Goal: Task Accomplishment & Management: Manage account settings

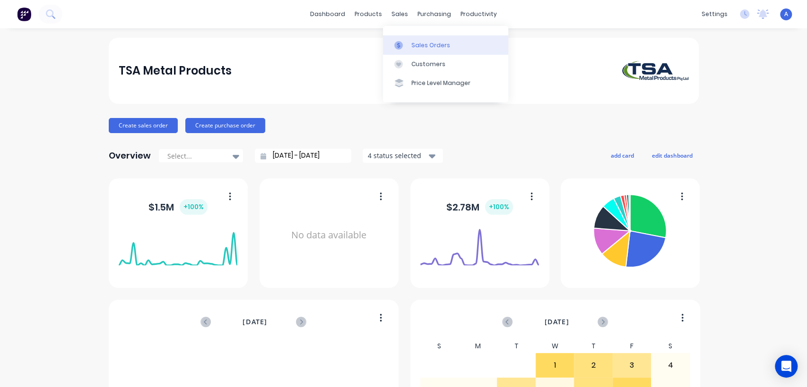
drag, startPoint x: 423, startPoint y: 43, endPoint x: 417, endPoint y: 46, distance: 6.8
click at [423, 43] on div "Sales Orders" at bounding box center [430, 45] width 39 height 9
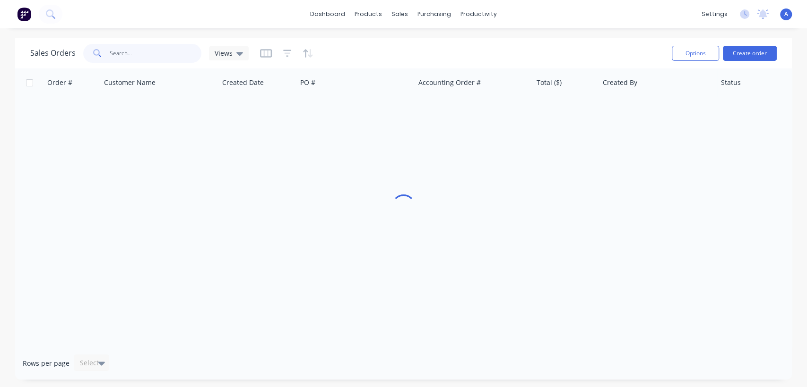
click at [137, 53] on input "text" at bounding box center [156, 53] width 92 height 19
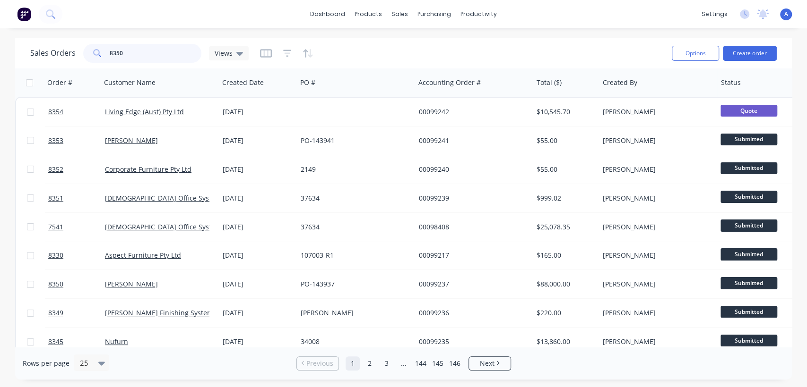
type input "8350"
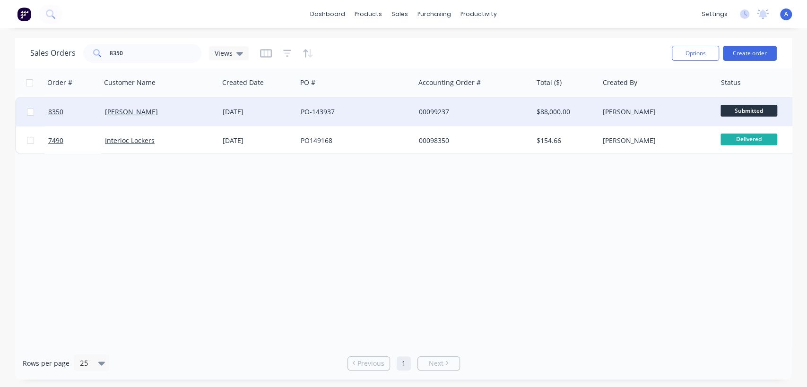
click at [239, 104] on div "[DATE]" at bounding box center [258, 112] width 78 height 28
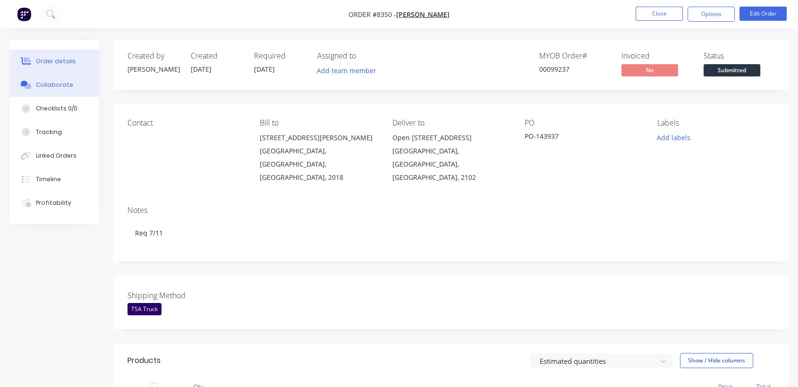
click at [72, 88] on button "Collaborate" at bounding box center [54, 85] width 90 height 24
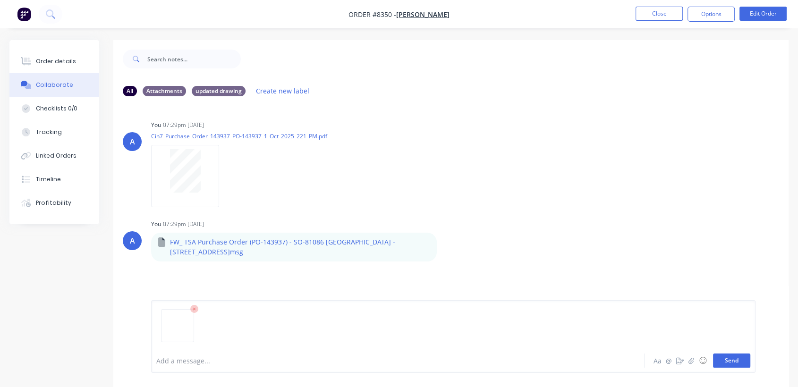
click at [729, 360] on button "Send" at bounding box center [731, 361] width 37 height 14
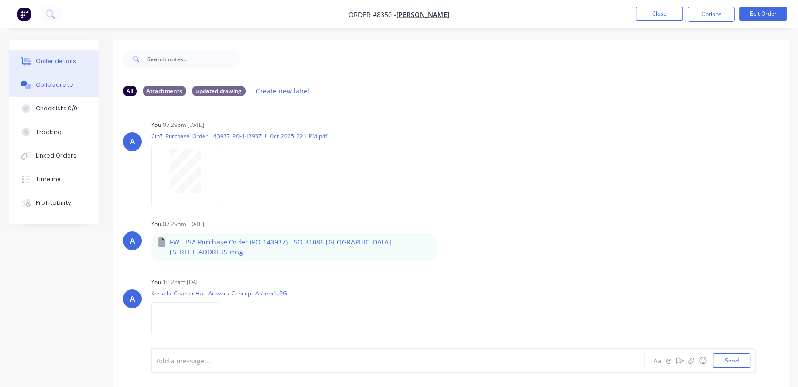
click at [68, 58] on div "Order details" at bounding box center [56, 61] width 40 height 9
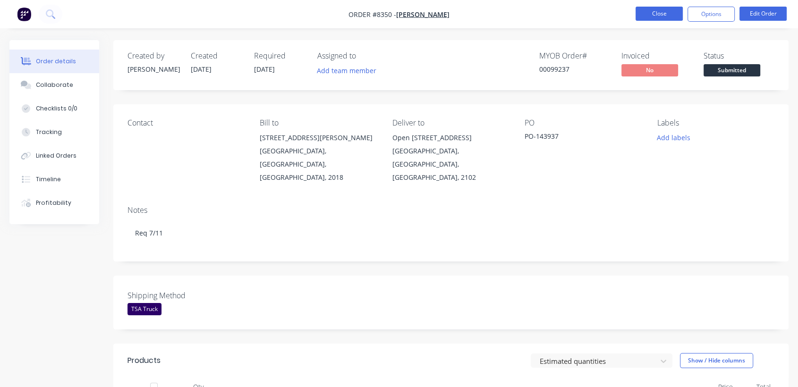
click at [665, 13] on button "Close" at bounding box center [659, 14] width 47 height 14
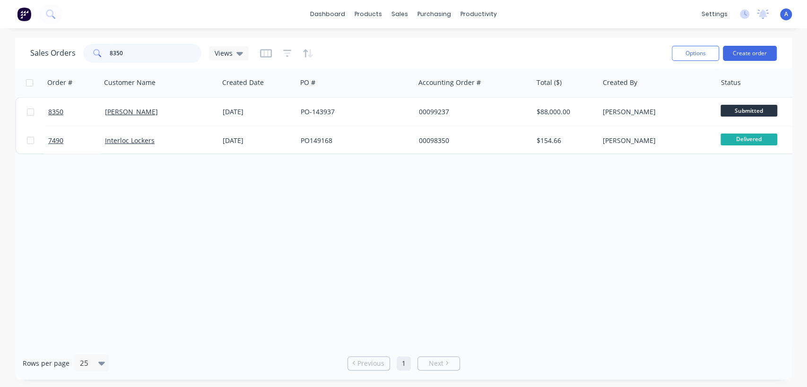
drag, startPoint x: 126, startPoint y: 48, endPoint x: 85, endPoint y: 39, distance: 42.2
click at [85, 39] on div "Sales Orders 8350 Views Options Create order" at bounding box center [403, 53] width 776 height 31
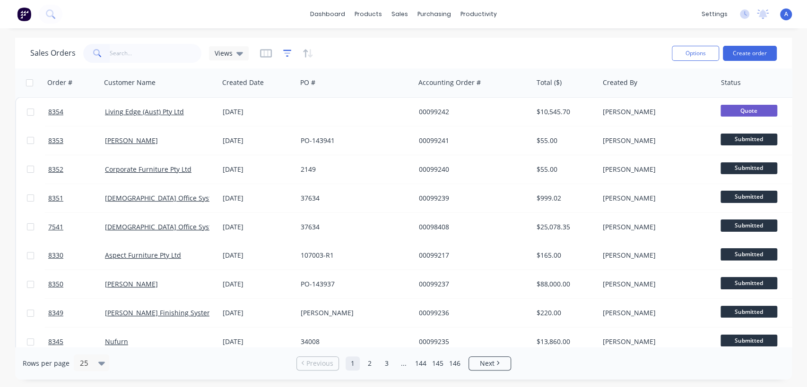
click at [287, 51] on icon "button" at bounding box center [287, 53] width 9 height 9
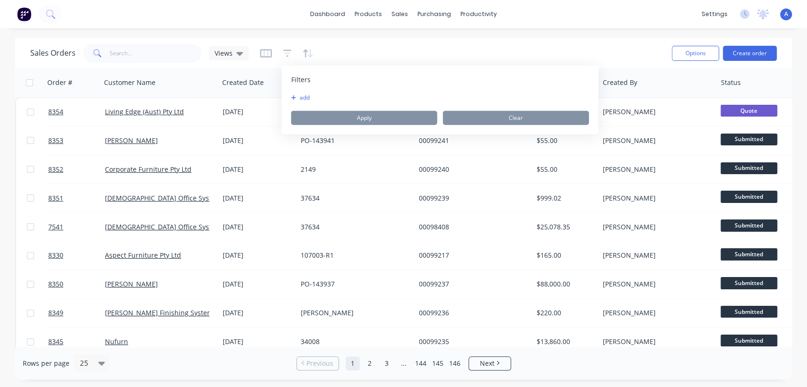
click at [293, 95] on icon "button" at bounding box center [293, 98] width 5 height 6
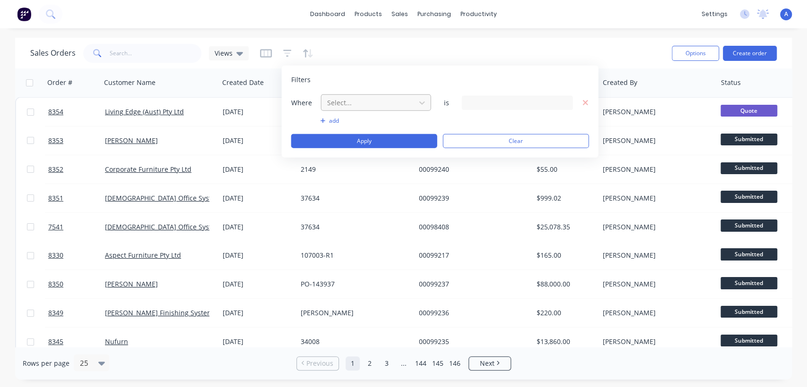
click at [385, 106] on div at bounding box center [368, 103] width 85 height 12
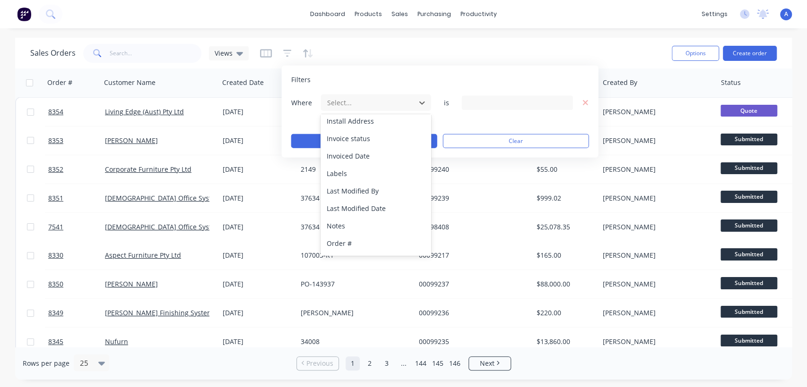
scroll to position [246, 0]
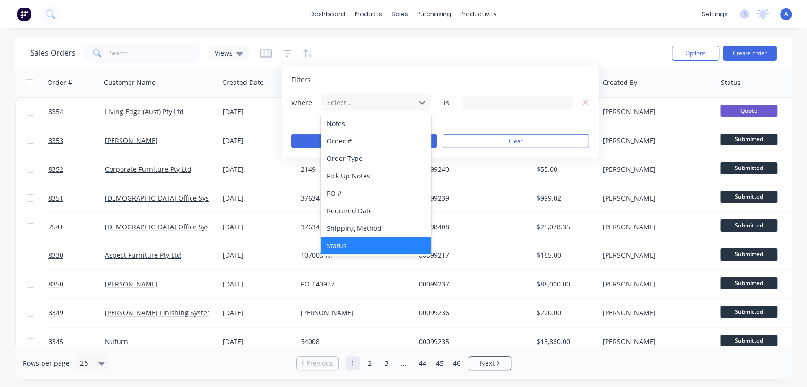
click at [370, 242] on div "Status" at bounding box center [375, 245] width 110 height 17
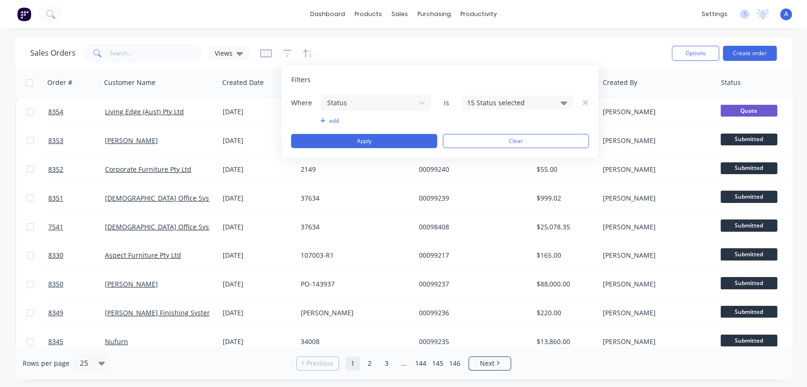
click at [499, 103] on div "15 Status selected" at bounding box center [510, 103] width 86 height 10
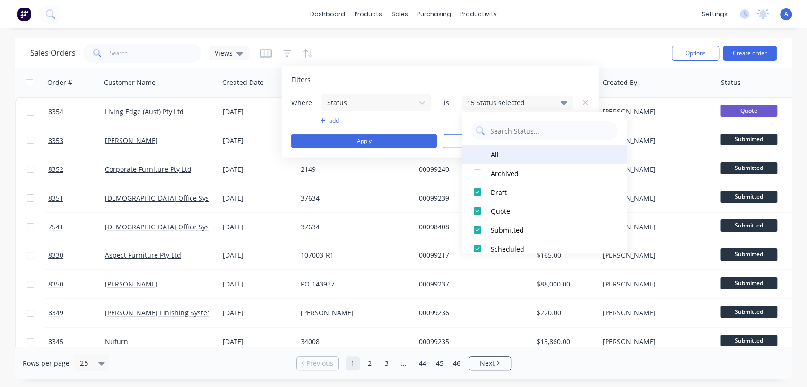
click at [474, 152] on div at bounding box center [477, 154] width 19 height 19
click at [475, 152] on div at bounding box center [477, 154] width 19 height 19
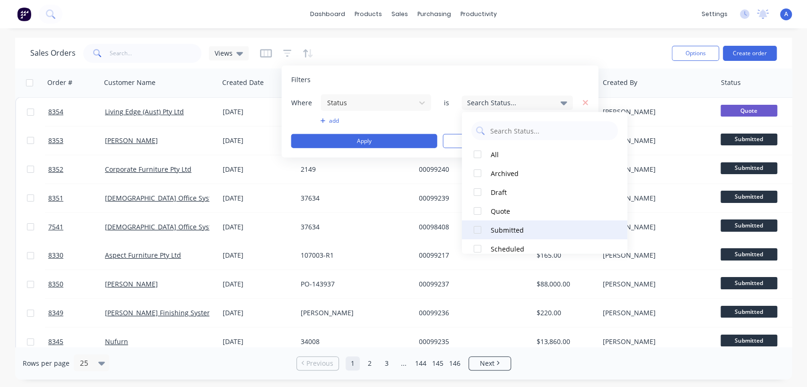
click at [478, 229] on div at bounding box center [477, 230] width 19 height 19
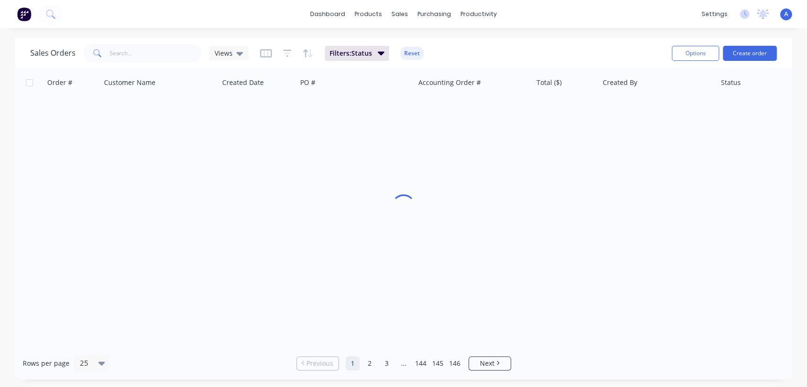
click at [532, 48] on div "Sales Orders Views Filters: Status Reset" at bounding box center [347, 53] width 634 height 23
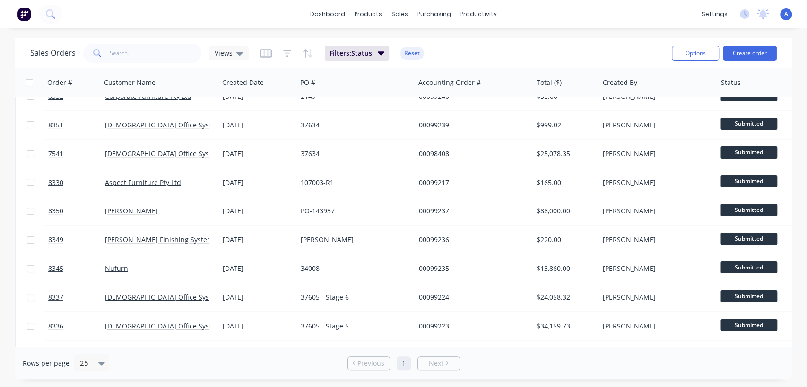
scroll to position [15, 0]
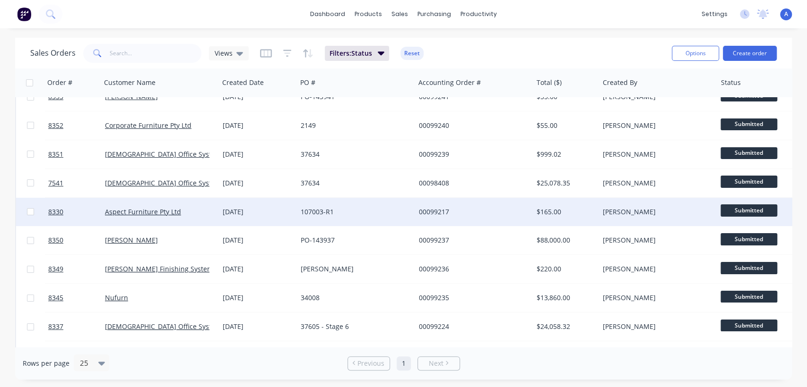
click at [348, 206] on div "107003-R1" at bounding box center [356, 212] width 118 height 28
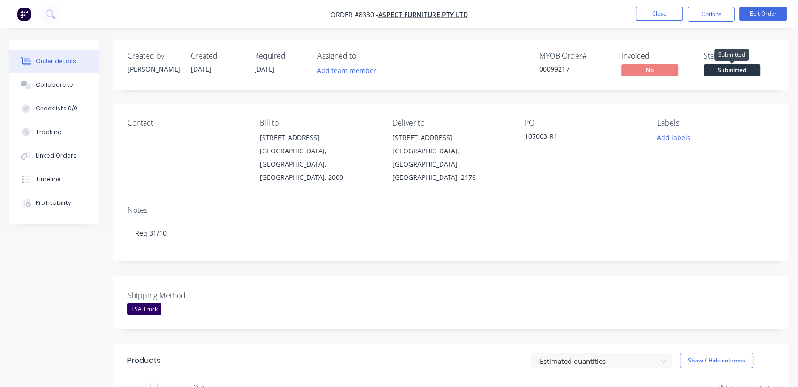
click at [732, 71] on span "Submitted" at bounding box center [732, 70] width 57 height 12
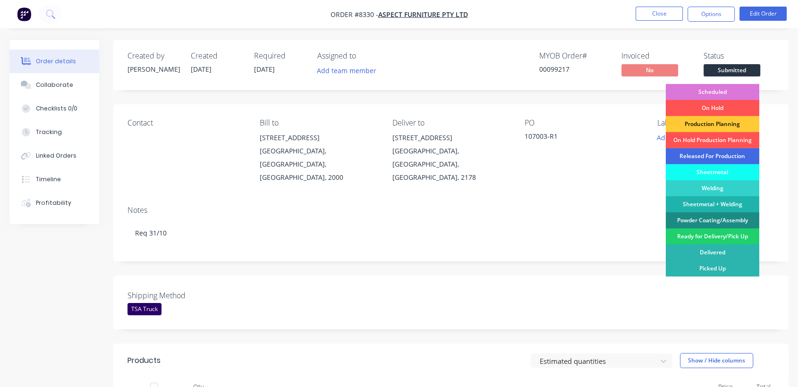
click at [708, 153] on div "Released For Production" at bounding box center [713, 156] width 94 height 16
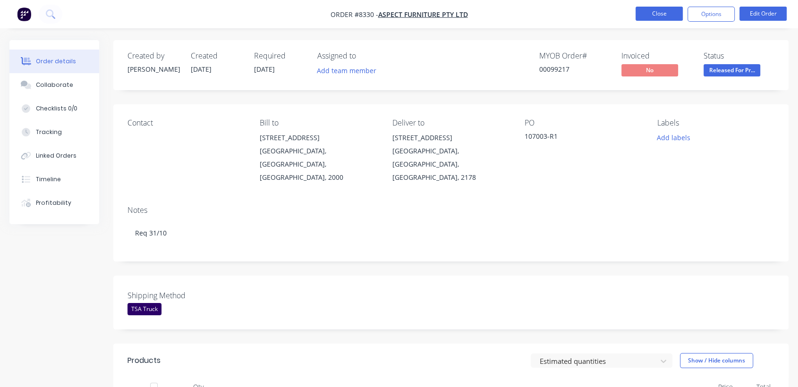
click at [661, 13] on button "Close" at bounding box center [659, 14] width 47 height 14
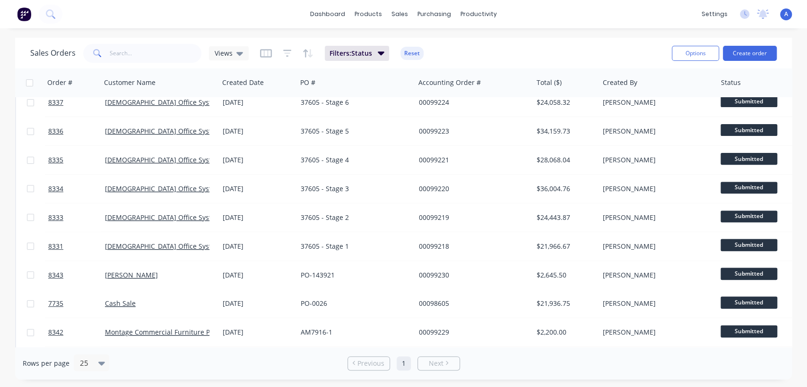
scroll to position [262, 0]
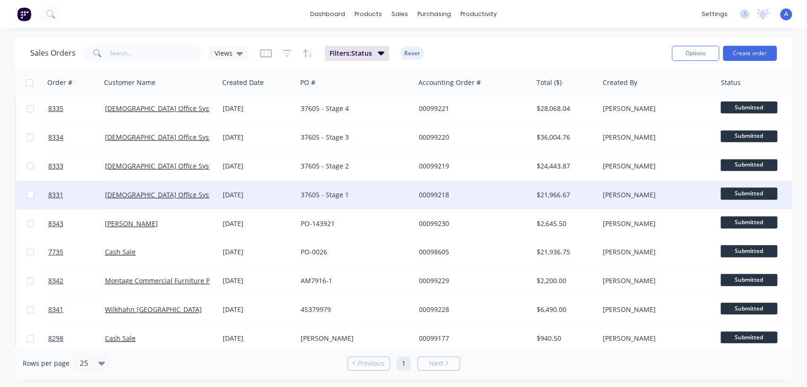
click at [727, 193] on span "Submitted" at bounding box center [748, 194] width 57 height 12
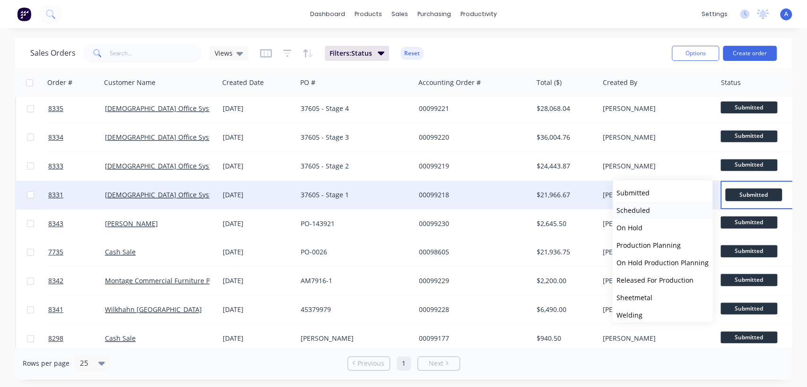
click at [652, 212] on button "Scheduled" at bounding box center [662, 210] width 100 height 17
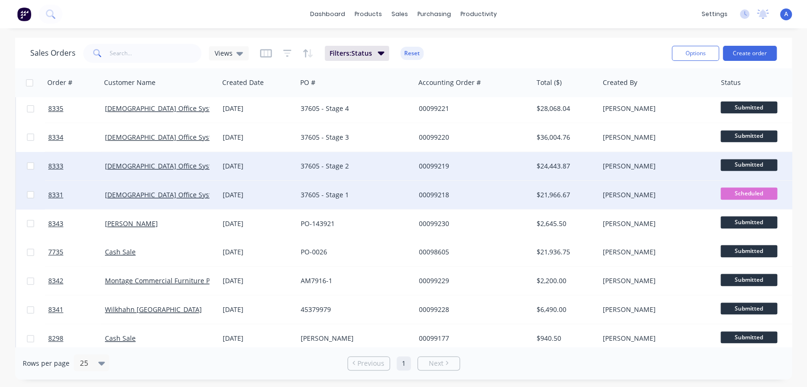
click at [738, 164] on span "Submitted" at bounding box center [748, 165] width 57 height 12
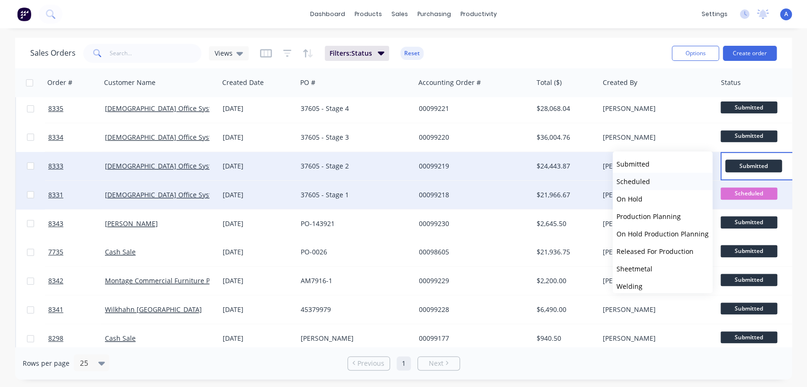
click at [634, 180] on span "Scheduled" at bounding box center [633, 181] width 34 height 9
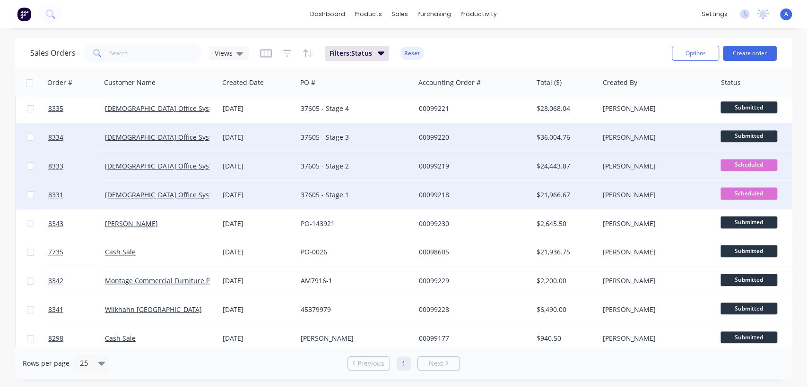
click at [751, 135] on span "Submitted" at bounding box center [748, 136] width 57 height 12
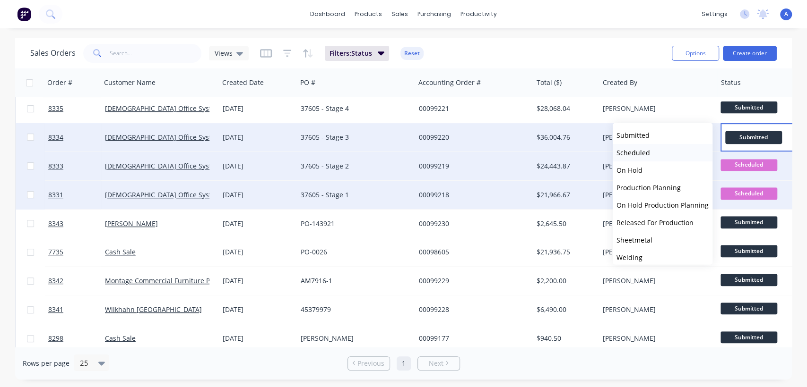
click at [634, 152] on span "Scheduled" at bounding box center [633, 152] width 34 height 9
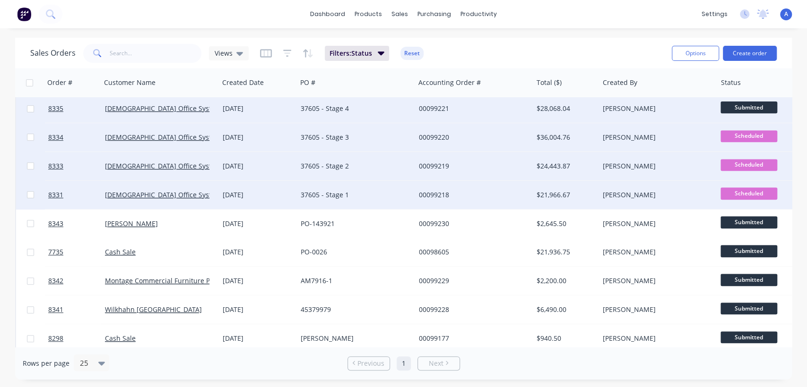
click at [733, 108] on span "Submitted" at bounding box center [748, 108] width 57 height 12
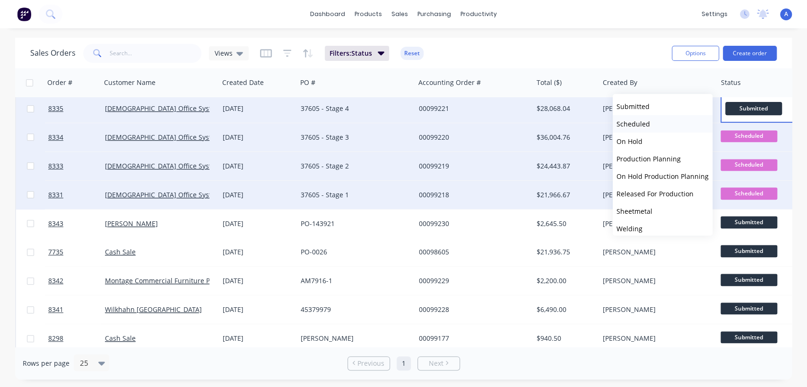
click at [637, 120] on span "Scheduled" at bounding box center [633, 124] width 34 height 9
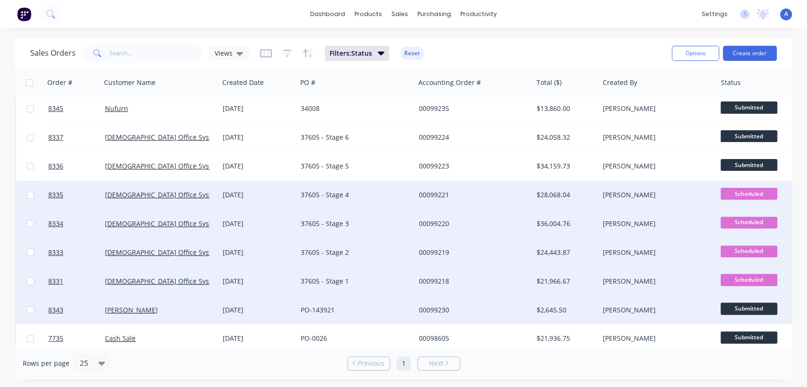
scroll to position [157, 0]
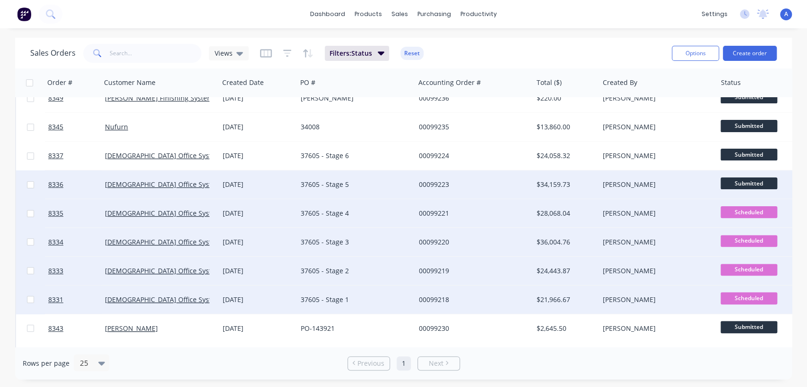
click at [728, 178] on span "Submitted" at bounding box center [748, 184] width 57 height 12
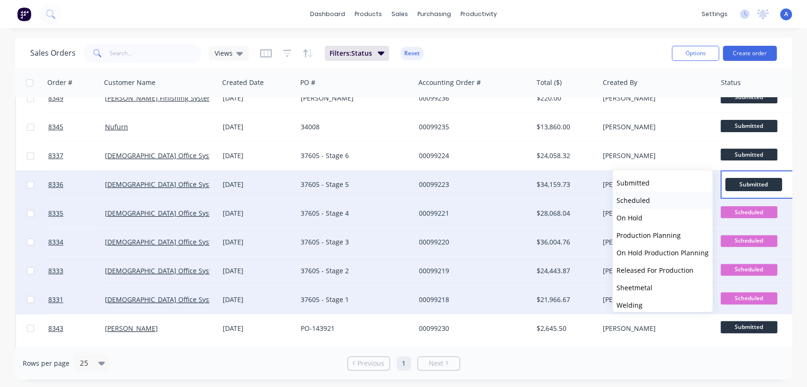
click at [656, 198] on button "Scheduled" at bounding box center [662, 200] width 100 height 17
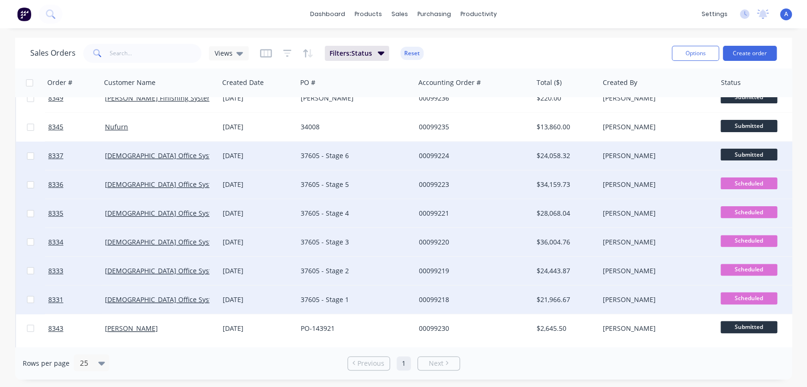
click at [741, 151] on span "Submitted" at bounding box center [748, 155] width 57 height 12
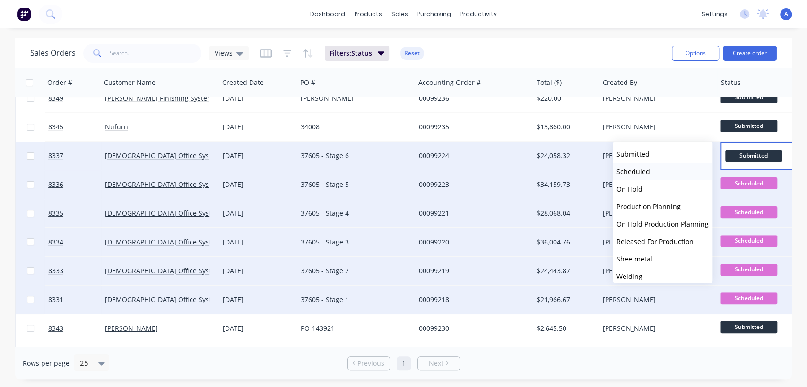
click at [661, 168] on button "Scheduled" at bounding box center [662, 171] width 100 height 17
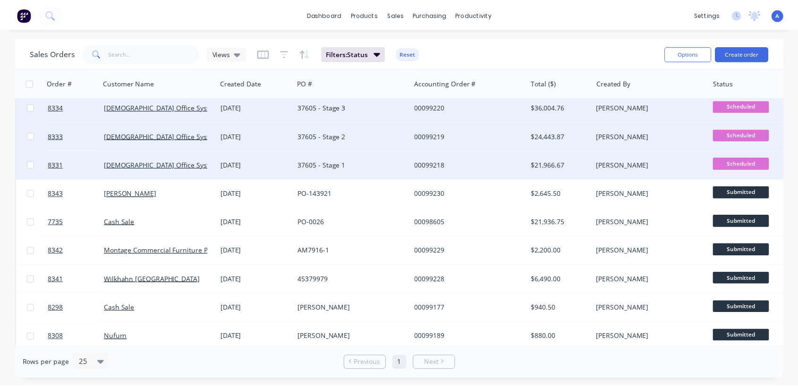
scroll to position [301, 0]
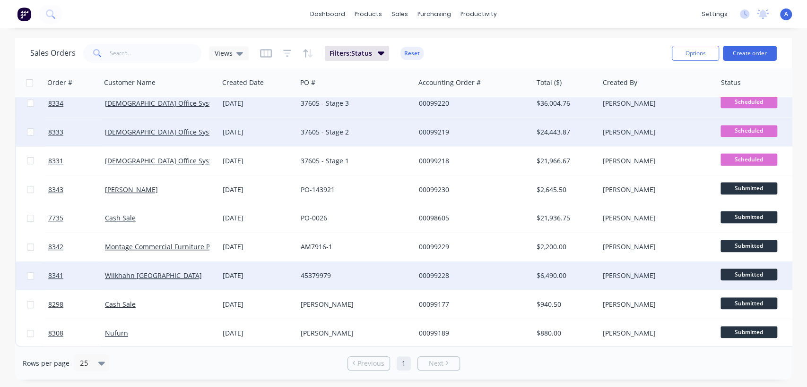
click at [736, 269] on span "Submitted" at bounding box center [748, 275] width 57 height 12
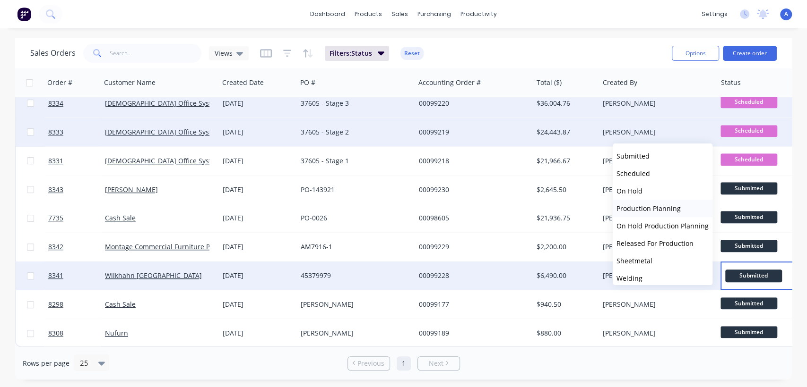
click at [654, 206] on span "Production Planning" at bounding box center [648, 208] width 64 height 9
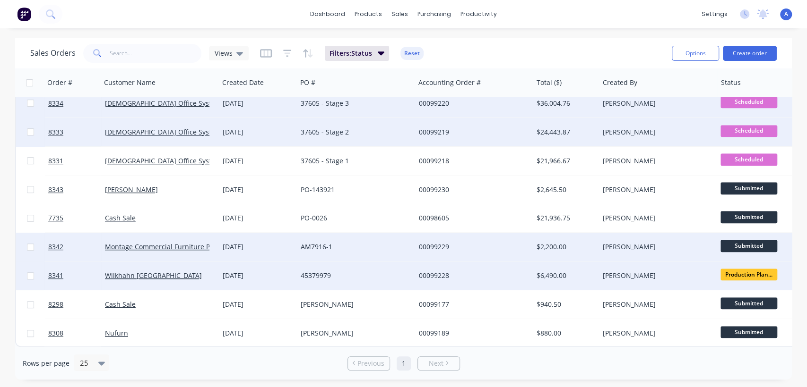
click at [732, 240] on span "Submitted" at bounding box center [748, 246] width 57 height 12
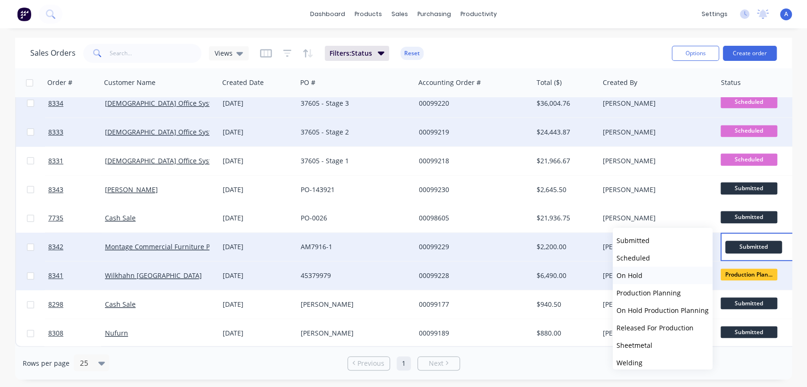
click at [648, 273] on button "On Hold" at bounding box center [662, 275] width 100 height 17
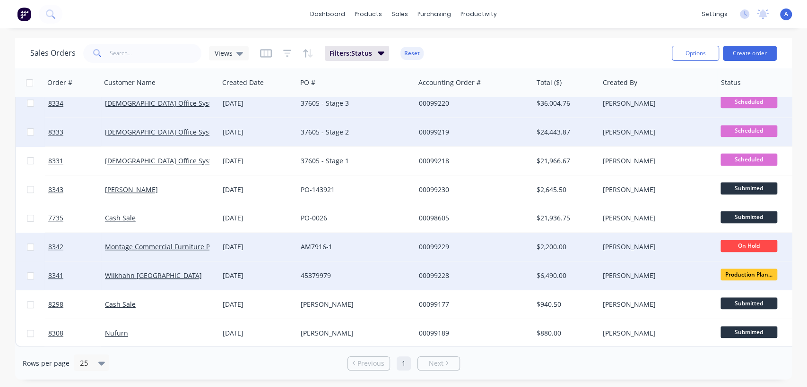
click at [363, 245] on div "AM7916-1" at bounding box center [352, 246] width 105 height 9
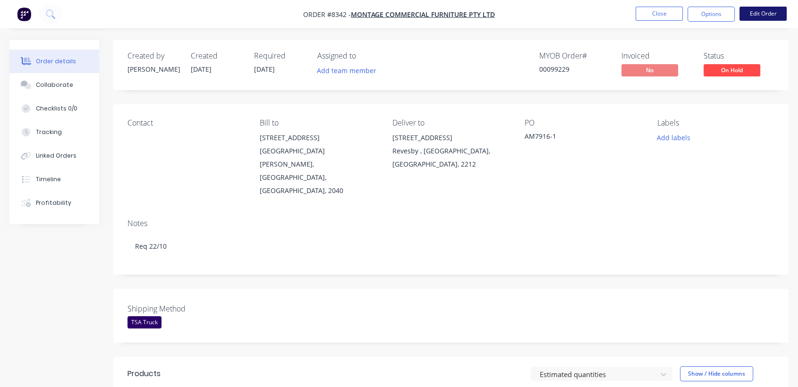
click at [769, 14] on button "Edit Order" at bounding box center [763, 14] width 47 height 14
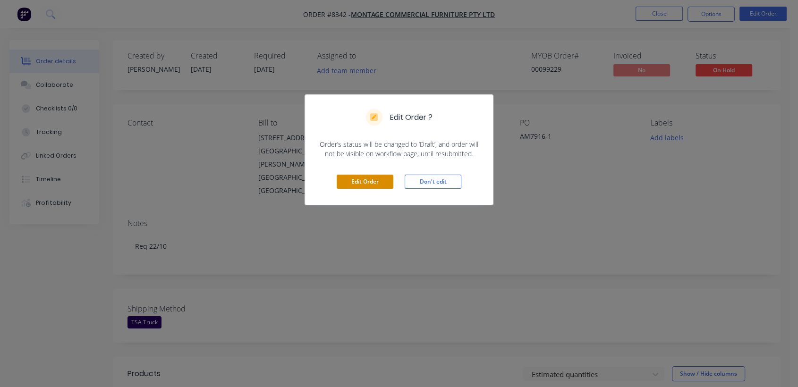
click at [372, 175] on button "Edit Order" at bounding box center [365, 182] width 57 height 14
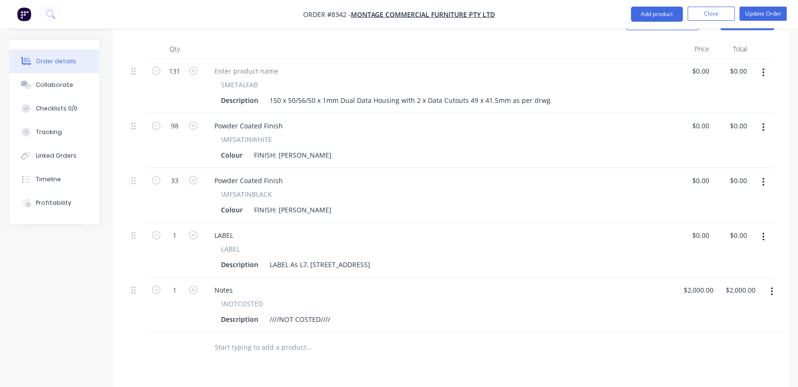
scroll to position [420, 0]
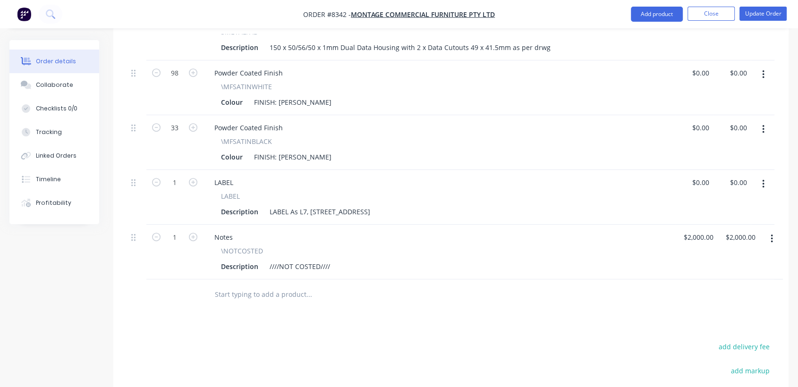
click at [272, 285] on input "text" at bounding box center [309, 294] width 189 height 19
type input "o"
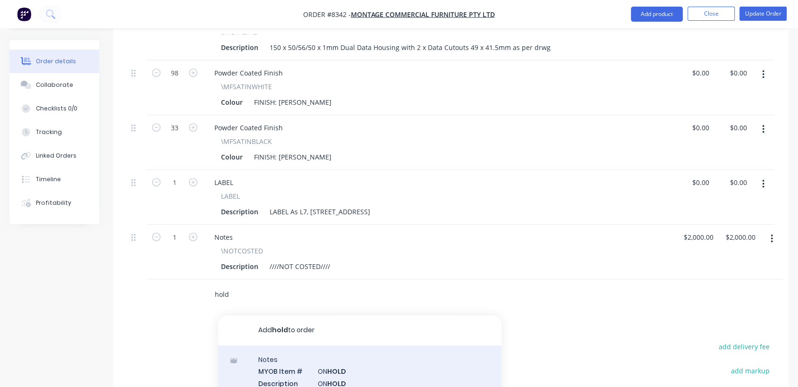
type input "hold"
click at [343, 346] on div "Notes MYOB Item # ON HOLD Description ON HOLD Product variant" at bounding box center [359, 378] width 283 height 64
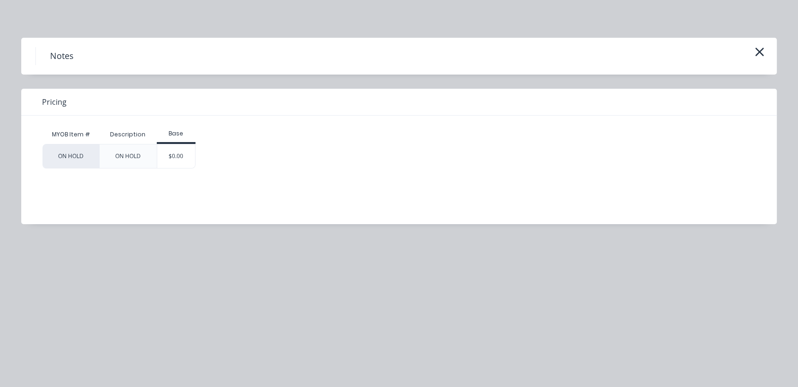
click at [184, 167] on div "$0.00" at bounding box center [176, 157] width 38 height 24
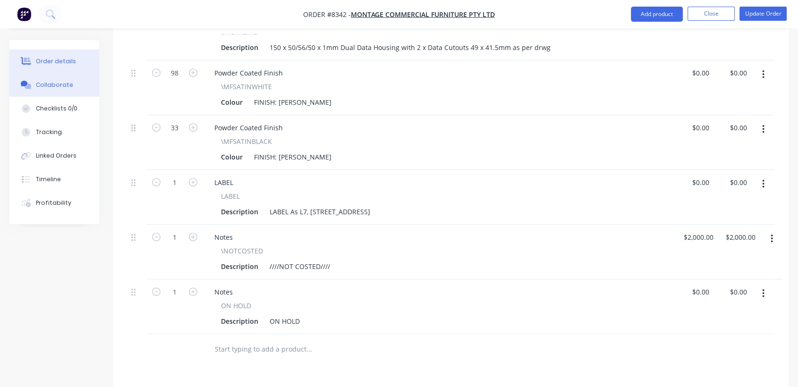
click at [68, 87] on div "Collaborate" at bounding box center [54, 85] width 37 height 9
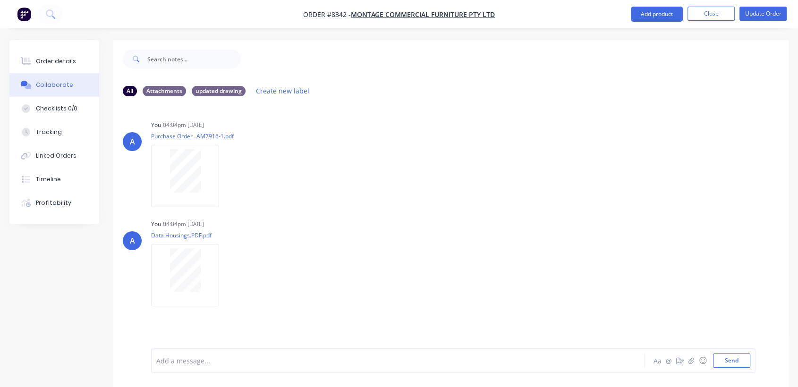
click at [201, 360] on div at bounding box center [380, 361] width 446 height 10
click at [733, 356] on button "Send" at bounding box center [731, 361] width 37 height 14
click at [65, 58] on div "Order details" at bounding box center [56, 61] width 40 height 9
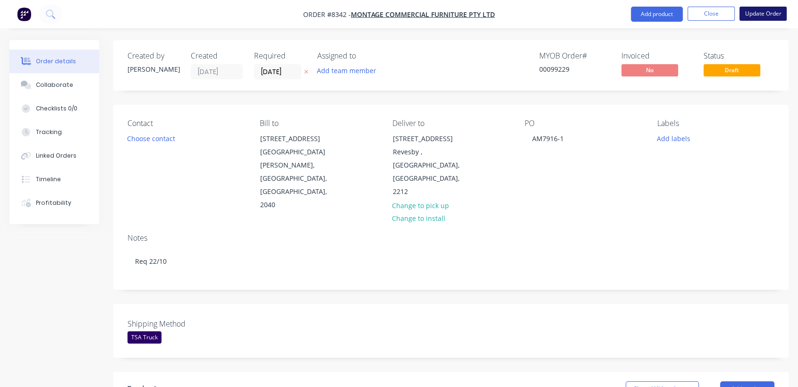
click at [764, 9] on button "Update Order" at bounding box center [763, 14] width 47 height 14
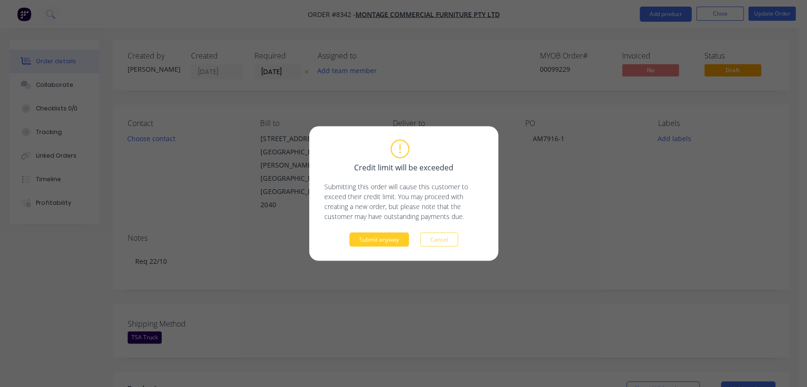
click at [378, 240] on button "Submit anyway" at bounding box center [379, 240] width 60 height 14
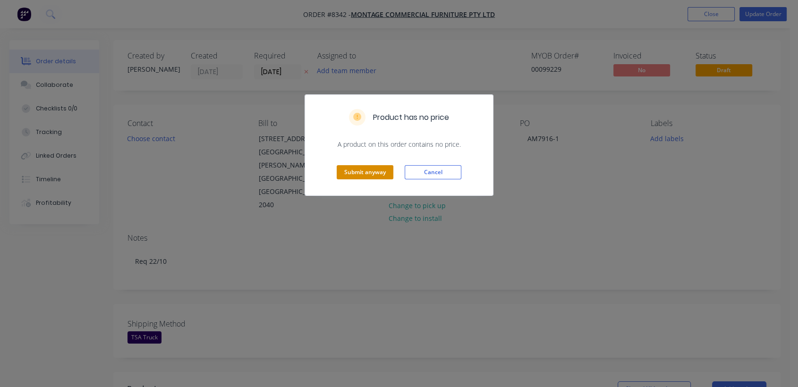
click at [382, 168] on button "Submit anyway" at bounding box center [365, 172] width 57 height 14
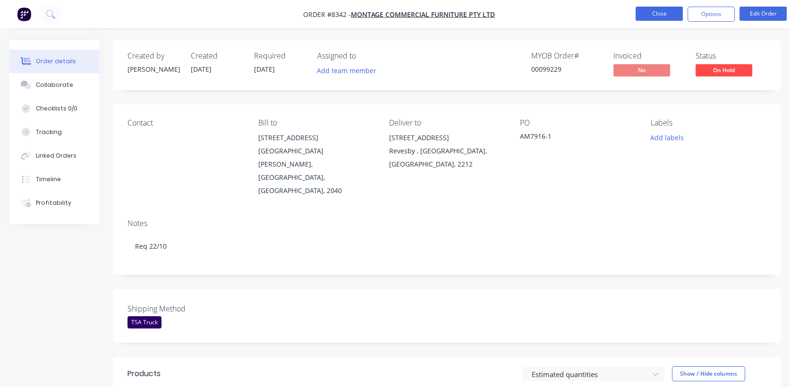
click at [647, 11] on button "Close" at bounding box center [659, 14] width 47 height 14
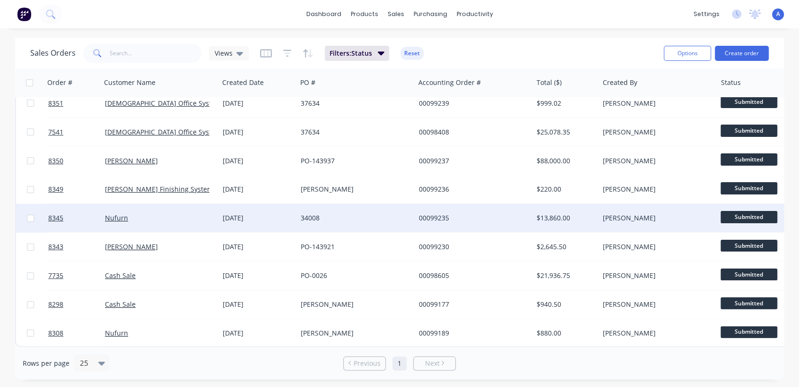
scroll to position [71, 0]
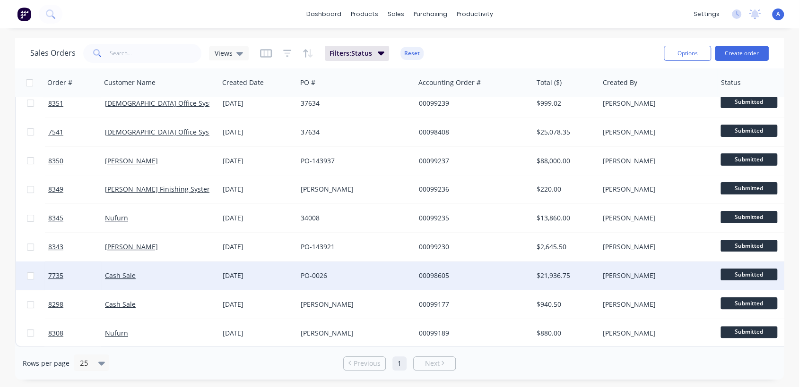
click at [742, 269] on span "Submitted" at bounding box center [748, 275] width 57 height 12
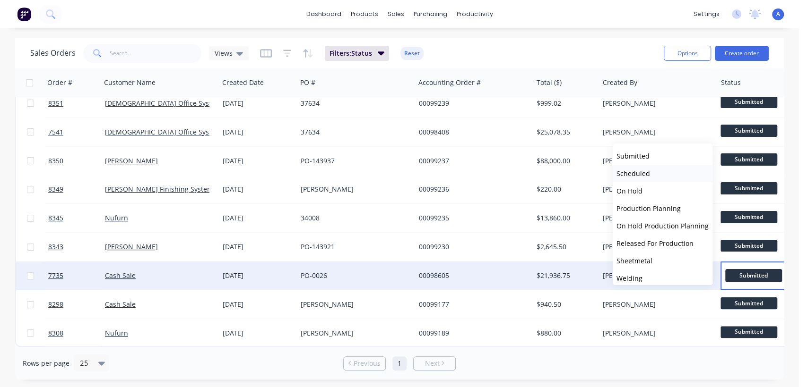
click at [634, 169] on span "Scheduled" at bounding box center [633, 173] width 34 height 9
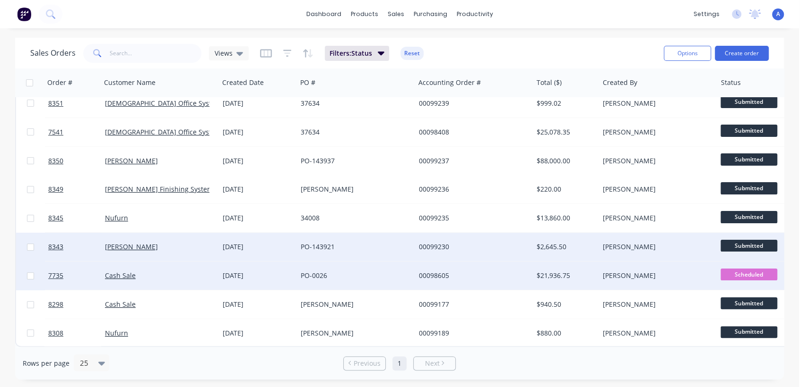
click at [735, 240] on span "Submitted" at bounding box center [748, 246] width 57 height 12
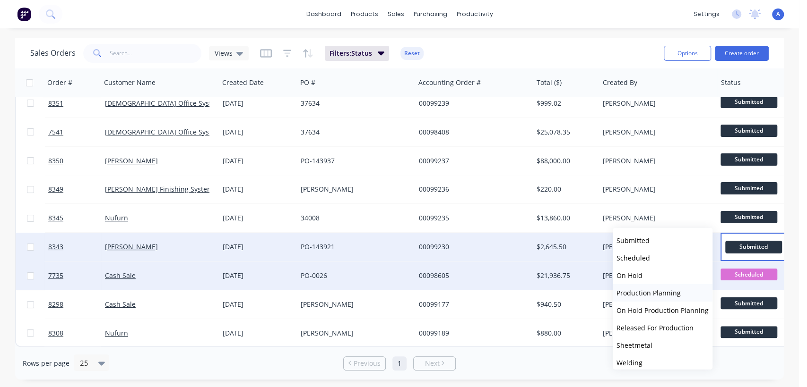
click at [654, 292] on span "Production Planning" at bounding box center [648, 293] width 64 height 9
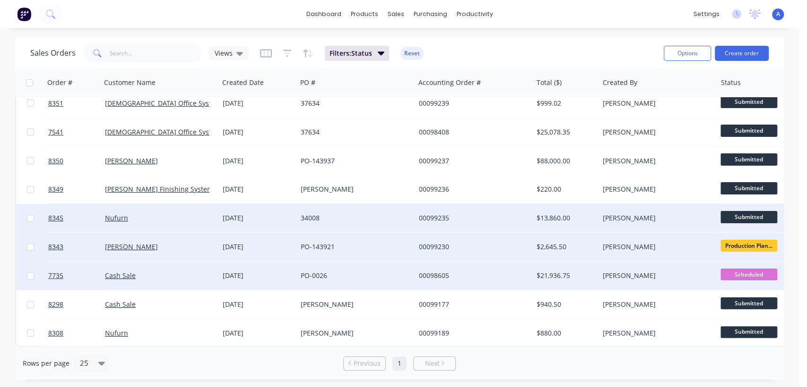
click at [746, 211] on span "Submitted" at bounding box center [748, 217] width 57 height 12
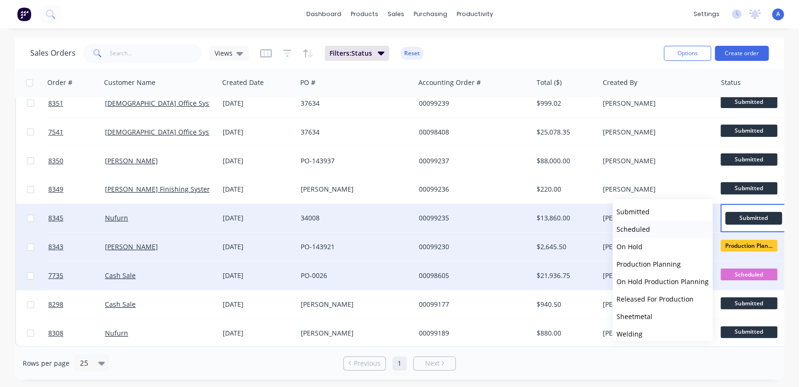
click at [646, 228] on span "Scheduled" at bounding box center [633, 229] width 34 height 9
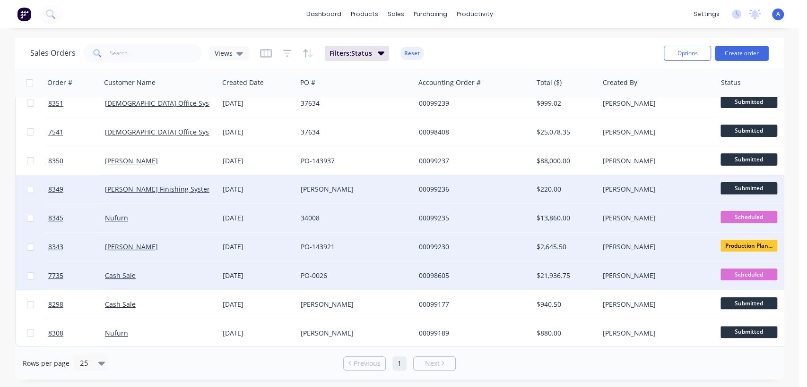
click at [729, 182] on span "Submitted" at bounding box center [748, 188] width 57 height 12
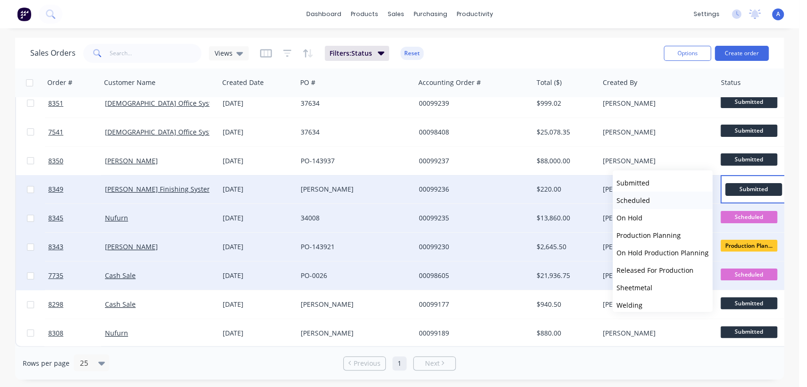
click at [641, 197] on span "Scheduled" at bounding box center [633, 200] width 34 height 9
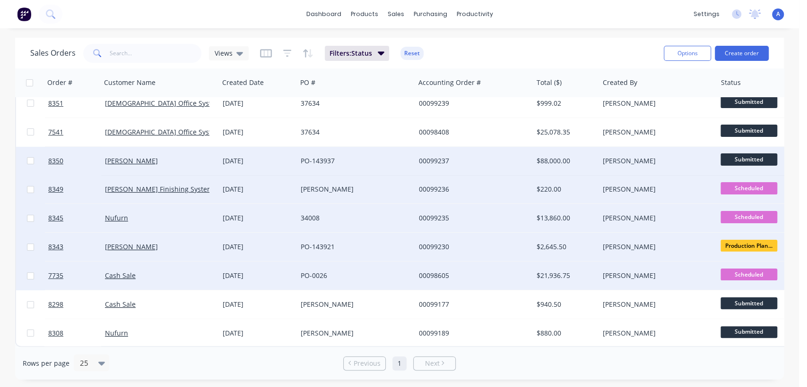
click at [738, 154] on span "Submitted" at bounding box center [748, 160] width 57 height 12
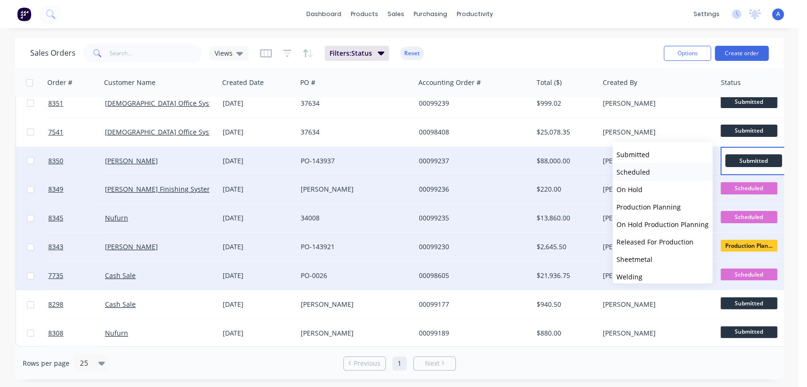
click at [646, 169] on span "Scheduled" at bounding box center [633, 171] width 34 height 9
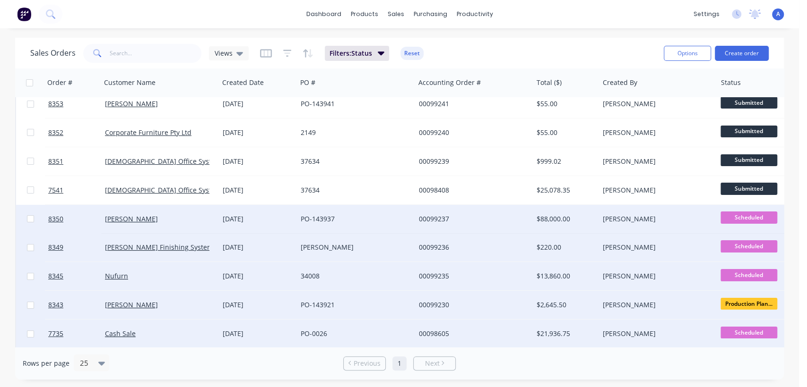
scroll to position [0, 0]
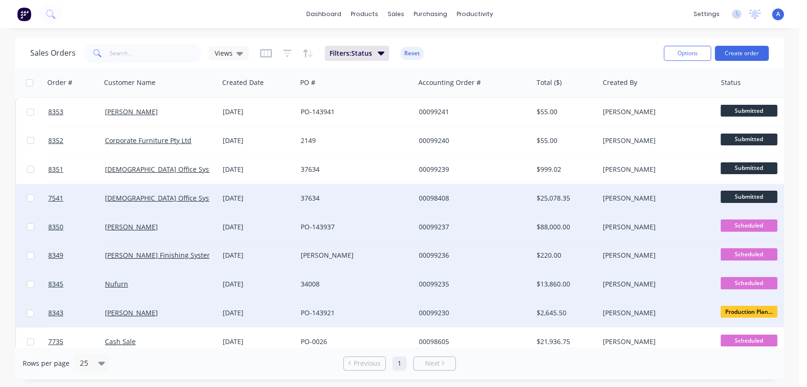
click at [744, 196] on span "Submitted" at bounding box center [748, 197] width 57 height 12
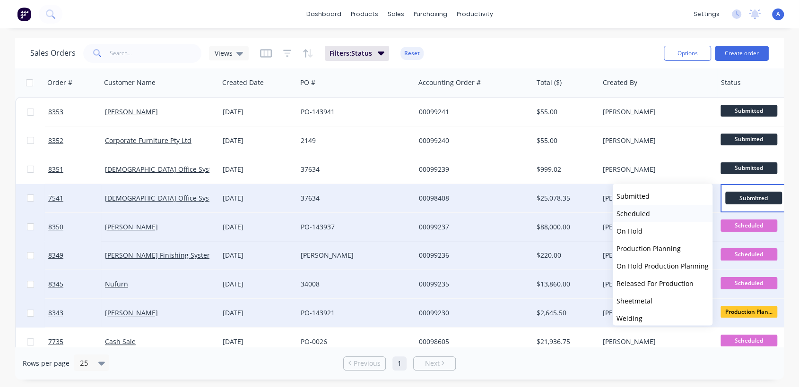
click at [641, 211] on span "Scheduled" at bounding box center [633, 213] width 34 height 9
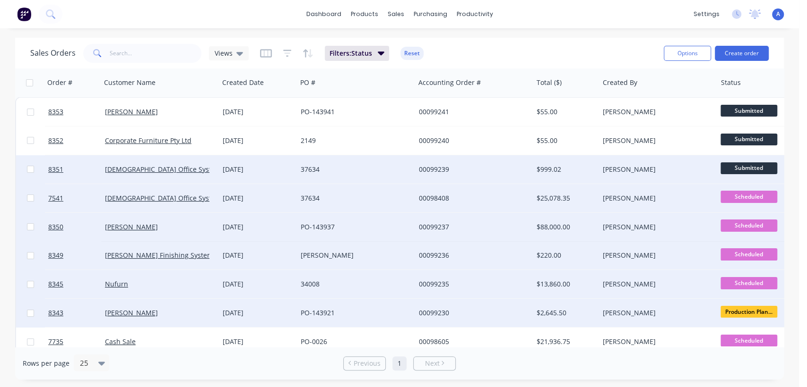
click at [742, 167] on span "Submitted" at bounding box center [748, 169] width 57 height 12
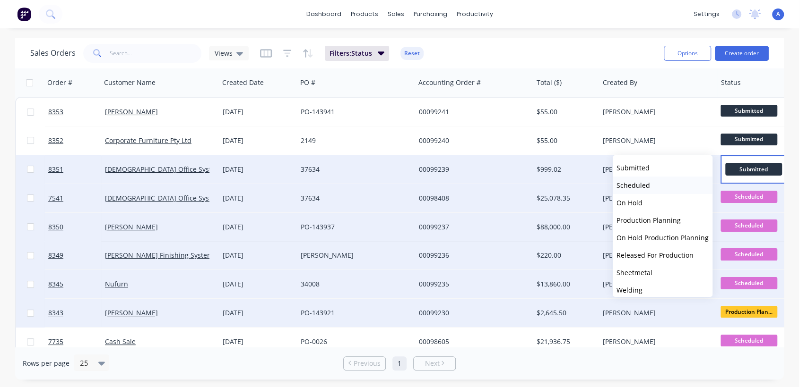
click at [647, 182] on span "Scheduled" at bounding box center [633, 185] width 34 height 9
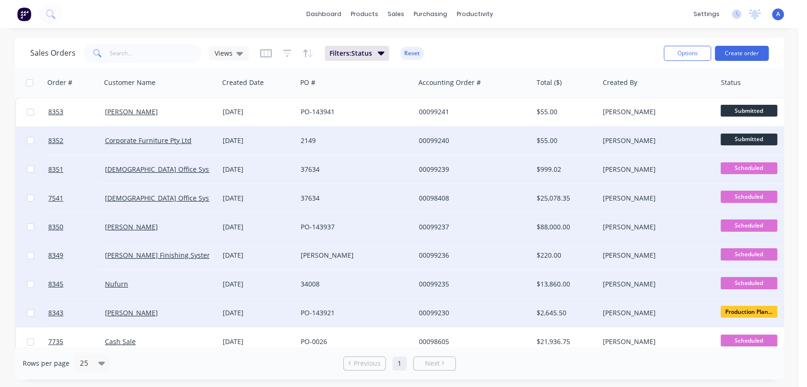
click at [735, 138] on span "Submitted" at bounding box center [748, 140] width 57 height 12
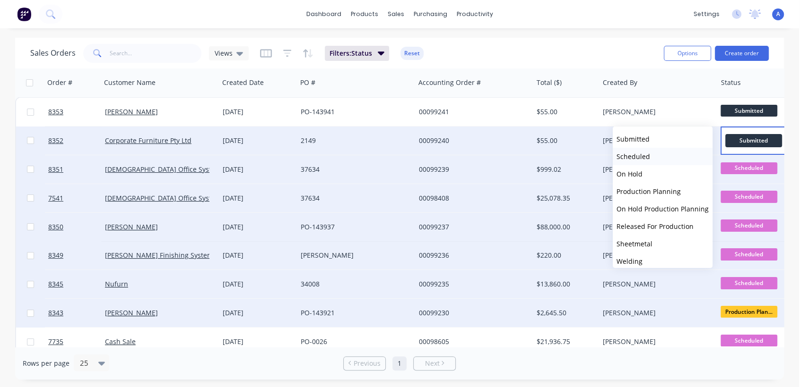
click at [645, 154] on span "Scheduled" at bounding box center [633, 156] width 34 height 9
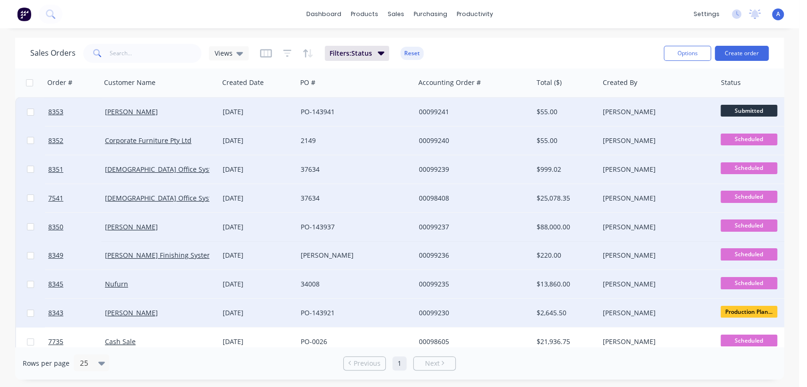
click at [736, 110] on span "Submitted" at bounding box center [748, 111] width 57 height 12
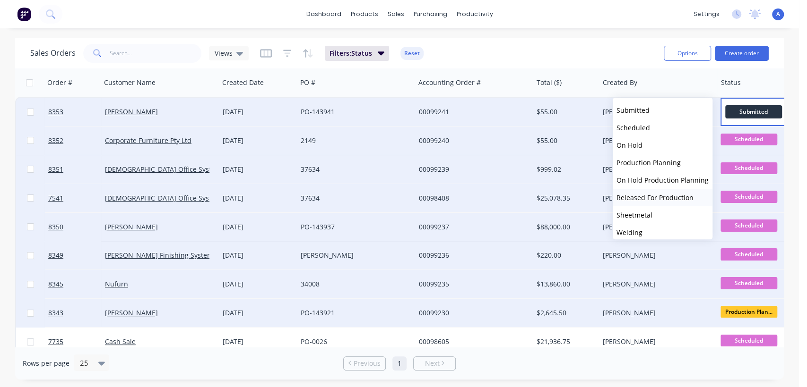
click at [640, 197] on span "Released For Production" at bounding box center [654, 197] width 77 height 9
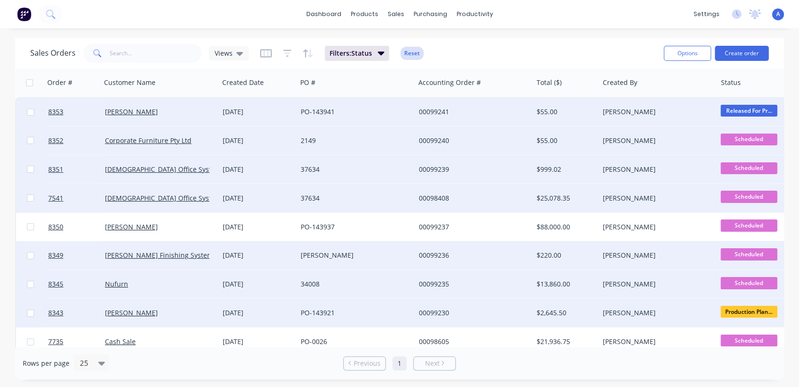
click at [411, 50] on button "Reset" at bounding box center [411, 53] width 23 height 13
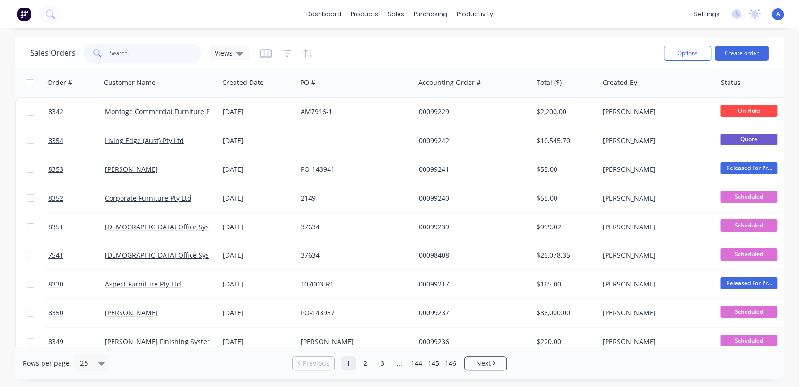
click at [146, 47] on input "text" at bounding box center [156, 53] width 92 height 19
type input "8243"
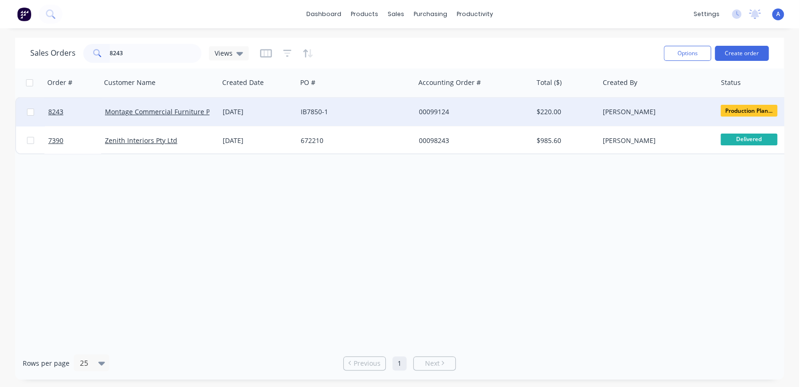
click at [348, 107] on div "IB7850-1" at bounding box center [352, 111] width 105 height 9
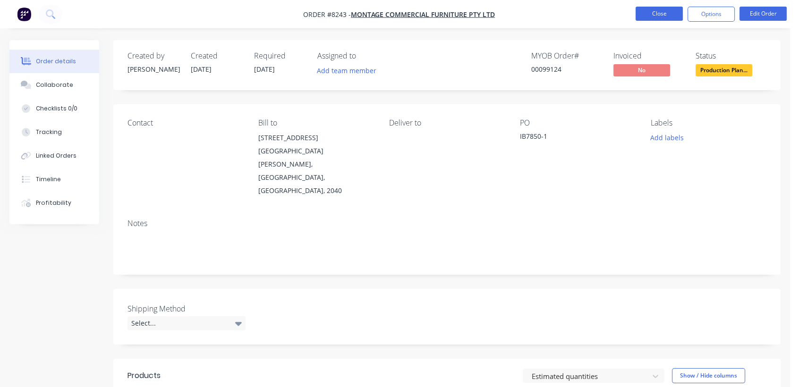
click at [653, 10] on button "Close" at bounding box center [659, 14] width 47 height 14
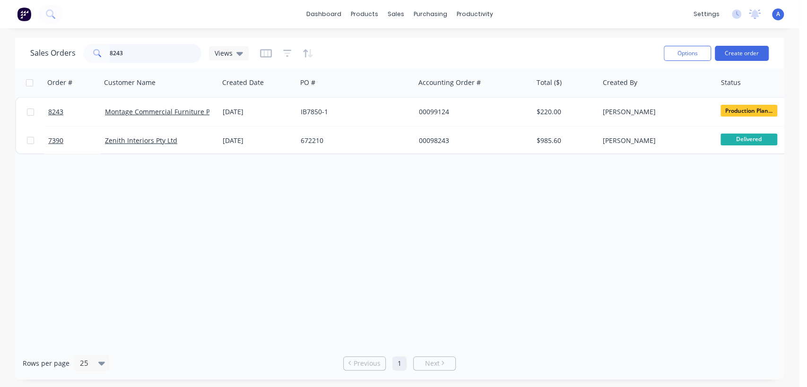
drag, startPoint x: 133, startPoint y: 51, endPoint x: 94, endPoint y: 50, distance: 39.2
click at [94, 50] on div "8243" at bounding box center [142, 53] width 118 height 19
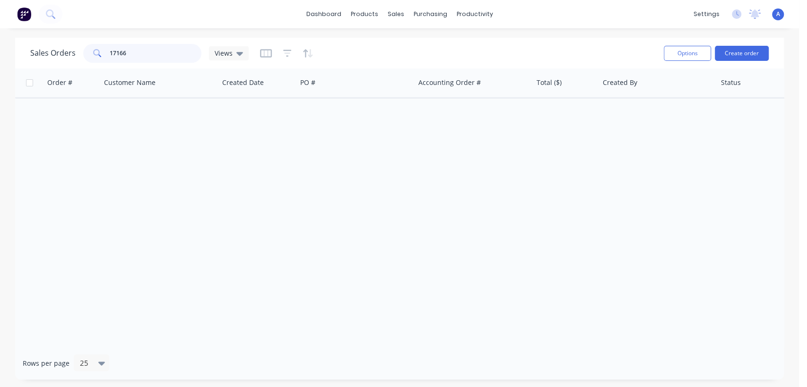
drag, startPoint x: 139, startPoint y: 51, endPoint x: 90, endPoint y: 47, distance: 48.9
click at [90, 47] on div "17166" at bounding box center [142, 53] width 118 height 19
type input "17025"
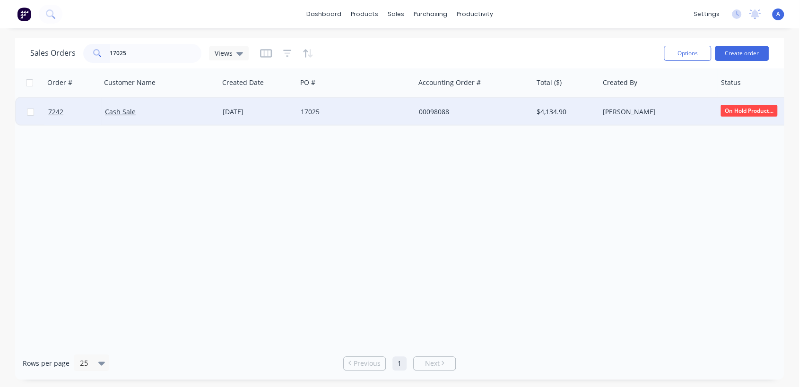
click at [403, 107] on div "17025" at bounding box center [352, 111] width 105 height 9
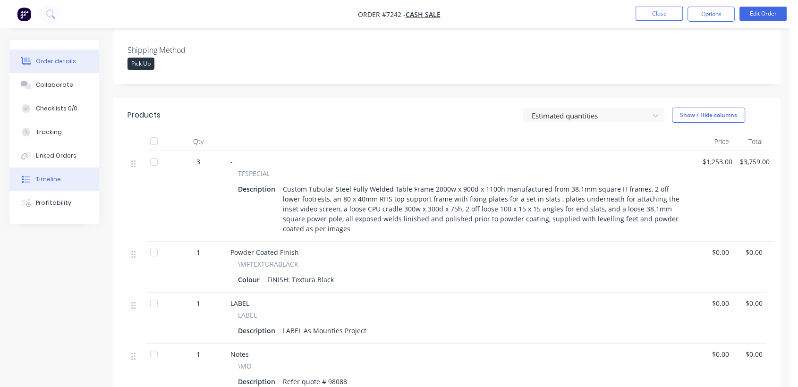
scroll to position [210, 0]
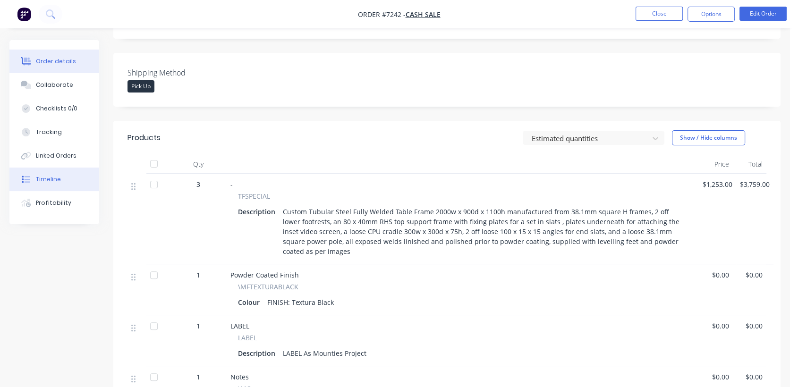
click at [66, 175] on button "Timeline" at bounding box center [54, 180] width 90 height 24
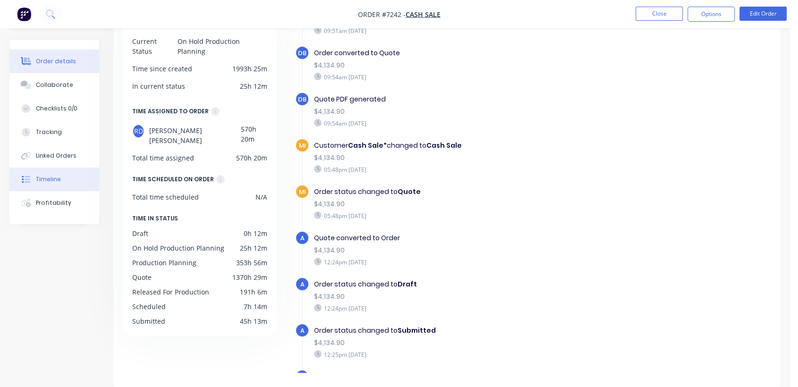
click at [69, 65] on div "Order details" at bounding box center [56, 61] width 40 height 9
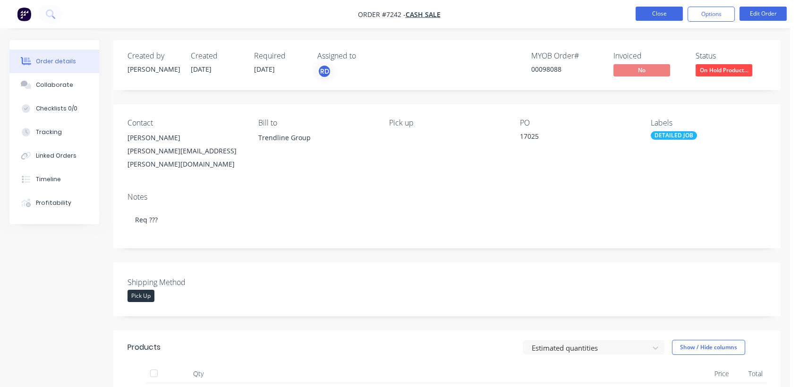
click at [661, 16] on button "Close" at bounding box center [659, 14] width 47 height 14
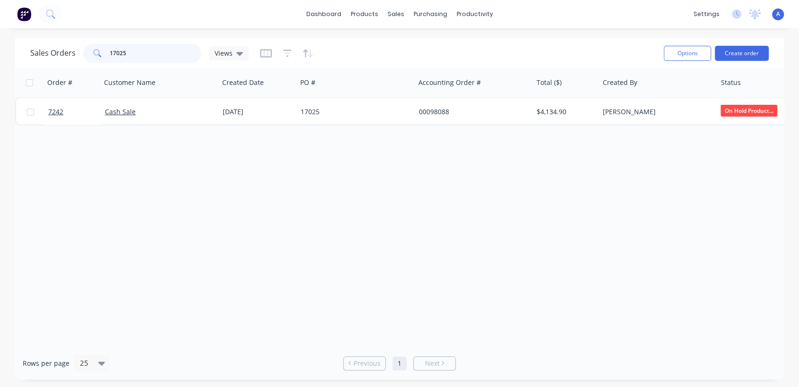
drag, startPoint x: 129, startPoint y: 51, endPoint x: 95, endPoint y: 46, distance: 34.3
click at [95, 46] on div "17025" at bounding box center [142, 53] width 118 height 19
type input "17026"
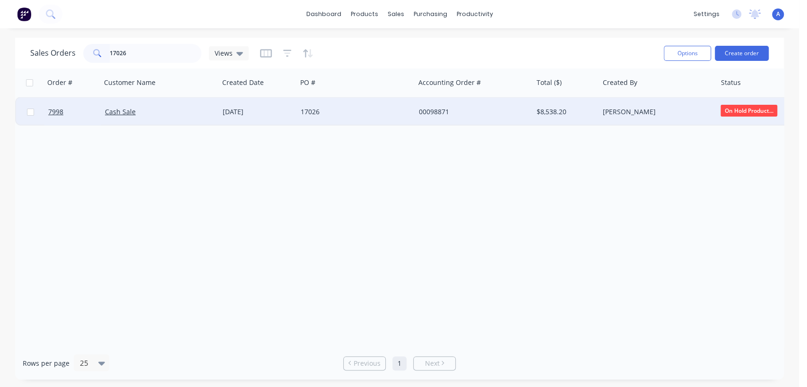
click at [336, 112] on div "17026" at bounding box center [352, 111] width 105 height 9
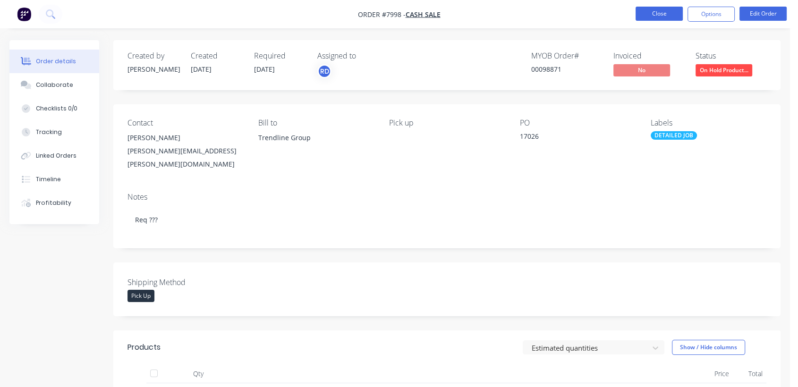
click at [657, 8] on button "Close" at bounding box center [659, 14] width 47 height 14
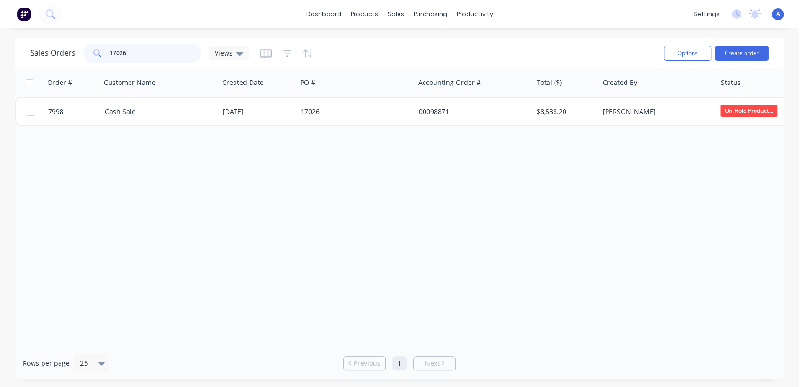
drag, startPoint x: 143, startPoint y: 51, endPoint x: 89, endPoint y: 51, distance: 54.3
click at [89, 51] on div "17026" at bounding box center [142, 53] width 118 height 19
drag, startPoint x: 133, startPoint y: 51, endPoint x: 75, endPoint y: 36, distance: 60.4
click at [75, 36] on div "dashboard products sales purchasing productivity dashboard products Product Cat…" at bounding box center [399, 193] width 798 height 387
type input "17025"
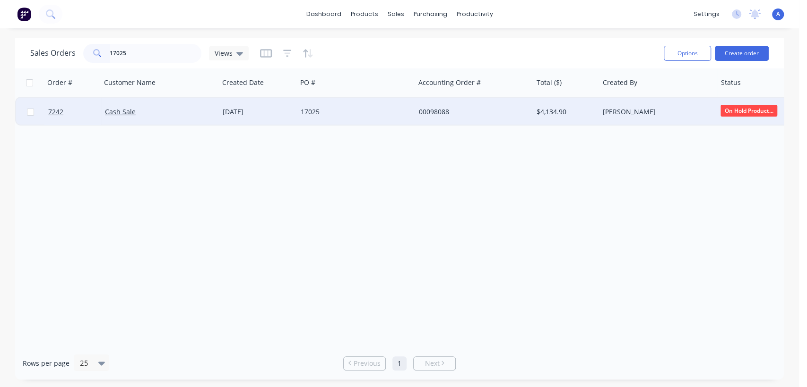
click at [367, 113] on div "17025" at bounding box center [352, 111] width 105 height 9
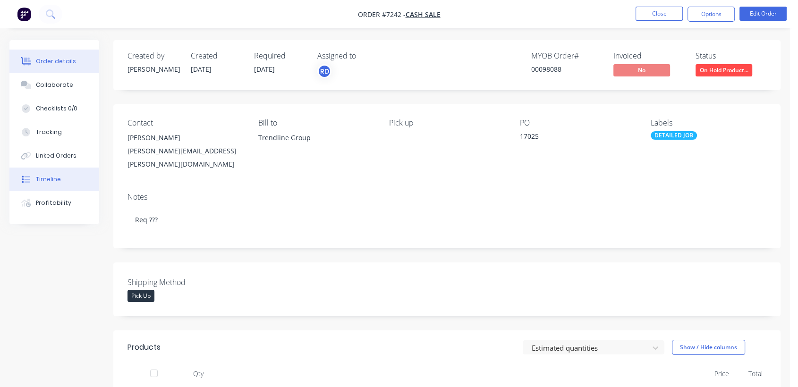
click at [63, 176] on button "Timeline" at bounding box center [54, 180] width 90 height 24
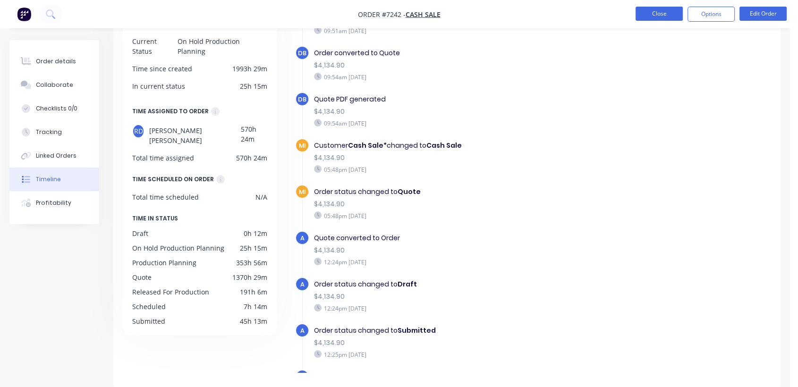
click at [655, 9] on button "Close" at bounding box center [659, 14] width 47 height 14
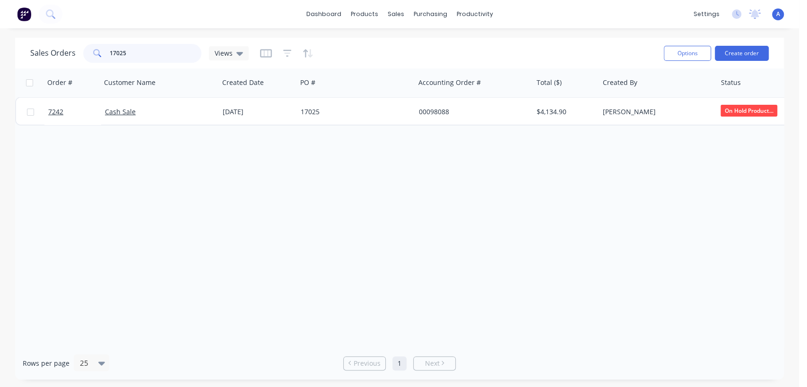
drag, startPoint x: 121, startPoint y: 51, endPoint x: 89, endPoint y: 44, distance: 32.3
click at [89, 44] on div "17025" at bounding box center [142, 53] width 118 height 19
click at [286, 49] on icon "button" at bounding box center [287, 53] width 9 height 9
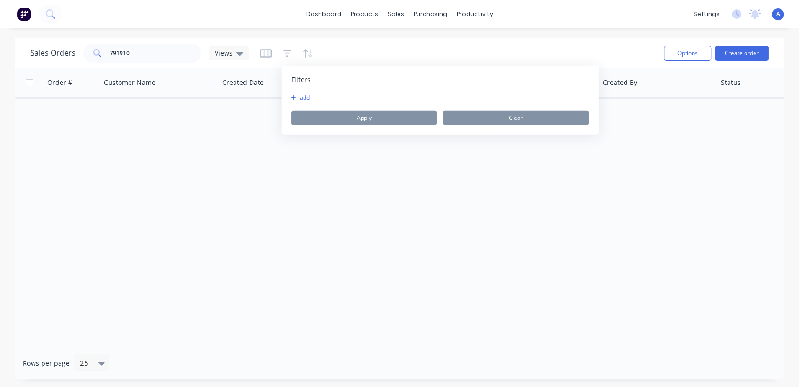
click at [292, 97] on icon "button" at bounding box center [293, 97] width 5 height 5
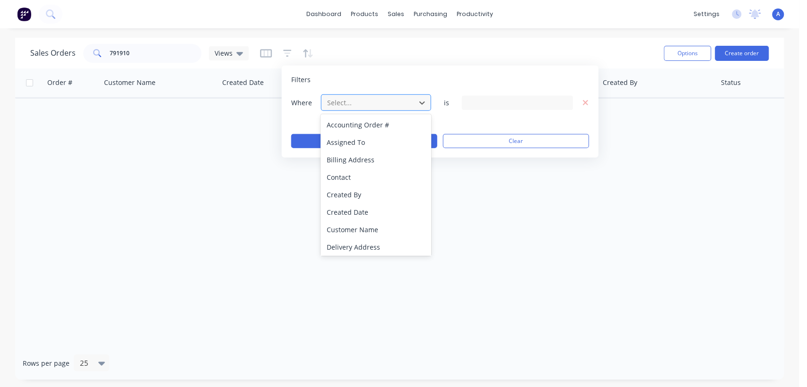
click at [412, 102] on div "Select..." at bounding box center [368, 103] width 90 height 16
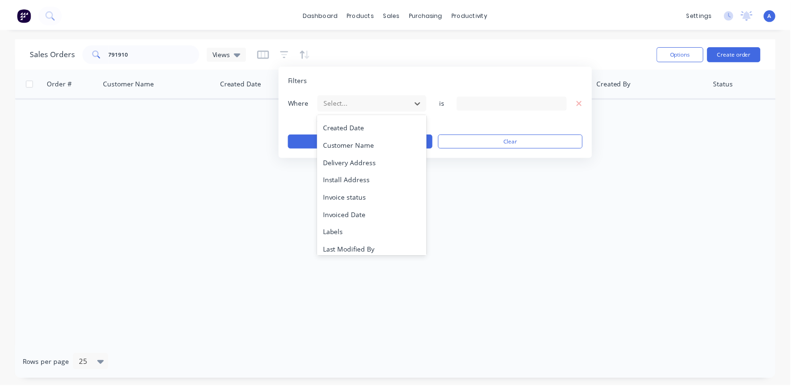
scroll to position [246, 0]
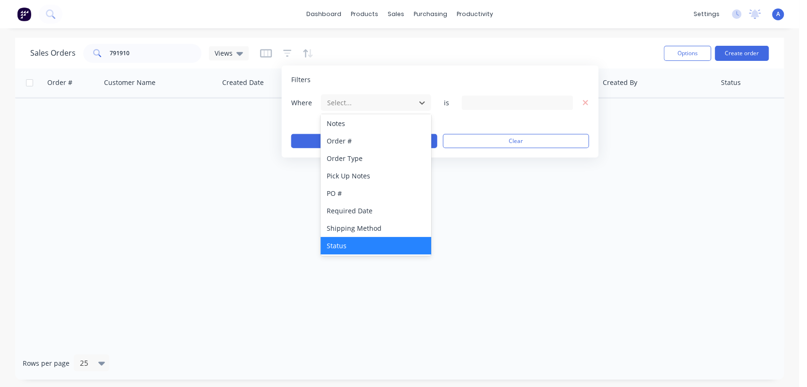
click at [377, 245] on div "Status" at bounding box center [375, 245] width 110 height 17
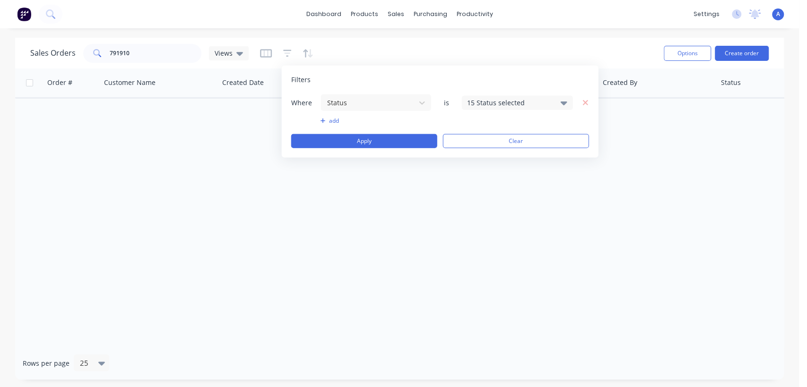
click at [498, 103] on div "15 Status selected" at bounding box center [510, 103] width 86 height 10
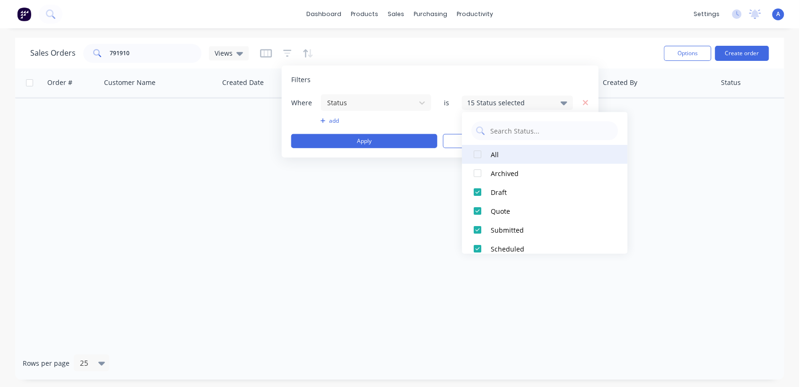
click at [476, 151] on div at bounding box center [477, 154] width 19 height 19
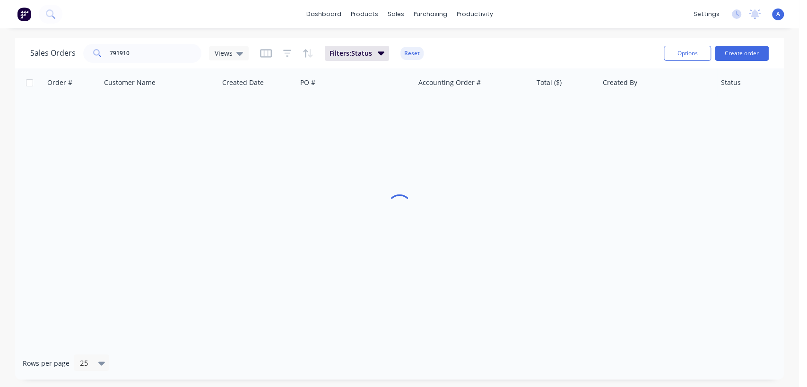
click at [360, 190] on div "Order # Customer Name Created Date PO # Accounting Order # Total ($) Created By…" at bounding box center [399, 208] width 768 height 279
click at [131, 54] on input "791910" at bounding box center [156, 53] width 92 height 19
type input "791971"
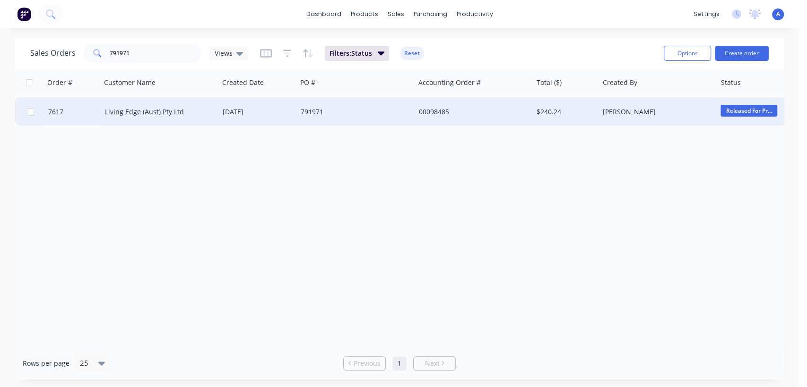
click at [372, 107] on div "791971" at bounding box center [352, 111] width 105 height 9
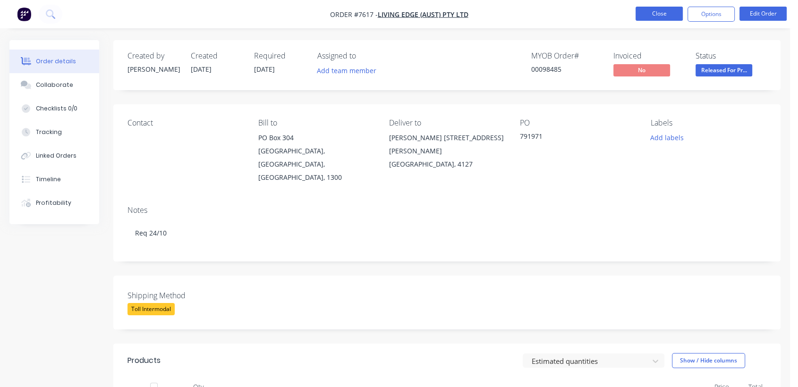
click at [645, 16] on button "Close" at bounding box center [659, 14] width 47 height 14
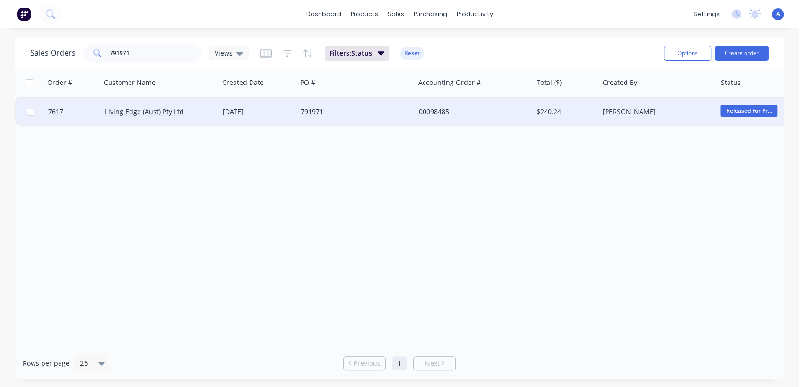
click at [272, 112] on div "[DATE]" at bounding box center [258, 111] width 70 height 9
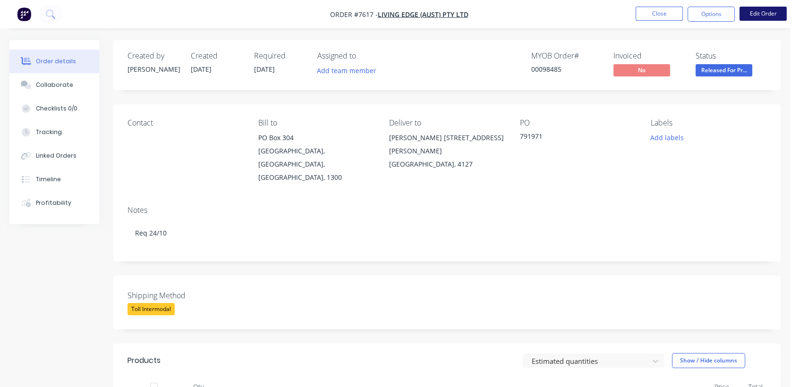
click at [772, 9] on button "Edit Order" at bounding box center [763, 14] width 47 height 14
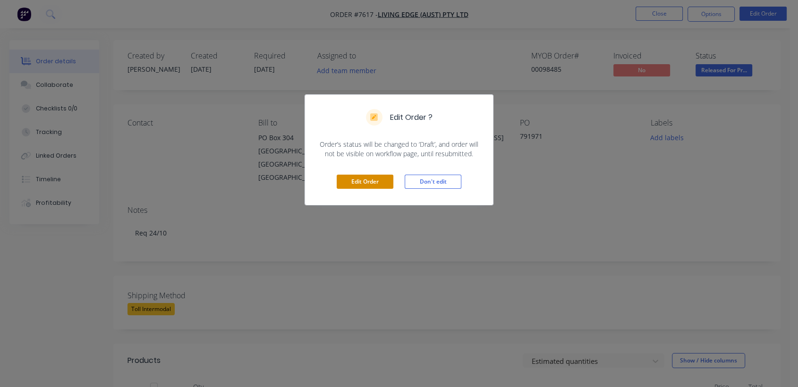
click at [364, 175] on button "Edit Order" at bounding box center [365, 182] width 57 height 14
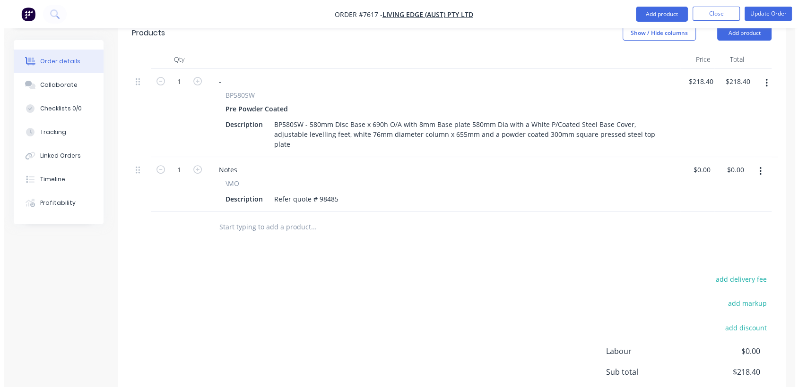
scroll to position [367, 0]
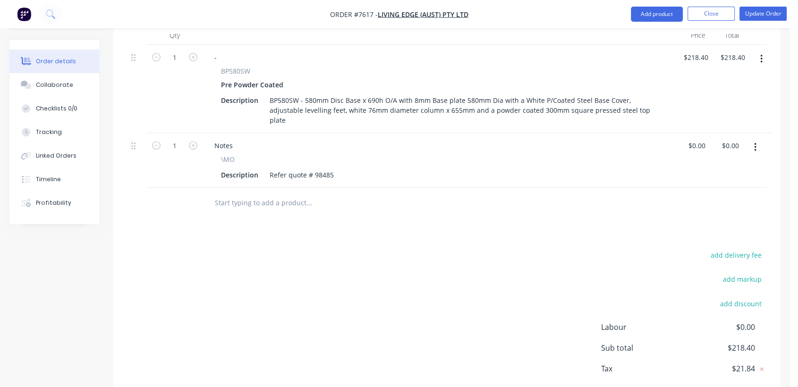
click at [242, 194] on input "text" at bounding box center [309, 203] width 189 height 19
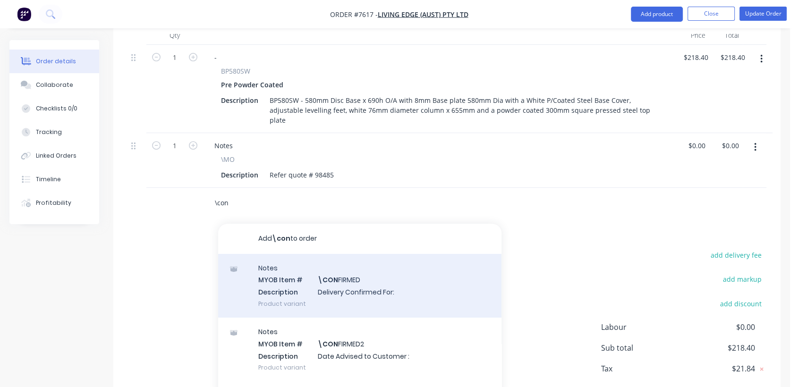
type input "\con"
click at [349, 265] on div "Notes MYOB Item # \CON FIRMED Description Delivery Confirmed For: Product varia…" at bounding box center [359, 286] width 283 height 64
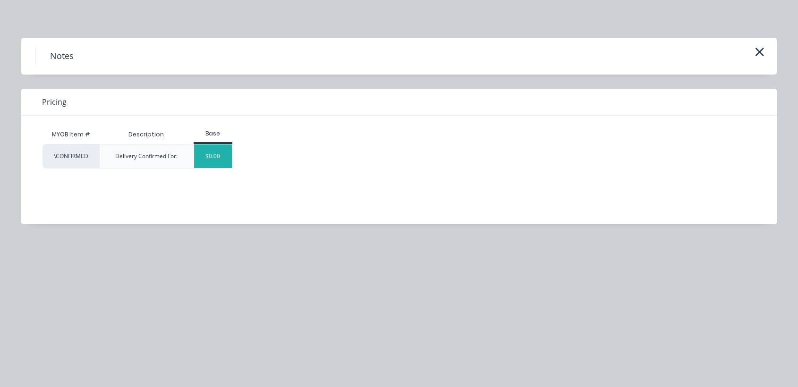
click at [219, 158] on div "$0.00" at bounding box center [213, 157] width 38 height 24
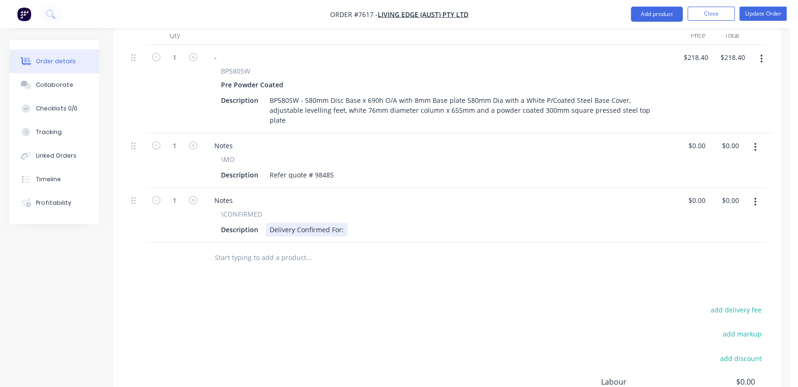
click at [345, 223] on div "Delivery Confirmed For:" at bounding box center [307, 230] width 82 height 14
type input "$0.00"
click at [773, 13] on button "Update Order" at bounding box center [763, 14] width 47 height 14
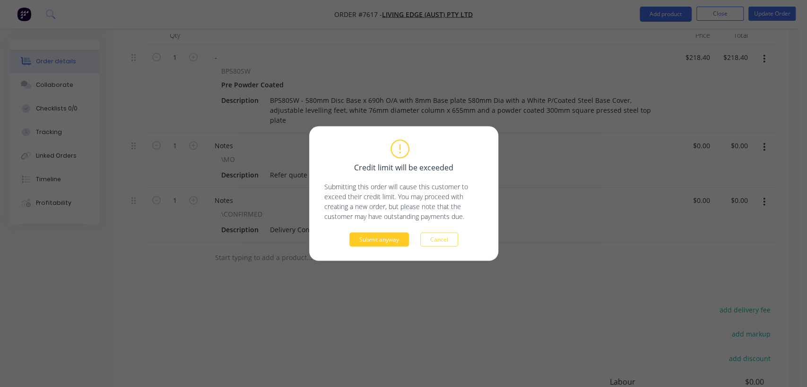
click at [382, 242] on button "Submit anyway" at bounding box center [379, 240] width 60 height 14
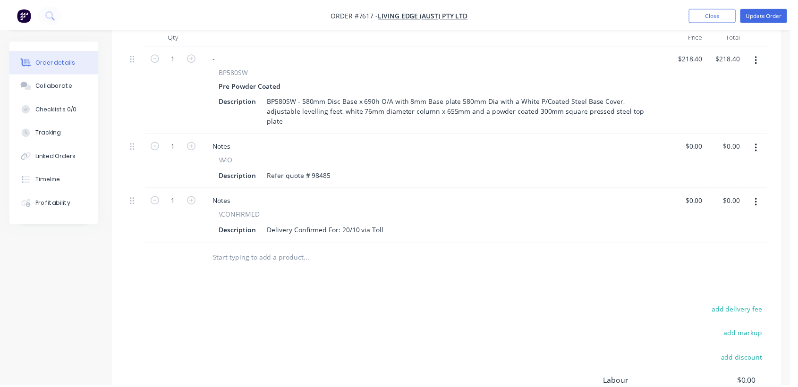
scroll to position [322, 0]
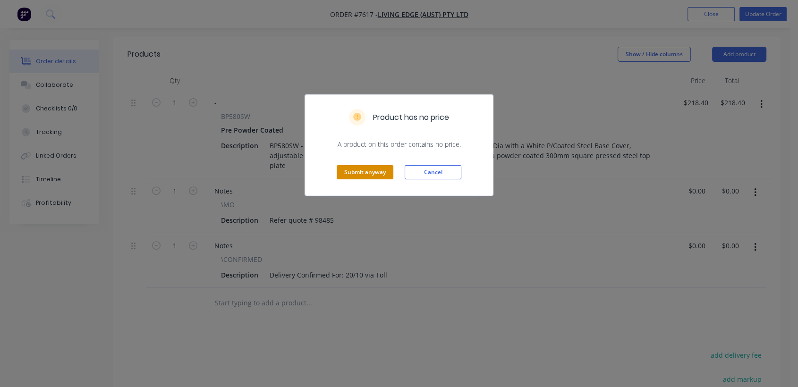
click at [382, 175] on button "Submit anyway" at bounding box center [365, 172] width 57 height 14
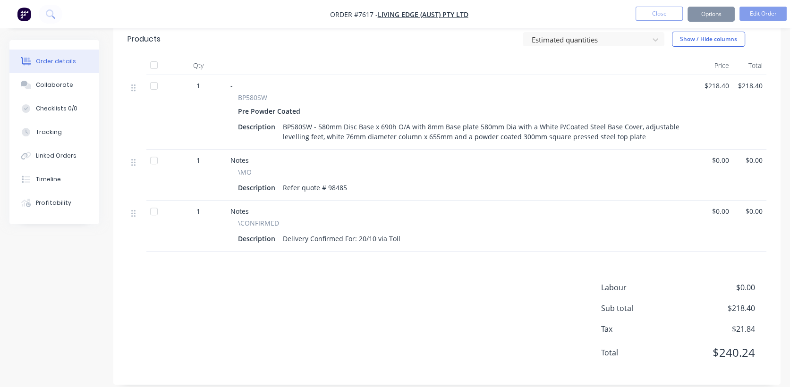
scroll to position [321, 0]
click at [657, 14] on button "Close" at bounding box center [659, 14] width 47 height 14
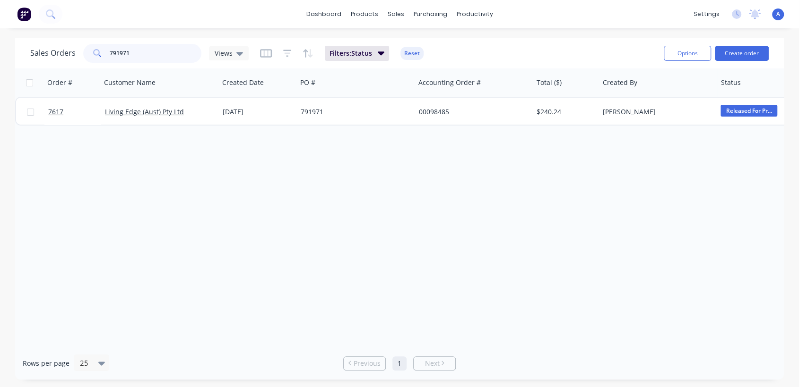
drag, startPoint x: 157, startPoint y: 51, endPoint x: 69, endPoint y: 52, distance: 88.4
click at [89, 47] on div "791971" at bounding box center [142, 53] width 118 height 19
type input "7806"
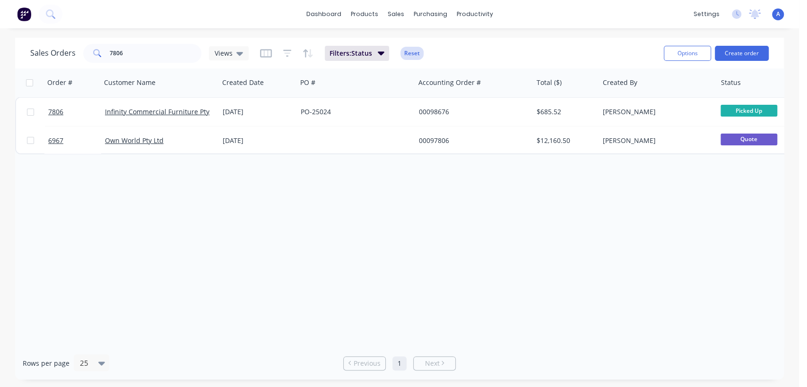
click at [417, 54] on button "Reset" at bounding box center [411, 53] width 23 height 13
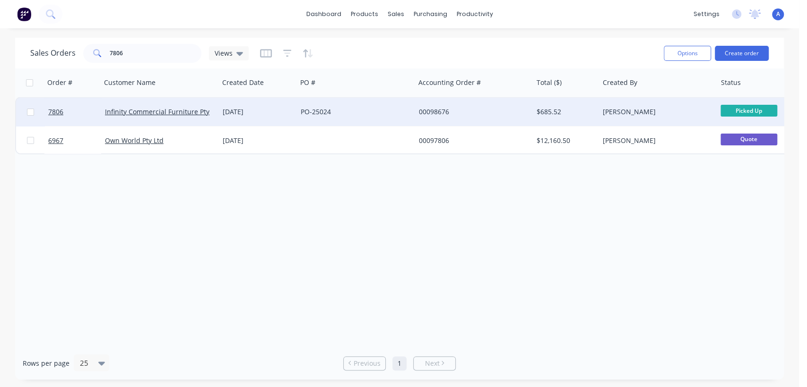
click at [343, 113] on div "PO-25024" at bounding box center [352, 111] width 105 height 9
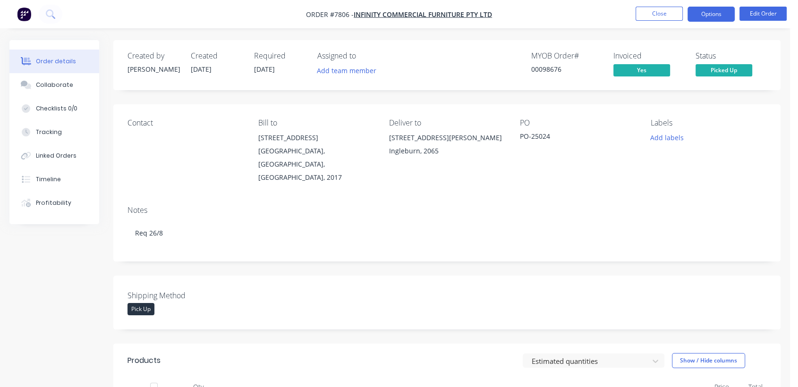
click at [712, 15] on button "Options" at bounding box center [711, 14] width 47 height 15
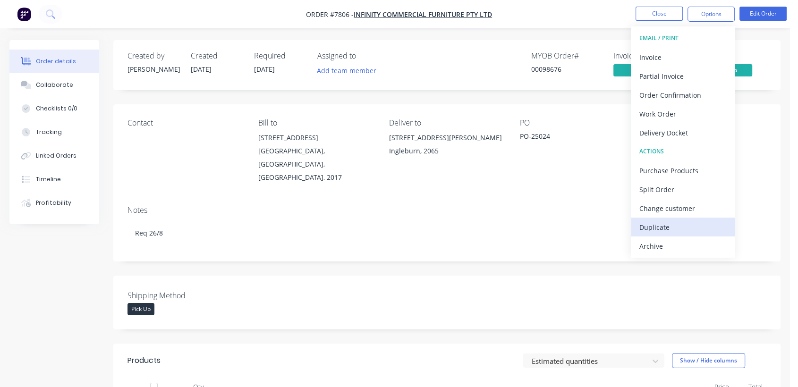
click at [665, 226] on div "Duplicate" at bounding box center [683, 228] width 87 height 14
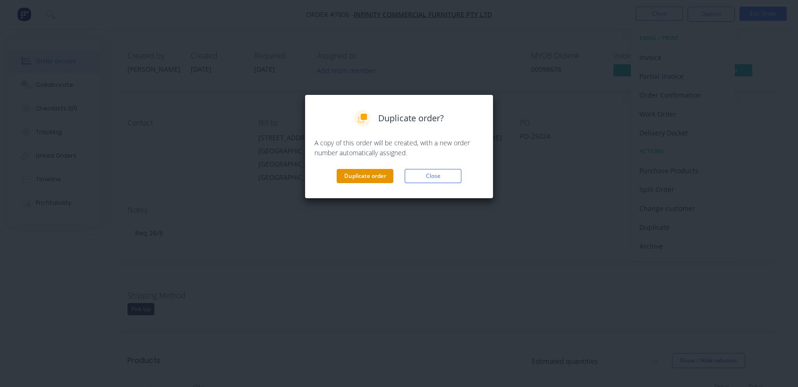
click at [361, 173] on button "Duplicate order" at bounding box center [365, 176] width 57 height 14
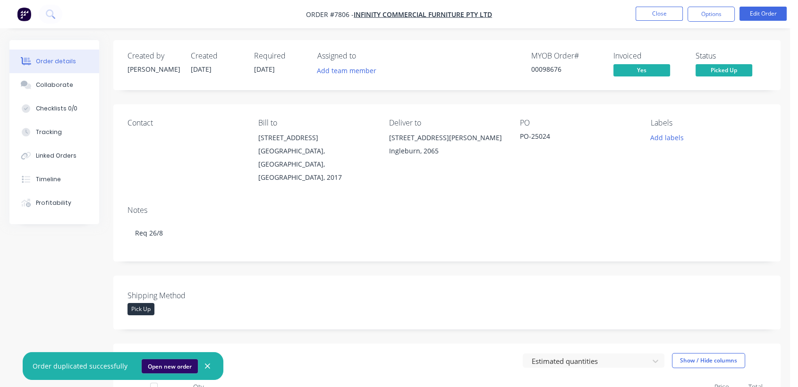
click at [167, 364] on button "Open new order" at bounding box center [170, 367] width 56 height 14
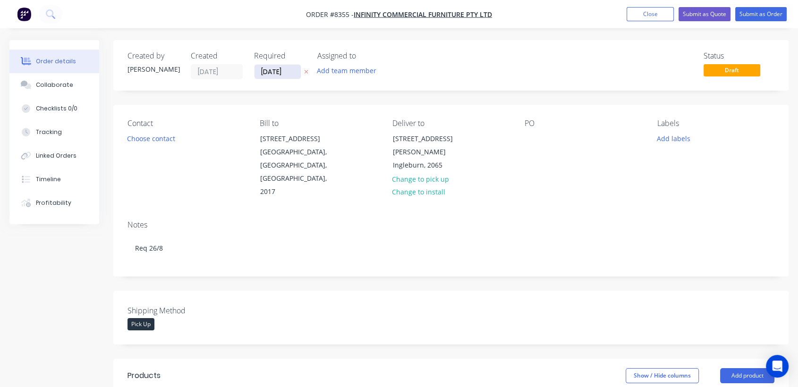
click at [292, 73] on input "[DATE]" at bounding box center [278, 72] width 46 height 14
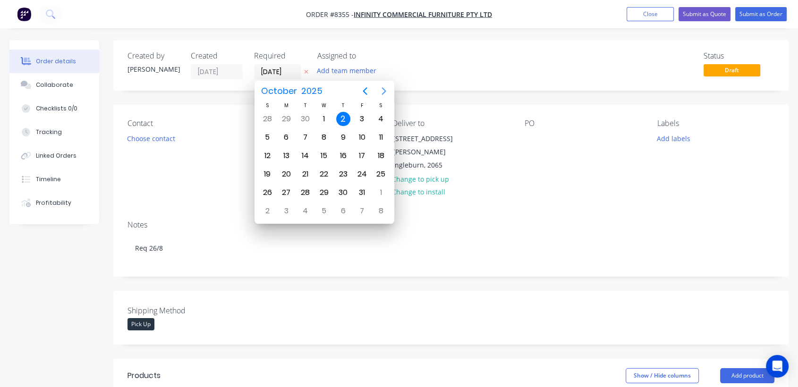
click at [385, 84] on button "Next page" at bounding box center [384, 91] width 19 height 19
click at [325, 190] on div "31" at bounding box center [324, 193] width 14 height 14
type input "31/12/25"
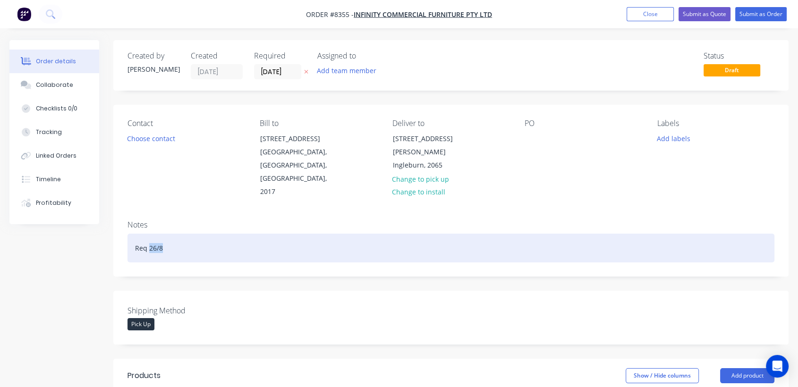
drag, startPoint x: 169, startPoint y: 221, endPoint x: 148, endPoint y: 221, distance: 20.8
click at [148, 234] on div "Req 26/8" at bounding box center [451, 248] width 647 height 29
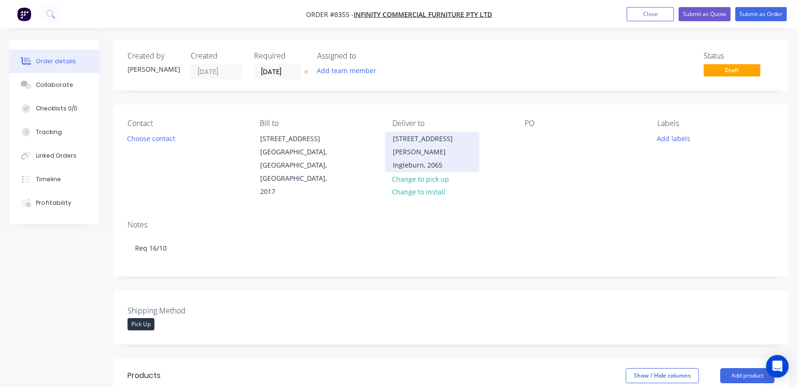
click at [411, 159] on div "Ingleburn, 2065" at bounding box center [432, 165] width 78 height 13
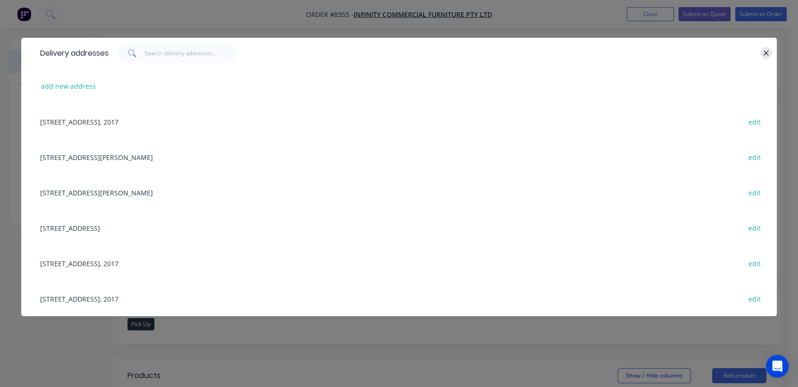
click at [764, 52] on icon "button" at bounding box center [767, 53] width 6 height 9
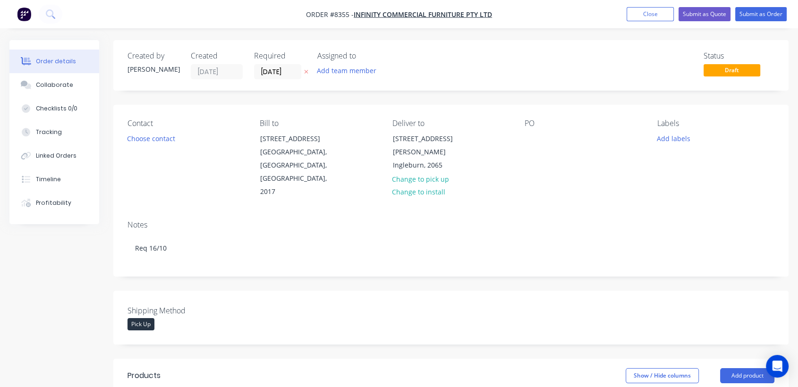
click at [431, 172] on button "Change to pick up" at bounding box center [420, 178] width 67 height 13
click at [532, 137] on div at bounding box center [532, 139] width 15 height 14
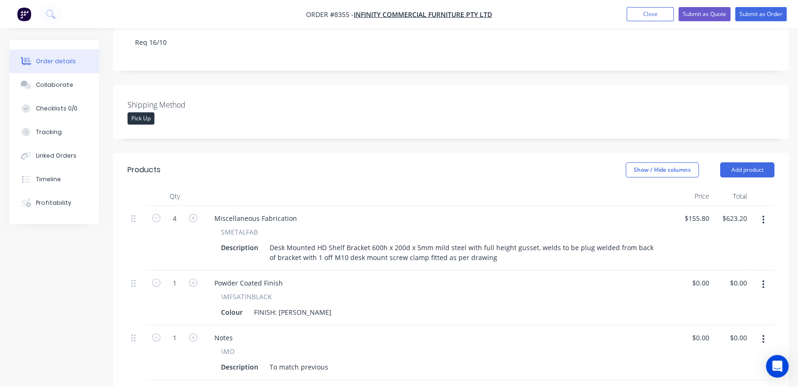
scroll to position [210, 0]
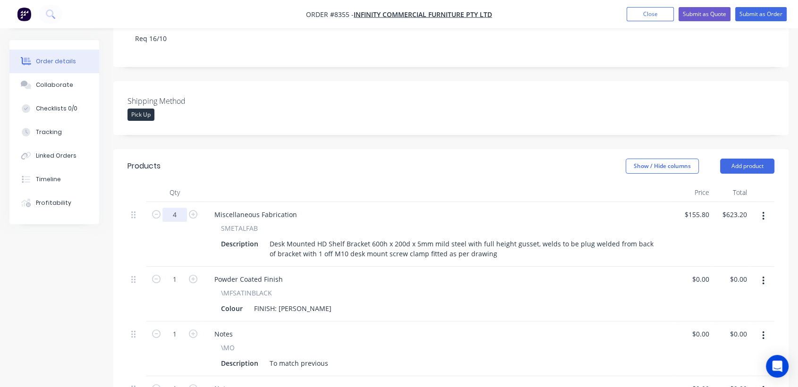
click at [181, 208] on input "4" at bounding box center [175, 215] width 25 height 14
type input "14"
type input "$2,181.20"
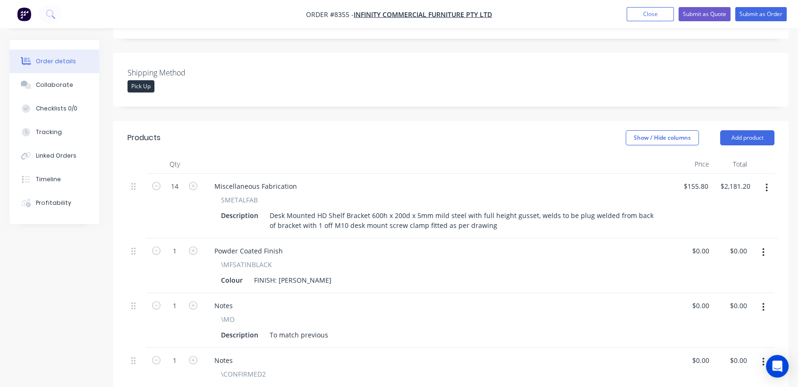
scroll to position [262, 0]
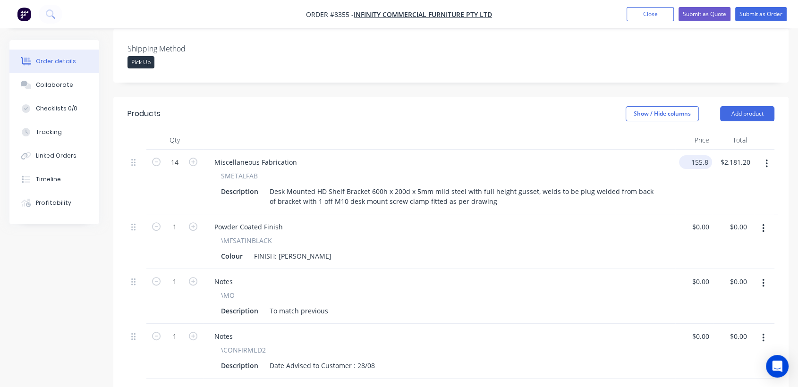
click at [700, 155] on input "155.8" at bounding box center [697, 162] width 29 height 14
type input "$145.00"
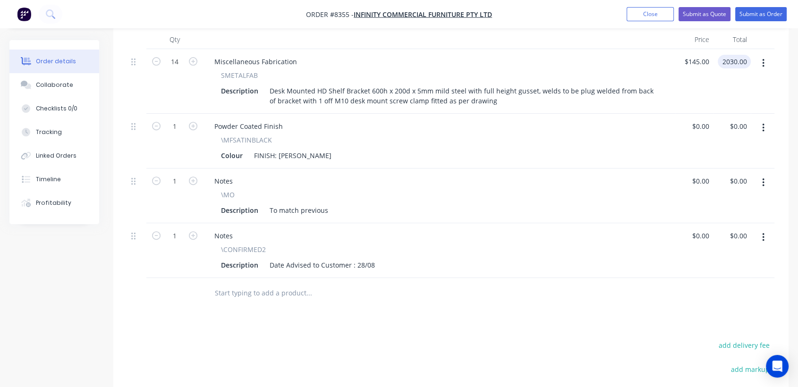
scroll to position [367, 0]
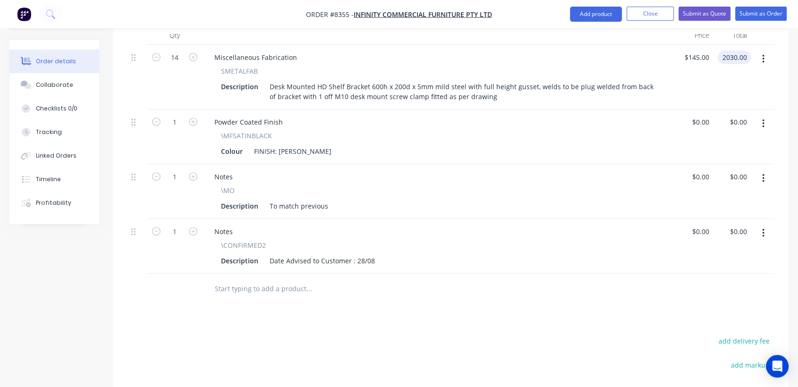
type input "$2,030.00"
click at [765, 225] on button "button" at bounding box center [764, 233] width 22 height 17
click at [711, 308] on div "Delete" at bounding box center [730, 315] width 73 height 14
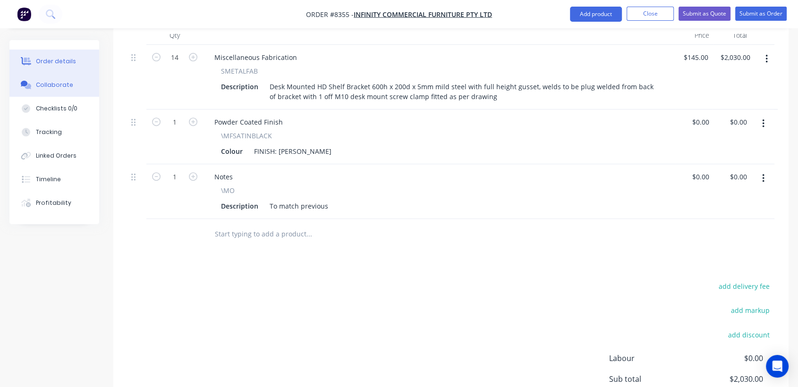
click at [58, 89] on div "Collaborate" at bounding box center [54, 85] width 37 height 9
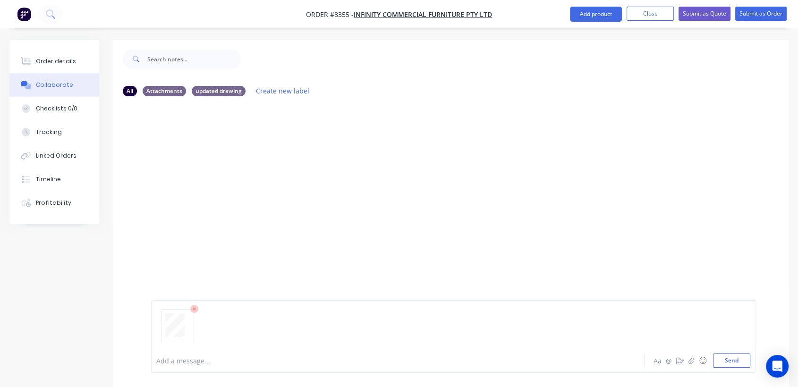
click at [734, 352] on div at bounding box center [453, 330] width 594 height 48
click at [738, 365] on button "Send" at bounding box center [731, 361] width 37 height 14
click at [76, 59] on button "Order details" at bounding box center [54, 62] width 90 height 24
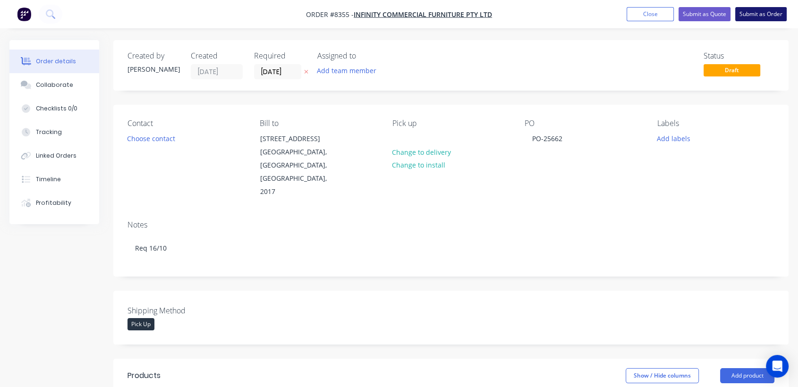
click at [755, 12] on button "Submit as Order" at bounding box center [761, 14] width 51 height 14
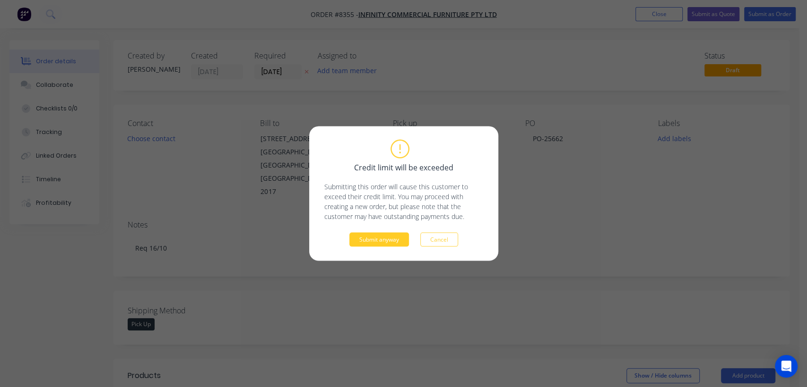
click at [386, 244] on button "Submit anyway" at bounding box center [379, 240] width 60 height 14
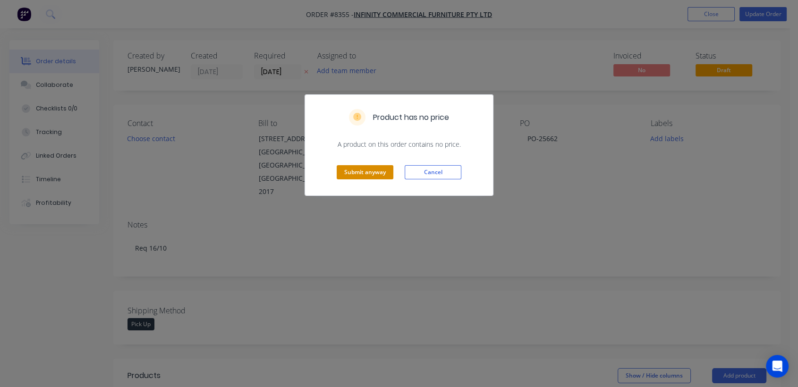
click at [369, 177] on button "Submit anyway" at bounding box center [365, 172] width 57 height 14
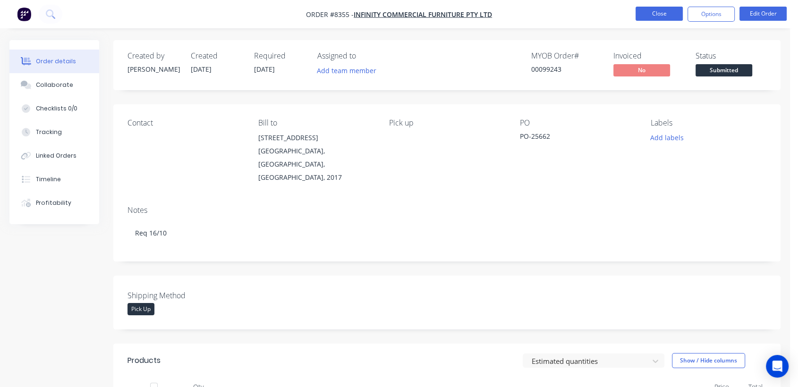
click at [666, 12] on button "Close" at bounding box center [659, 14] width 47 height 14
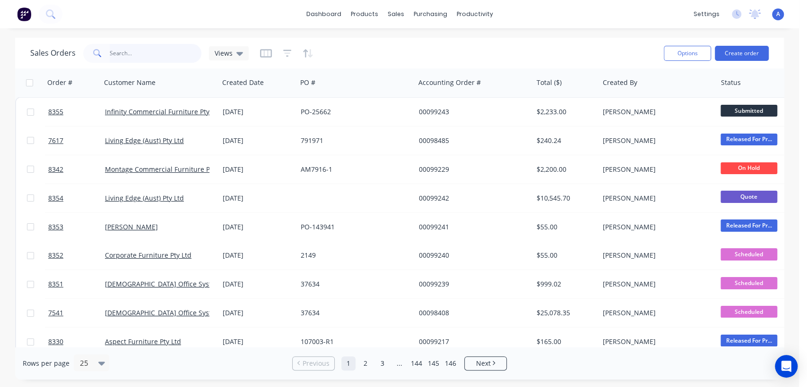
click at [125, 55] on input "text" at bounding box center [156, 53] width 92 height 19
type input "98462"
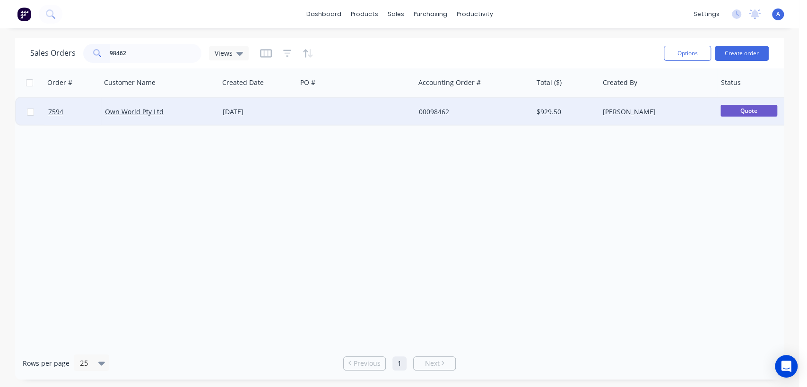
click at [336, 111] on div at bounding box center [356, 112] width 118 height 28
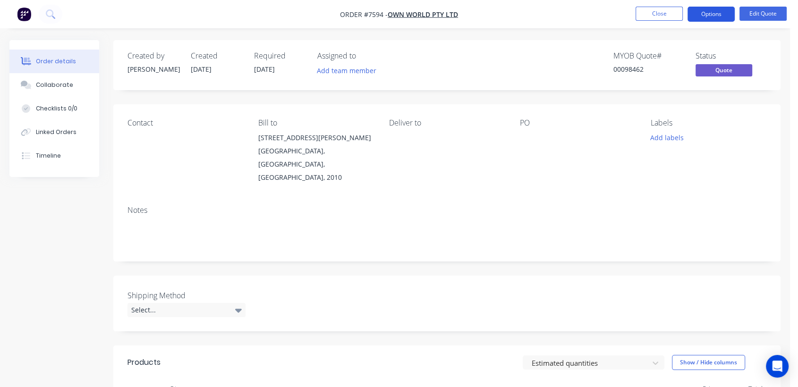
click at [711, 11] on button "Options" at bounding box center [711, 14] width 47 height 15
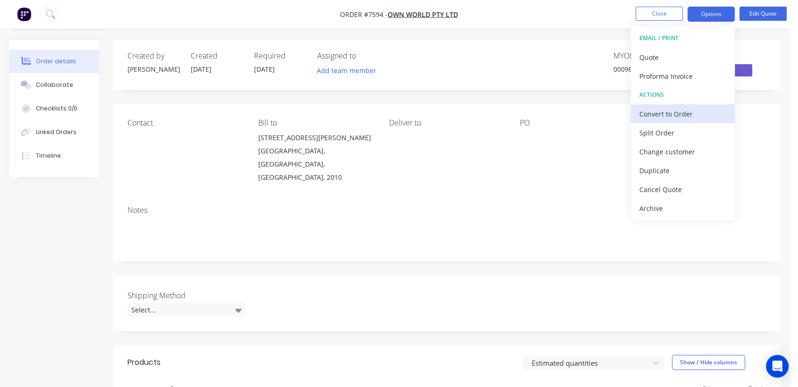
click at [679, 114] on div "Convert to Order" at bounding box center [683, 114] width 87 height 14
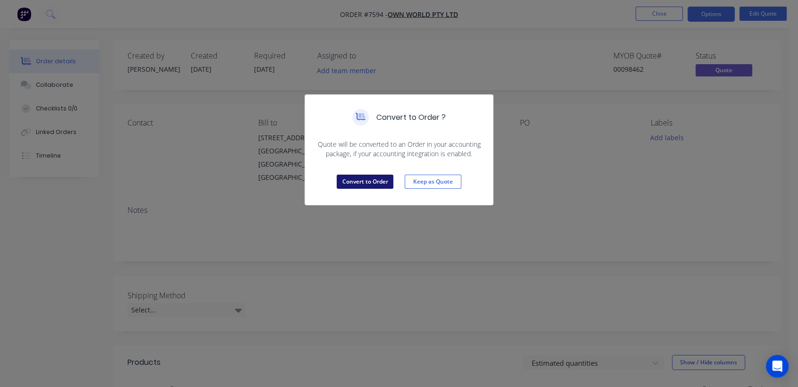
click at [361, 181] on button "Convert to Order" at bounding box center [365, 182] width 57 height 14
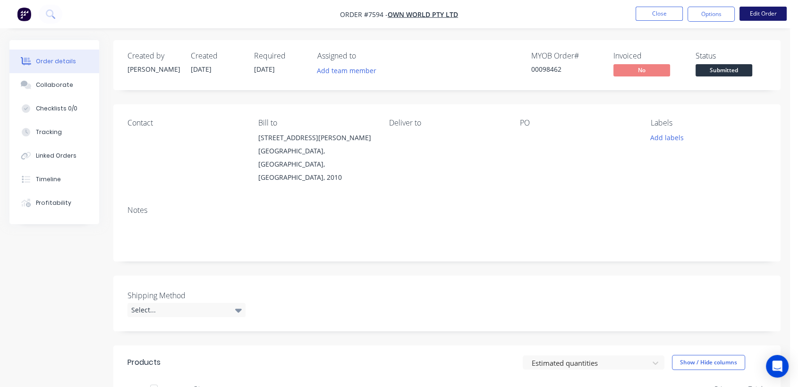
click at [766, 17] on button "Edit Order" at bounding box center [763, 14] width 47 height 14
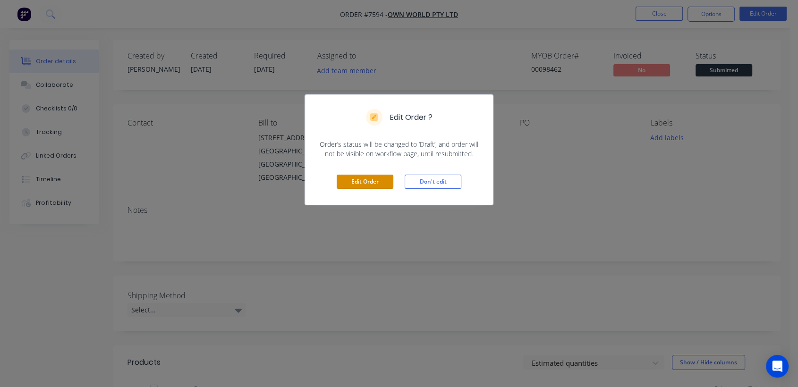
drag, startPoint x: 365, startPoint y: 181, endPoint x: 280, endPoint y: 149, distance: 90.6
click at [364, 181] on button "Edit Order" at bounding box center [365, 182] width 57 height 14
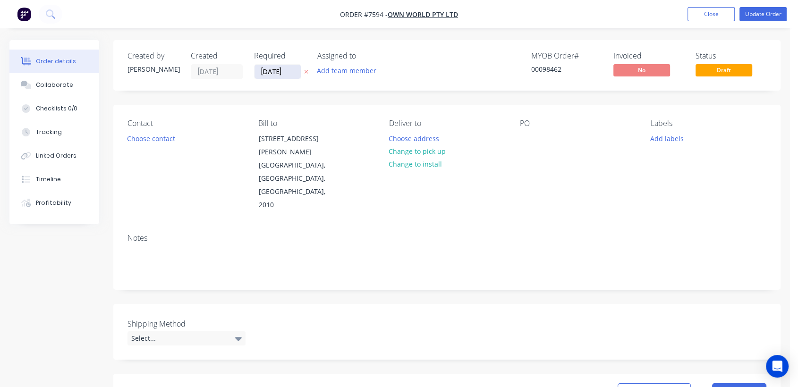
click at [295, 69] on input "08/08/25" at bounding box center [278, 72] width 46 height 14
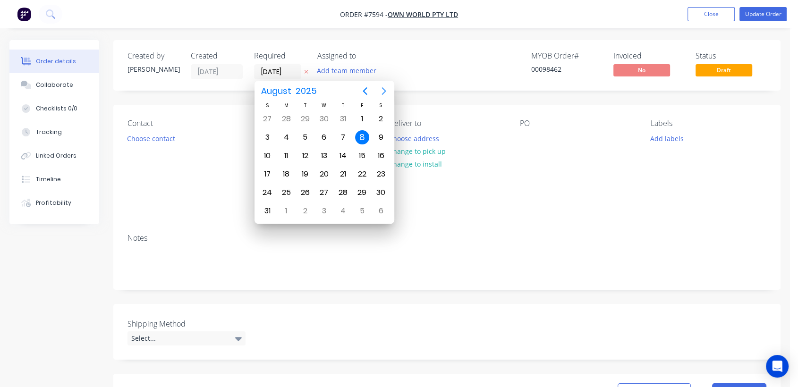
click at [381, 94] on icon "Next page" at bounding box center [383, 91] width 11 height 11
click at [384, 88] on icon "Next page" at bounding box center [383, 91] width 11 height 11
drag, startPoint x: 326, startPoint y: 186, endPoint x: 278, endPoint y: 200, distance: 50.6
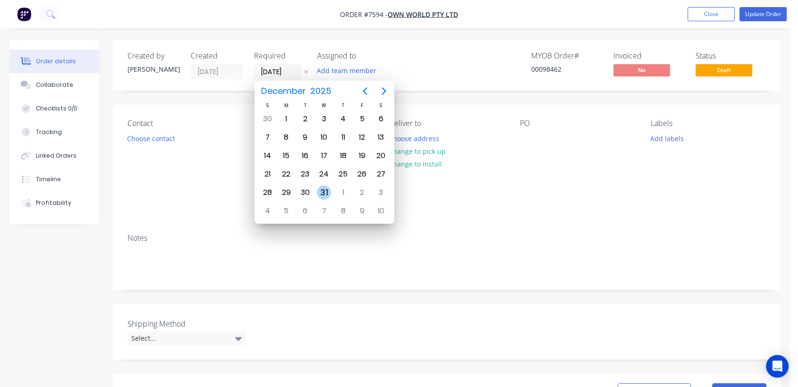
click at [325, 186] on div "31" at bounding box center [324, 193] width 14 height 14
type input "31/12/25"
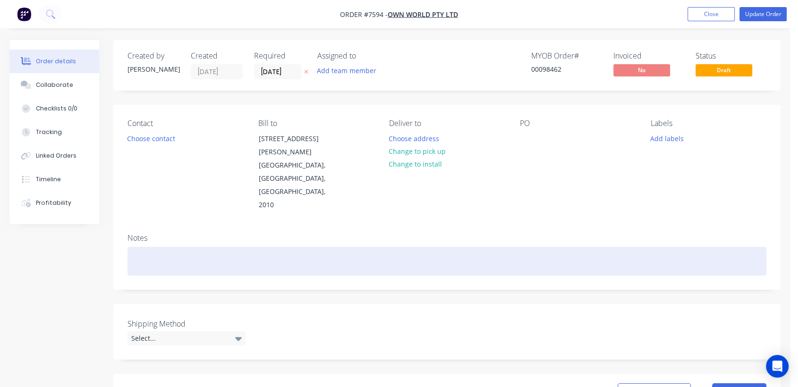
click at [179, 247] on div at bounding box center [447, 261] width 639 height 29
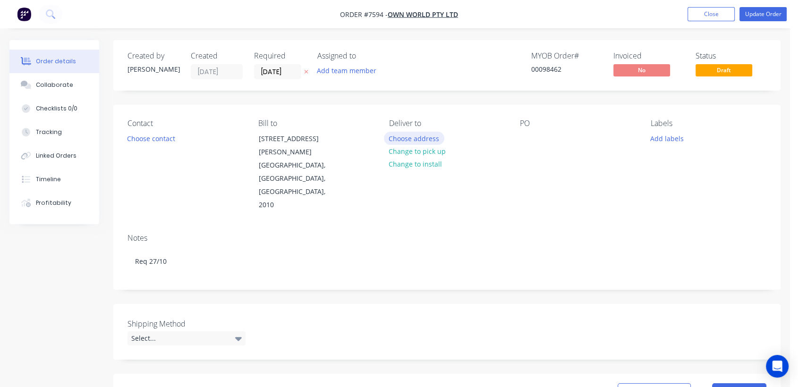
click at [427, 138] on button "Choose address" at bounding box center [414, 138] width 60 height 13
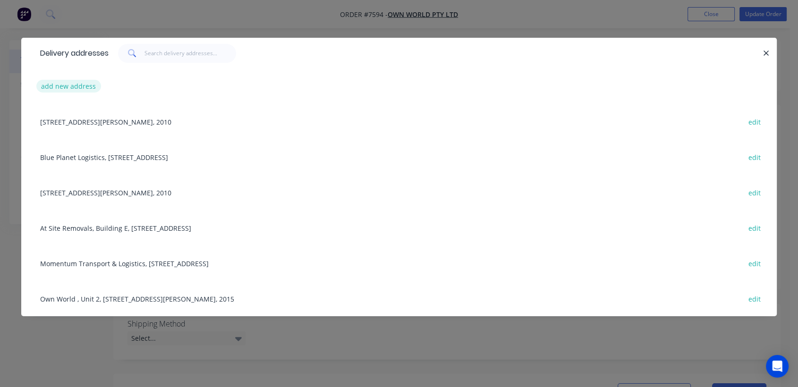
click at [67, 84] on button "add new address" at bounding box center [68, 86] width 65 height 13
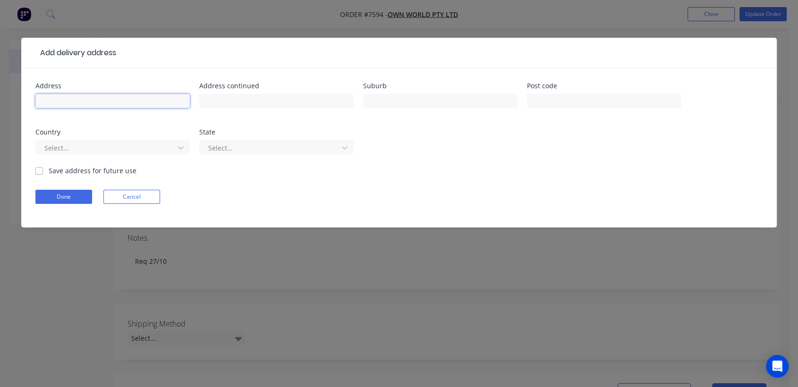
click at [95, 100] on input "text" at bounding box center [112, 101] width 154 height 14
type input "Provision"
type input "215 Arden St (Entry via Barwise St 7am to 3pm Luke 0405 575 172"
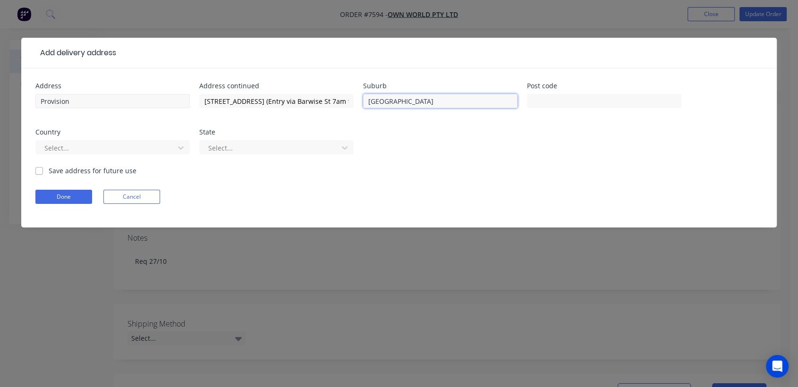
type input "North Melbourne"
type input "3051"
click at [74, 194] on button "Done" at bounding box center [63, 197] width 57 height 14
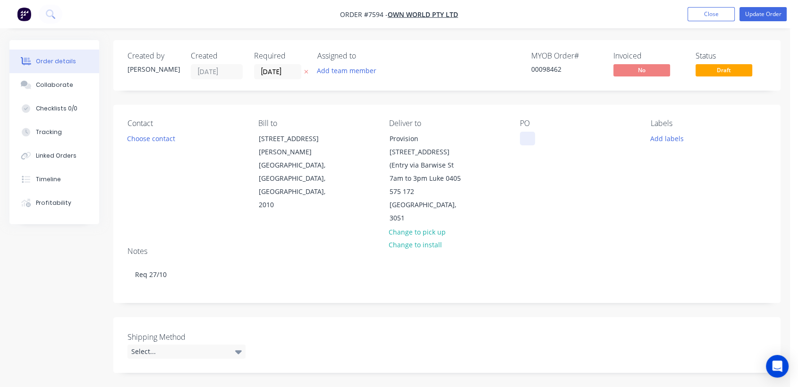
click at [527, 137] on div at bounding box center [527, 139] width 15 height 14
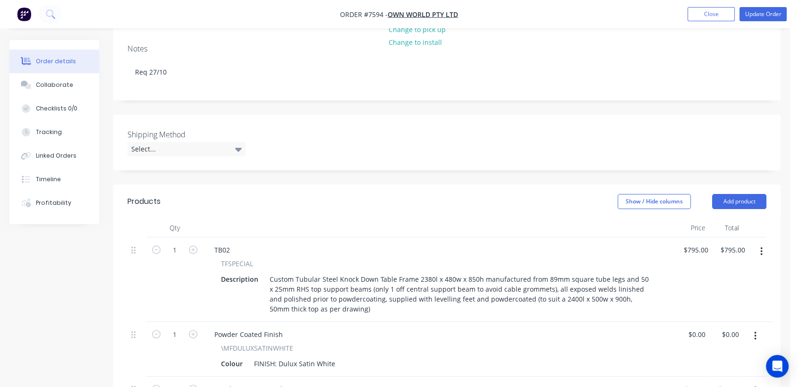
scroll to position [210, 0]
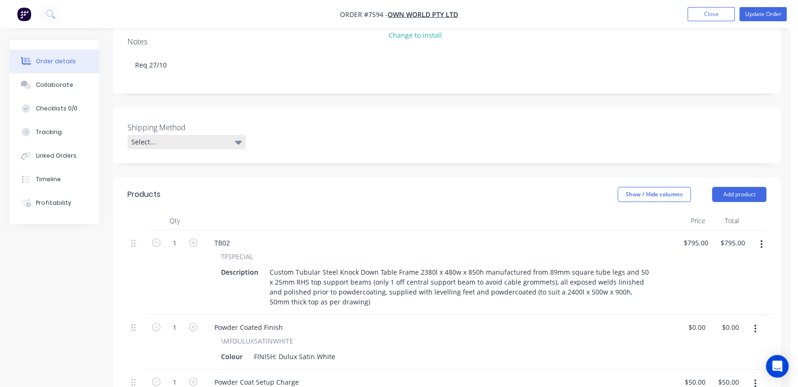
click at [170, 135] on div "Select..." at bounding box center [187, 142] width 118 height 14
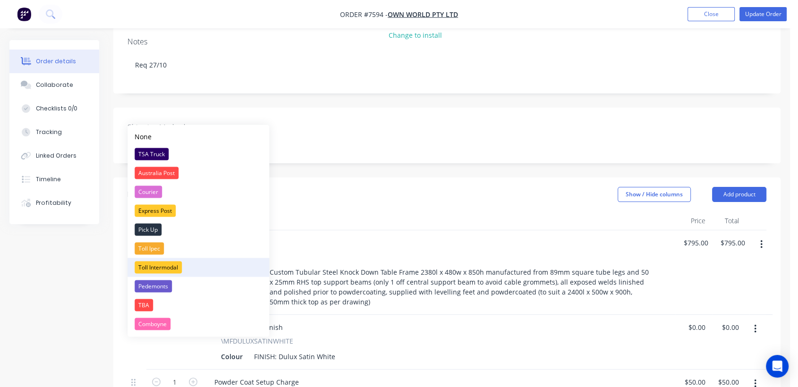
click at [169, 266] on div "Toll Intermodal" at bounding box center [158, 267] width 47 height 12
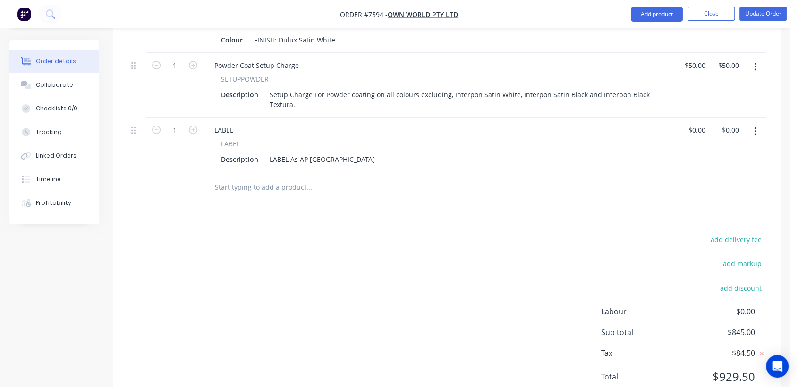
scroll to position [533, 0]
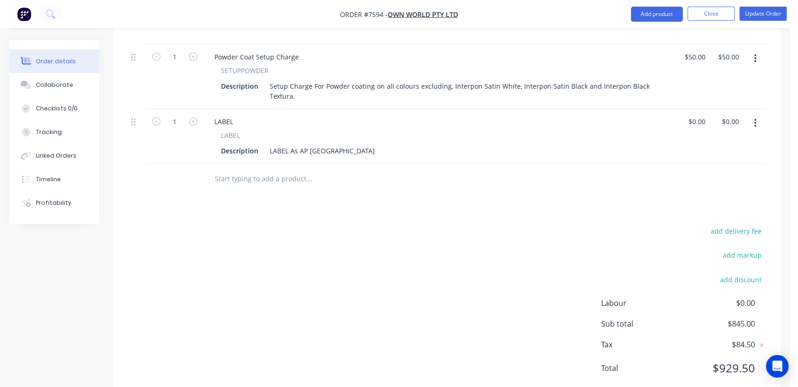
click at [281, 170] on input "text" at bounding box center [309, 179] width 189 height 19
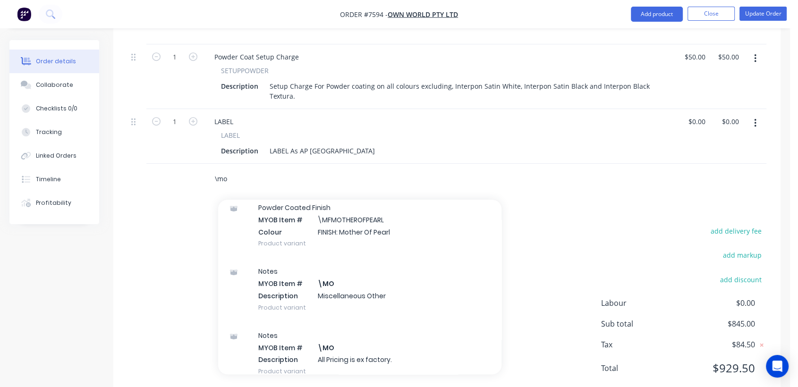
scroll to position [105, 0]
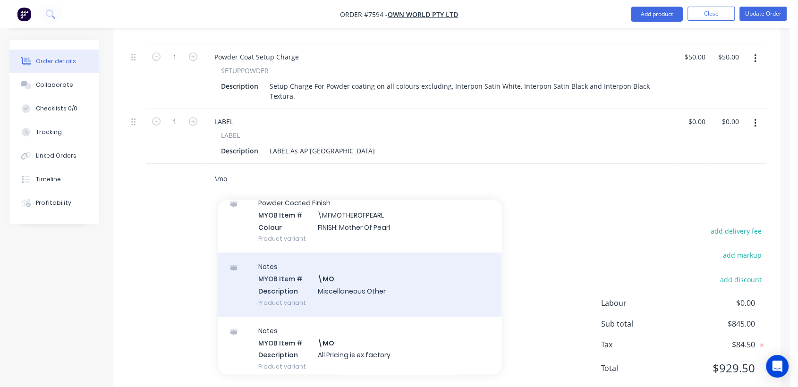
type input "\mo"
click at [352, 258] on div "Notes MYOB Item # \MO Description Miscellaneous Other Product variant" at bounding box center [359, 285] width 283 height 64
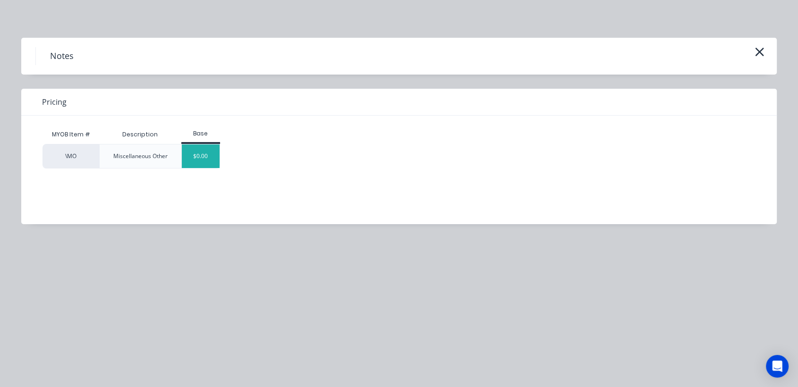
click at [205, 164] on div "$0.00" at bounding box center [201, 157] width 38 height 24
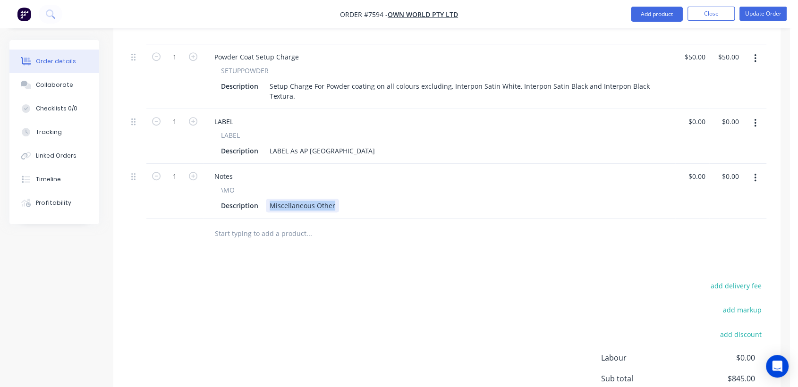
drag, startPoint x: 267, startPoint y: 179, endPoint x: 344, endPoint y: 194, distance: 78.4
click at [344, 194] on div "Qty Price Total 1 TB02 TFSPECIAL Description Custom Tubular Steel Knock Down Ta…" at bounding box center [447, 67] width 668 height 363
type input "$0.00"
click at [37, 90] on button "Collaborate" at bounding box center [54, 85] width 90 height 24
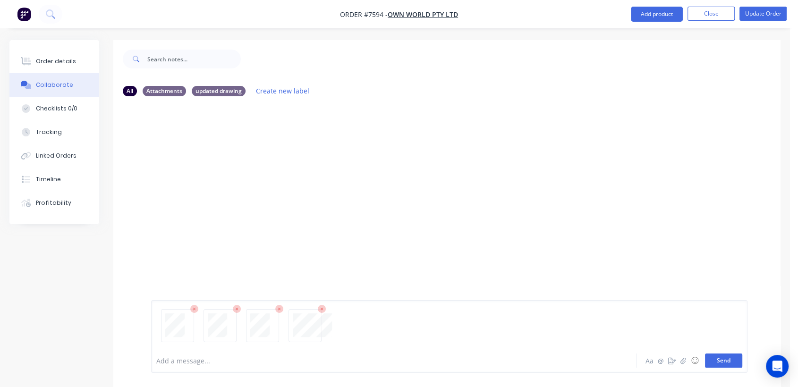
click at [740, 363] on button "Send" at bounding box center [723, 361] width 37 height 14
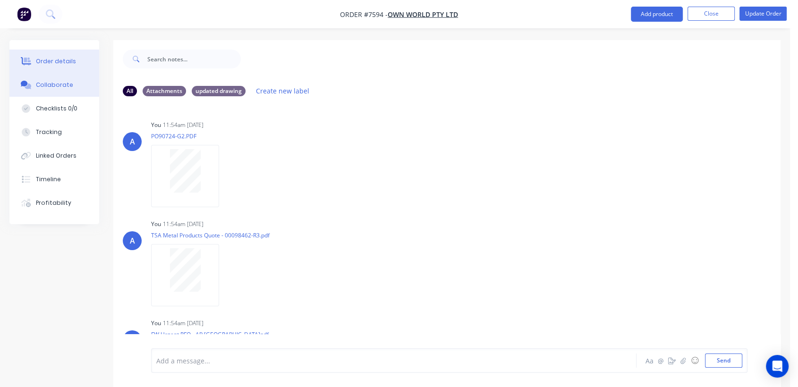
click at [51, 60] on div "Order details" at bounding box center [56, 61] width 40 height 9
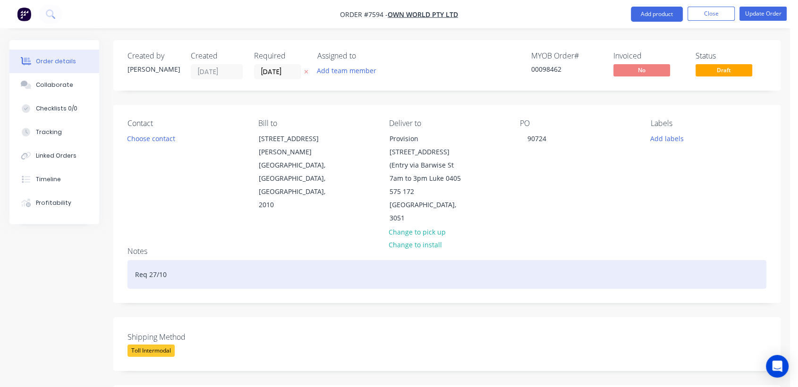
click at [182, 260] on div "Req 27/10" at bounding box center [447, 274] width 639 height 29
click at [181, 260] on div "Req 27/10 - PLease send" at bounding box center [447, 274] width 639 height 29
click at [221, 260] on div "Req 27/10 - Please send" at bounding box center [447, 274] width 639 height 29
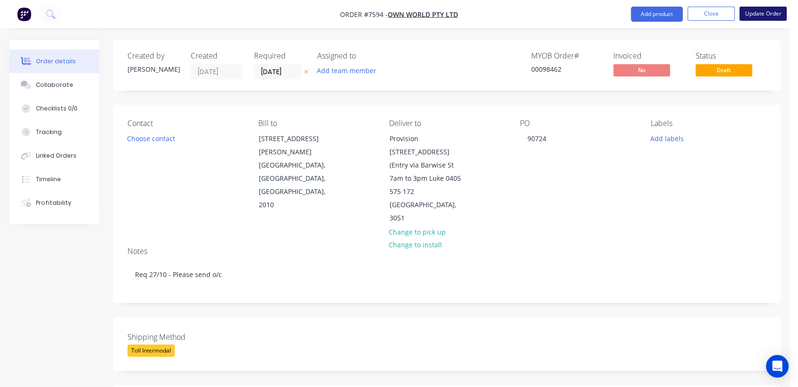
click at [760, 13] on button "Update Order" at bounding box center [763, 14] width 47 height 14
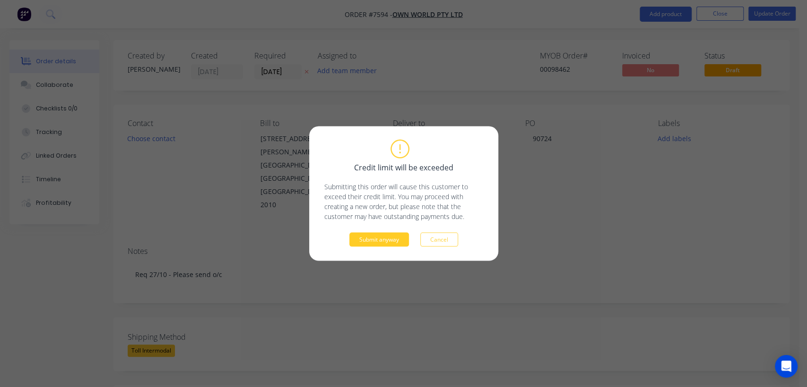
click at [383, 237] on button "Submit anyway" at bounding box center [379, 240] width 60 height 14
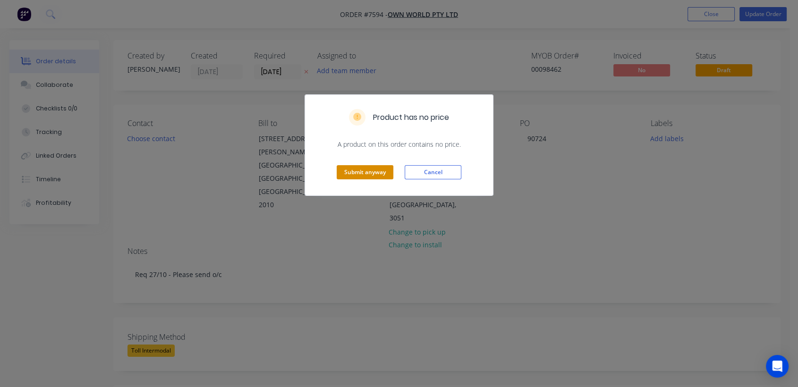
click at [375, 175] on button "Submit anyway" at bounding box center [365, 172] width 57 height 14
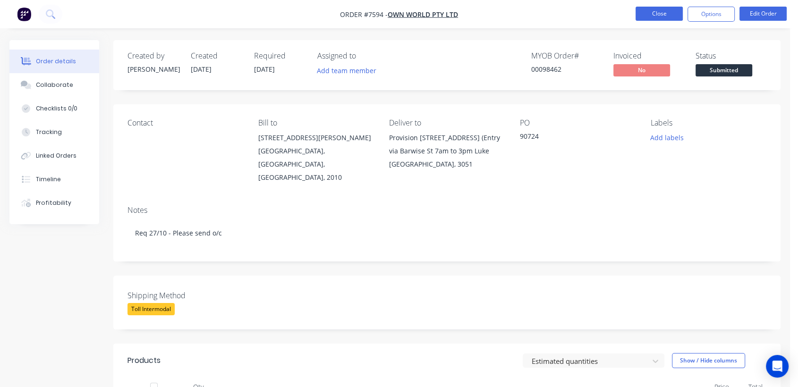
click at [660, 12] on button "Close" at bounding box center [659, 14] width 47 height 14
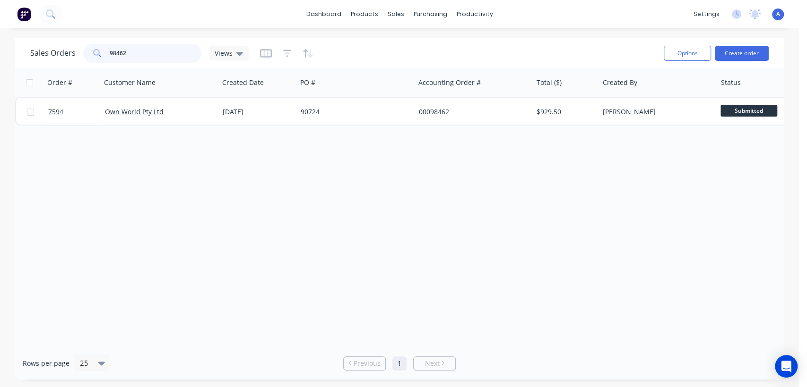
drag, startPoint x: 124, startPoint y: 51, endPoint x: 82, endPoint y: 51, distance: 42.0
click at [83, 51] on div "98462" at bounding box center [142, 53] width 118 height 19
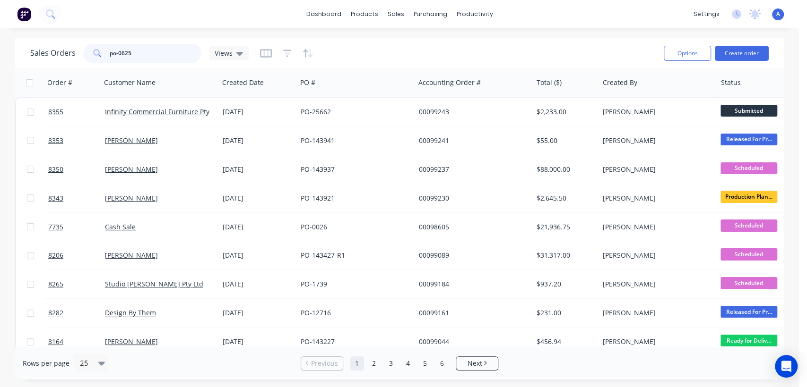
type input "po-0625"
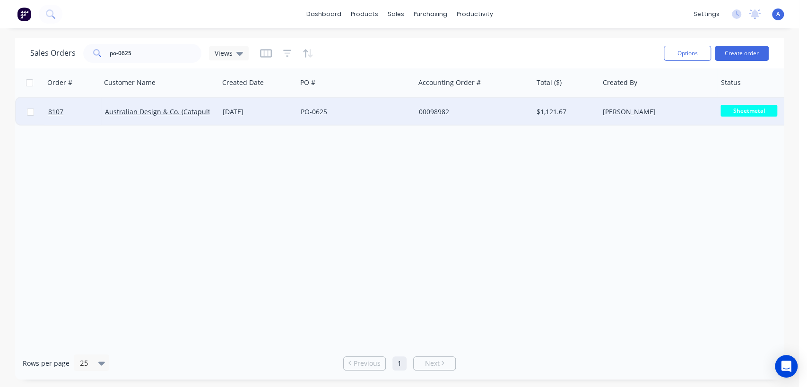
click at [344, 109] on div "PO-0625" at bounding box center [352, 111] width 105 height 9
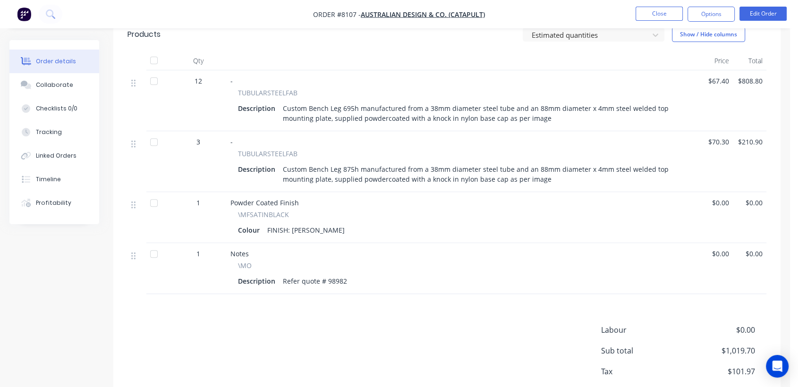
scroll to position [171, 0]
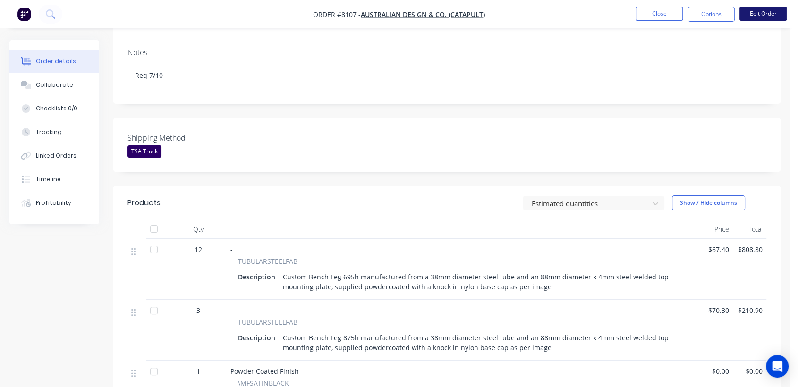
click at [754, 16] on button "Edit Order" at bounding box center [763, 14] width 47 height 14
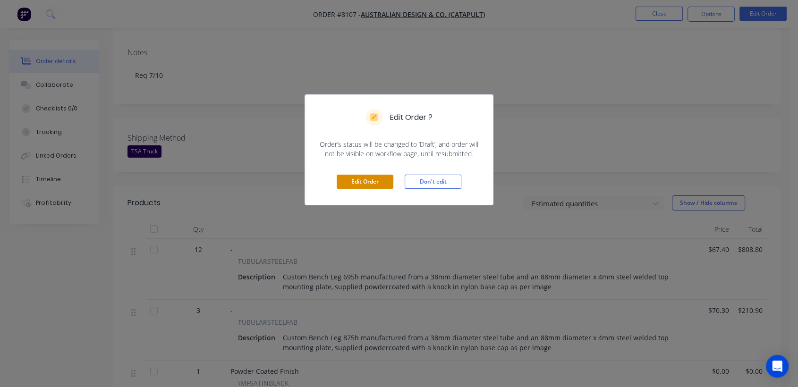
click at [366, 176] on button "Edit Order" at bounding box center [365, 182] width 57 height 14
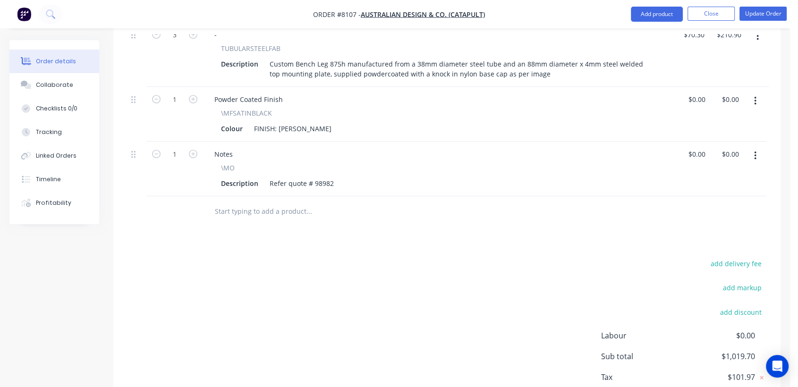
scroll to position [472, 0]
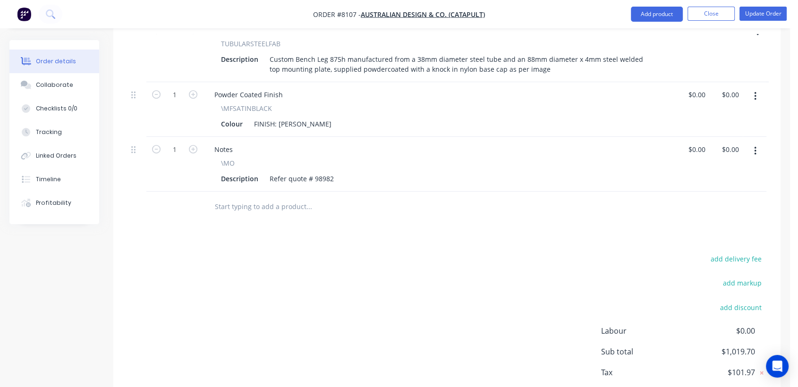
click at [264, 197] on input "text" at bounding box center [309, 206] width 189 height 19
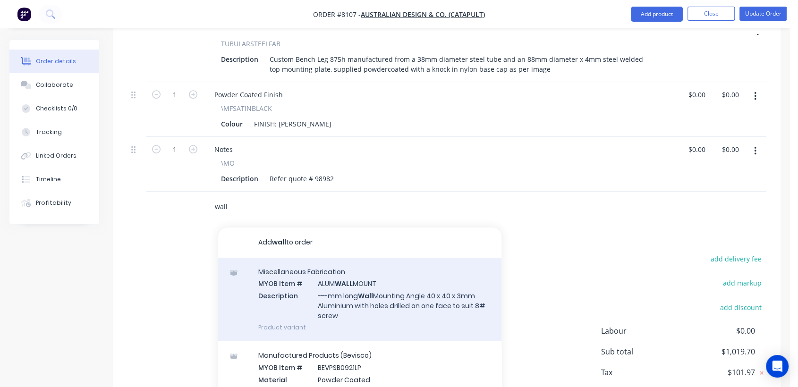
type input "wall"
click at [412, 273] on div "Miscellaneous Fabrication MYOB Item # ALUM WALL MOUNT Description ---mm long Wa…" at bounding box center [359, 300] width 283 height 84
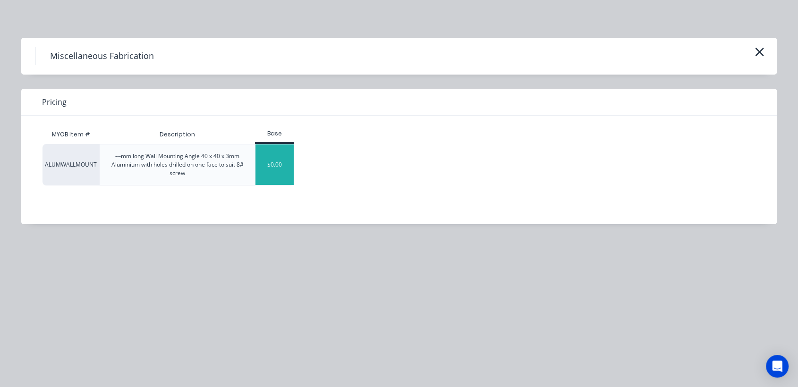
click at [278, 160] on div "$0.00" at bounding box center [275, 165] width 38 height 41
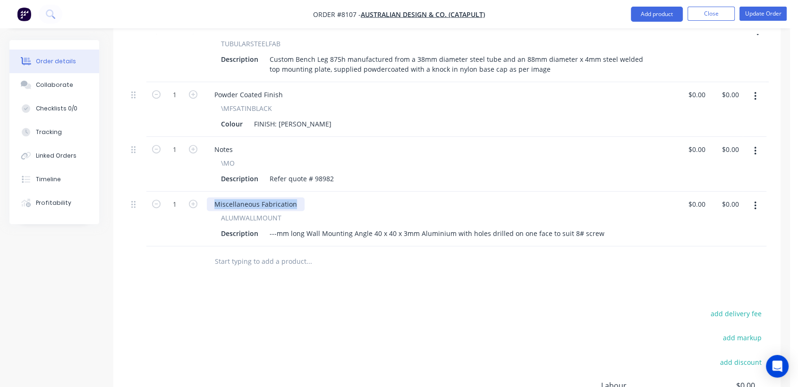
drag, startPoint x: 294, startPoint y: 179, endPoint x: 203, endPoint y: 167, distance: 91.9
click at [203, 192] on div "Miscellaneous Fabrication ALUMWALLMOUNT Description ---mm long Wall Mounting An…" at bounding box center [439, 219] width 472 height 55
click at [752, 197] on button "button" at bounding box center [756, 205] width 22 height 17
drag, startPoint x: 731, startPoint y: 223, endPoint x: 731, endPoint y: 212, distance: 10.9
click at [731, 243] on div "Duplicate" at bounding box center [722, 250] width 73 height 14
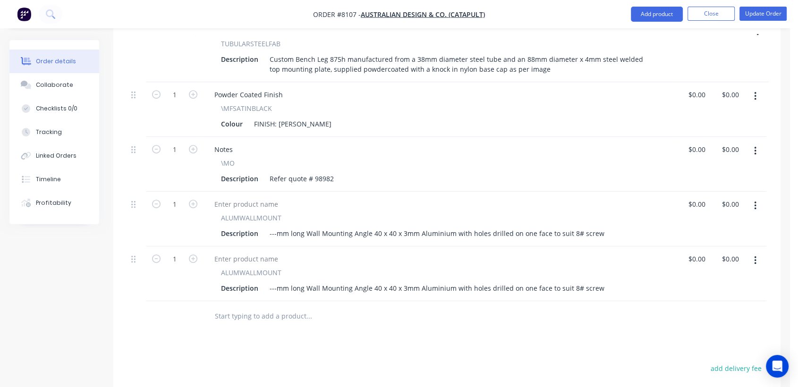
click at [752, 197] on button "button" at bounding box center [756, 205] width 22 height 17
click at [715, 243] on div "Duplicate" at bounding box center [722, 250] width 73 height 14
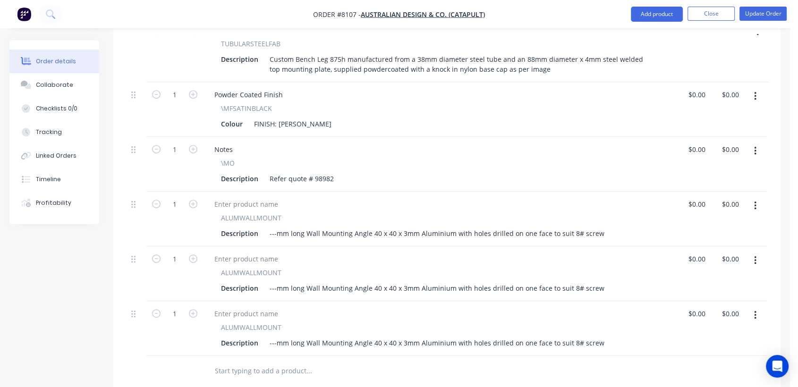
click at [754, 197] on button "button" at bounding box center [756, 205] width 22 height 17
click at [733, 243] on div "Duplicate" at bounding box center [722, 250] width 73 height 14
click at [753, 197] on button "button" at bounding box center [756, 205] width 22 height 17
click at [720, 243] on div "Duplicate" at bounding box center [722, 250] width 73 height 14
click at [752, 197] on button "button" at bounding box center [756, 205] width 22 height 17
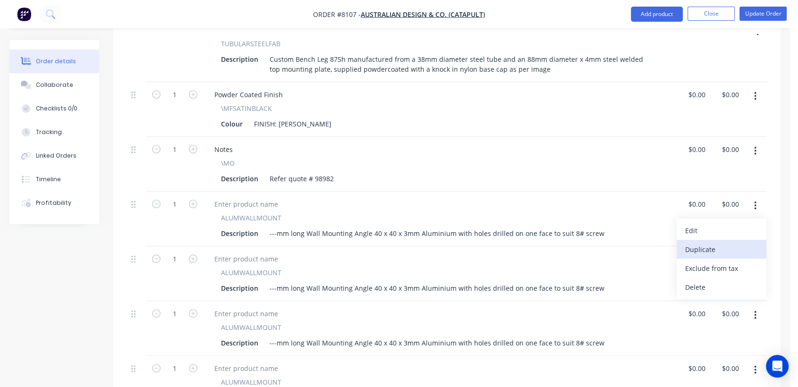
click at [726, 243] on div "Duplicate" at bounding box center [722, 250] width 73 height 14
click at [756, 201] on icon "button" at bounding box center [756, 206] width 2 height 10
click at [736, 243] on div "Duplicate" at bounding box center [722, 250] width 73 height 14
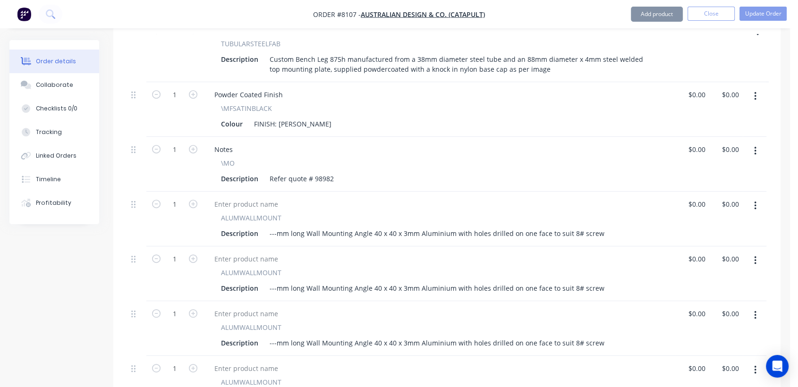
click at [753, 197] on button "button" at bounding box center [756, 205] width 22 height 17
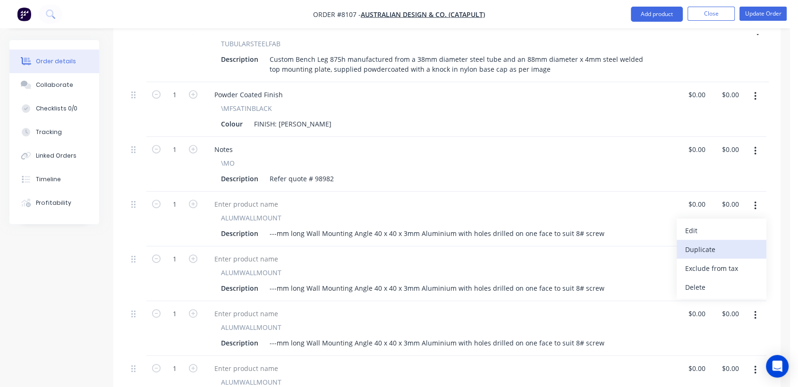
click at [738, 243] on div "Duplicate" at bounding box center [722, 250] width 73 height 14
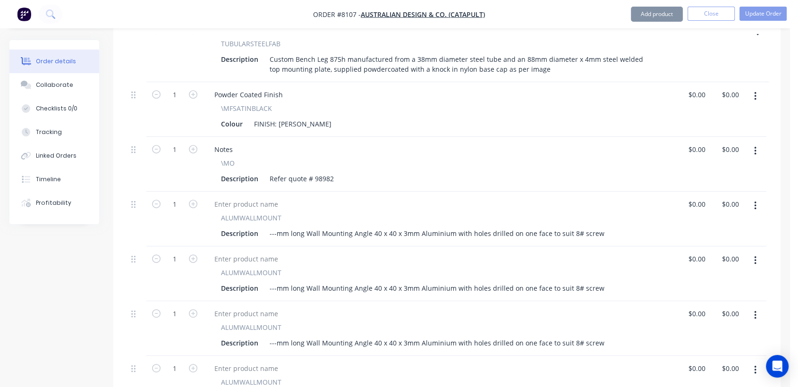
click at [755, 201] on icon "button" at bounding box center [756, 206] width 2 height 10
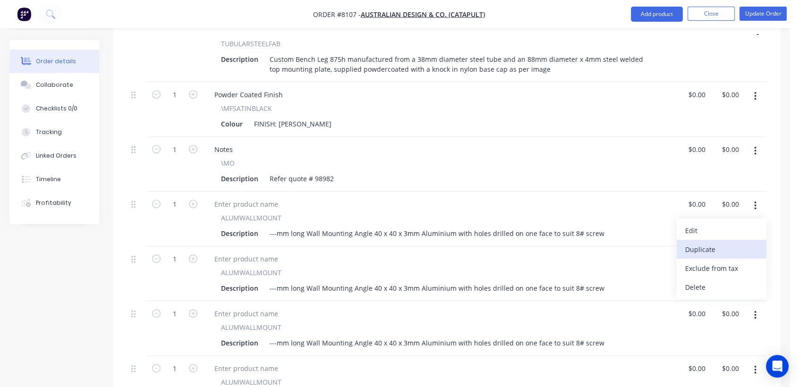
click at [742, 243] on div "Duplicate" at bounding box center [722, 250] width 73 height 14
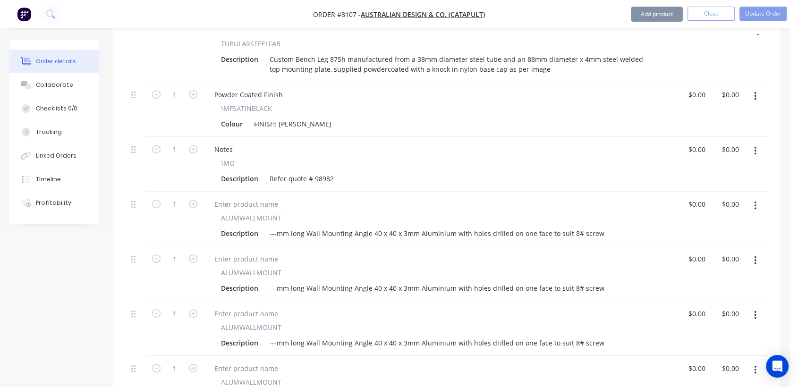
click at [756, 197] on button "button" at bounding box center [756, 205] width 22 height 17
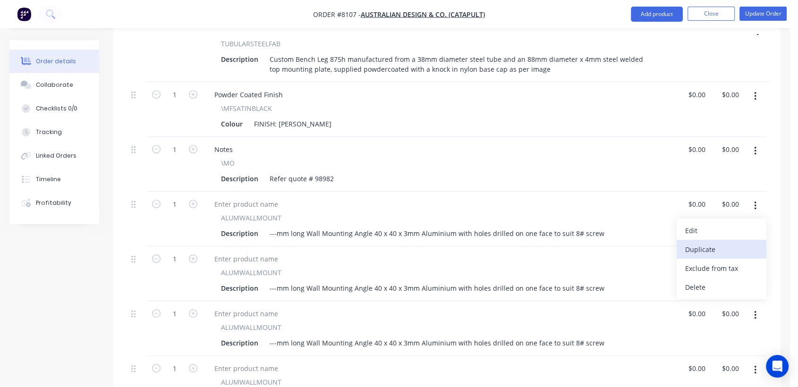
click at [740, 243] on div "Duplicate" at bounding box center [722, 250] width 73 height 14
click at [753, 197] on button "button" at bounding box center [756, 205] width 22 height 17
click at [743, 243] on div "Duplicate" at bounding box center [722, 250] width 73 height 14
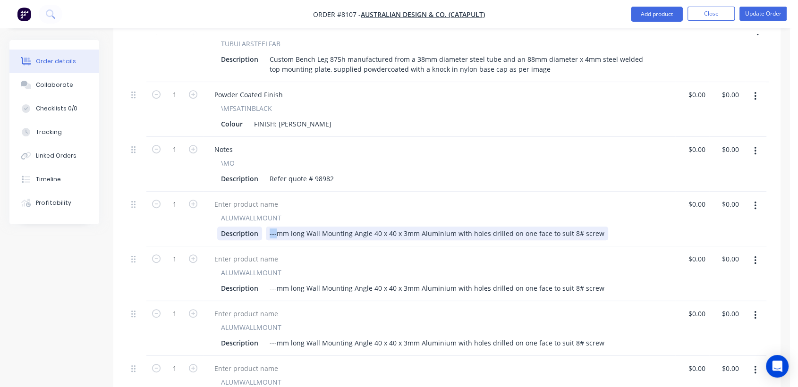
drag, startPoint x: 275, startPoint y: 209, endPoint x: 259, endPoint y: 209, distance: 16.1
click at [259, 227] on div "Description ---mm long Wall Mounting Angle 40 x 40 x 3mm Aluminium with holes d…" at bounding box center [437, 234] width 440 height 14
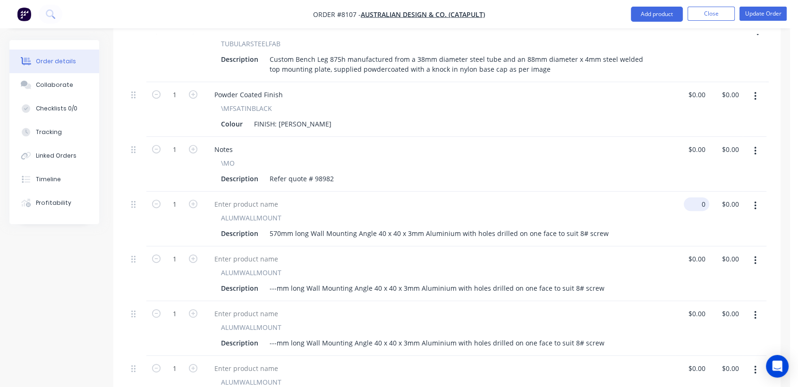
click at [697, 197] on div "0 $0.00" at bounding box center [697, 204] width 26 height 14
type input "$23.00"
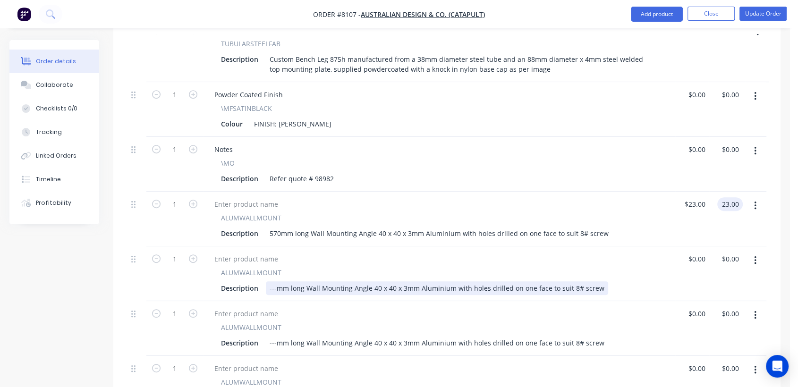
type input "$23.00"
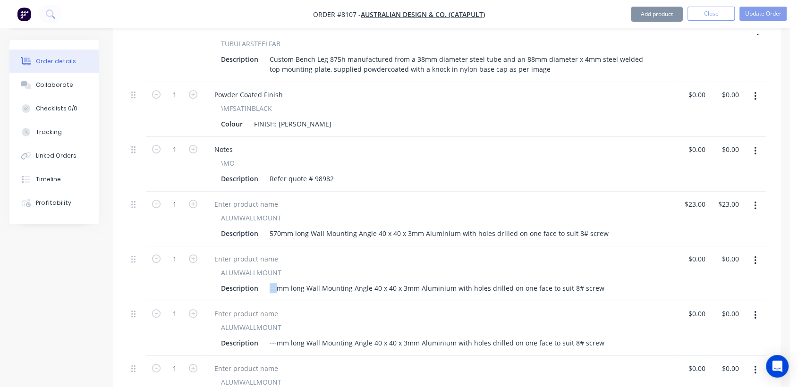
drag, startPoint x: 276, startPoint y: 259, endPoint x: 267, endPoint y: 259, distance: 9.0
click at [267, 282] on div "---mm long Wall Mounting Angle 40 x 40 x 3mm Aluminium with holes drilled on on…" at bounding box center [437, 289] width 343 height 14
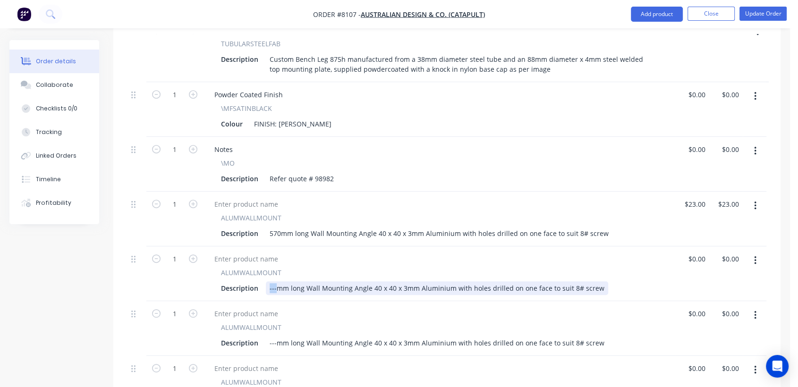
click at [269, 282] on div "---mm long Wall Mounting Angle 40 x 40 x 3mm Aluminium with holes drilled on on…" at bounding box center [437, 289] width 343 height 14
click at [275, 282] on div "---mm long Wall Mounting Angle 40 x 40 x 3mm Aluminium with holes drilled on on…" at bounding box center [437, 289] width 343 height 14
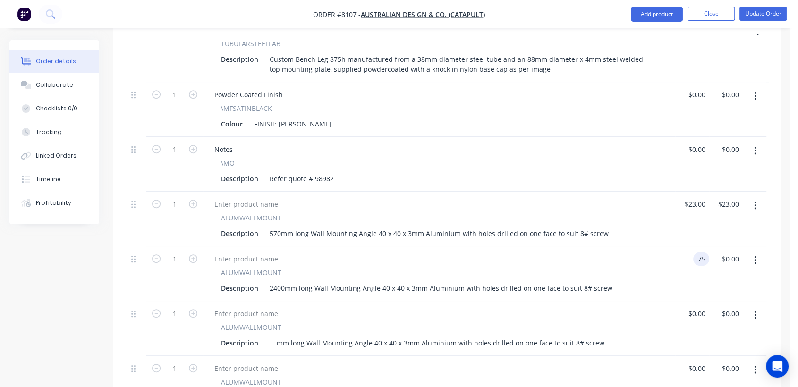
type input "$75.00"
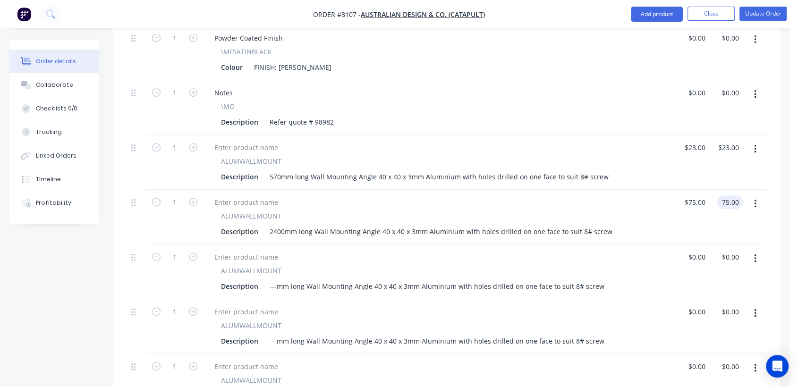
scroll to position [577, 0]
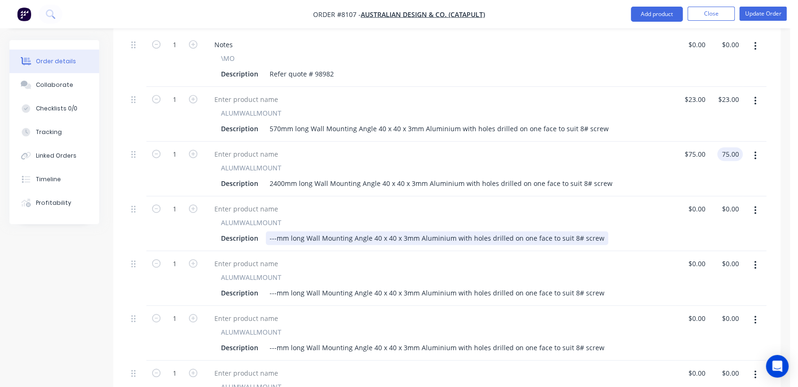
type input "$75.00"
click at [275, 232] on div "---mm long Wall Mounting Angle 40 x 40 x 3mm Aluminium with holes drilled on on…" at bounding box center [437, 239] width 343 height 14
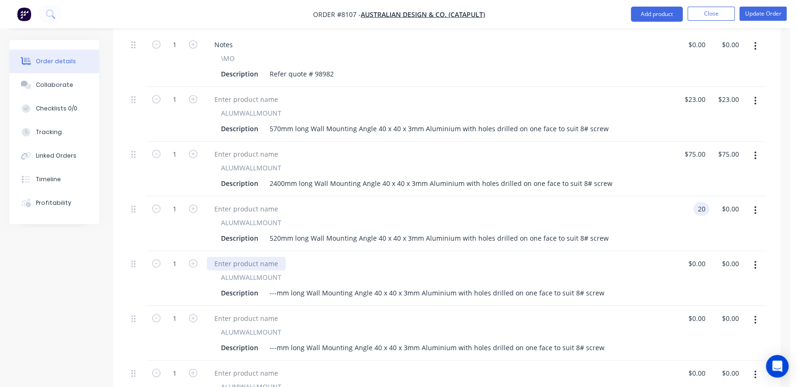
type input "$20.00"
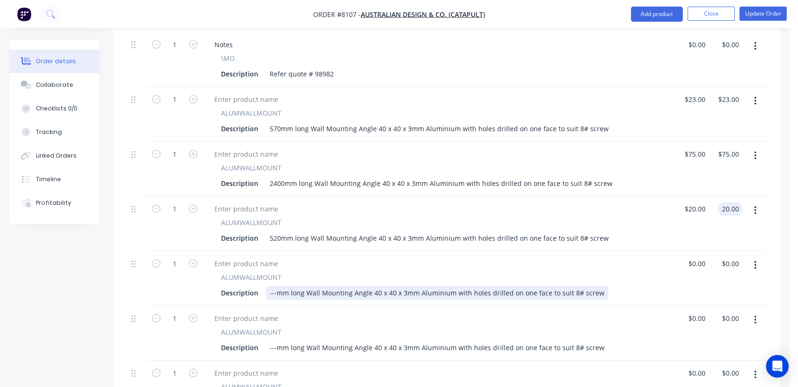
type input "$20.00"
click at [276, 286] on div "---mm long Wall Mounting Angle 40 x 40 x 3mm Aluminium with holes drilled on on…" at bounding box center [437, 293] width 343 height 14
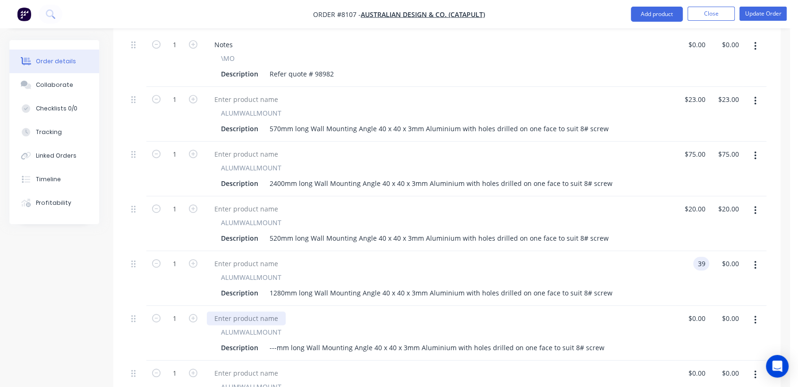
type input "$39.00"
click at [191, 205] on icon "button" at bounding box center [193, 209] width 9 height 9
type input "2"
type input "$40.00"
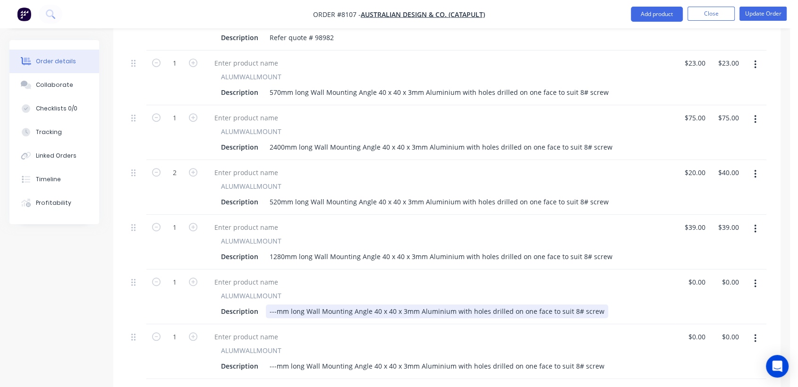
scroll to position [630, 0]
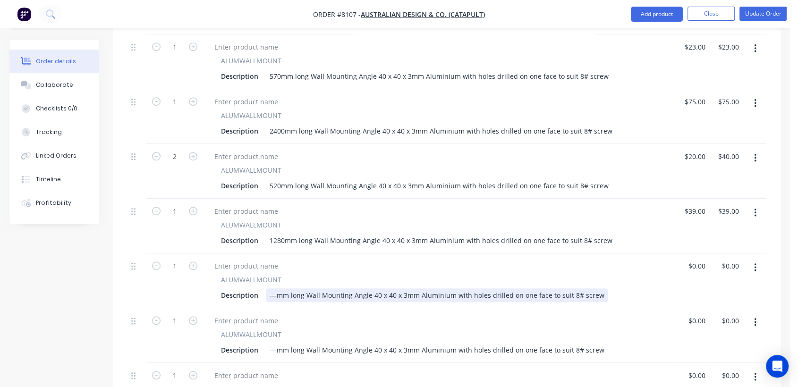
click at [276, 289] on div "---mm long Wall Mounting Angle 40 x 40 x 3mm Aluminium with holes drilled on on…" at bounding box center [437, 296] width 343 height 14
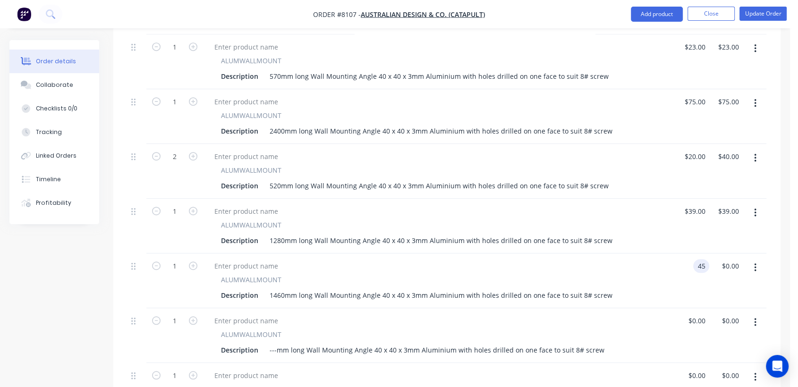
type input "$45.00"
click at [192, 152] on icon "button" at bounding box center [193, 156] width 9 height 9
type input "3"
type input "$60.00"
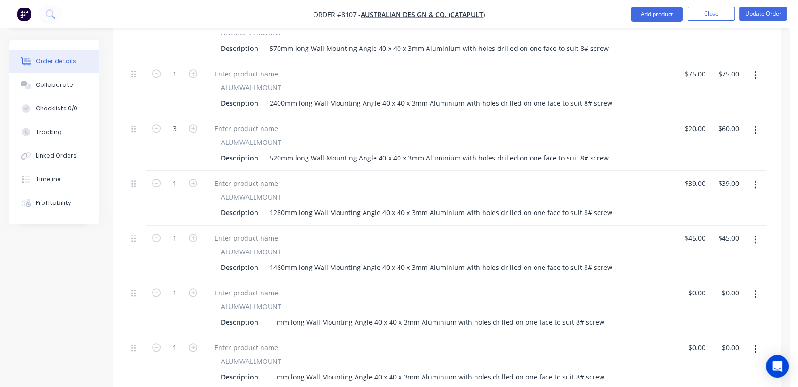
scroll to position [682, 0]
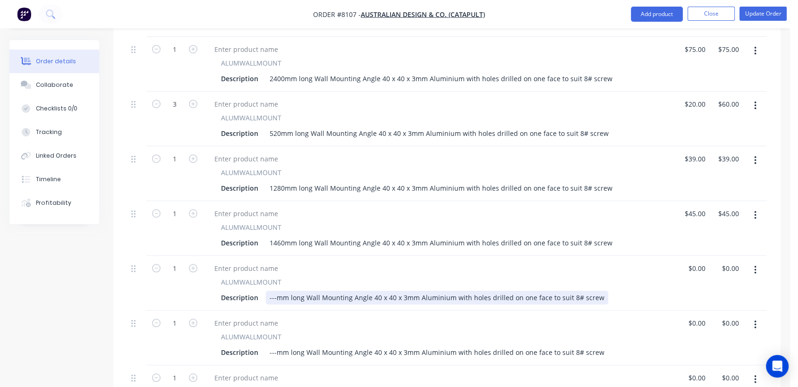
click at [276, 291] on div "---mm long Wall Mounting Angle 40 x 40 x 3mm Aluminium with holes drilled on on…" at bounding box center [437, 298] width 343 height 14
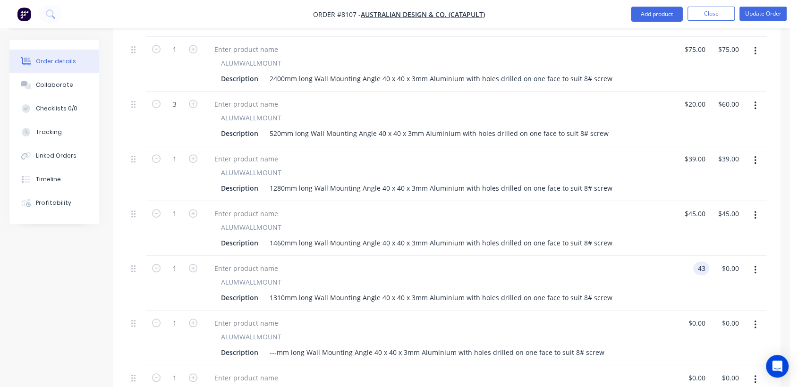
type input "$43.00"
click at [190, 100] on icon "button" at bounding box center [193, 104] width 9 height 9
type input "4"
type input "$80.00"
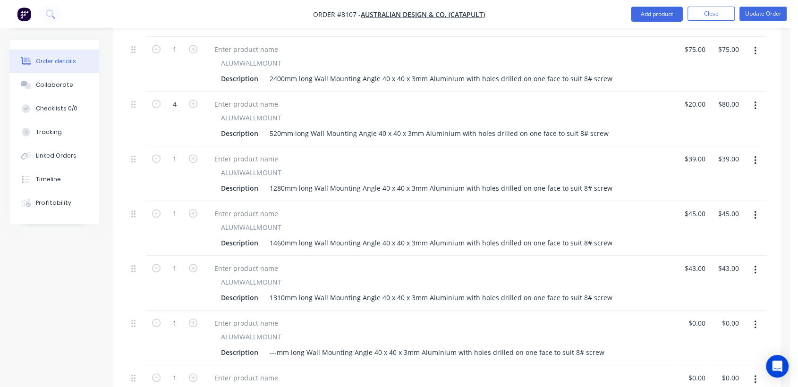
scroll to position [735, 0]
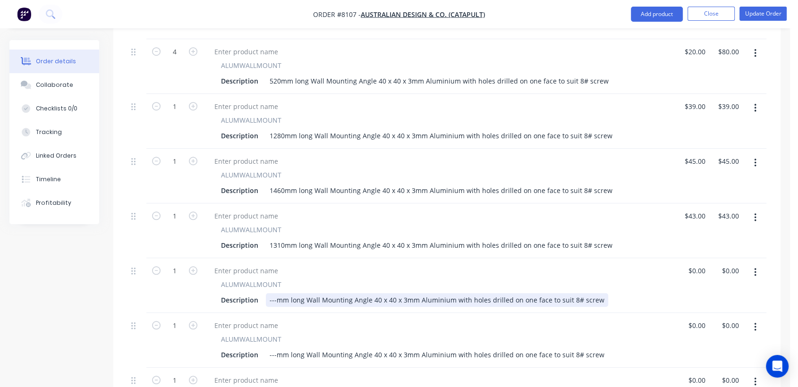
click at [276, 293] on div "---mm long Wall Mounting Angle 40 x 40 x 3mm Aluminium with holes drilled on on…" at bounding box center [437, 300] width 343 height 14
type input "$38.00"
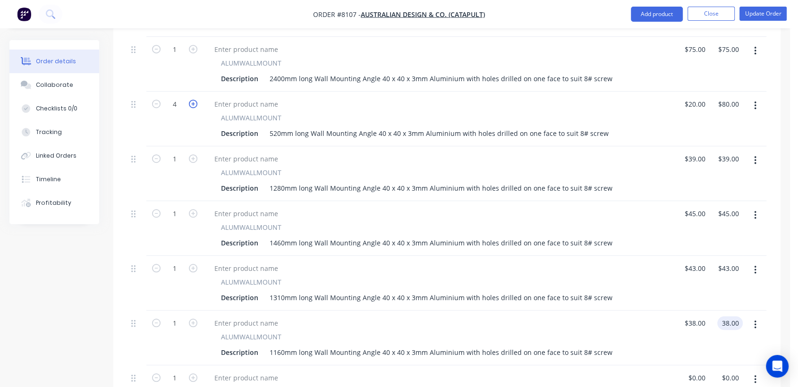
type input "$38.00"
click at [192, 100] on icon "button" at bounding box center [193, 104] width 9 height 9
type input "5"
type input "$100.00"
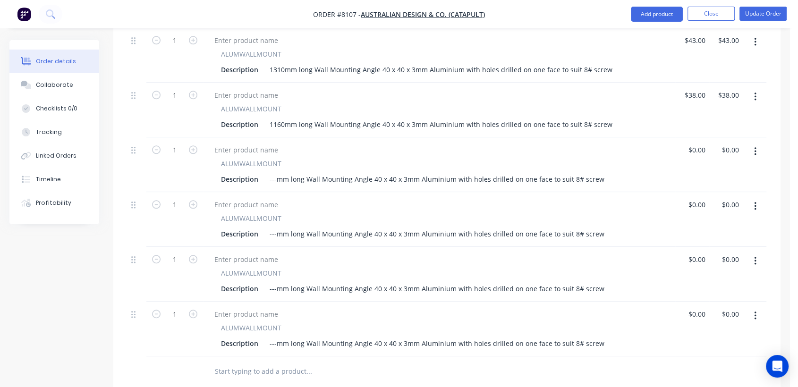
scroll to position [892, 0]
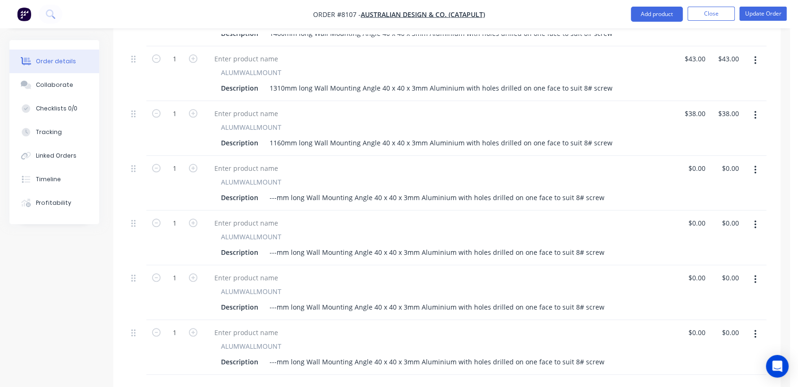
click at [755, 166] on icon "button" at bounding box center [756, 170] width 2 height 9
click at [704, 245] on div "Delete" at bounding box center [722, 252] width 73 height 14
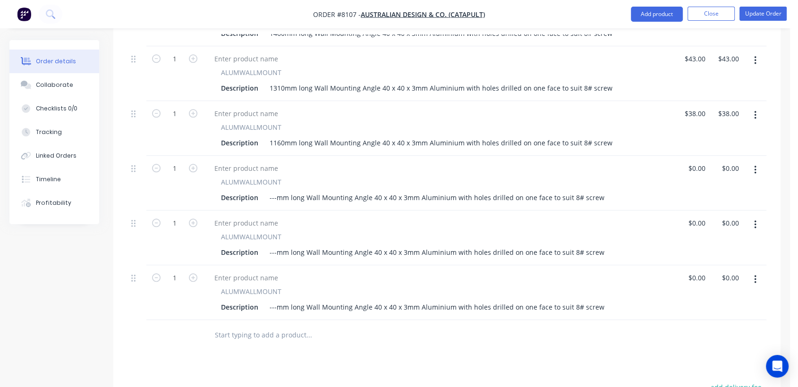
click at [753, 162] on button "button" at bounding box center [756, 170] width 22 height 17
click at [709, 245] on div "Delete" at bounding box center [722, 252] width 73 height 14
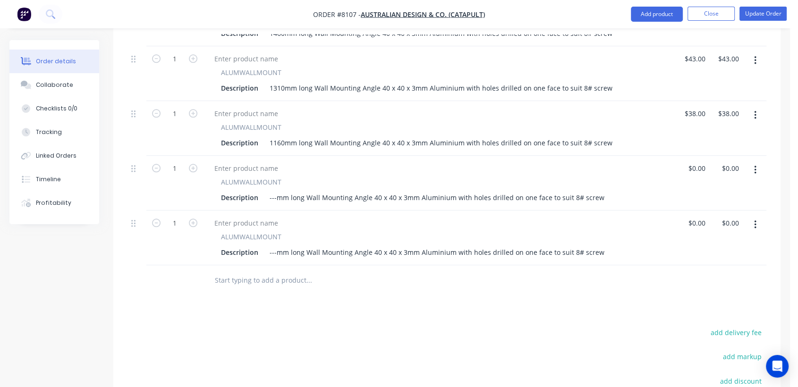
click at [755, 165] on icon "button" at bounding box center [756, 170] width 2 height 10
click at [717, 245] on div "Delete" at bounding box center [722, 252] width 73 height 14
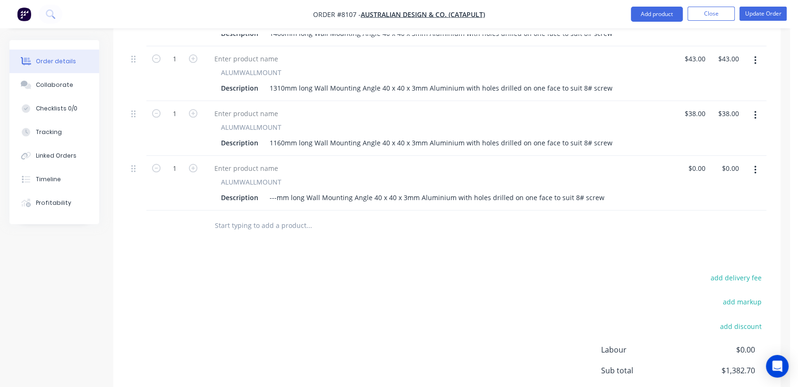
click at [752, 162] on button "button" at bounding box center [756, 170] width 22 height 17
drag, startPoint x: 701, startPoint y: 223, endPoint x: 667, endPoint y: 215, distance: 34.7
click at [700, 245] on div "Delete" at bounding box center [722, 252] width 73 height 14
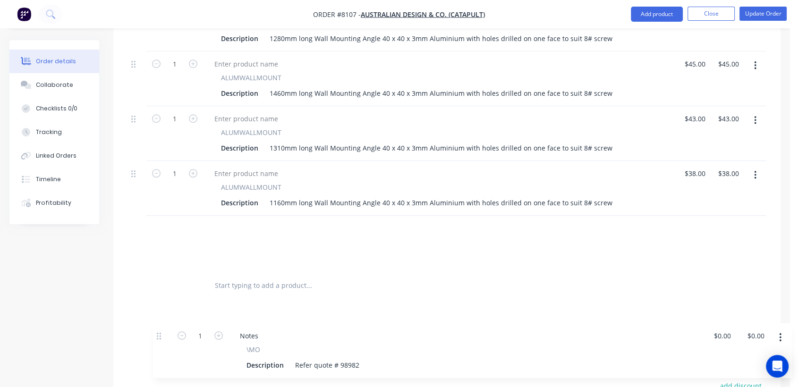
scroll to position [884, 0]
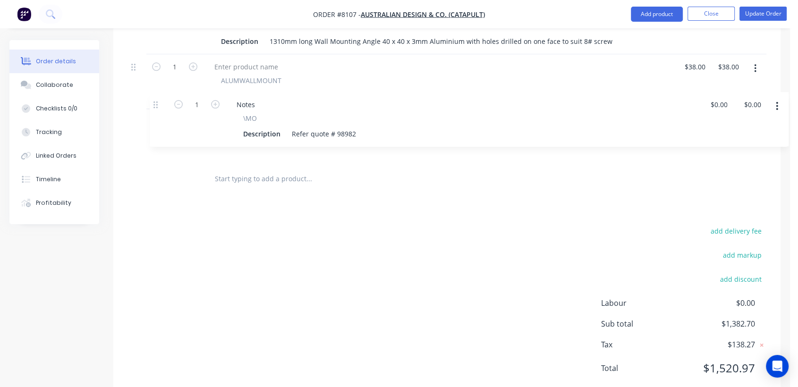
drag, startPoint x: 136, startPoint y: 186, endPoint x: 160, endPoint y: 108, distance: 81.5
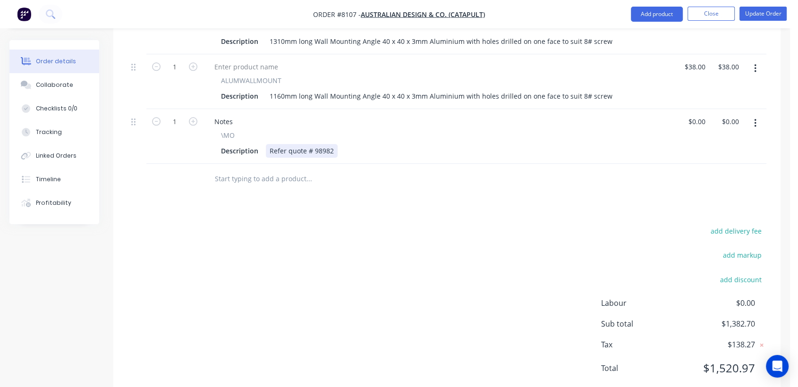
click at [334, 144] on div "Refer quote # 98982" at bounding box center [302, 151] width 72 height 14
click at [352, 144] on div "Refer quote # 98982 & Phils email quote for angles" at bounding box center [350, 151] width 169 height 14
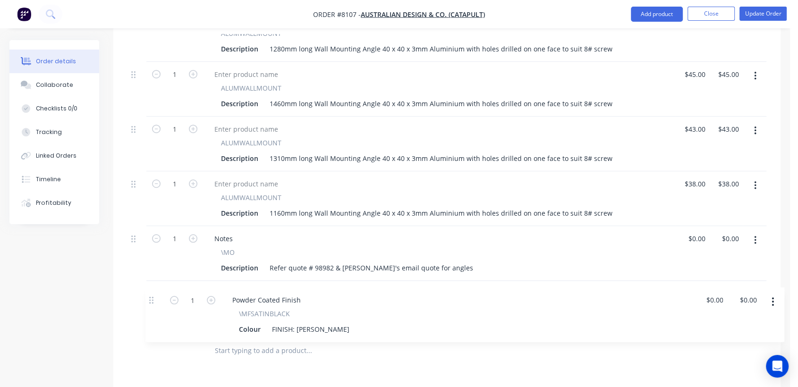
scroll to position [715, 0]
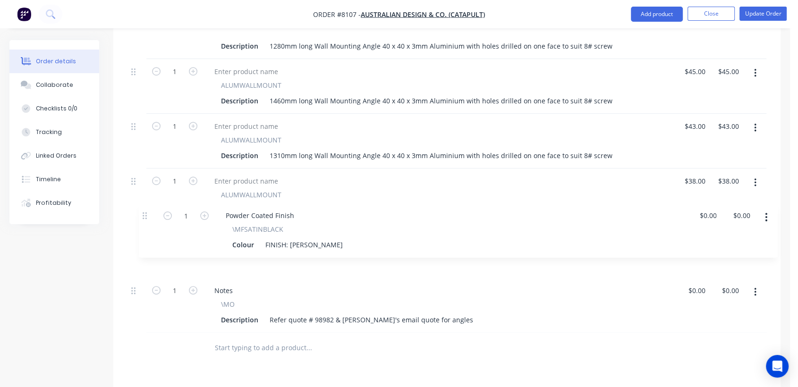
drag, startPoint x: 133, startPoint y: 234, endPoint x: 147, endPoint y: 219, distance: 20.7
click at [147, 219] on div "12 - TUBULARSTEELFAB Description Custom Bench Leg 695h manufactured from a 38mm…" at bounding box center [447, 21] width 639 height 623
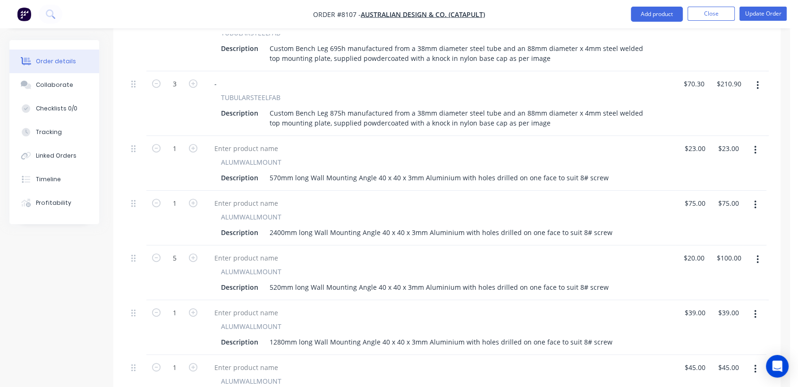
scroll to position [400, 0]
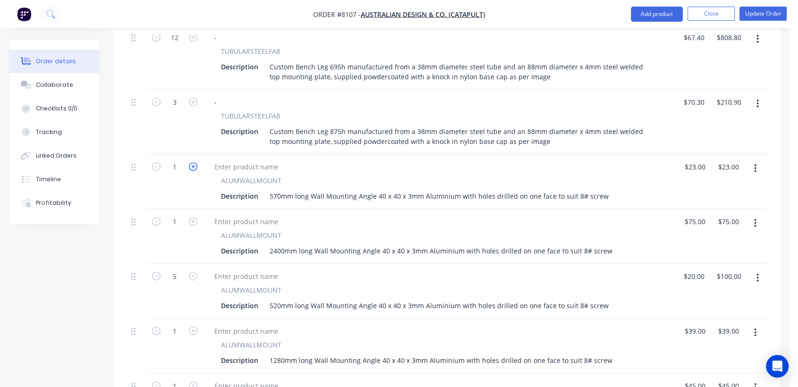
click at [193, 163] on icon "button" at bounding box center [193, 167] width 9 height 9
type input "2"
type input "$46.00"
click at [196, 217] on icon "button" at bounding box center [193, 221] width 9 height 9
type input "2"
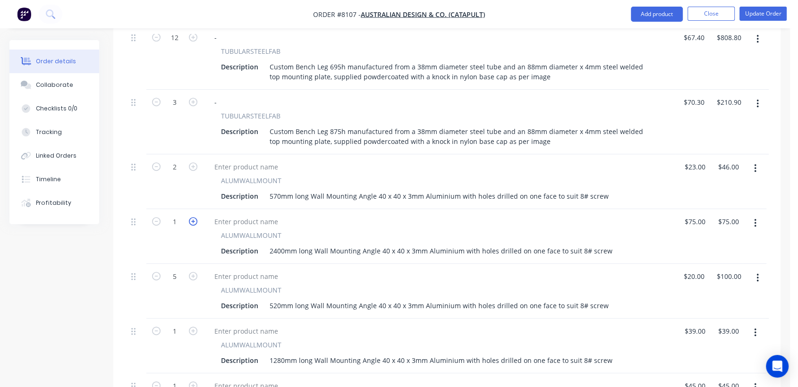
type input "$150.00"
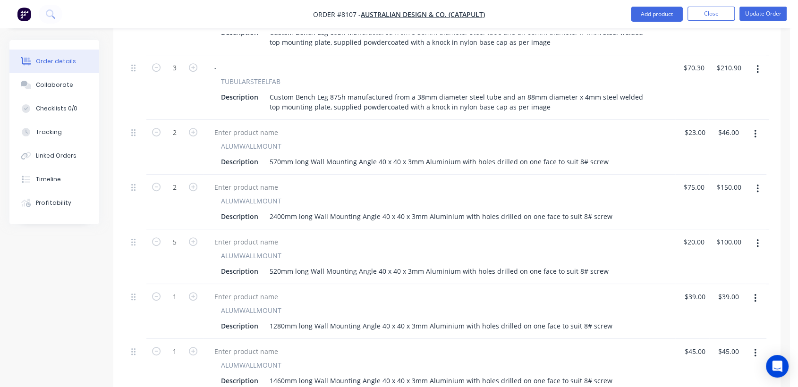
scroll to position [453, 0]
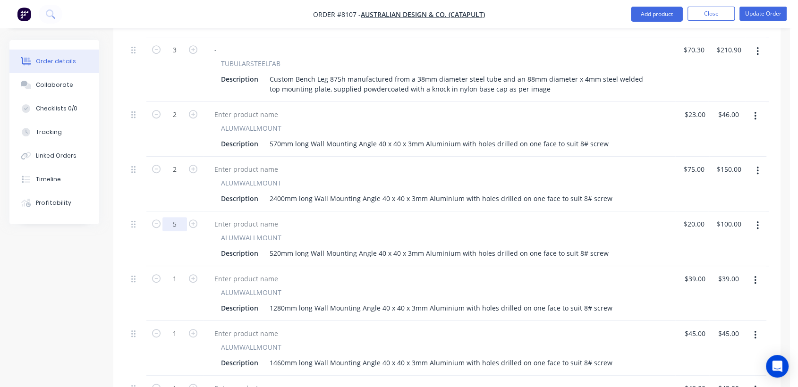
click at [177, 217] on input "5" at bounding box center [175, 224] width 25 height 14
type input "11"
type input "$220.00"
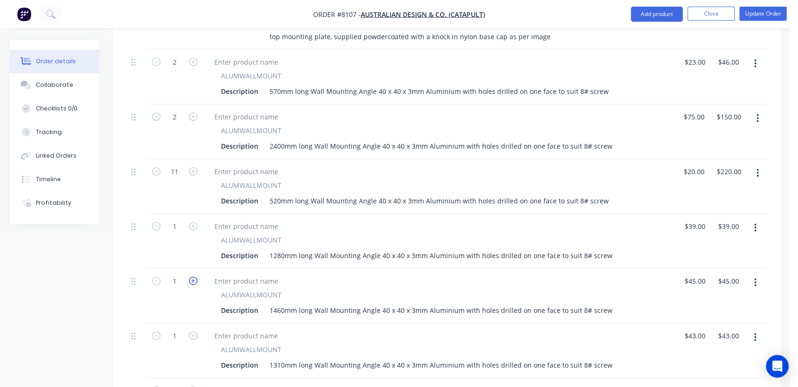
click at [189, 277] on icon "button" at bounding box center [193, 281] width 9 height 9
type input "2"
type input "$90.00"
click at [189, 277] on icon "button" at bounding box center [193, 281] width 9 height 9
type input "3"
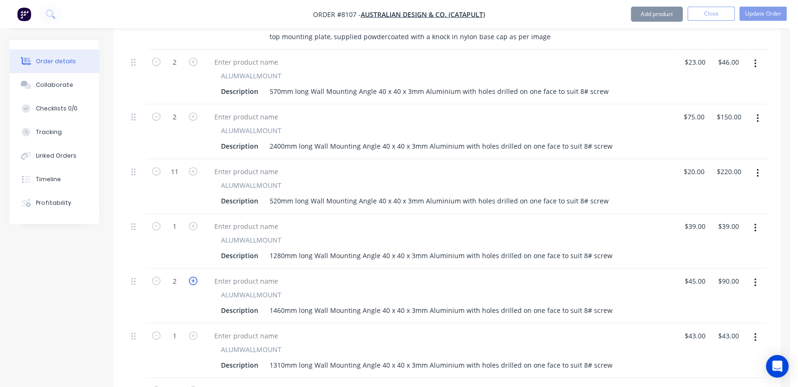
type input "$135.00"
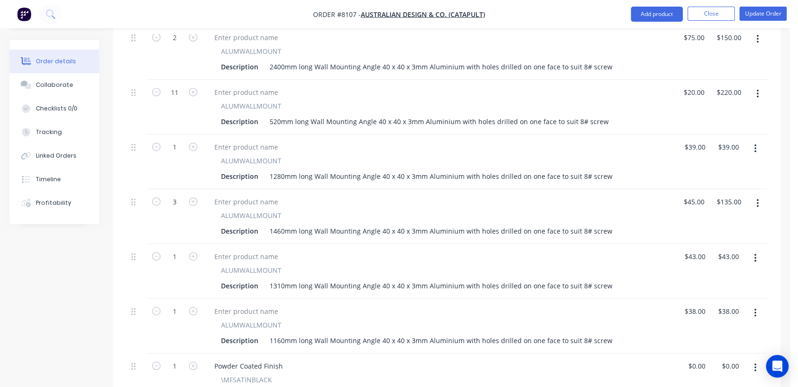
scroll to position [610, 0]
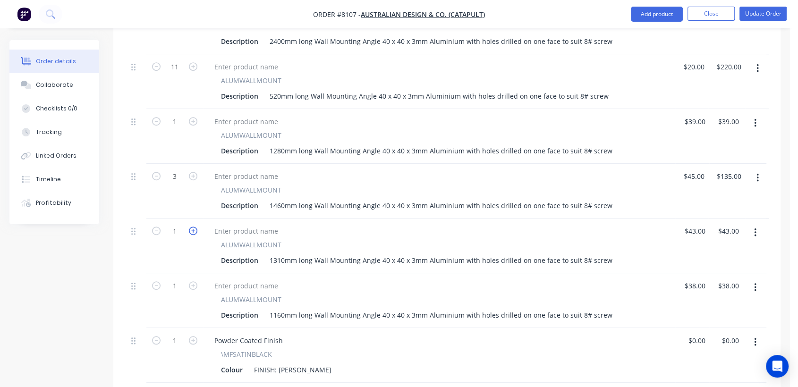
click at [192, 227] on icon "button" at bounding box center [193, 231] width 9 height 9
type input "2"
type input "$86.00"
click at [192, 227] on icon "button" at bounding box center [193, 231] width 9 height 9
type input "3"
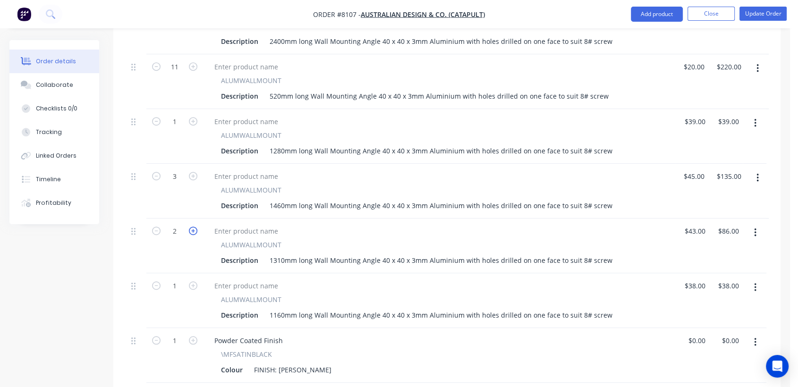
type input "$129.00"
click at [192, 227] on icon "button" at bounding box center [193, 231] width 9 height 9
type input "4"
type input "$172.00"
click at [192, 227] on icon "button" at bounding box center [193, 231] width 9 height 9
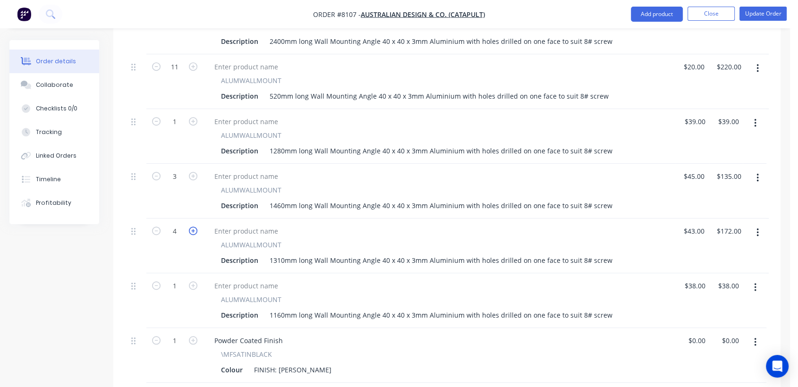
type input "5"
type input "$215.00"
click at [156, 227] on icon "button" at bounding box center [156, 231] width 9 height 9
type input "4"
type input "$172.00"
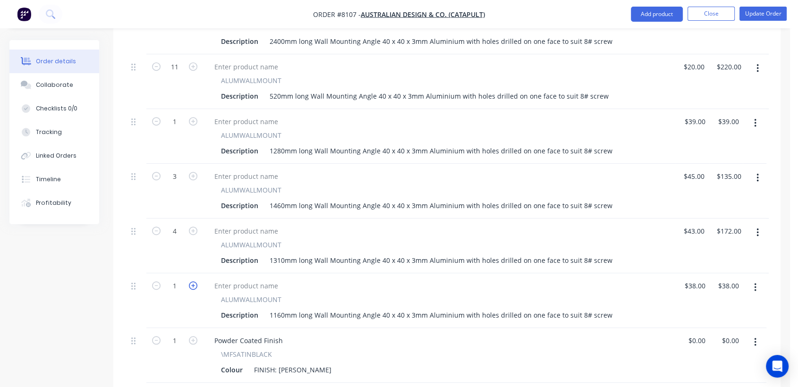
click at [193, 282] on icon "button" at bounding box center [193, 286] width 9 height 9
type input "2"
type input "$76.00"
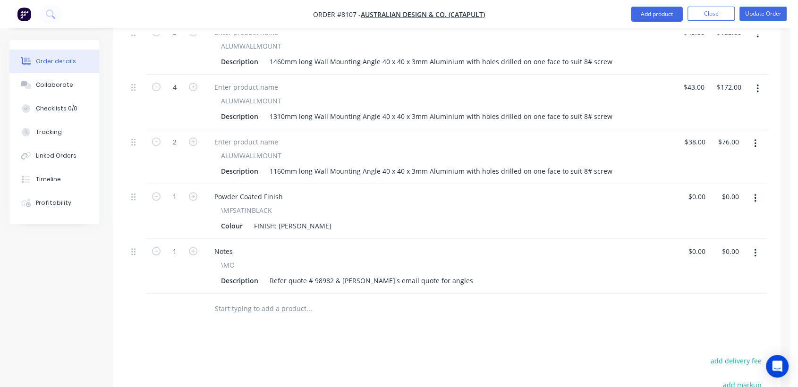
scroll to position [621, 0]
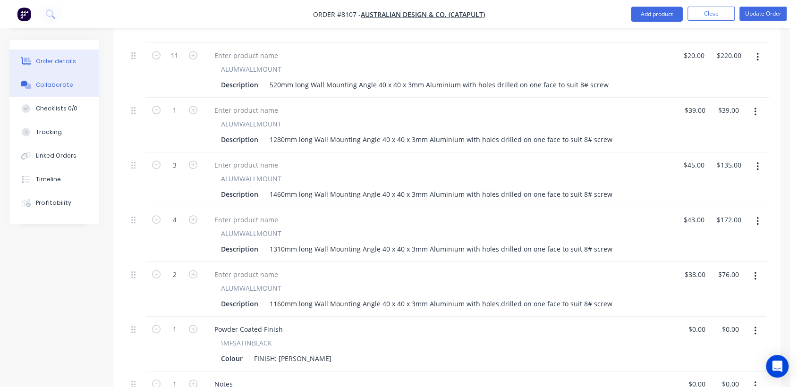
click at [48, 82] on div "Collaborate" at bounding box center [54, 85] width 37 height 9
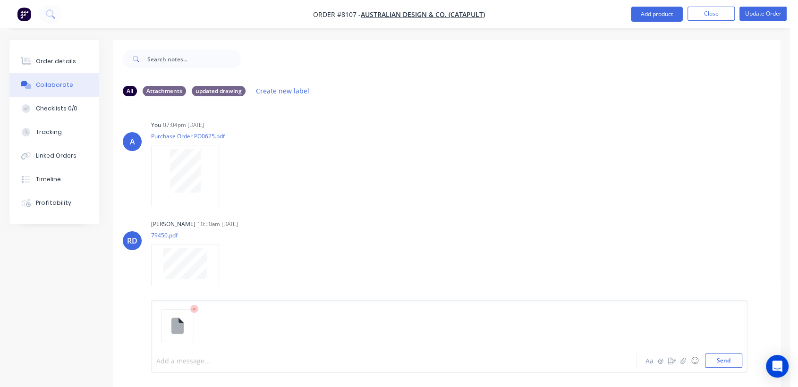
click at [197, 356] on div at bounding box center [376, 361] width 439 height 10
click at [726, 361] on button "Send" at bounding box center [723, 361] width 37 height 14
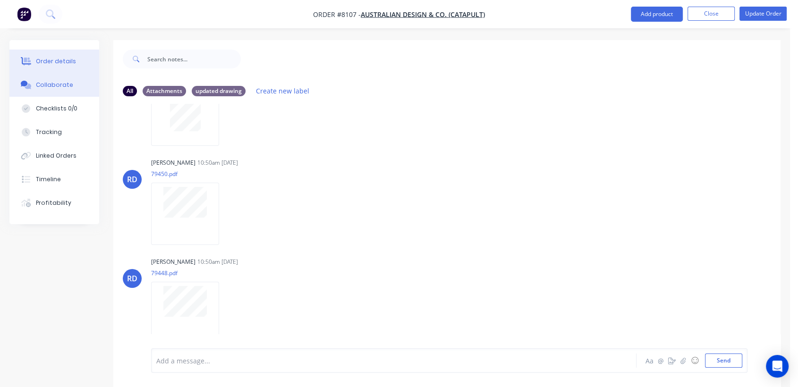
click at [66, 63] on div "Order details" at bounding box center [56, 61] width 40 height 9
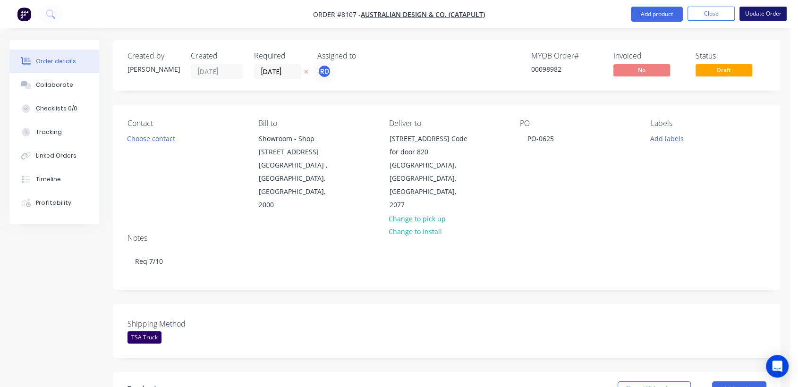
click at [766, 12] on button "Update Order" at bounding box center [763, 14] width 47 height 14
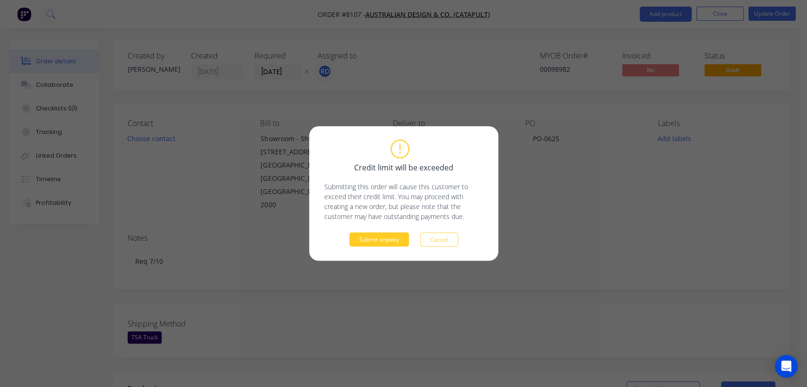
click at [388, 237] on button "Submit anyway" at bounding box center [379, 240] width 60 height 14
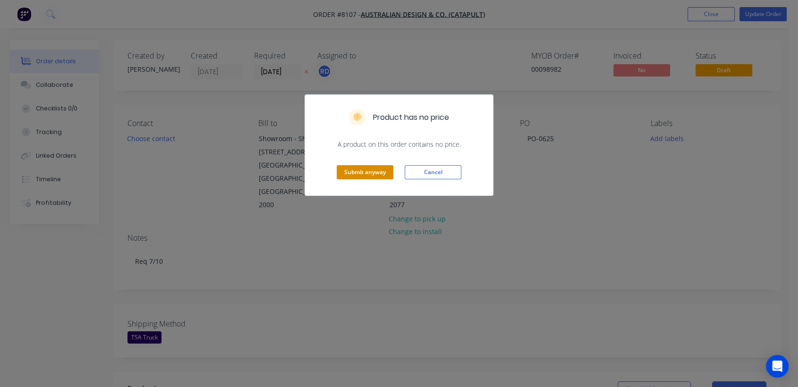
click at [375, 169] on button "Submit anyway" at bounding box center [365, 172] width 57 height 14
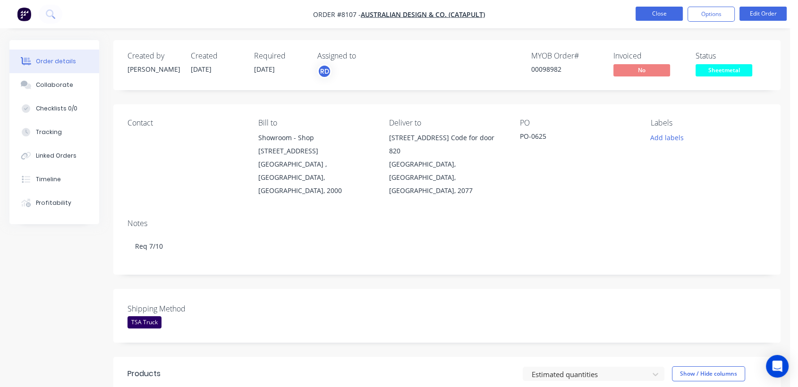
click at [666, 12] on button "Close" at bounding box center [659, 14] width 47 height 14
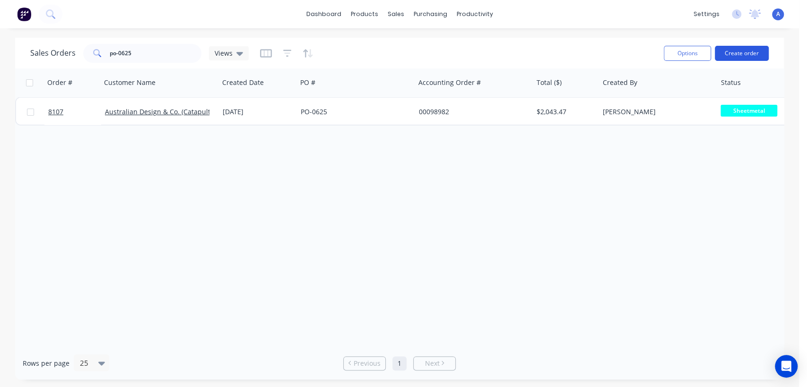
click at [745, 52] on button "Create order" at bounding box center [741, 53] width 54 height 15
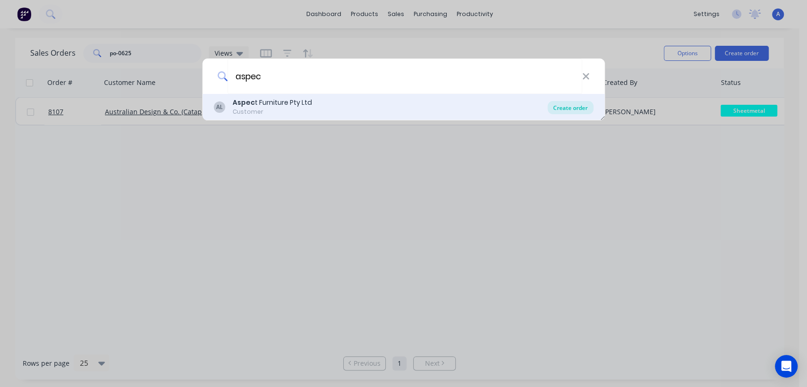
type input "aspec"
click at [570, 107] on div "Create order" at bounding box center [570, 107] width 46 height 13
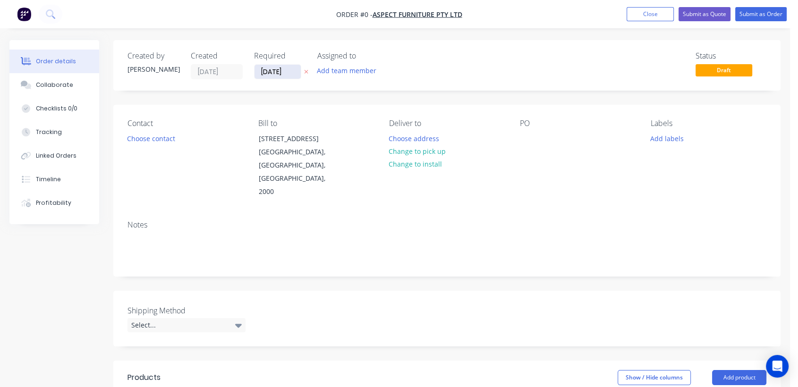
click at [285, 73] on input "02/10/25" at bounding box center [278, 72] width 46 height 14
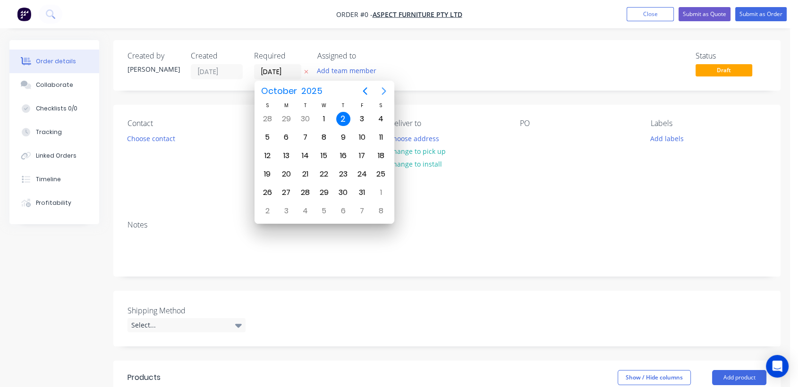
click at [382, 87] on icon "Next page" at bounding box center [383, 91] width 11 height 11
drag, startPoint x: 324, startPoint y: 193, endPoint x: 308, endPoint y: 194, distance: 15.6
click at [323, 193] on div "31" at bounding box center [324, 193] width 14 height 14
type input "31/12/25"
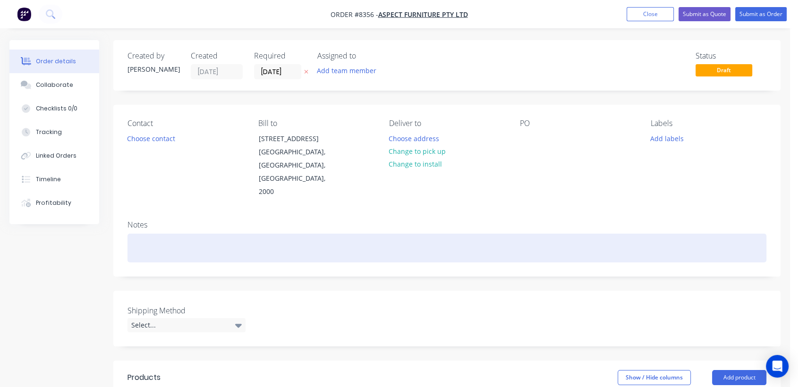
click at [152, 234] on div at bounding box center [447, 248] width 639 height 29
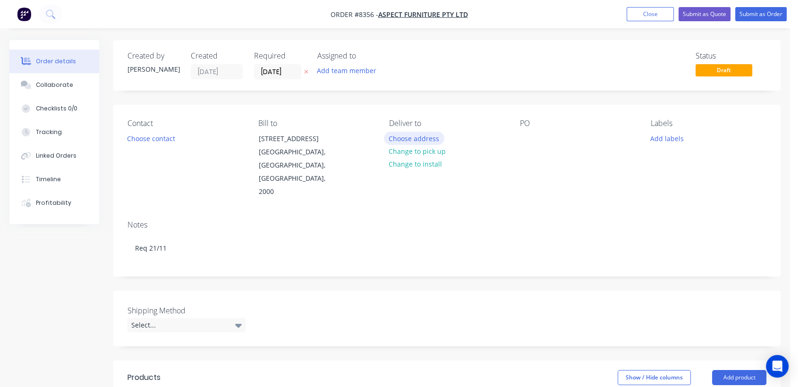
click at [403, 139] on button "Choose address" at bounding box center [414, 138] width 60 height 13
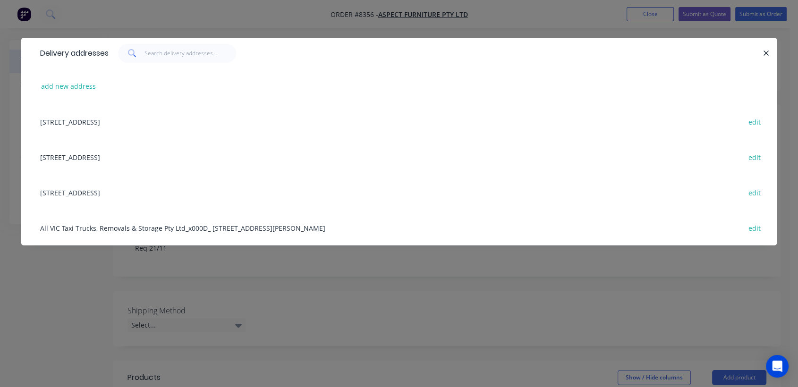
click at [99, 157] on div "7A Sepia Road, Kemps Creek, New South Wales, Australia, 2178 edit" at bounding box center [399, 156] width 728 height 35
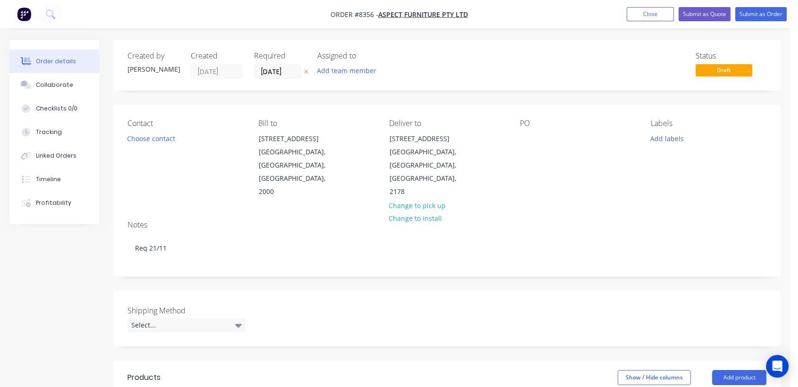
click at [528, 129] on div "PO" at bounding box center [578, 159] width 116 height 80
click at [526, 139] on div at bounding box center [527, 139] width 15 height 14
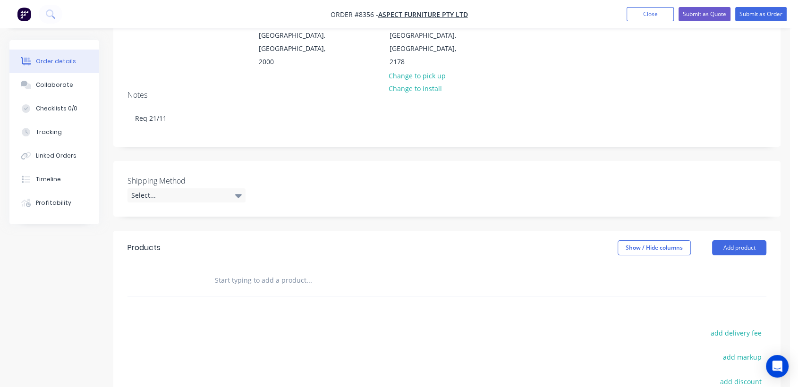
scroll to position [157, 0]
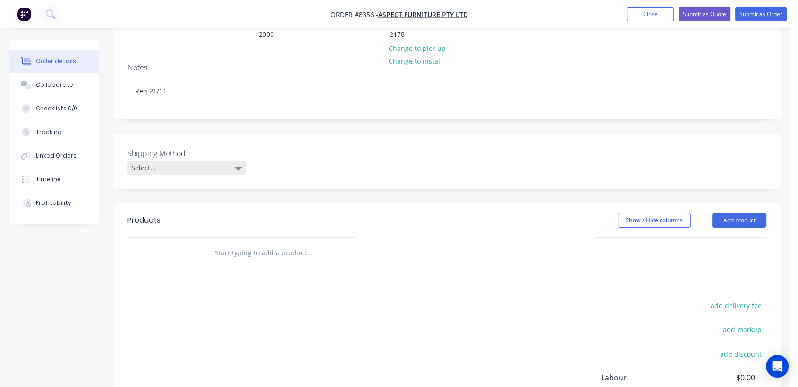
click at [181, 161] on div "Select..." at bounding box center [187, 168] width 118 height 14
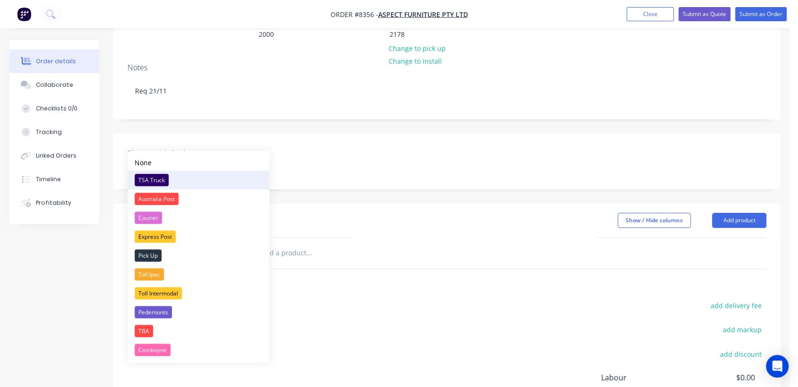
click at [154, 185] on div "TSA Truck" at bounding box center [152, 180] width 34 height 12
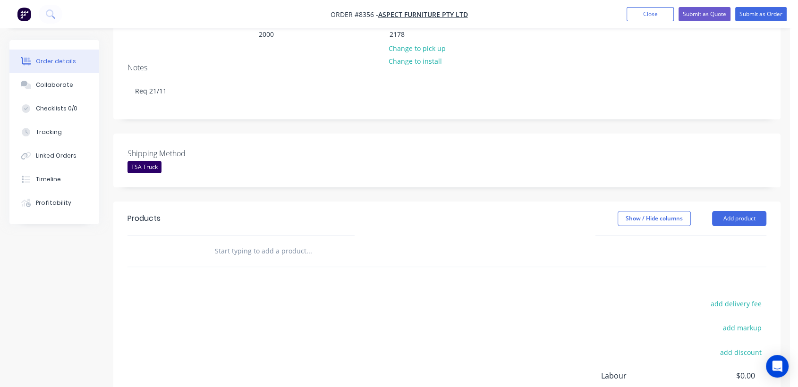
click at [257, 242] on input "text" at bounding box center [309, 251] width 189 height 19
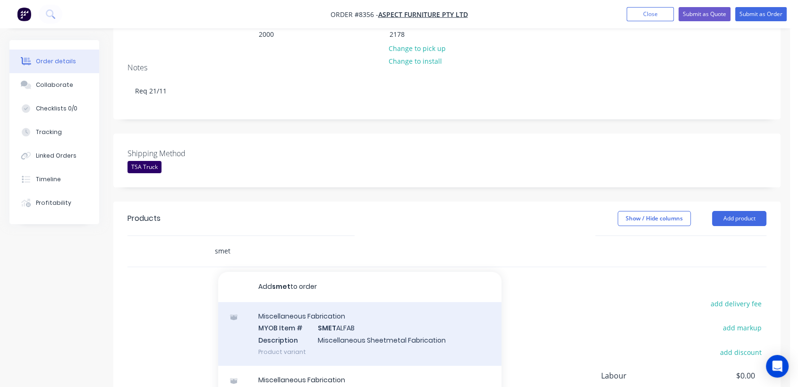
type input "smet"
click at [322, 302] on div "Miscellaneous Fabrication MYOB Item # SMET ALFAB Description Miscellaneous Shee…" at bounding box center [359, 334] width 283 height 64
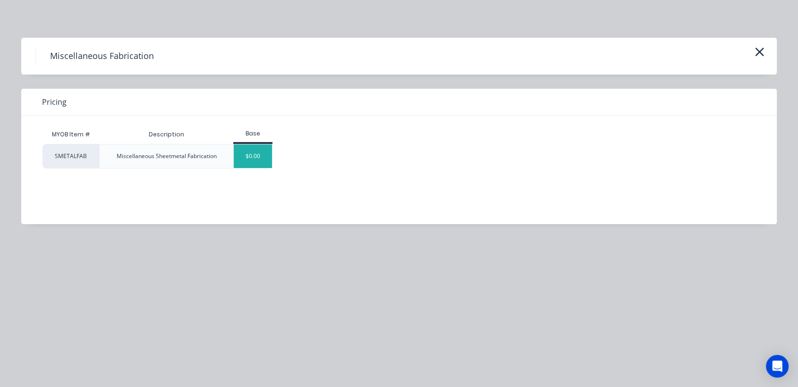
click at [263, 155] on div "$0.00" at bounding box center [253, 157] width 38 height 24
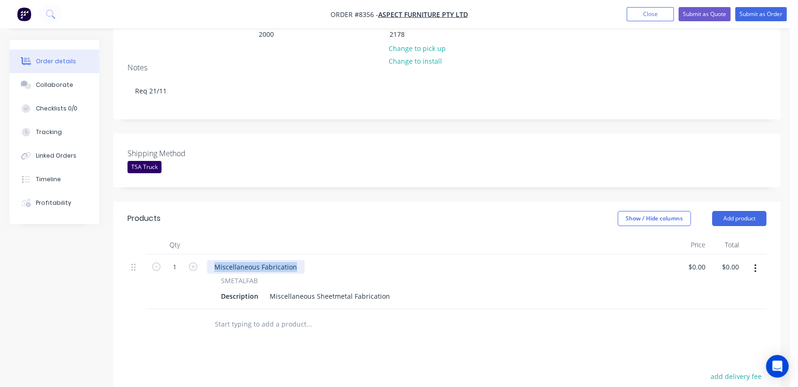
drag, startPoint x: 298, startPoint y: 239, endPoint x: 206, endPoint y: 230, distance: 91.7
click at [206, 255] on div "Miscellaneous Fabrication SMETALFAB Description Miscellaneous Sheetmetal Fabric…" at bounding box center [439, 282] width 472 height 55
click at [181, 260] on input "1" at bounding box center [175, 267] width 25 height 14
type input "5"
drag, startPoint x: 267, startPoint y: 268, endPoint x: 427, endPoint y: 290, distance: 161.6
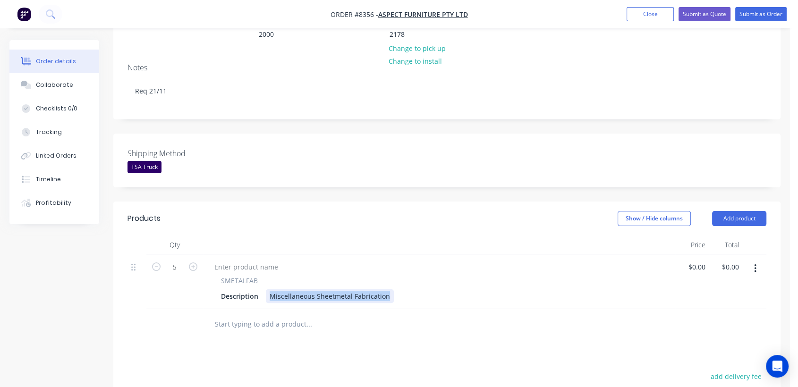
click at [427, 290] on div "Qty Price Total 5 SMETALFAB Description Miscellaneous Sheetmetal Fabrication $0…" at bounding box center [447, 288] width 668 height 104
paste div
type input "$250.00"
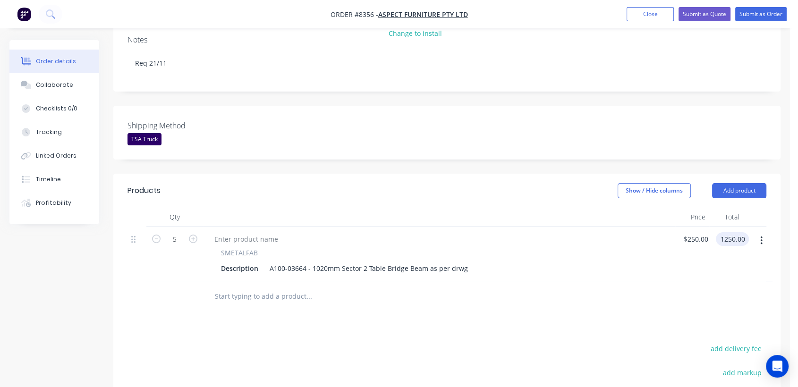
scroll to position [210, 0]
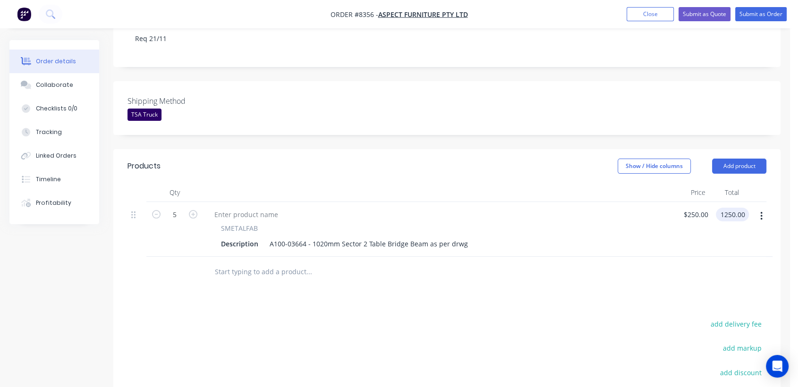
type input "$1,250.00"
click at [762, 208] on button "button" at bounding box center [762, 216] width 22 height 17
click at [729, 253] on div "Duplicate" at bounding box center [733, 260] width 73 height 14
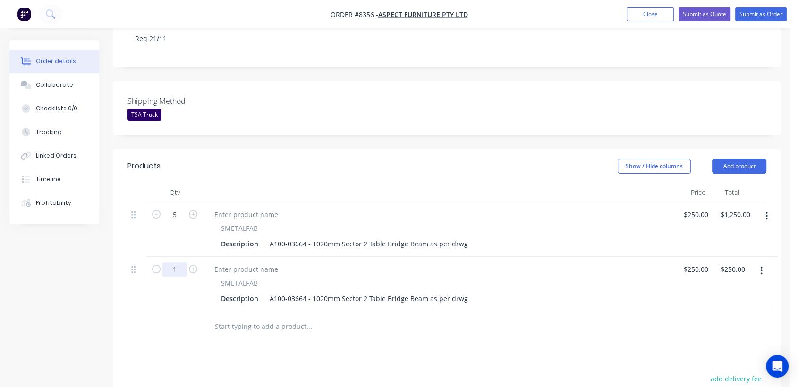
click at [180, 263] on input "1" at bounding box center [175, 270] width 25 height 14
type input "9"
type input "$2,250.00"
drag, startPoint x: 305, startPoint y: 274, endPoint x: 294, endPoint y: 272, distance: 11.0
click at [294, 292] on div "A100-03664 - 1020mm Sector 2 Table Bridge Beam as per drwg" at bounding box center [369, 299] width 206 height 14
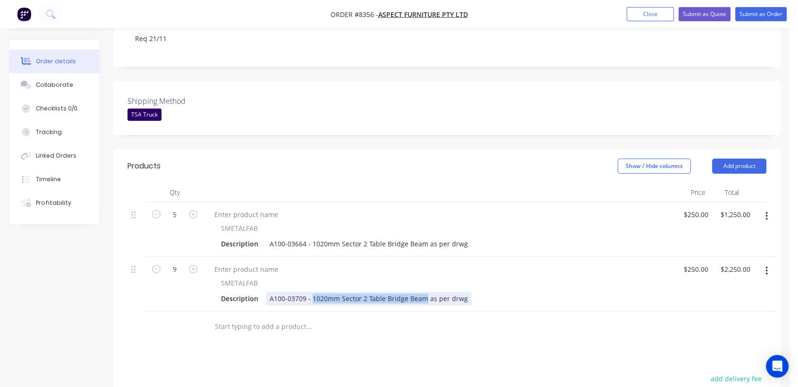
drag, startPoint x: 423, startPoint y: 273, endPoint x: 311, endPoint y: 273, distance: 111.5
click at [311, 292] on div "A100-03709 - 1020mm Sector 2 Table Bridge Beam as per drwg" at bounding box center [369, 299] width 206 height 14
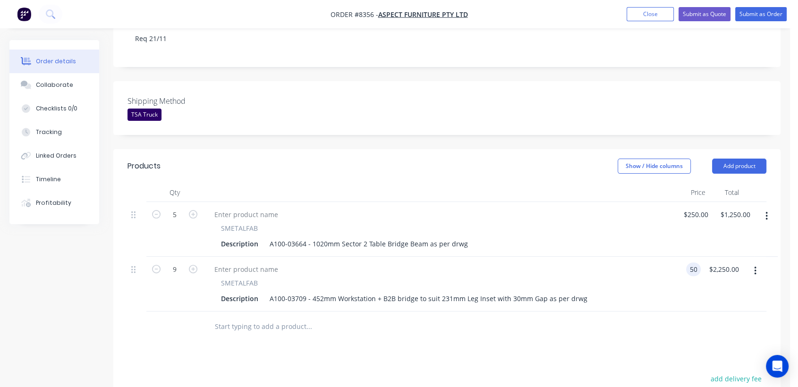
type input "$50.00"
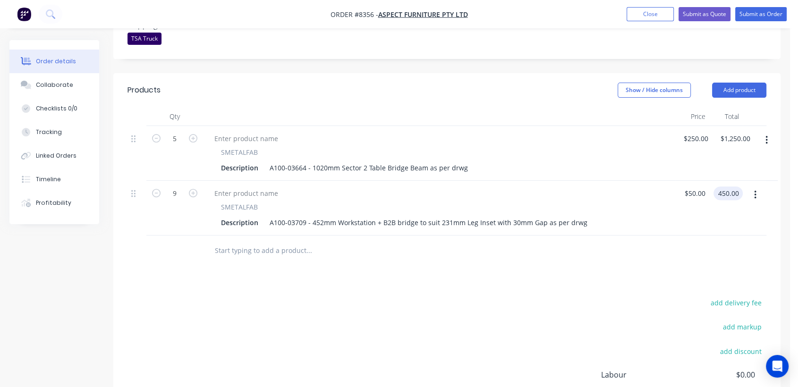
scroll to position [358, 0]
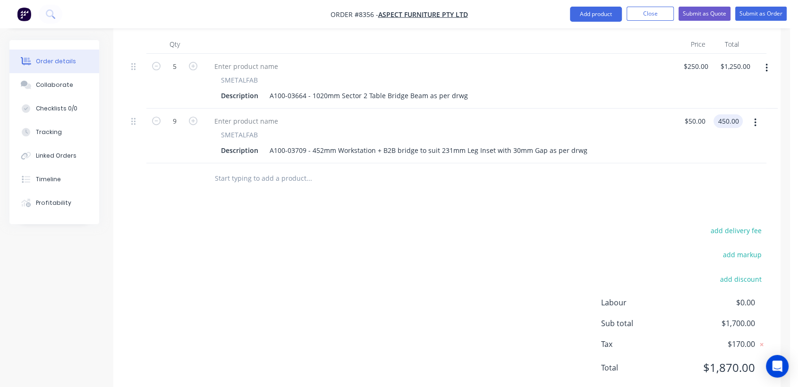
type input "$450.00"
click at [258, 169] on input "text" at bounding box center [309, 178] width 189 height 19
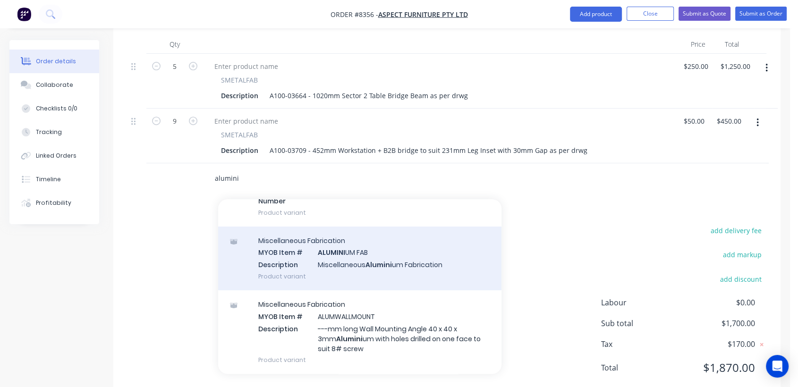
scroll to position [157, 0]
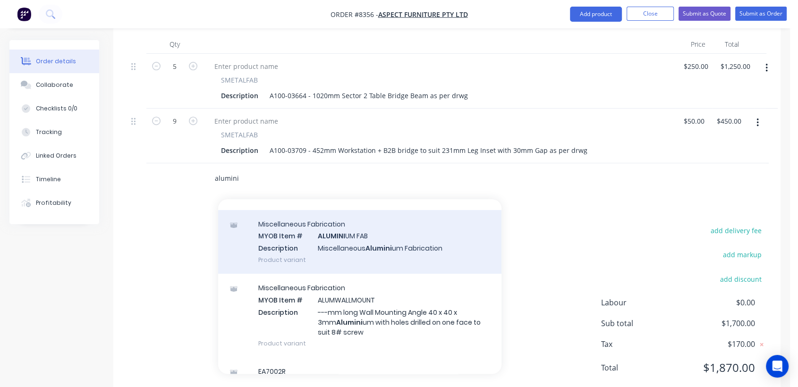
type input "alumini"
click at [380, 219] on div "Miscellaneous Fabrication MYOB Item # ALUMINI UM FAB Description Miscellaneous …" at bounding box center [359, 242] width 283 height 64
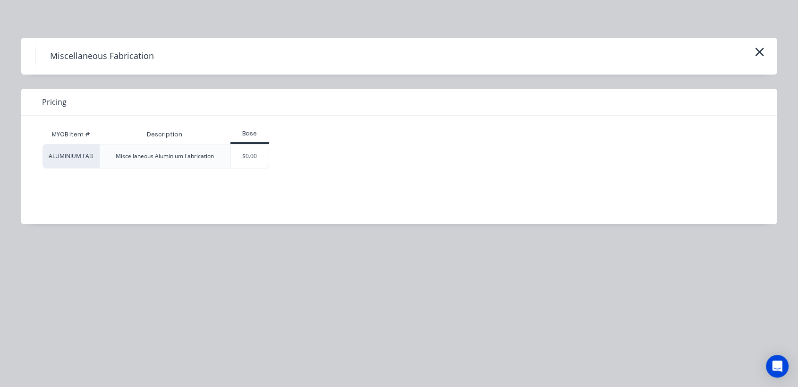
click at [270, 150] on div "ALUMINIUM FAB Miscellaneous Aluminium Fabrication $0.00" at bounding box center [392, 156] width 699 height 25
click at [263, 171] on div "MYOB Item # Description Base ALUMINIUM FAB Miscellaneous Aluminium Fabrication …" at bounding box center [392, 163] width 742 height 94
click at [259, 162] on div "$0.00" at bounding box center [250, 157] width 38 height 24
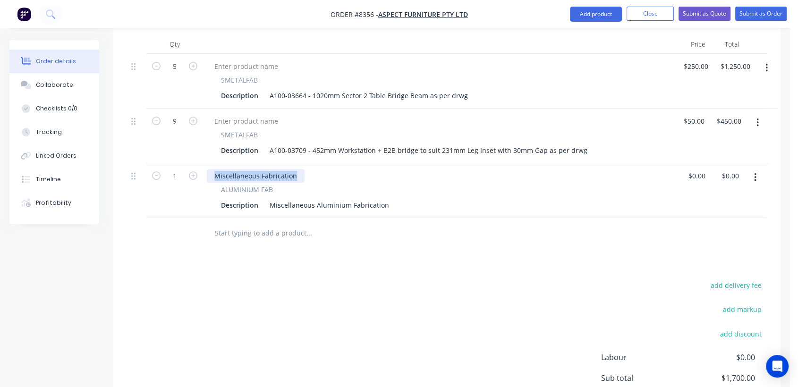
drag, startPoint x: 297, startPoint y: 148, endPoint x: 202, endPoint y: 140, distance: 94.8
click at [204, 163] on div "Miscellaneous Fabrication ALUMINIUM FAB Description Miscellaneous Aluminium Fab…" at bounding box center [439, 190] width 472 height 55
click at [194, 172] on icon "button" at bounding box center [193, 176] width 9 height 9
type input "2"
drag, startPoint x: 268, startPoint y: 176, endPoint x: 405, endPoint y: 200, distance: 139.6
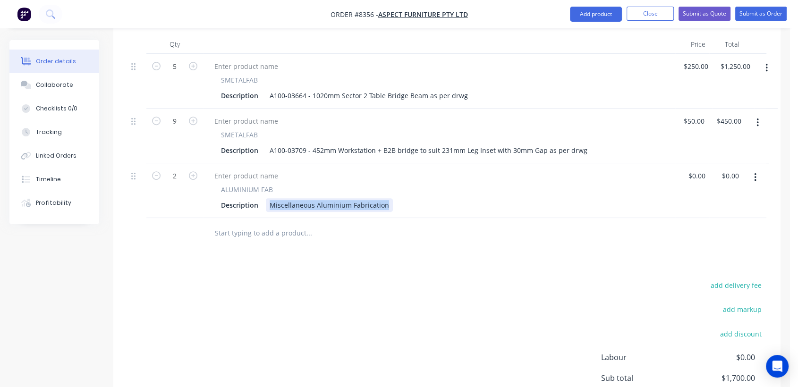
click at [405, 200] on div "Qty Price Total 5 SMETALFAB Description A100-03664 - 1020mm Sector 2 Table Brid…" at bounding box center [447, 142] width 668 height 214
paste div
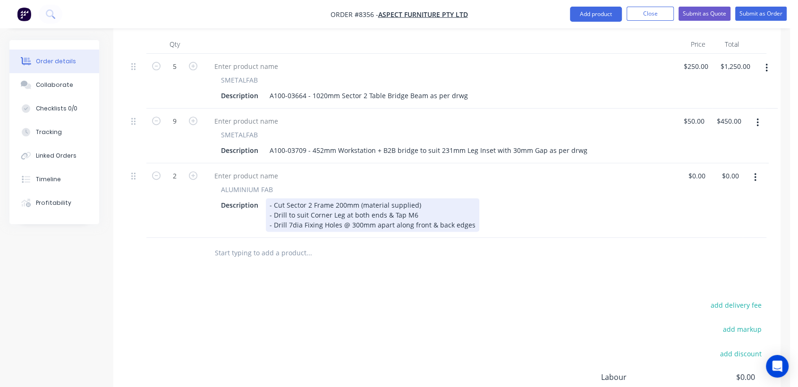
click at [270, 198] on div "- Cut Sector 2 Frame 200mm (material supplied) - Drill to suit Corner Leg at bo…" at bounding box center [373, 215] width 214 height 34
click at [335, 198] on div "- Cut Sector 2 Frame 200mm (material supplied) - Drill to suit Corner Leg at bo…" at bounding box center [373, 215] width 214 height 34
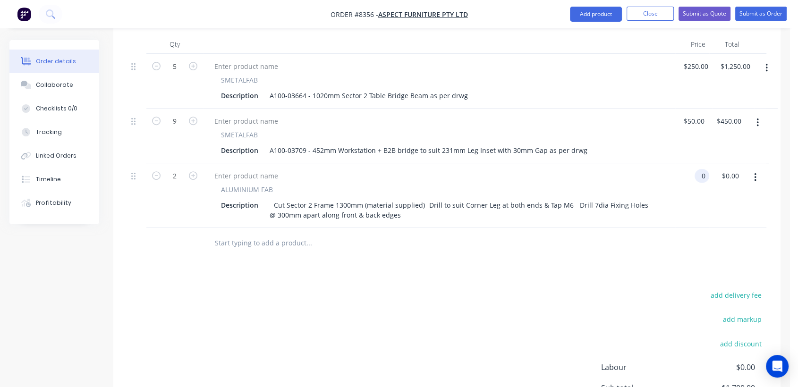
click at [699, 169] on input "0" at bounding box center [704, 176] width 11 height 14
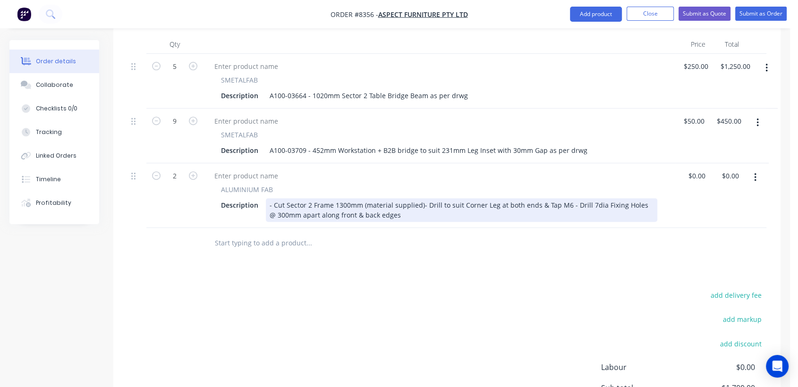
click at [419, 198] on div "- Cut Sector 2 Frame 1300mm (material supplied)- Drill to suit Corner Leg at bo…" at bounding box center [462, 210] width 392 height 24
click at [412, 198] on div "- Cut Sector 2 Frame 1300mm (material supplied) - Drill to suit Corner Leg at b…" at bounding box center [448, 210] width 364 height 24
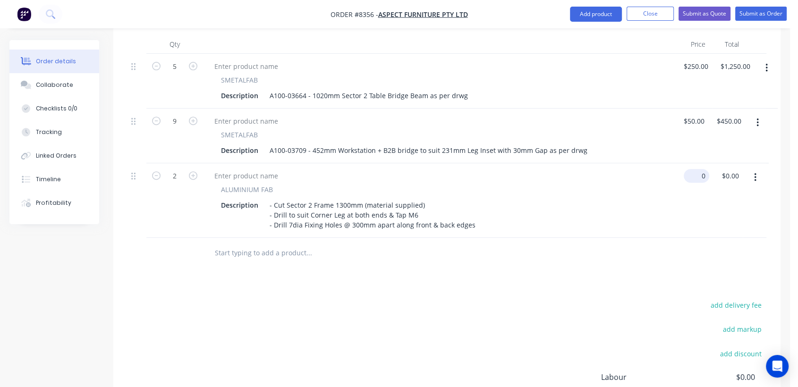
click at [697, 169] on div "0 $0.00" at bounding box center [697, 176] width 26 height 14
type input "$31.10"
type input "$62.20"
click at [756, 172] on icon "button" at bounding box center [756, 177] width 2 height 10
click at [721, 215] on div "Duplicate" at bounding box center [722, 222] width 73 height 14
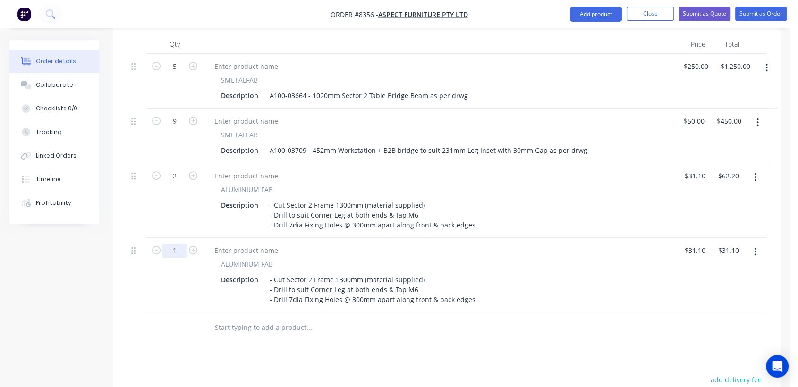
click at [183, 244] on input "1" at bounding box center [175, 251] width 25 height 14
type input "10"
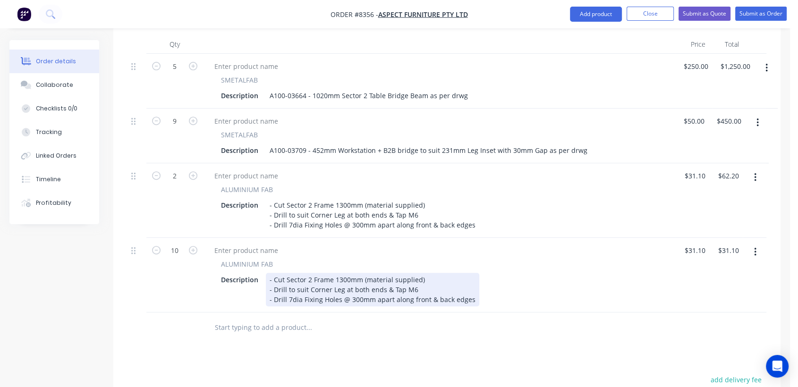
type input "$311.00"
click at [341, 273] on div "- Cut Sector 2 Frame 1300mm (material supplied) - Drill to suit Corner Leg at b…" at bounding box center [373, 290] width 214 height 34
drag, startPoint x: 341, startPoint y: 251, endPoint x: 344, endPoint y: 263, distance: 11.8
click at [340, 273] on div "- Cut Sector 2 Frame 1300mm (material supplied) - Drill to suit Corner Leg at b…" at bounding box center [373, 290] width 214 height 34
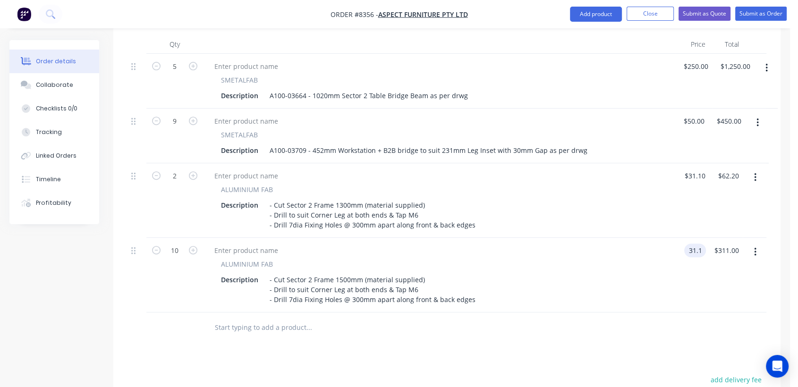
click at [695, 244] on input "31.1" at bounding box center [697, 251] width 18 height 14
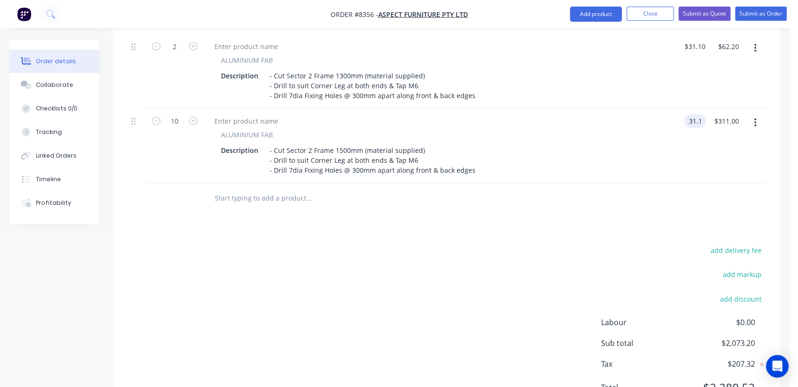
scroll to position [507, 0]
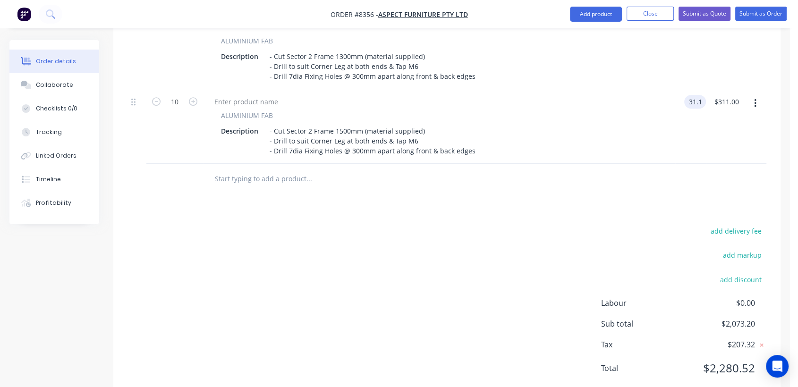
type input "$31.10"
click at [752, 95] on button "button" at bounding box center [756, 103] width 22 height 17
click at [706, 140] on div "Duplicate" at bounding box center [724, 147] width 73 height 14
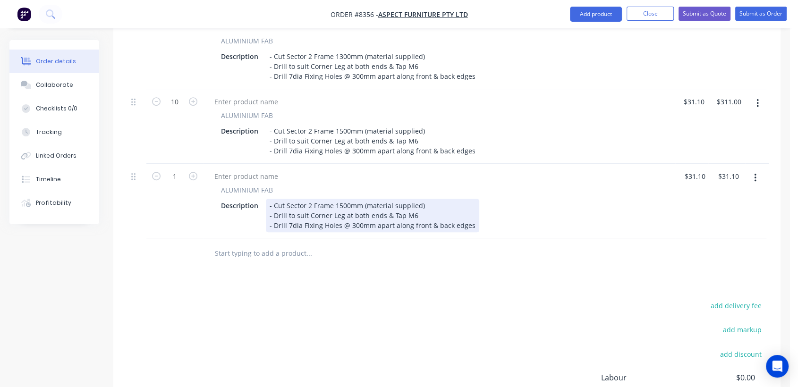
click at [343, 199] on div "- Cut Sector 2 Frame 1500mm (material supplied) - Drill to suit Corner Leg at b…" at bounding box center [373, 216] width 214 height 34
drag, startPoint x: 382, startPoint y: 187, endPoint x: 344, endPoint y: 186, distance: 37.8
click at [344, 199] on div "- Cut Sector 2 Frame 1550mm (material supplied) - Drill to suit Corner Leg at b…" at bounding box center [373, 216] width 214 height 34
click at [403, 199] on div "- Cut Sector 2 Frame 1550mm (material supplied) - Drill to suit Corner Leg on L…" at bounding box center [373, 216] width 214 height 34
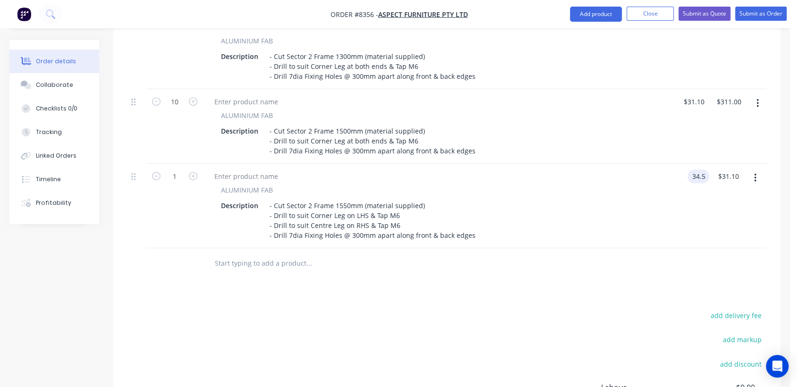
type input "$34.50"
click at [194, 172] on icon "button" at bounding box center [193, 176] width 9 height 9
type input "2"
type input "$69.00"
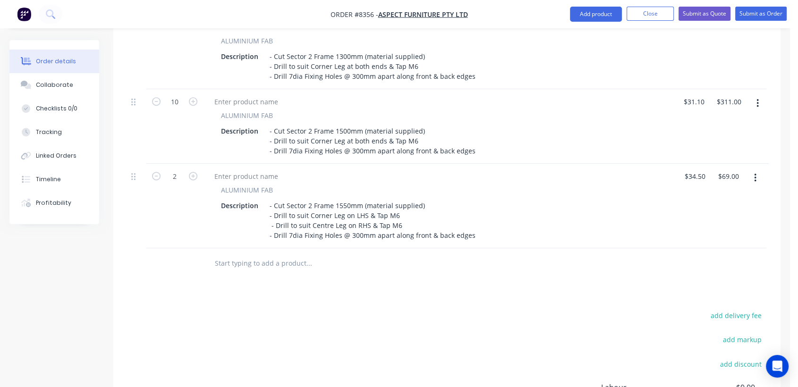
click at [755, 174] on icon "button" at bounding box center [756, 178] width 2 height 9
click at [698, 215] on div "Duplicate" at bounding box center [722, 222] width 73 height 14
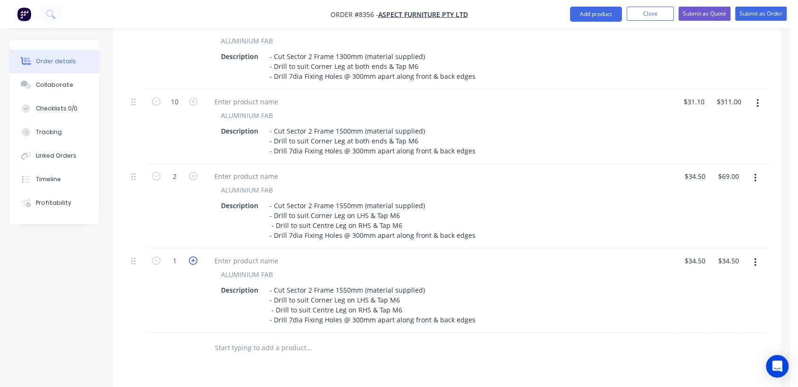
click at [193, 257] on icon "button" at bounding box center [193, 261] width 9 height 9
type input "2"
type input "$69.00"
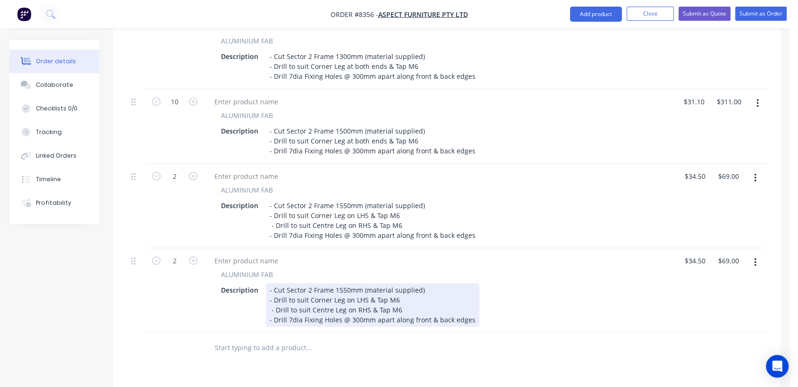
click at [356, 283] on div "- Cut Sector 2 Frame 1550mm (material supplied) - Drill to suit Corner Leg on L…" at bounding box center [373, 304] width 214 height 43
click at [357, 284] on div "- Cut Sector 2 Frame 1550mm (material supplied) - Drill to suit Corner Leg on R…" at bounding box center [373, 304] width 214 height 43
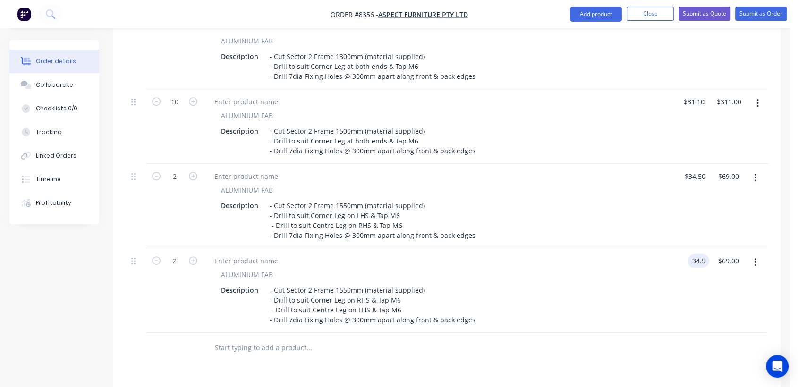
type input "$34.50"
click at [758, 98] on icon "button" at bounding box center [758, 103] width 2 height 10
click at [723, 140] on div "Duplicate" at bounding box center [724, 147] width 73 height 14
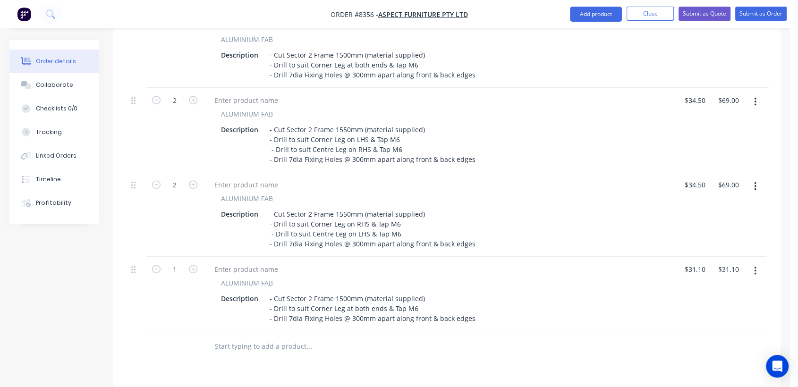
scroll to position [612, 0]
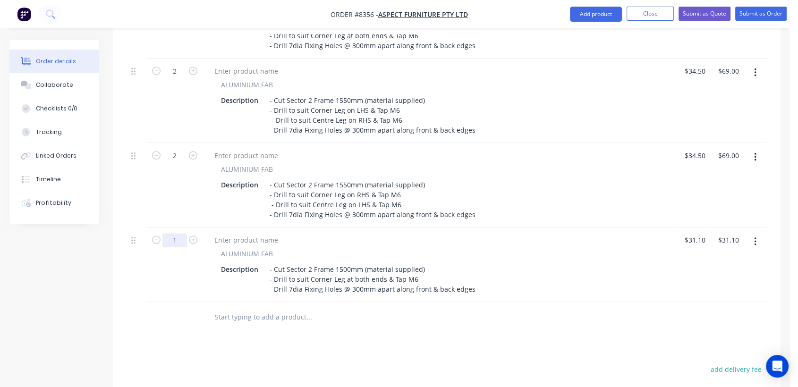
click at [178, 233] on input "1" at bounding box center [175, 240] width 25 height 14
type input "8"
type input "$248.80"
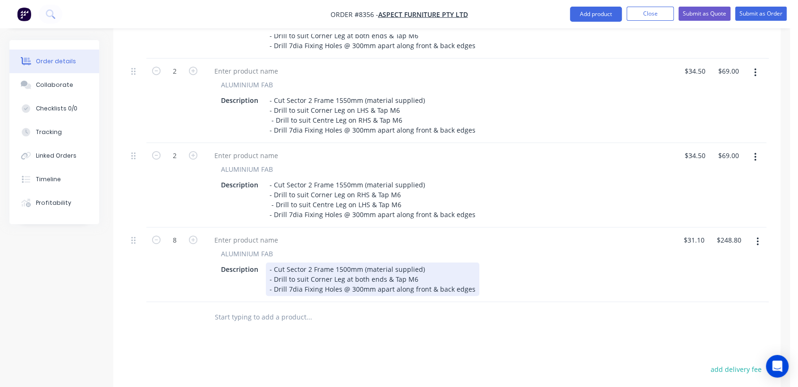
click at [340, 263] on div "- Cut Sector 2 Frame 1500mm (material supplied) - Drill to suit Corner Leg at b…" at bounding box center [373, 280] width 214 height 34
type input "$26.60"
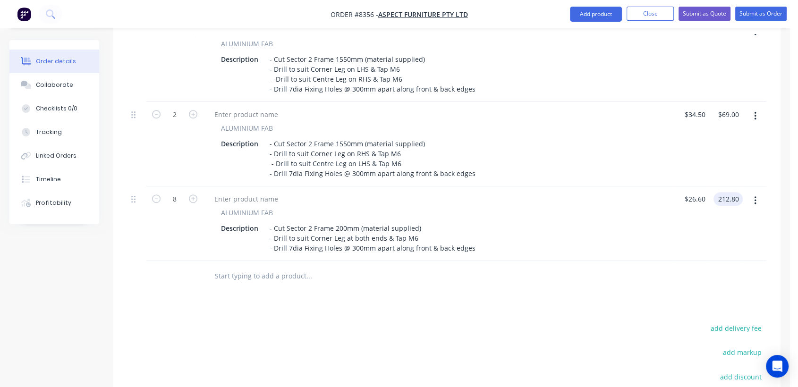
scroll to position [665, 0]
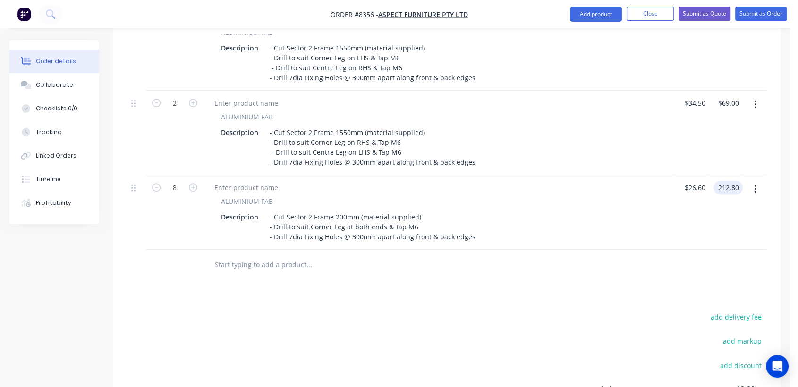
type input "$212.80"
click at [754, 181] on button "button" at bounding box center [756, 189] width 22 height 17
drag, startPoint x: 712, startPoint y: 206, endPoint x: 678, endPoint y: 209, distance: 34.1
click at [711, 226] on div "Duplicate" at bounding box center [724, 233] width 73 height 14
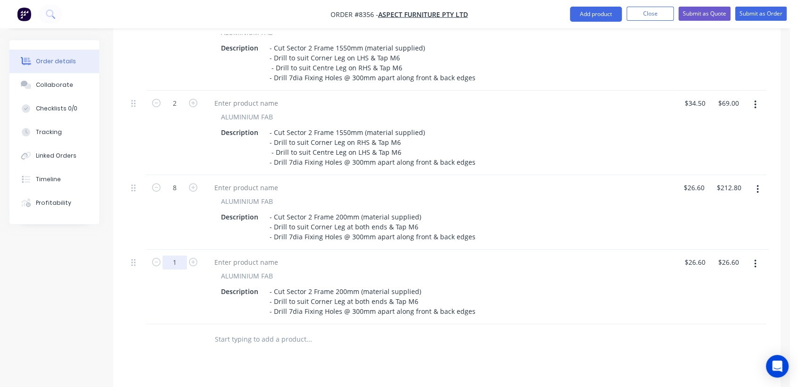
click at [185, 256] on input "1" at bounding box center [175, 263] width 25 height 14
type input "10"
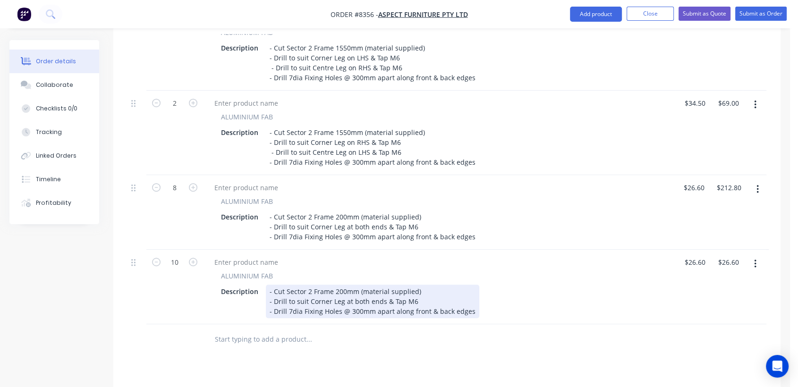
type input "$266.00"
click at [334, 285] on div "- Cut Sector 2 Frame 200mm (material supplied) - Drill to suit Corner Leg at bo…" at bounding box center [373, 302] width 214 height 34
click at [338, 285] on div "- Cut Sector 2 Frame 200mm (material supplied) - Drill to suit Corner Leg at bo…" at bounding box center [373, 302] width 214 height 34
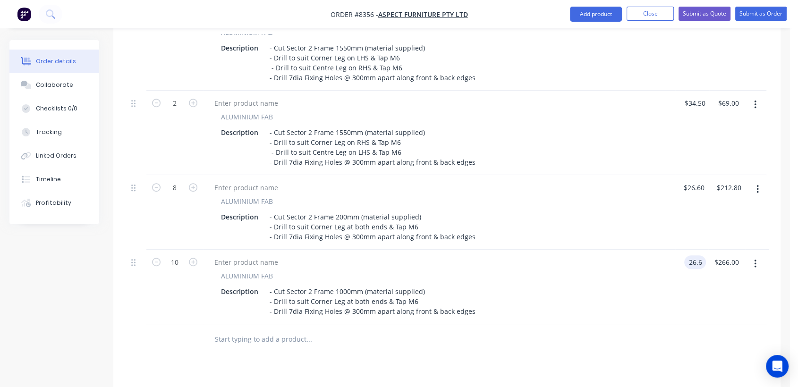
click at [703, 256] on input "26.6" at bounding box center [697, 263] width 18 height 14
type input "$29.00"
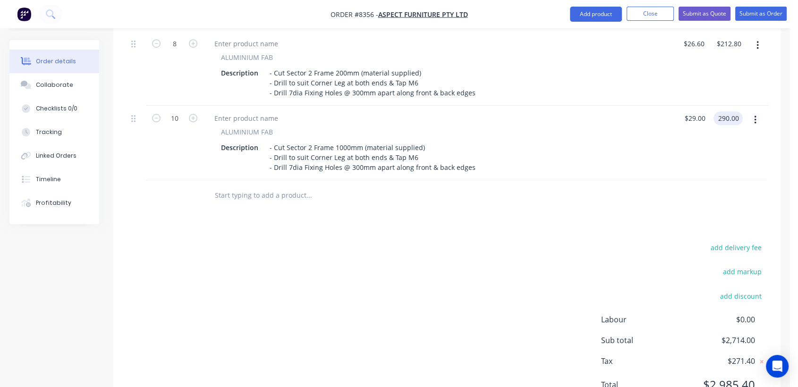
scroll to position [822, 0]
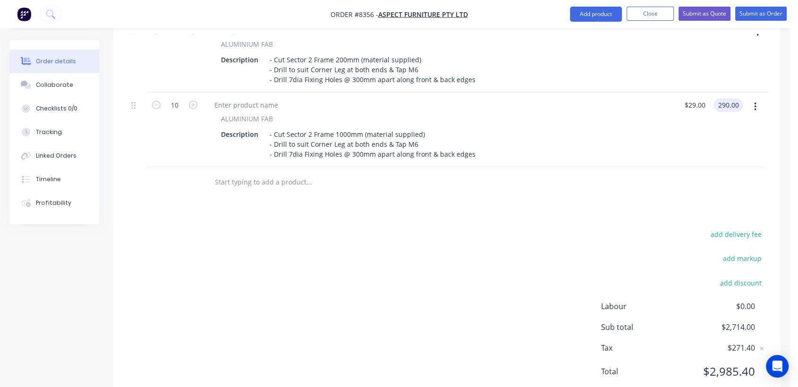
type input "$290.00"
click at [759, 98] on button "button" at bounding box center [756, 106] width 22 height 17
click at [718, 144] on div "Duplicate" at bounding box center [724, 151] width 73 height 14
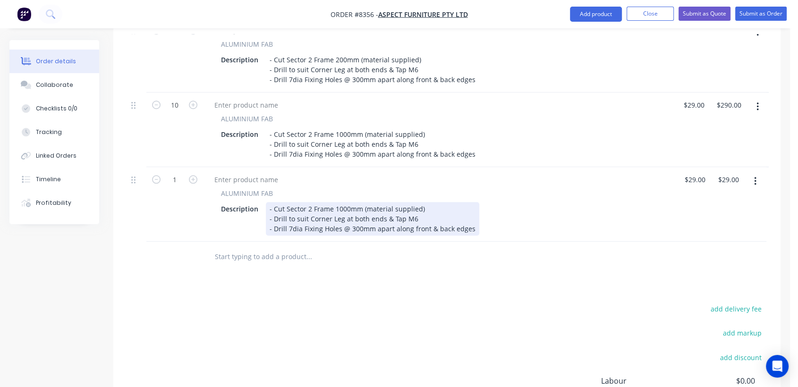
click at [340, 202] on div "- Cut Sector 2 Frame 1000mm (material supplied) - Drill to suit Corner Leg at b…" at bounding box center [373, 219] width 214 height 34
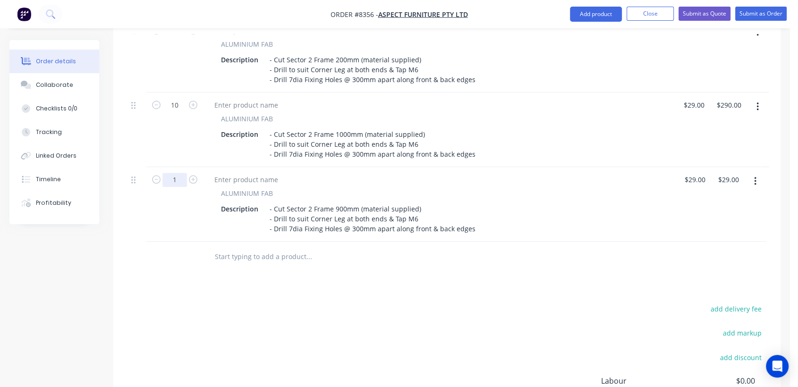
click at [182, 173] on input "1" at bounding box center [175, 180] width 25 height 14
type input "4"
type input "$116.00"
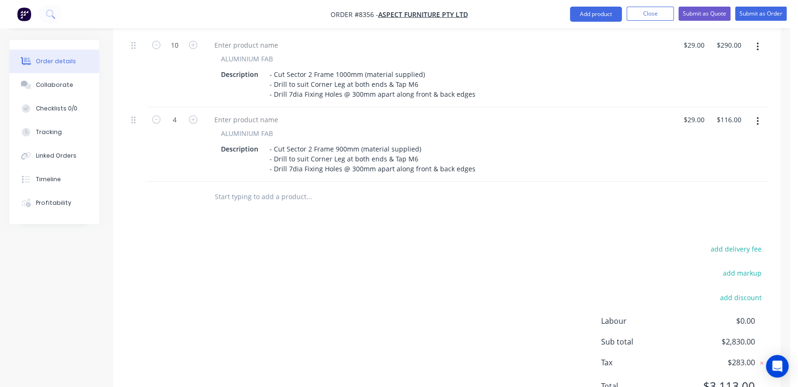
scroll to position [900, 0]
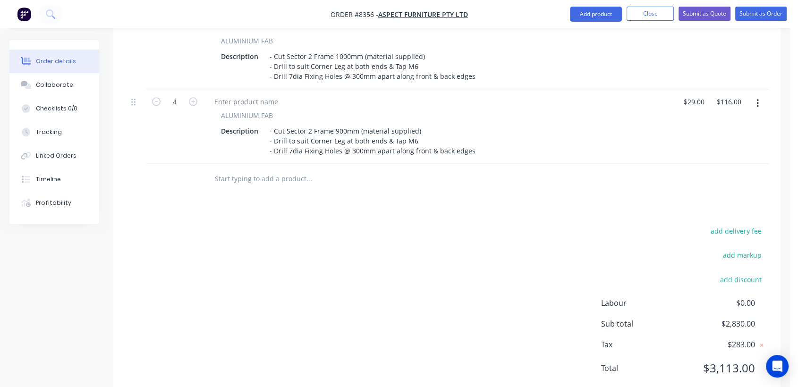
click at [252, 170] on input "text" at bounding box center [309, 179] width 189 height 19
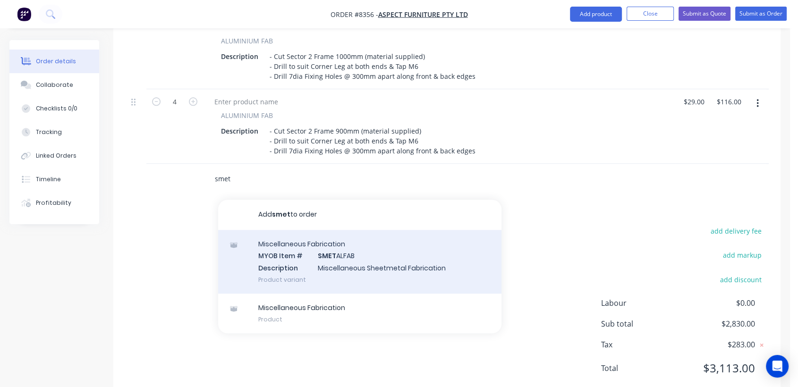
type input "smet"
click at [345, 230] on div "Miscellaneous Fabrication MYOB Item # SMET ALFAB Description Miscellaneous Shee…" at bounding box center [359, 262] width 283 height 64
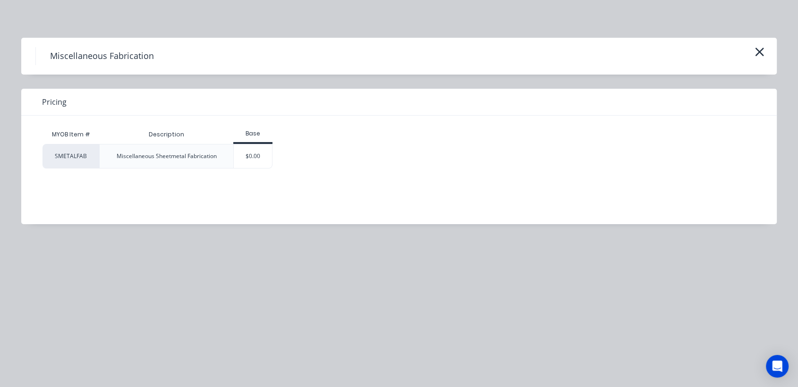
click at [261, 154] on div "$0.00" at bounding box center [253, 157] width 38 height 24
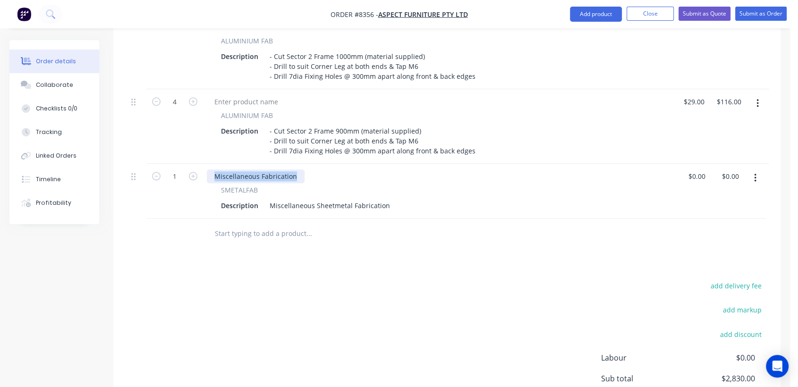
drag, startPoint x: 296, startPoint y: 146, endPoint x: 199, endPoint y: 135, distance: 97.0
click at [183, 170] on input "1" at bounding box center [175, 177] width 25 height 14
type input "10"
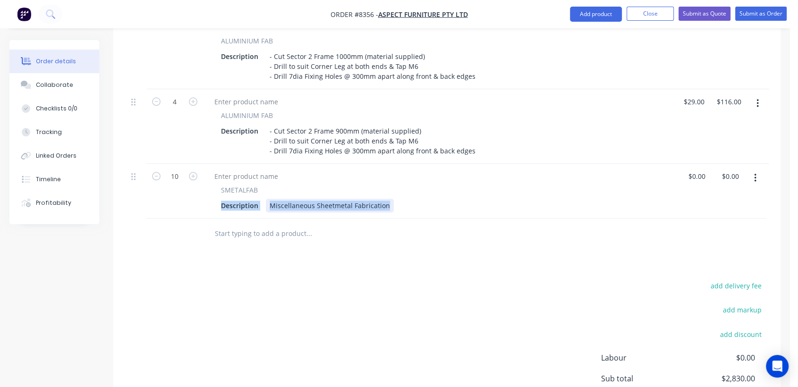
drag, startPoint x: 386, startPoint y: 178, endPoint x: 285, endPoint y: 180, distance: 100.7
click at [269, 185] on div "SMETALFAB Description Miscellaneous Sheetmetal Fabrication" at bounding box center [439, 198] width 465 height 27
click at [312, 224] on input "text" at bounding box center [309, 233] width 189 height 19
drag, startPoint x: 269, startPoint y: 176, endPoint x: 403, endPoint y: 195, distance: 135.4
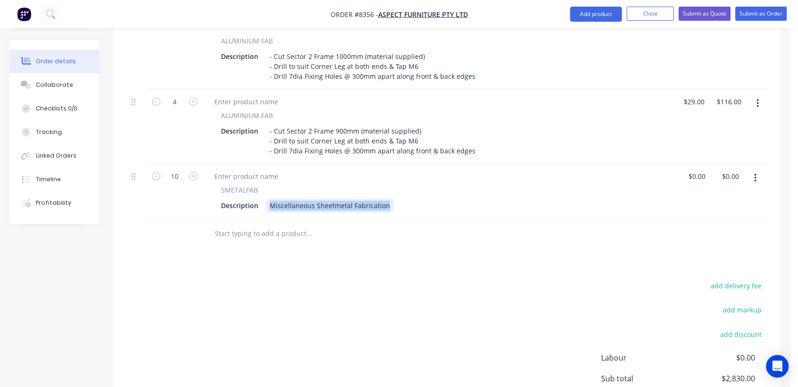
paste div
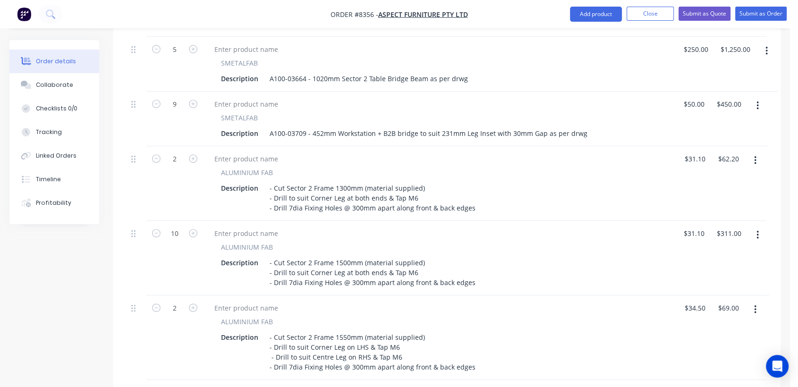
scroll to position [270, 0]
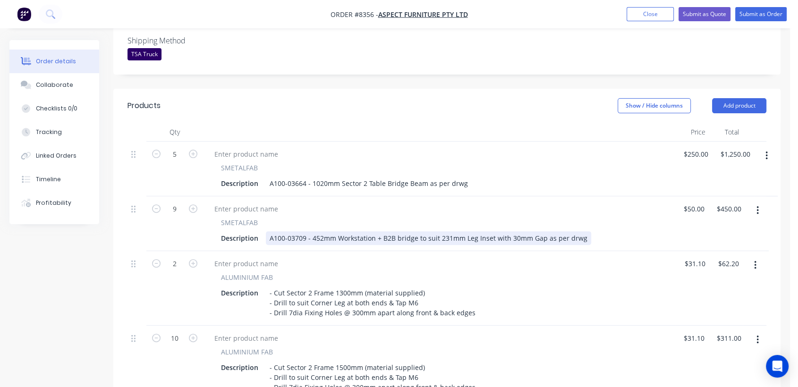
type input "$0.00"
click at [579, 232] on div "A100-03709 - 452mm Workstation + B2B bridge to suit 231mm Leg Inset with 30mm G…" at bounding box center [429, 239] width 326 height 14
click at [580, 232] on div "A100-03709 - 452mm Workstation + B2B bridge to suit 231mm Leg Inset with 30mm G…" at bounding box center [429, 239] width 326 height 14
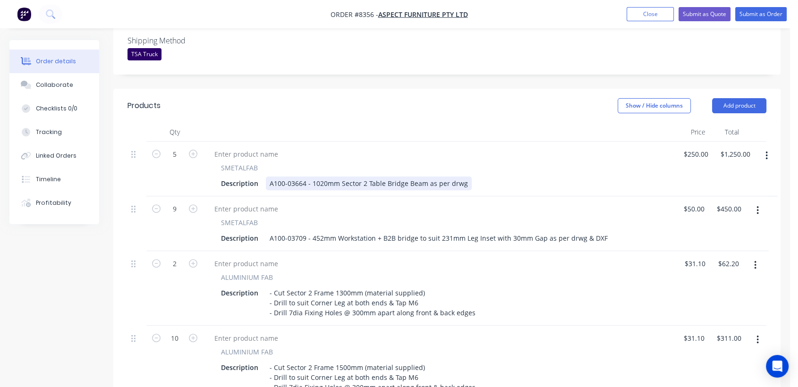
click at [465, 177] on div "A100-03664 - 1020mm Sector 2 Table Bridge Beam as per drwg" at bounding box center [369, 184] width 206 height 14
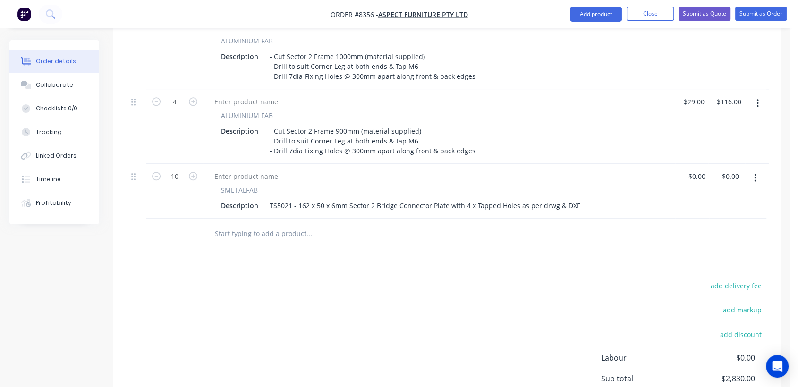
scroll to position [953, 0]
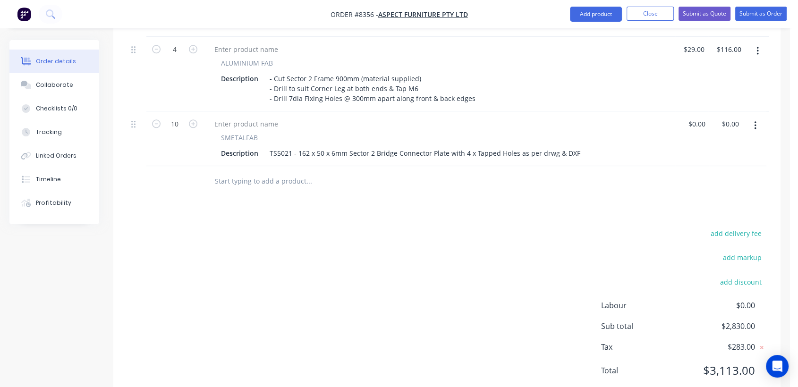
click at [271, 172] on input "text" at bounding box center [309, 181] width 189 height 19
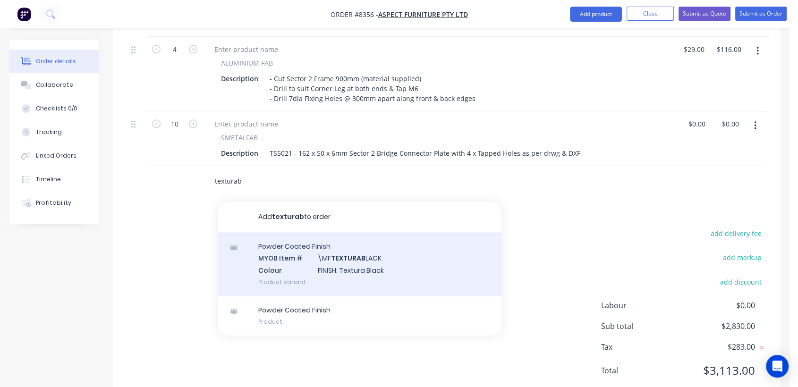
type input "texturab"
click at [342, 243] on div "Powder Coated Finish MYOB Item # \MF TEXTURAB LACK Colour FINISH: Textura Black…" at bounding box center [359, 264] width 283 height 64
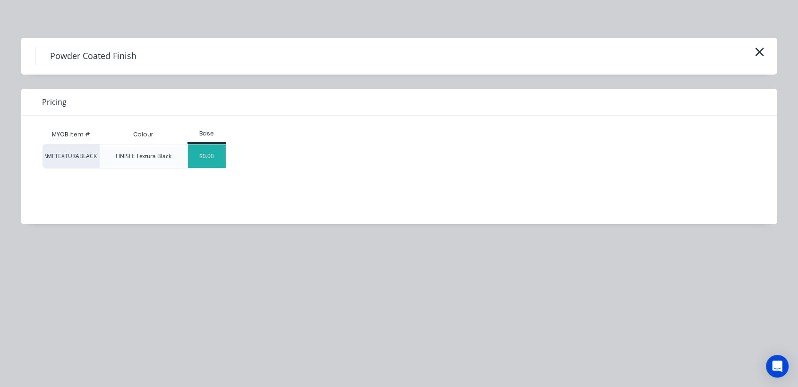
click at [218, 151] on div "$0.00" at bounding box center [207, 157] width 38 height 24
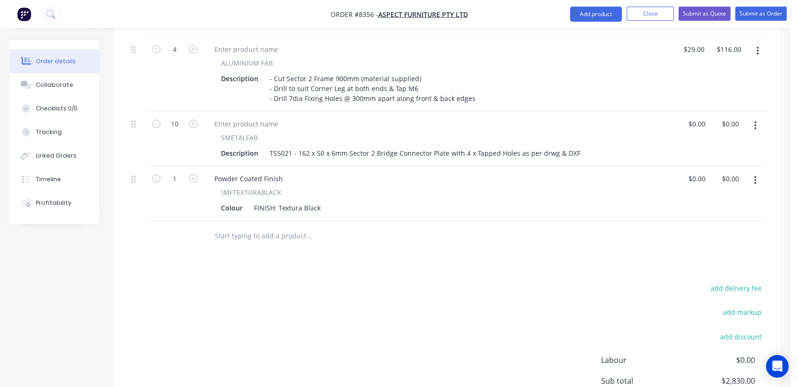
click at [242, 227] on input "text" at bounding box center [309, 236] width 189 height 19
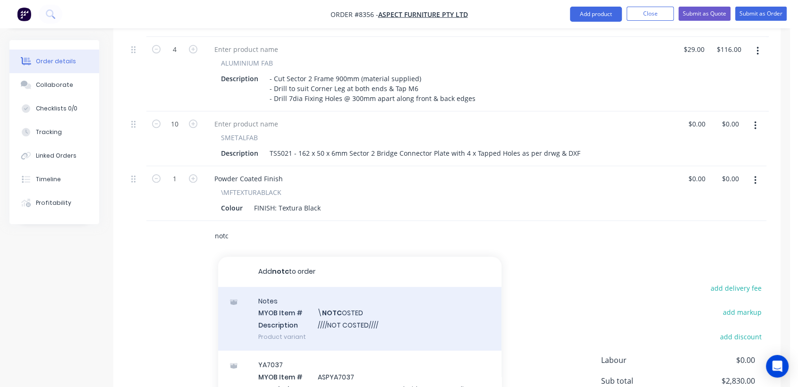
type input "notc"
click at [324, 287] on div "Notes MYOB Item # \ NOTC OSTED Description ////NOT COSTED//// Product variant" at bounding box center [359, 319] width 283 height 64
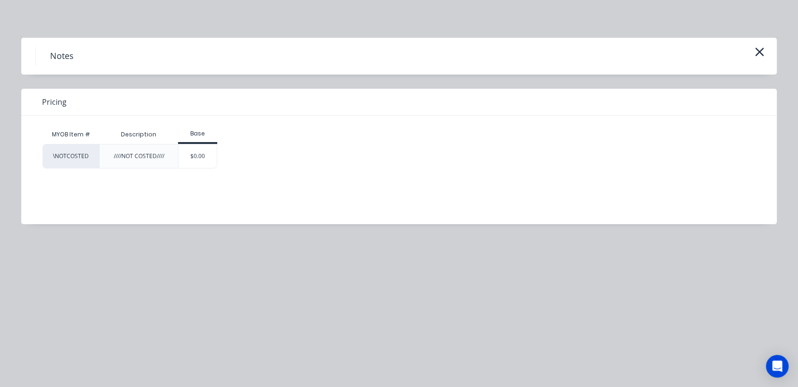
click at [208, 161] on div "$0.00" at bounding box center [198, 157] width 38 height 24
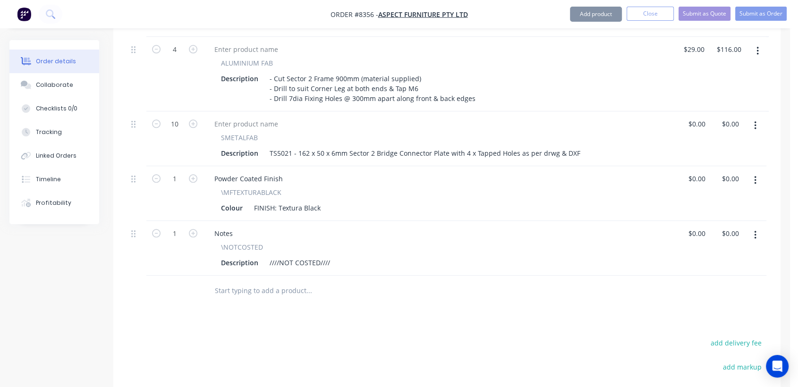
drag, startPoint x: 329, startPoint y: 236, endPoint x: 338, endPoint y: 230, distance: 11.0
click at [329, 256] on div "////NOT COSTED////" at bounding box center [300, 263] width 68 height 14
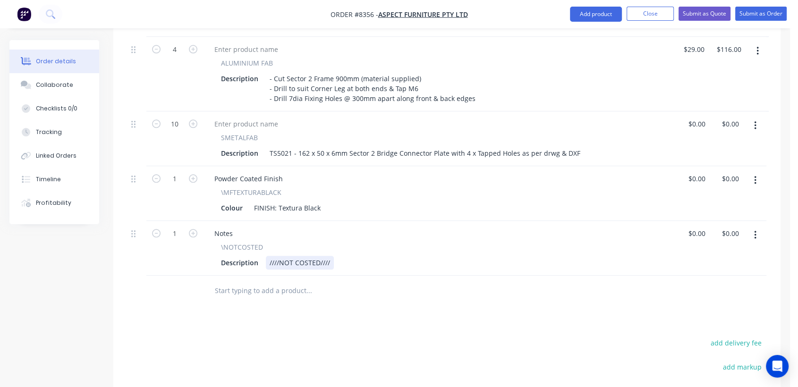
click at [329, 256] on div "////NOT COSTED////" at bounding box center [300, 263] width 68 height 14
type input "0"
type input "$0.00"
click at [702, 117] on input "0" at bounding box center [699, 124] width 22 height 14
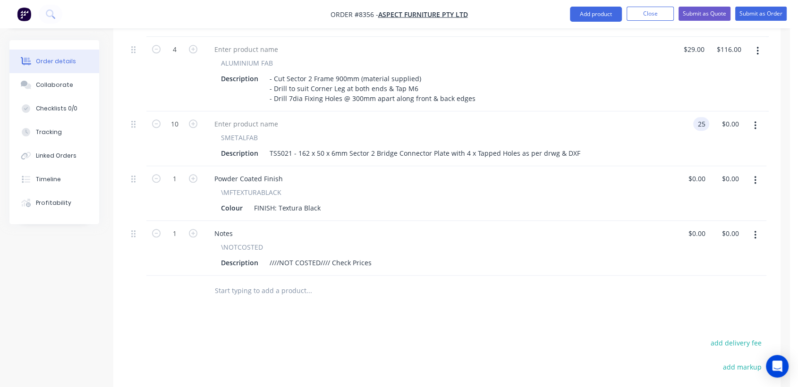
type input "$25.00"
type input "250.00"
click at [53, 84] on div "Collaborate" at bounding box center [54, 85] width 37 height 9
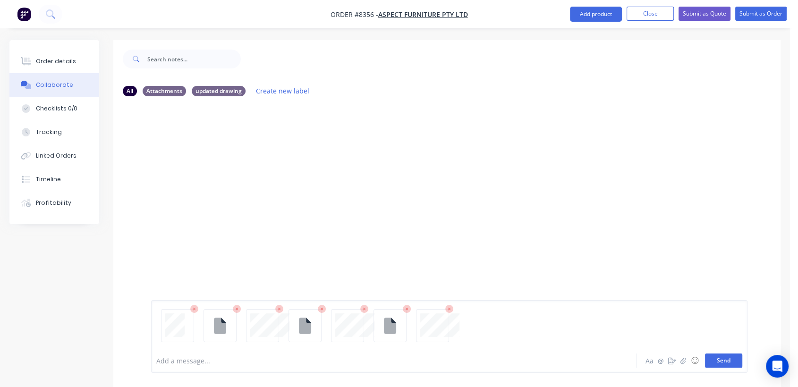
click at [726, 360] on button "Send" at bounding box center [723, 361] width 37 height 14
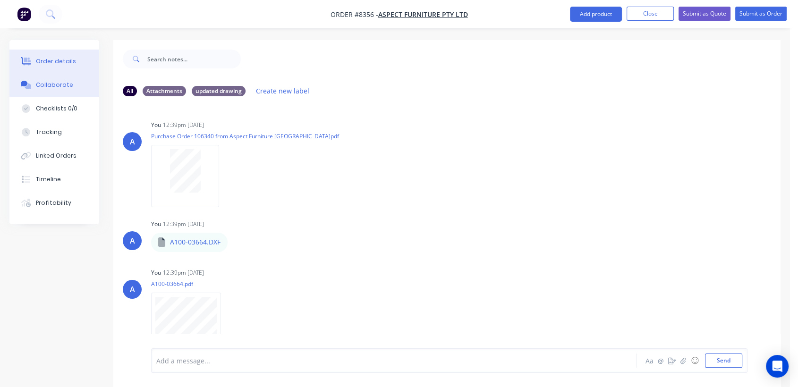
click at [55, 56] on button "Order details" at bounding box center [54, 62] width 90 height 24
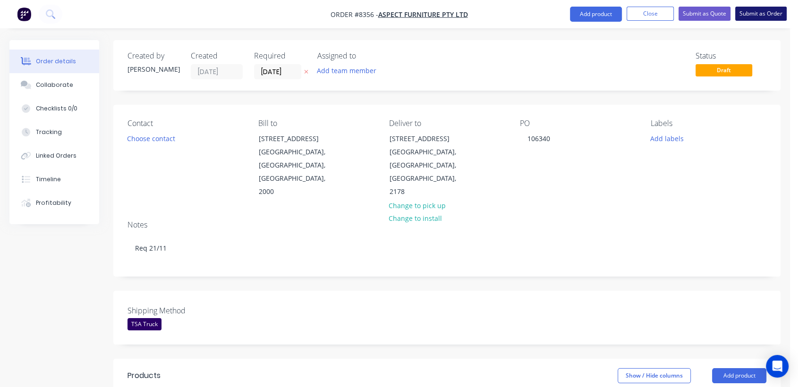
click at [772, 9] on button "Submit as Order" at bounding box center [761, 14] width 51 height 14
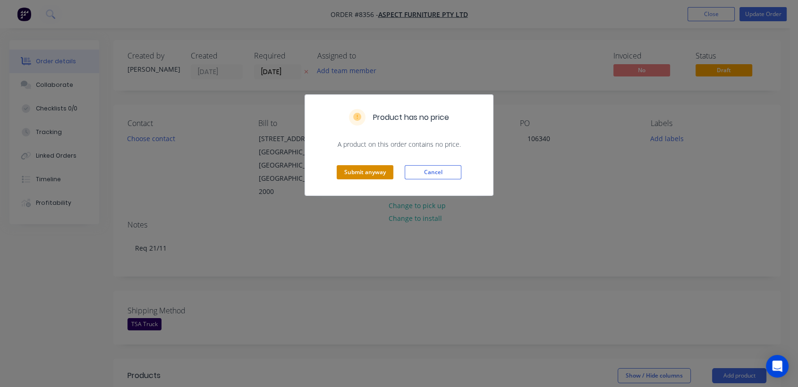
click at [361, 171] on button "Submit anyway" at bounding box center [365, 172] width 57 height 14
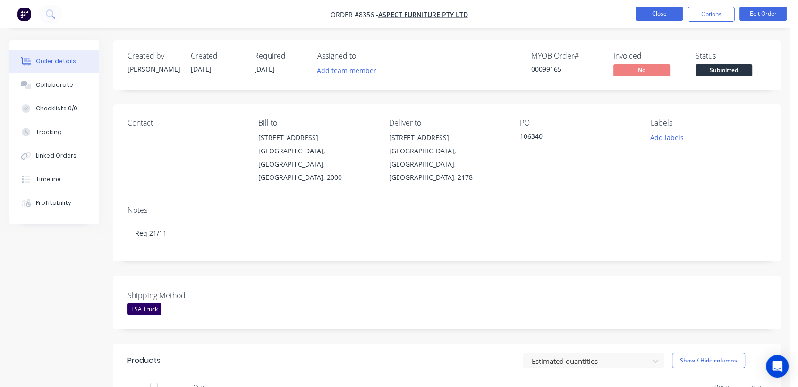
click at [677, 8] on button "Close" at bounding box center [659, 14] width 47 height 14
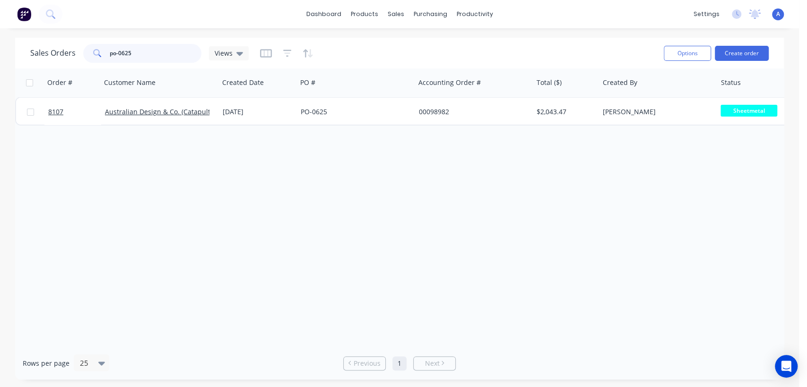
drag, startPoint x: 139, startPoint y: 49, endPoint x: 94, endPoint y: 50, distance: 45.4
click at [95, 50] on div "po-0625" at bounding box center [142, 53] width 118 height 19
type input "98181"
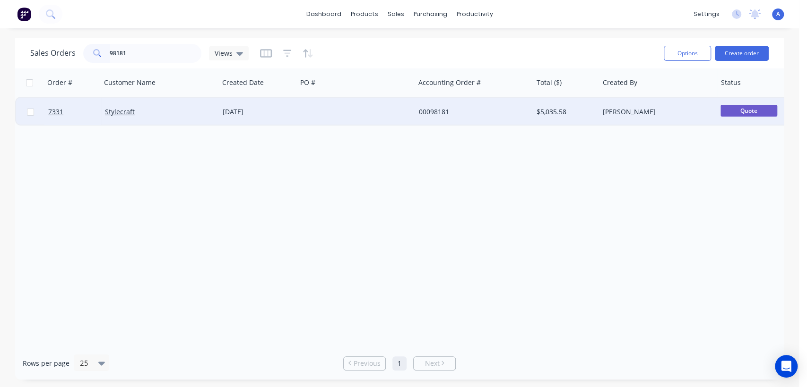
click at [311, 112] on div at bounding box center [356, 112] width 118 height 28
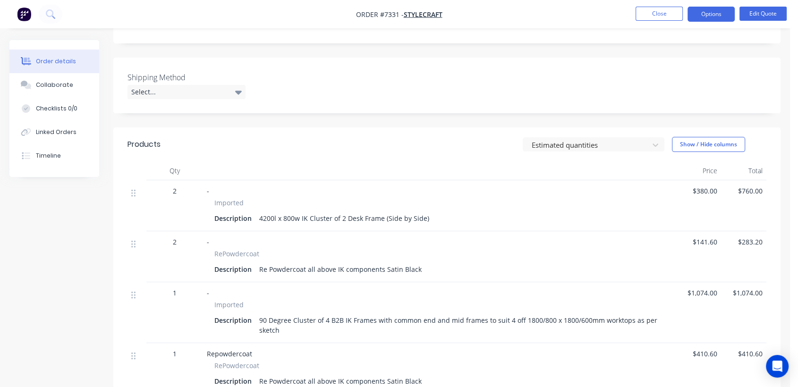
scroll to position [154, 0]
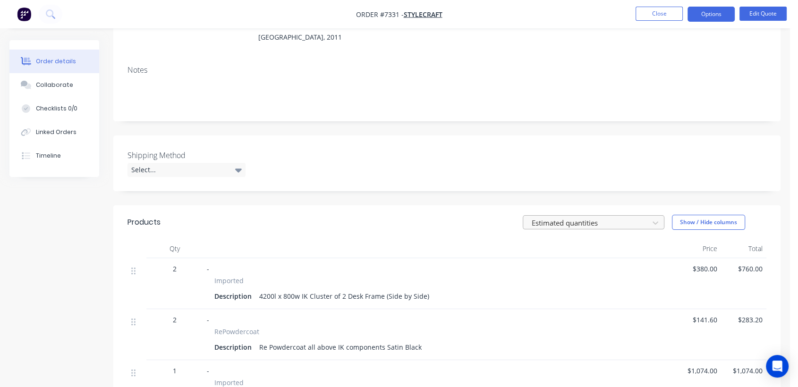
click at [609, 217] on div at bounding box center [587, 223] width 113 height 12
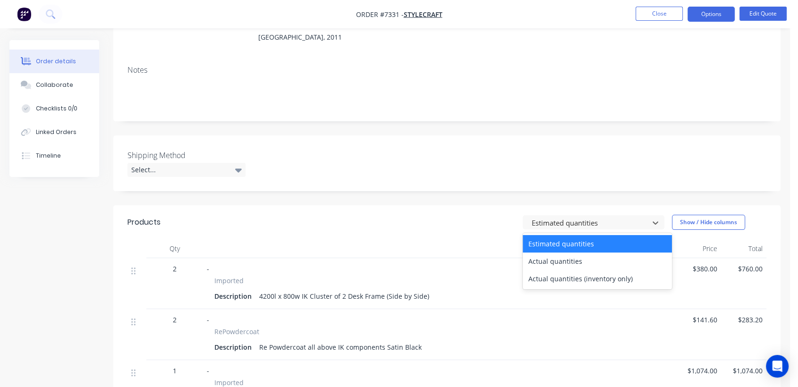
click at [607, 166] on div "Created by Damon Created 18/07/25 Required 18/07/25 Assigned to Add team member…" at bounding box center [447, 353] width 668 height 933
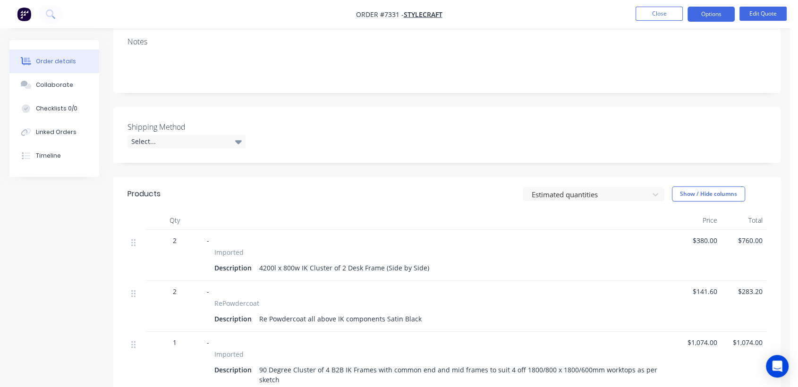
scroll to position [258, 0]
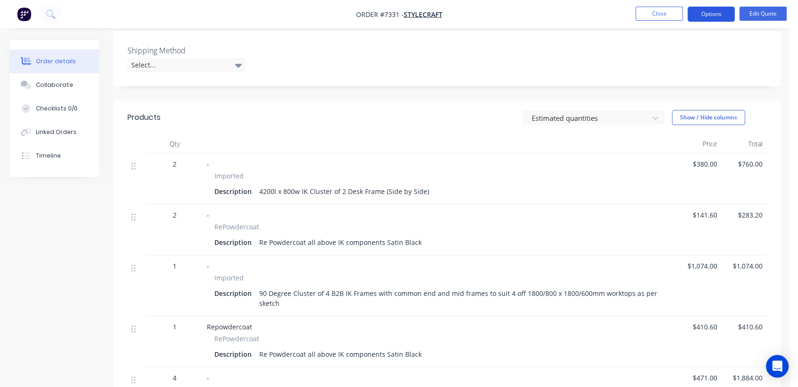
click at [709, 17] on button "Options" at bounding box center [711, 14] width 47 height 15
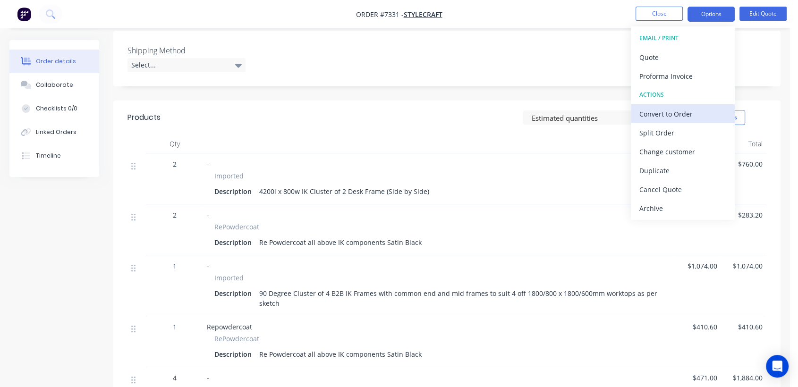
click at [687, 116] on div "Convert to Order" at bounding box center [683, 114] width 87 height 14
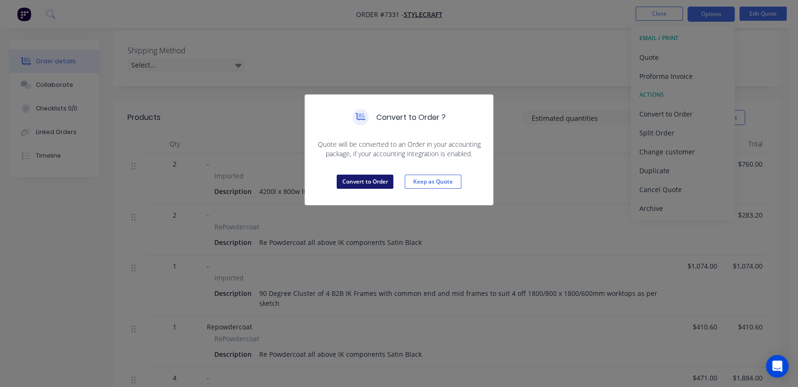
click at [368, 182] on button "Convert to Order" at bounding box center [365, 182] width 57 height 14
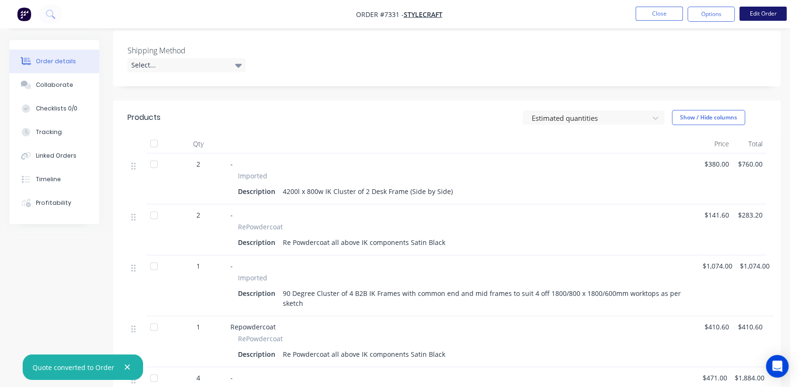
click at [765, 12] on button "Edit Order" at bounding box center [763, 14] width 47 height 14
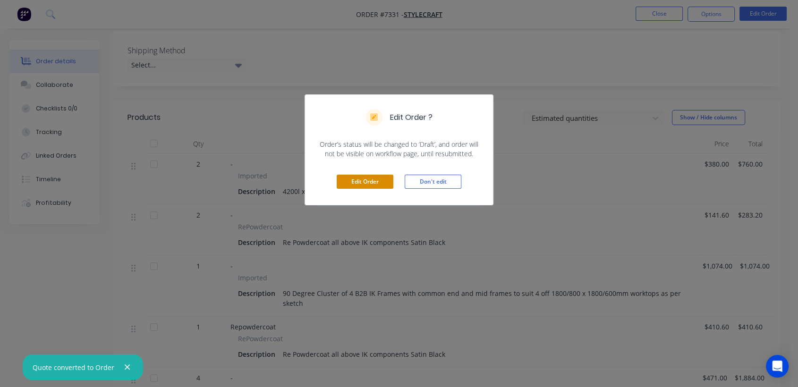
click at [384, 175] on button "Edit Order" at bounding box center [365, 182] width 57 height 14
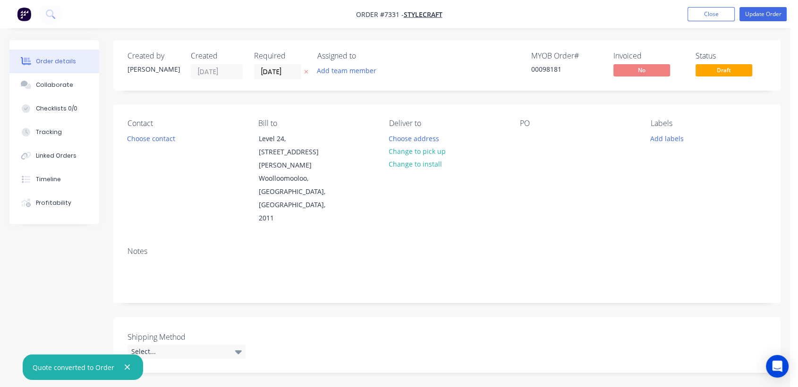
drag, startPoint x: 291, startPoint y: 71, endPoint x: 312, endPoint y: 85, distance: 25.0
click at [291, 71] on input "18/07/25" at bounding box center [278, 72] width 46 height 14
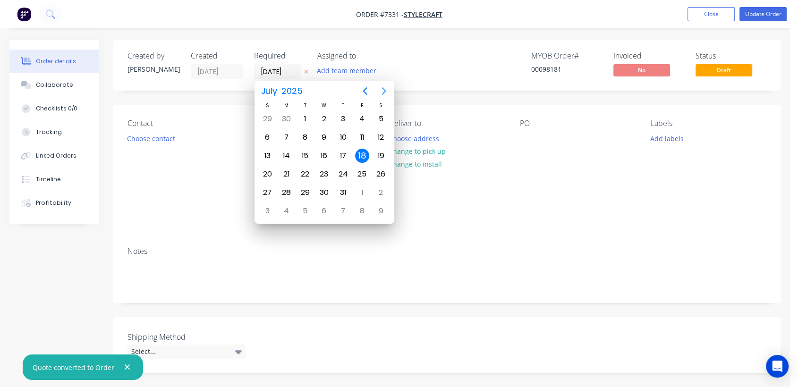
click at [381, 88] on icon "Next page" at bounding box center [383, 91] width 11 height 11
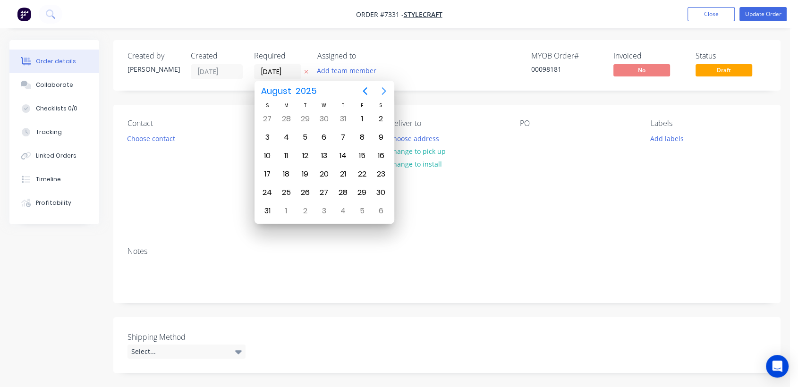
click at [381, 88] on icon "Next page" at bounding box center [383, 91] width 11 height 11
click at [325, 190] on div "31" at bounding box center [324, 193] width 14 height 14
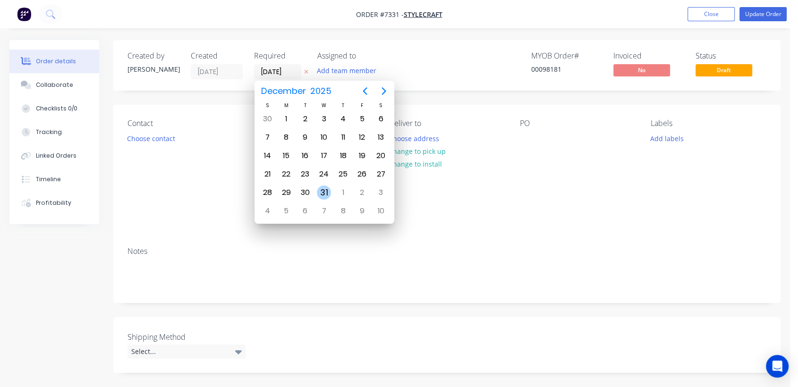
type input "31/12/25"
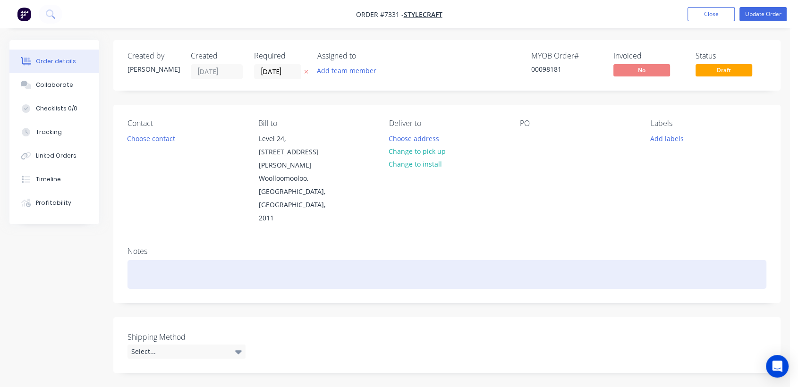
click at [162, 260] on div at bounding box center [447, 274] width 639 height 29
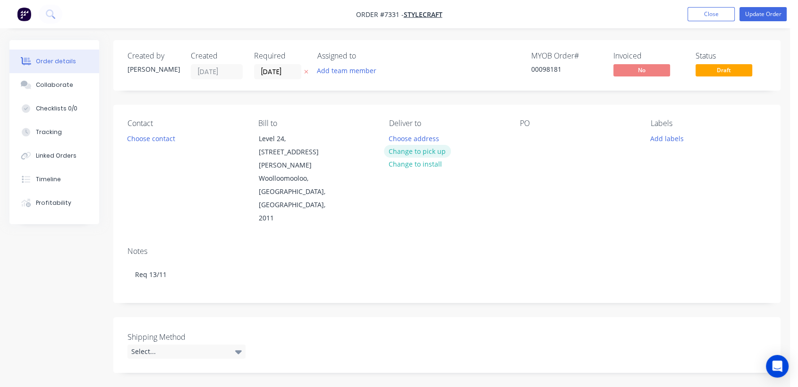
click at [429, 146] on button "Change to pick up" at bounding box center [417, 151] width 67 height 13
click at [531, 136] on div at bounding box center [527, 139] width 15 height 14
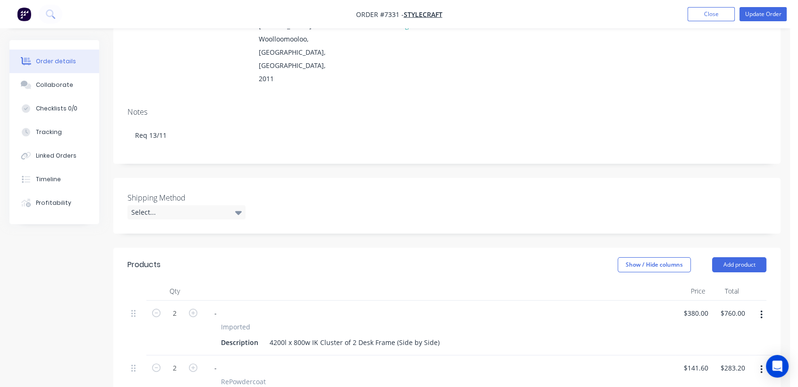
scroll to position [157, 0]
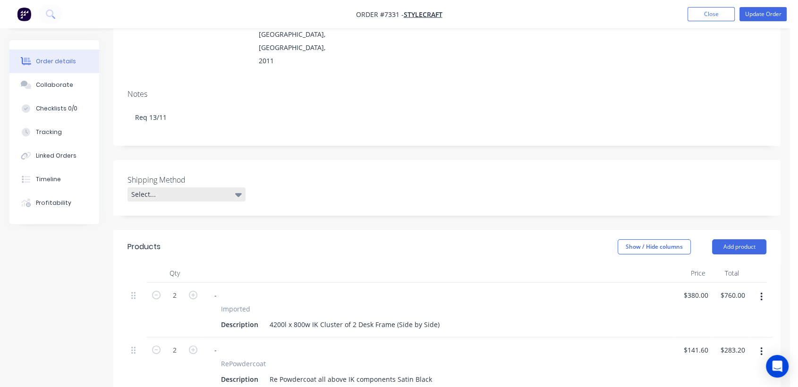
click at [218, 188] on div "Select..." at bounding box center [187, 195] width 118 height 14
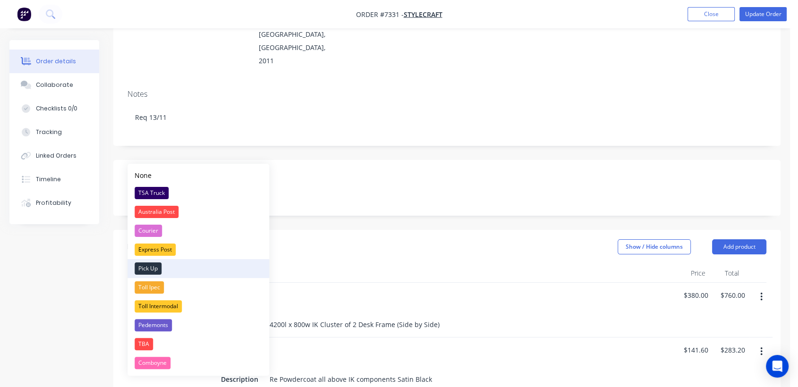
click at [154, 267] on div "Pick Up" at bounding box center [148, 269] width 27 height 12
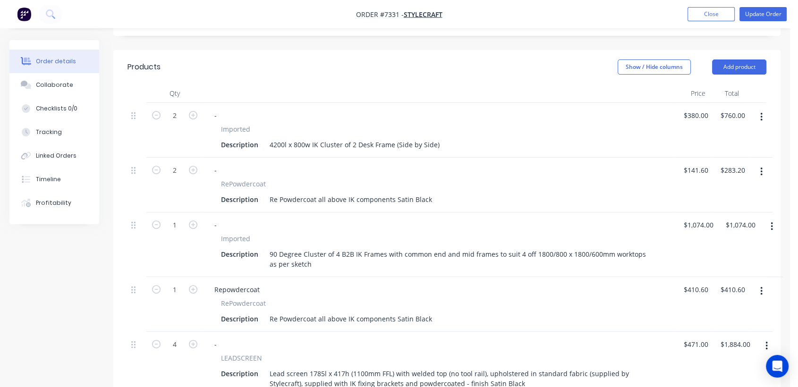
scroll to position [367, 0]
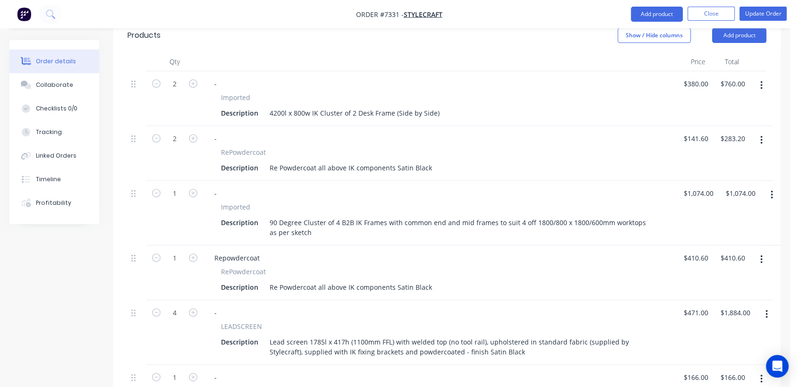
click at [772, 190] on icon "button" at bounding box center [772, 195] width 2 height 10
click at [718, 270] on div "Delete" at bounding box center [738, 277] width 73 height 14
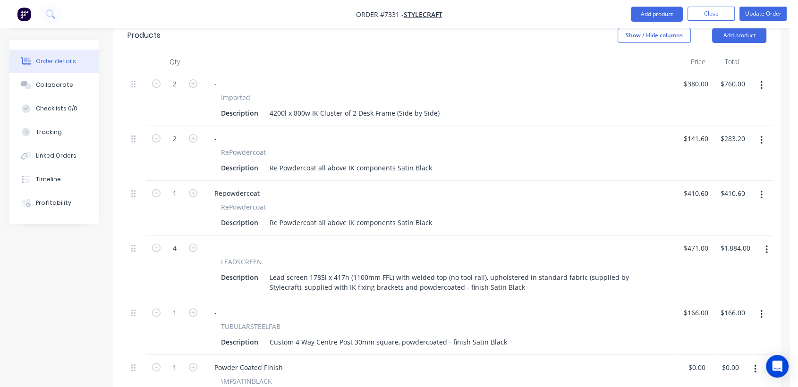
click at [760, 187] on button "button" at bounding box center [762, 195] width 22 height 17
click at [718, 270] on div "Delete" at bounding box center [728, 277] width 73 height 14
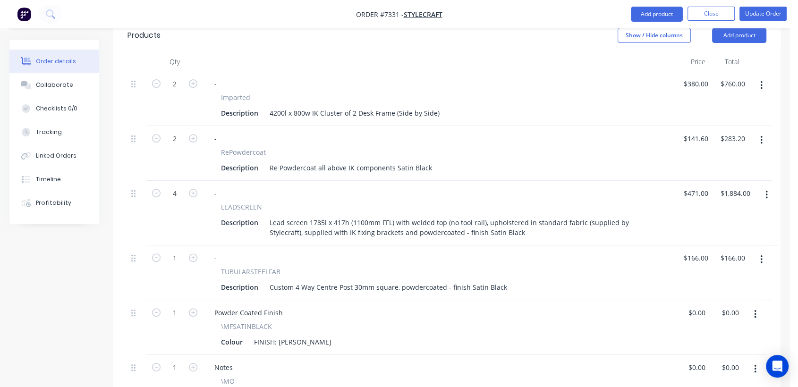
click at [765, 187] on button "button" at bounding box center [767, 195] width 22 height 17
click at [724, 270] on div "Delete" at bounding box center [733, 277] width 73 height 14
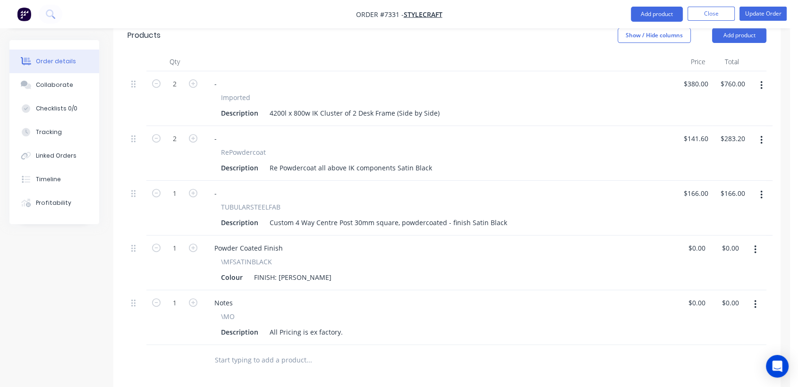
click at [760, 187] on button "button" at bounding box center [762, 195] width 22 height 17
click at [720, 270] on div "Delete" at bounding box center [728, 277] width 73 height 14
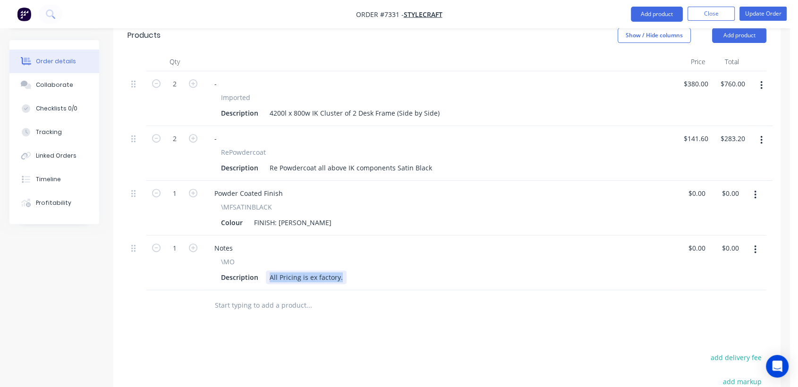
drag, startPoint x: 268, startPoint y: 237, endPoint x: 375, endPoint y: 251, distance: 107.2
click at [375, 251] on div "Qty Price Total 2 - Imported Description 4200l x 800w IK Cluster of 2 Desk Fram…" at bounding box center [447, 186] width 668 height 269
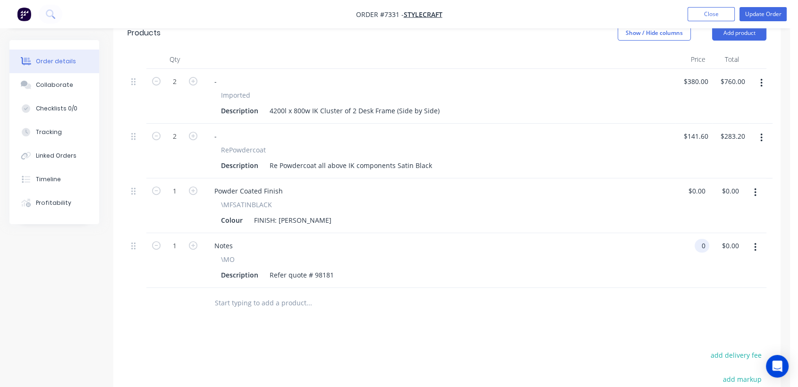
scroll to position [420, 0]
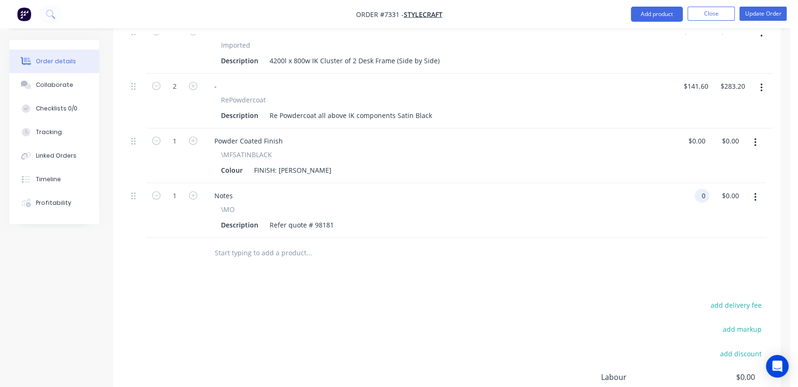
type input "$0.00"
click at [268, 244] on input "text" at bounding box center [309, 253] width 189 height 19
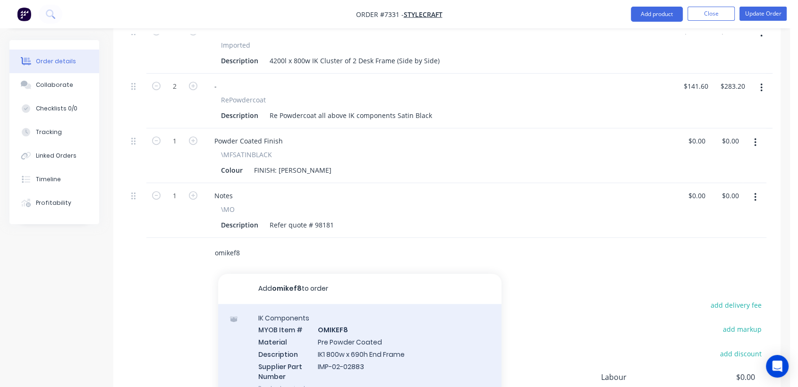
type input "omikef8"
click at [353, 304] on div "IK Components MYOB Item # OMIKEF8 Material Pre Powder Coated Description IK1 80…" at bounding box center [359, 353] width 283 height 98
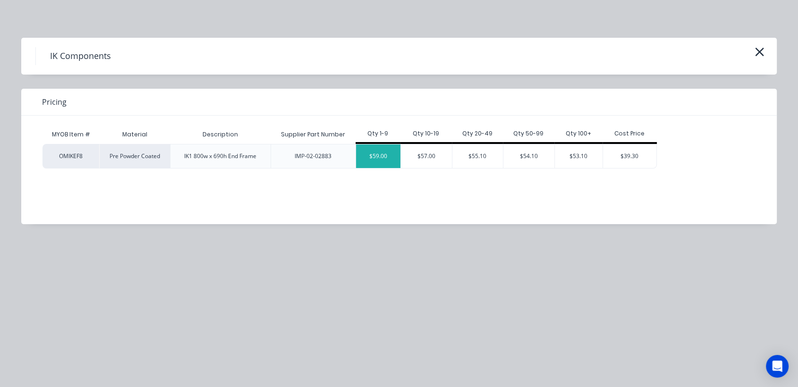
click at [359, 160] on div "$59.00" at bounding box center [378, 157] width 45 height 24
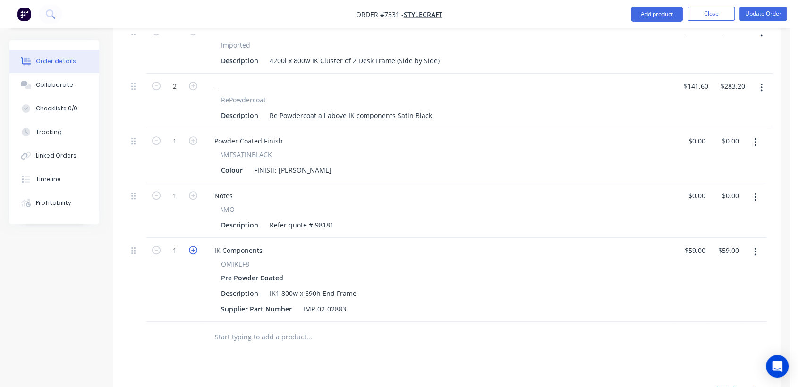
click at [193, 246] on icon "button" at bounding box center [193, 250] width 9 height 9
type input "2"
type input "$118.00"
click at [193, 246] on icon "button" at bounding box center [193, 250] width 9 height 9
type input "3"
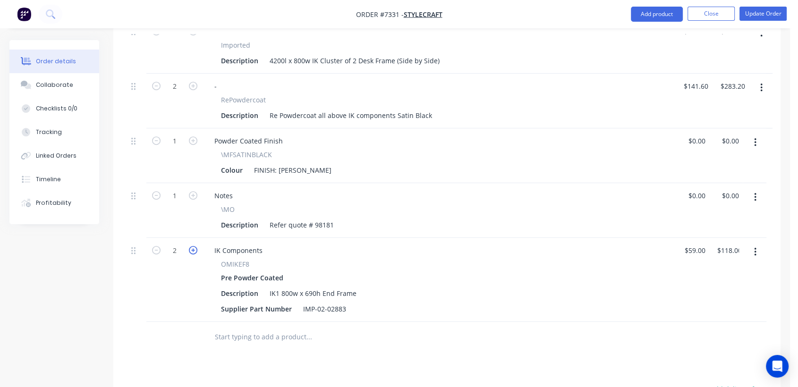
type input "$177.00"
click at [193, 246] on icon "button" at bounding box center [193, 250] width 9 height 9
type input "4"
type input "$236.00"
click at [248, 328] on input "text" at bounding box center [309, 337] width 189 height 19
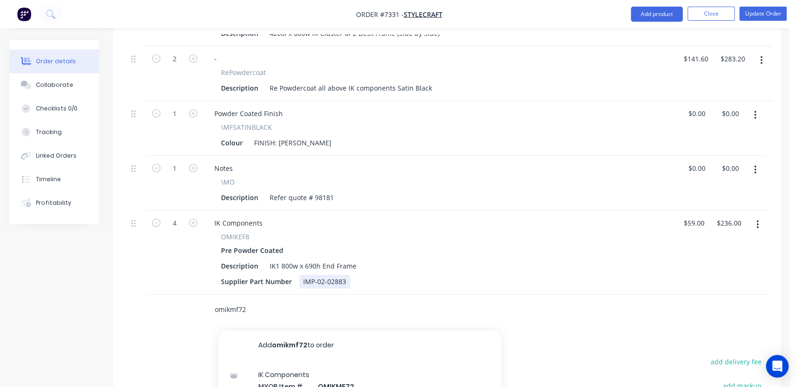
scroll to position [472, 0]
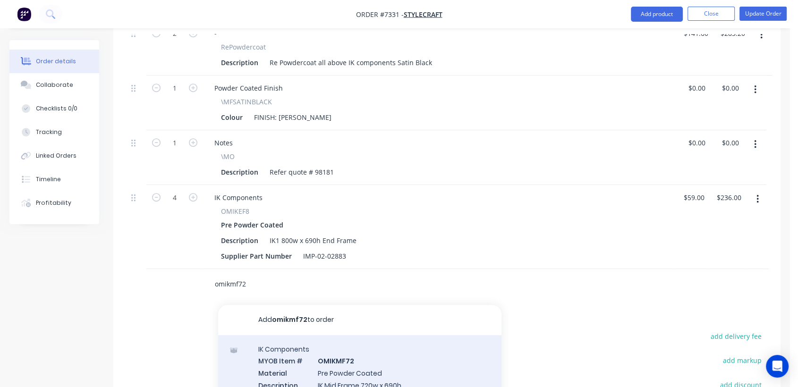
type input "omikmf72"
click at [356, 335] on div "IK Components MYOB Item # OMIKMF72 Material Pre Powder Coated Description IK Mi…" at bounding box center [359, 384] width 283 height 98
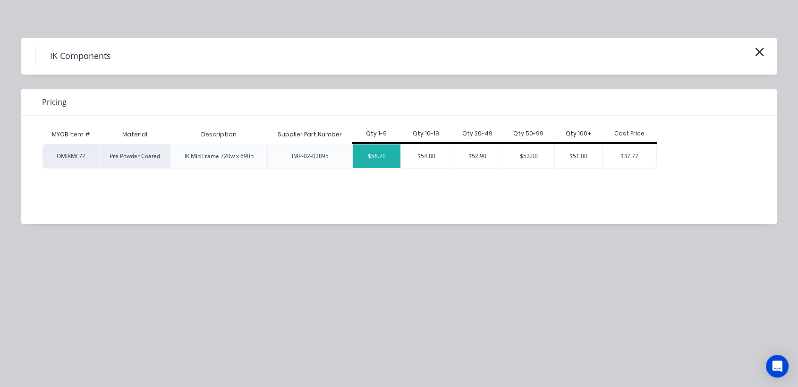
click at [383, 146] on div "$56.70" at bounding box center [377, 157] width 48 height 24
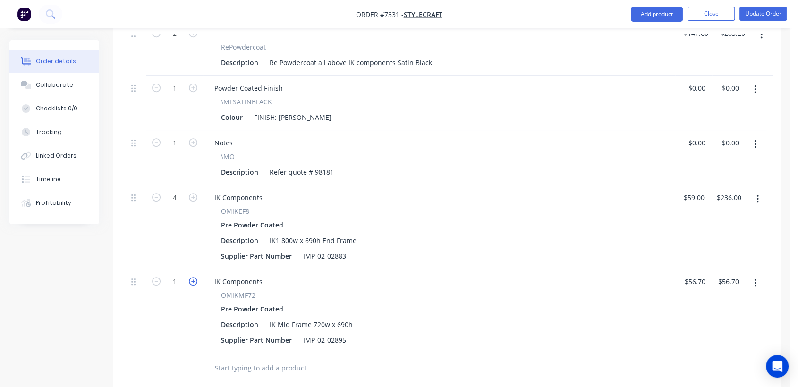
click at [193, 277] on icon "button" at bounding box center [193, 281] width 9 height 9
type input "2"
type input "$113.40"
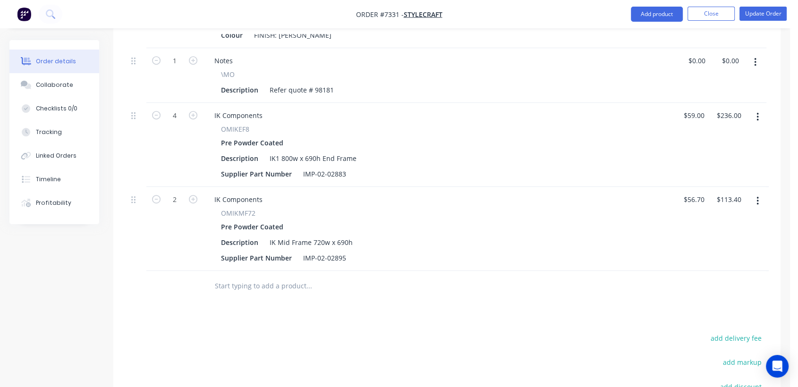
scroll to position [577, 0]
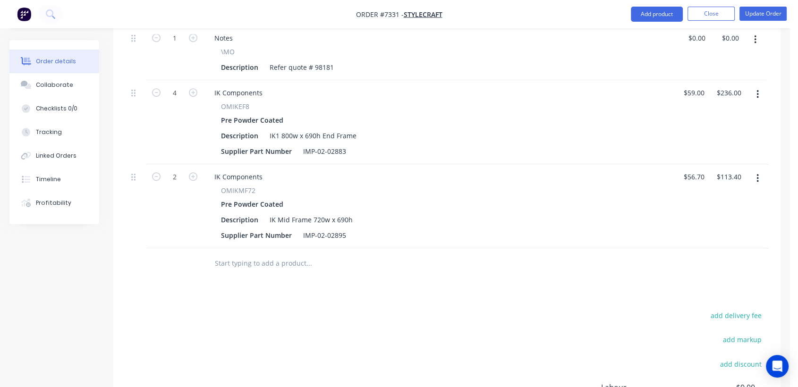
click at [264, 254] on input "text" at bounding box center [309, 263] width 189 height 19
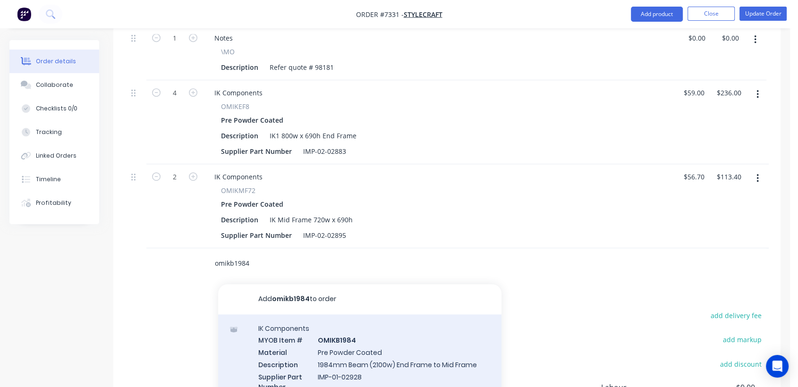
type input "omikb1984"
click at [367, 319] on div "IK Components MYOB Item # OMIKB1984 Material Pre Powder Coated Description 1984…" at bounding box center [359, 364] width 283 height 98
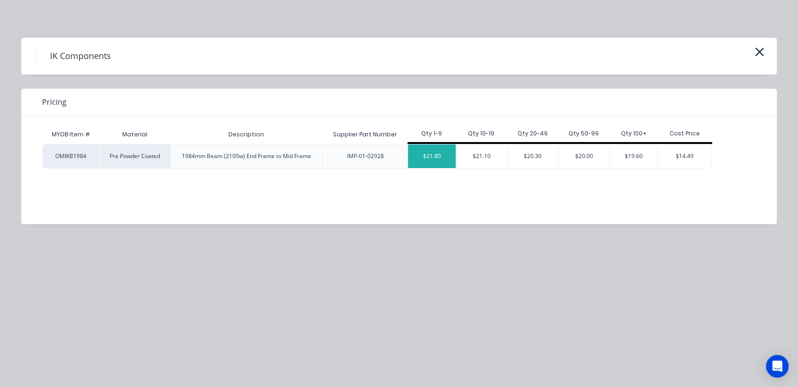
click at [424, 163] on div "$21.80" at bounding box center [432, 157] width 48 height 24
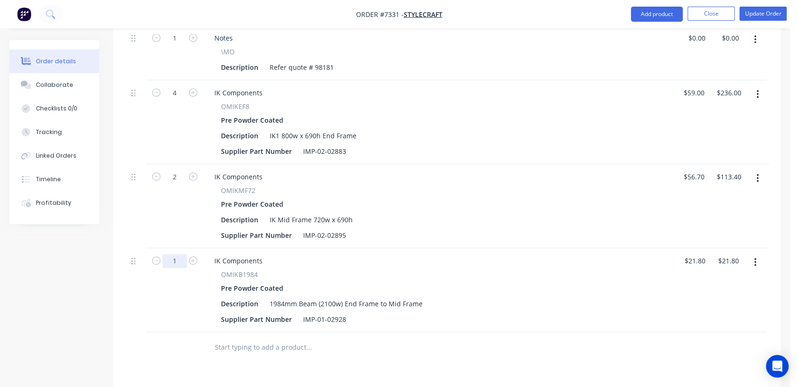
click at [181, 254] on input "1" at bounding box center [175, 261] width 25 height 14
type input "8"
type input "$174.40"
click at [251, 338] on input "text" at bounding box center [309, 347] width 189 height 19
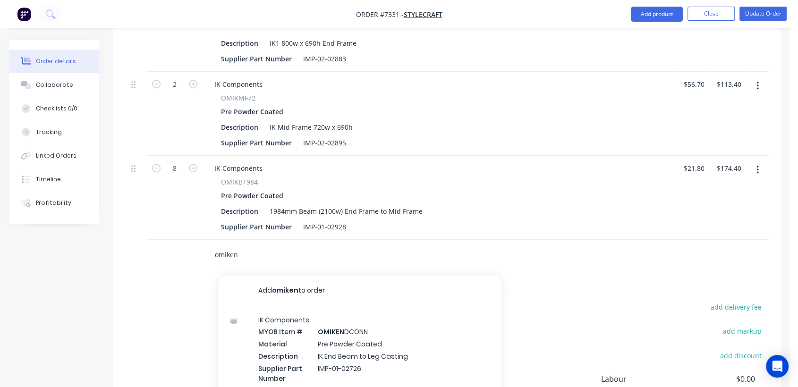
scroll to position [682, 0]
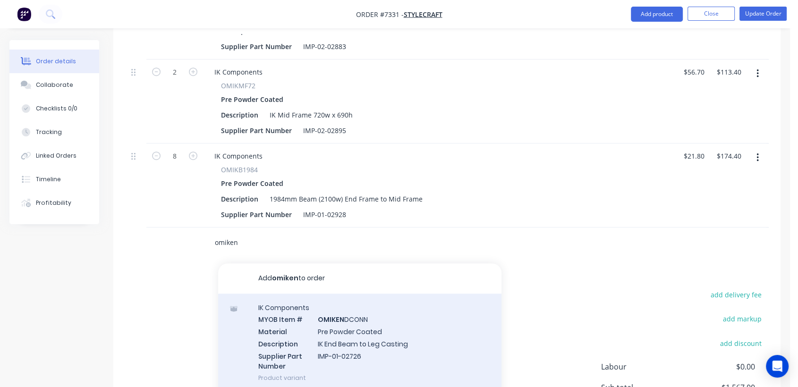
type input "omiken"
click at [333, 294] on div "IK Components MYOB Item # OMIKEN DCONN Material Pre Powder Coated Description I…" at bounding box center [359, 343] width 283 height 98
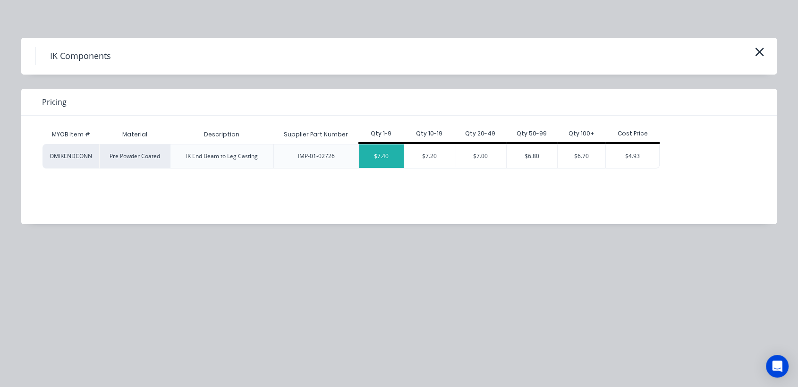
click at [380, 160] on div "$7.40" at bounding box center [381, 157] width 45 height 24
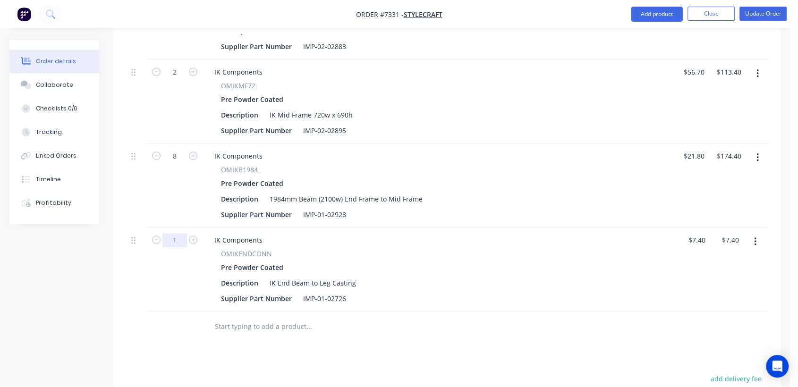
click at [181, 233] on input "1" at bounding box center [175, 240] width 25 height 14
type input "8"
type input "$59.20"
click at [254, 318] on input "text" at bounding box center [309, 327] width 189 height 19
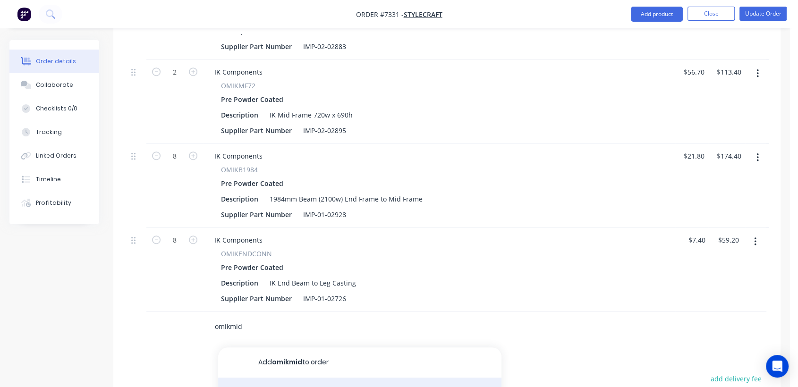
type input "omikmid"
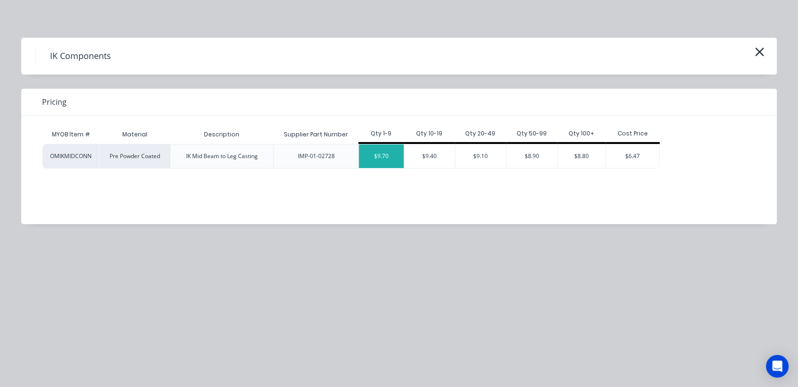
click at [374, 162] on div "$9.70" at bounding box center [381, 157] width 45 height 24
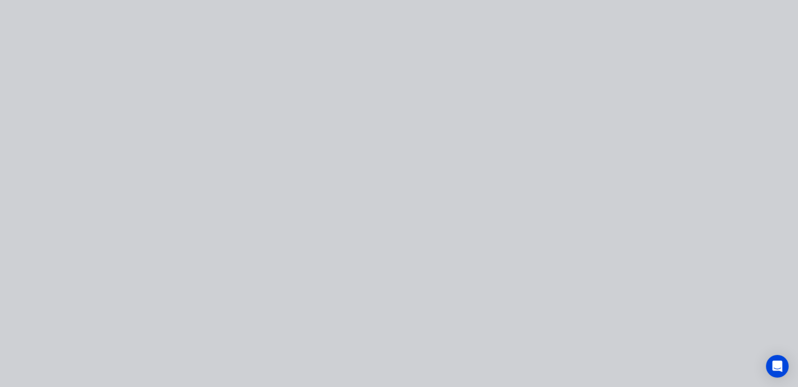
type input "$9.70"
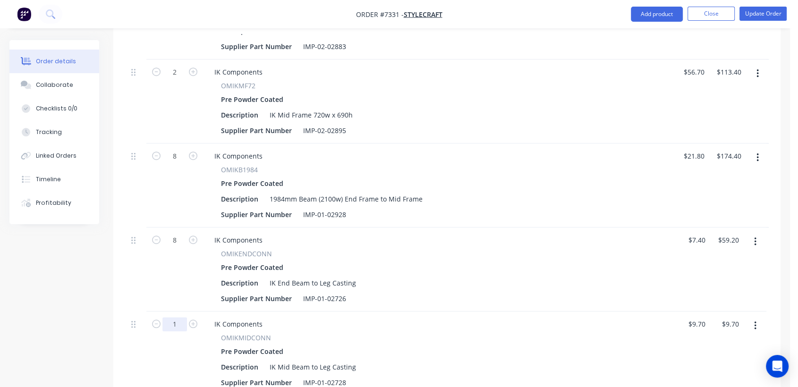
click at [180, 318] on input "1" at bounding box center [175, 325] width 25 height 14
type input "4"
type input "$38.80"
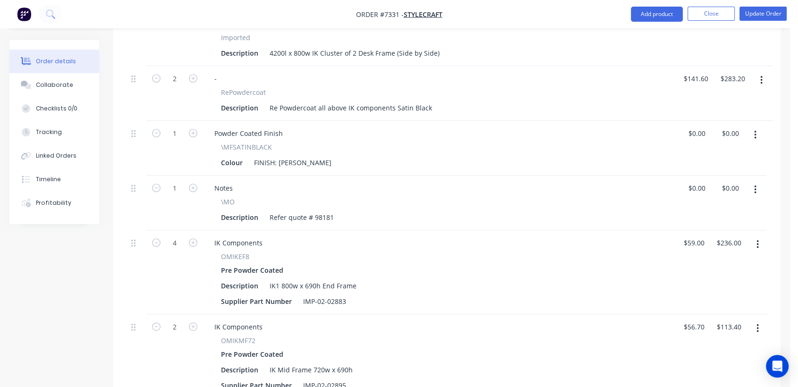
scroll to position [420, 0]
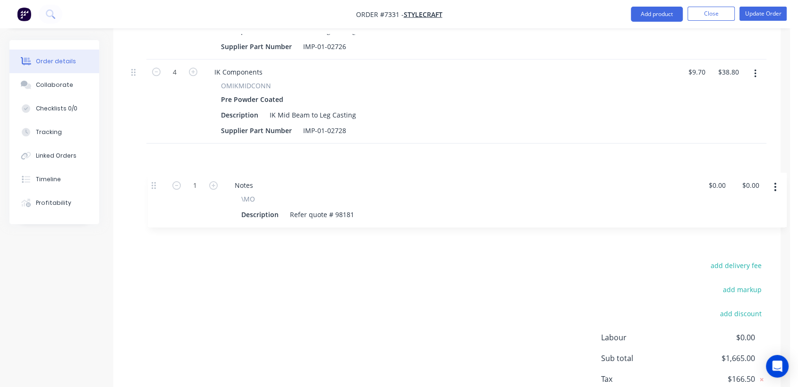
drag, startPoint x: 133, startPoint y: 153, endPoint x: 157, endPoint y: 164, distance: 26.2
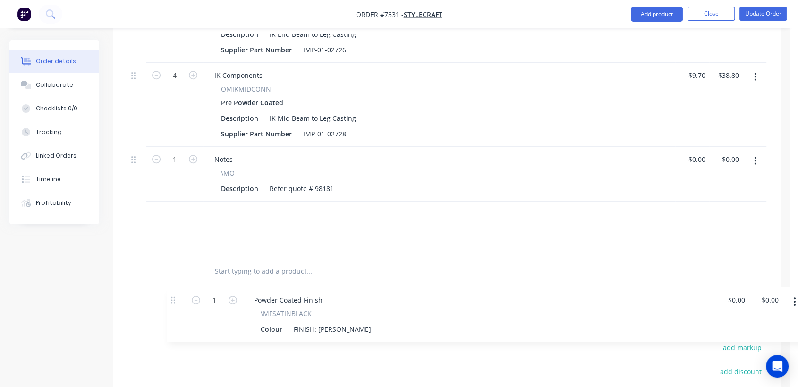
scroll to position [840, 0]
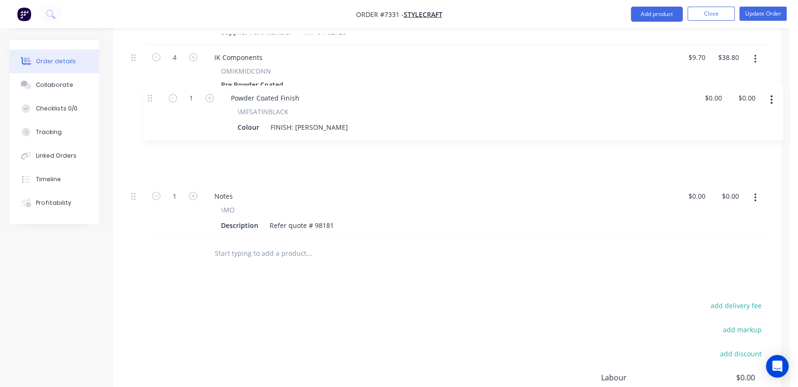
drag, startPoint x: 135, startPoint y: 218, endPoint x: 155, endPoint y: 101, distance: 118.8
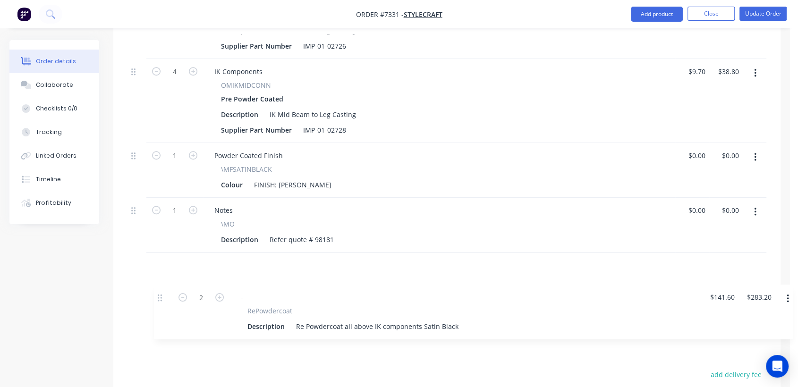
scroll to position [771, 0]
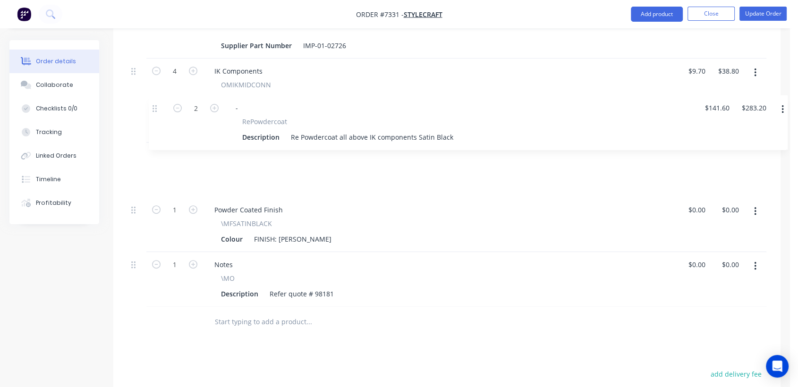
drag, startPoint x: 135, startPoint y: 203, endPoint x: 159, endPoint y: 111, distance: 95.2
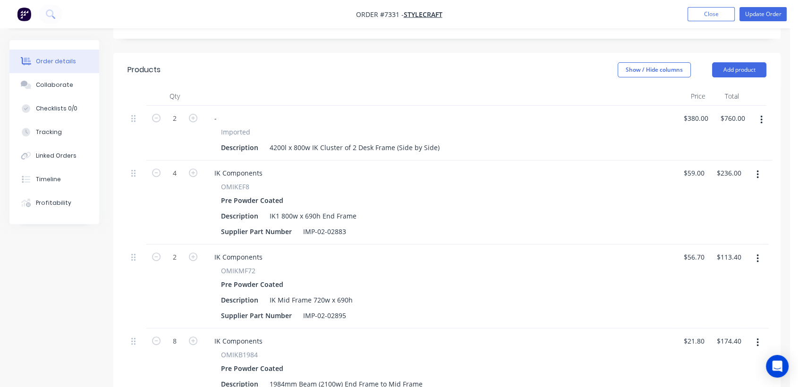
scroll to position [351, 0]
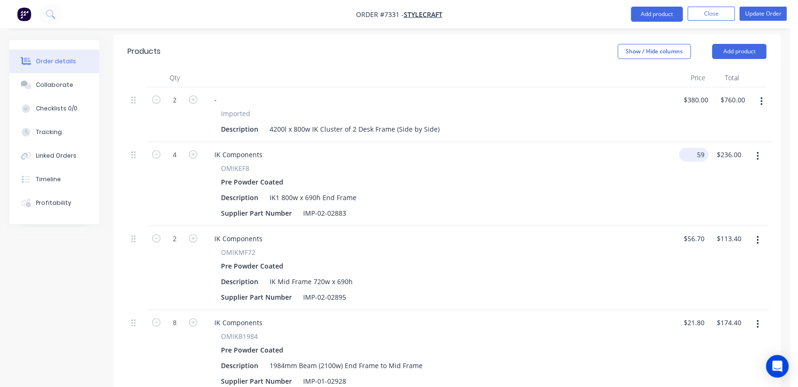
click at [700, 148] on input "59" at bounding box center [696, 155] width 26 height 14
type input "$0.00"
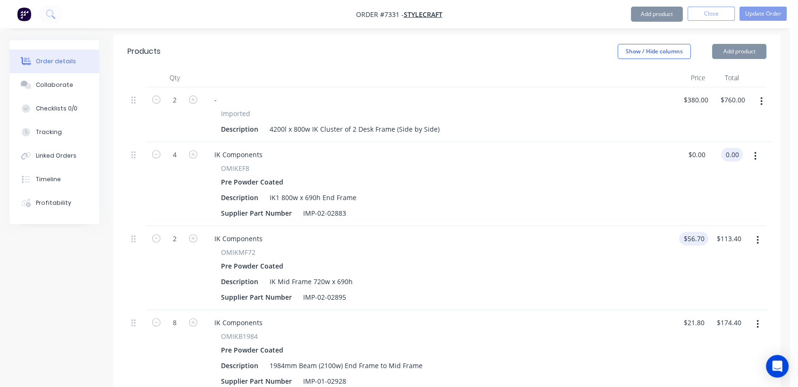
type input "$0.00"
click at [693, 232] on input "56.7" at bounding box center [697, 239] width 18 height 14
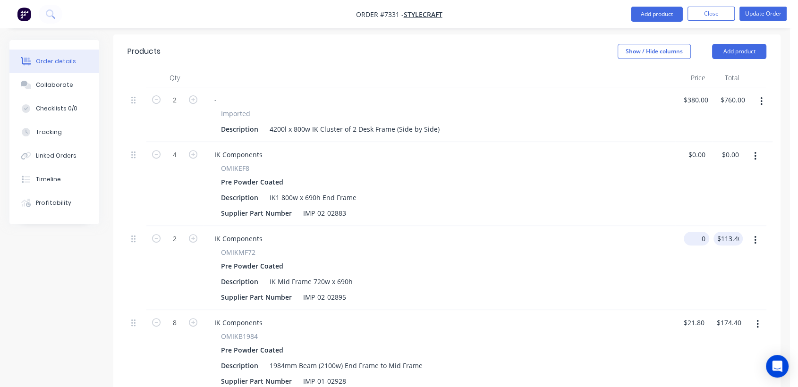
type input "$0.00"
click at [698, 316] on input "21.8" at bounding box center [697, 323] width 18 height 14
type input "$0.00"
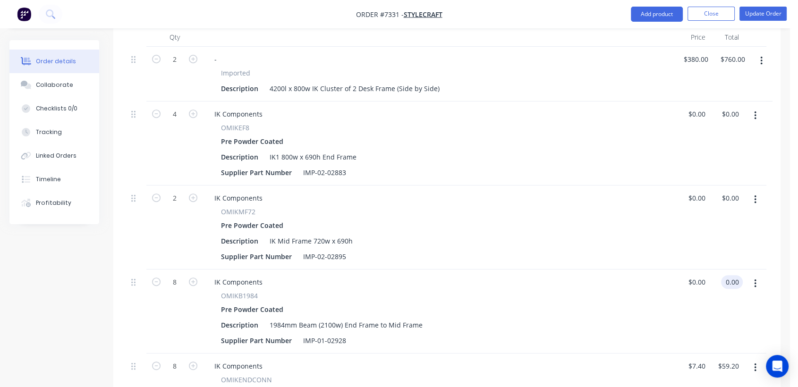
scroll to position [456, 0]
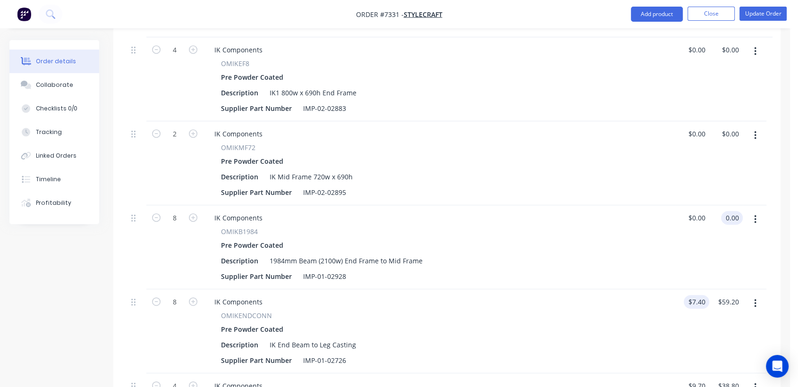
type input "$0.00"
click at [700, 295] on input "7.4" at bounding box center [699, 302] width 22 height 14
type input "$0.00"
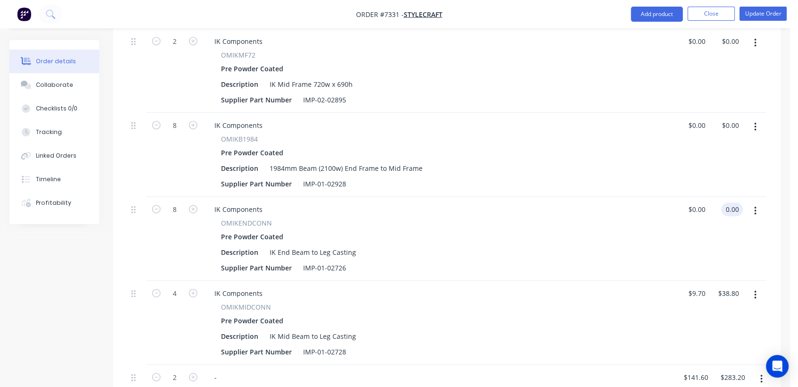
scroll to position [561, 0]
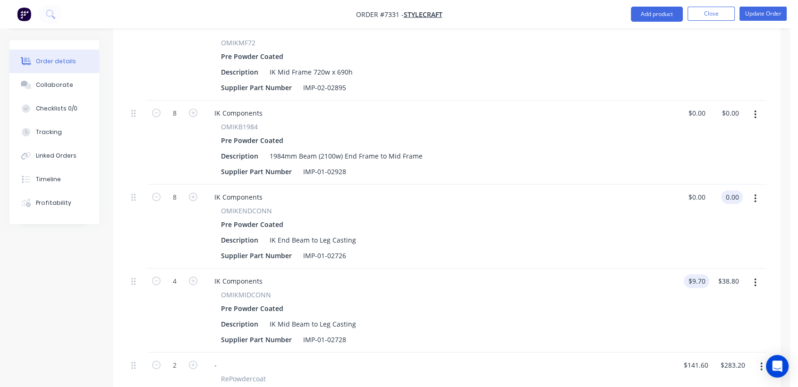
type input "$0.00"
click at [700, 275] on input "9.7" at bounding box center [702, 282] width 14 height 14
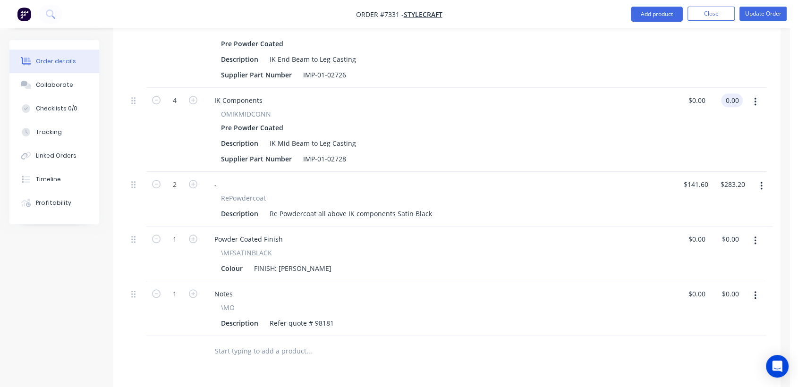
scroll to position [691, 0]
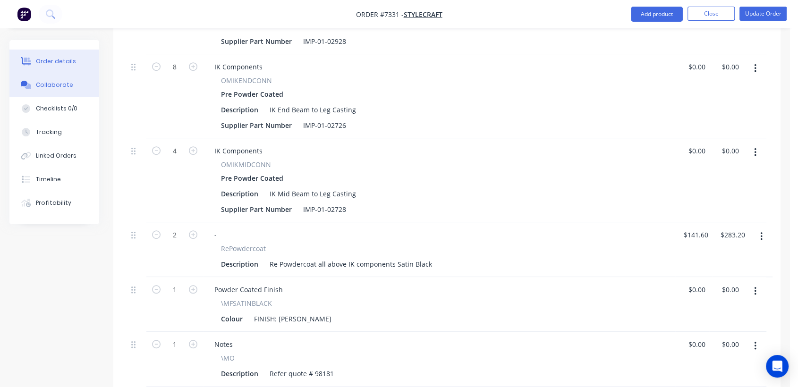
drag, startPoint x: 74, startPoint y: 84, endPoint x: 218, endPoint y: 182, distance: 175.1
click at [73, 84] on button "Collaborate" at bounding box center [54, 85] width 90 height 24
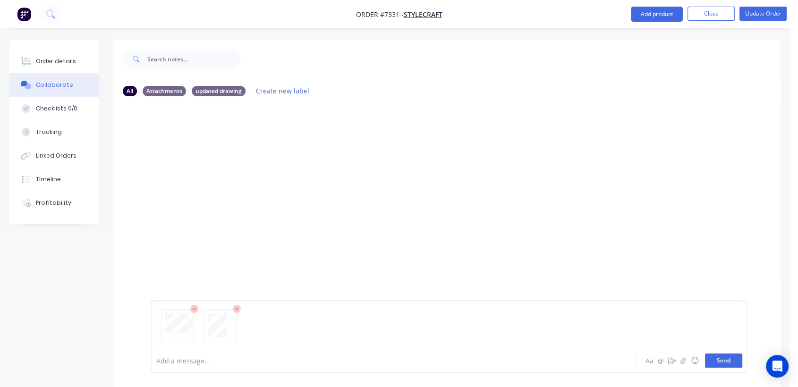
click at [731, 364] on button "Send" at bounding box center [723, 361] width 37 height 14
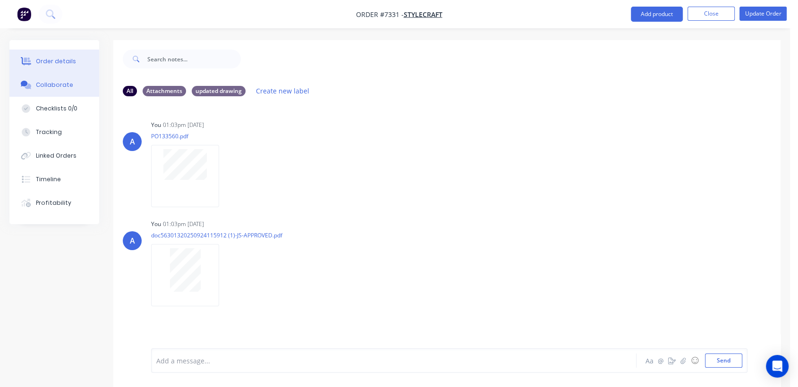
click at [58, 59] on div "Order details" at bounding box center [56, 61] width 40 height 9
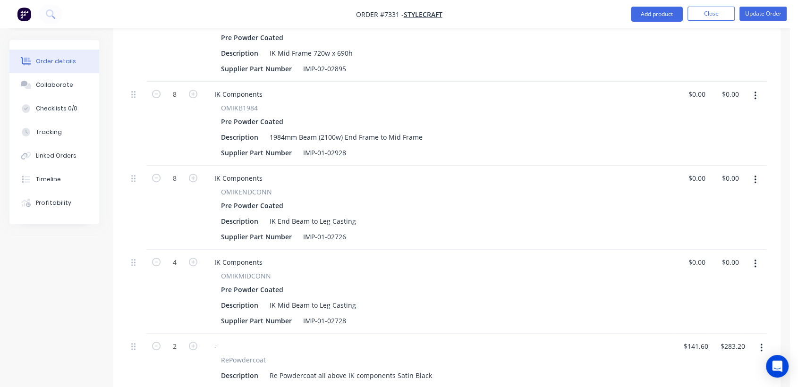
scroll to position [481, 0]
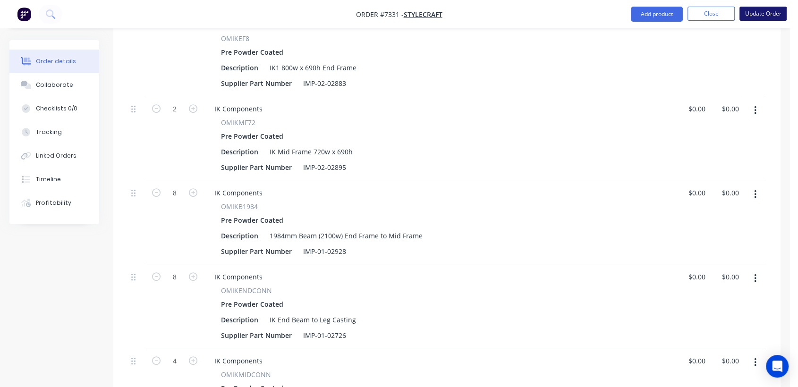
click at [755, 16] on button "Update Order" at bounding box center [763, 14] width 47 height 14
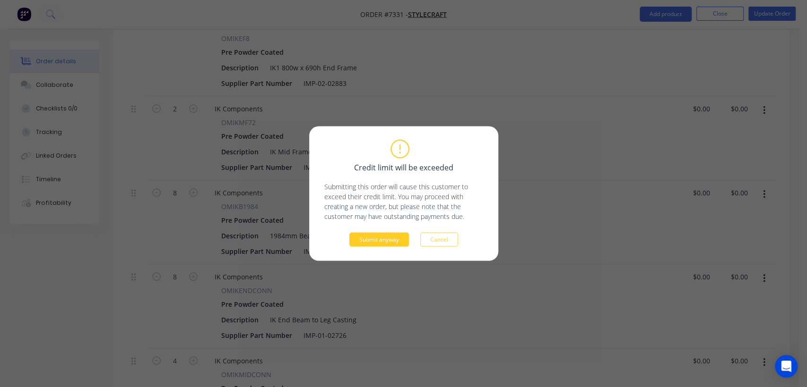
click at [382, 233] on button "Submit anyway" at bounding box center [379, 240] width 60 height 14
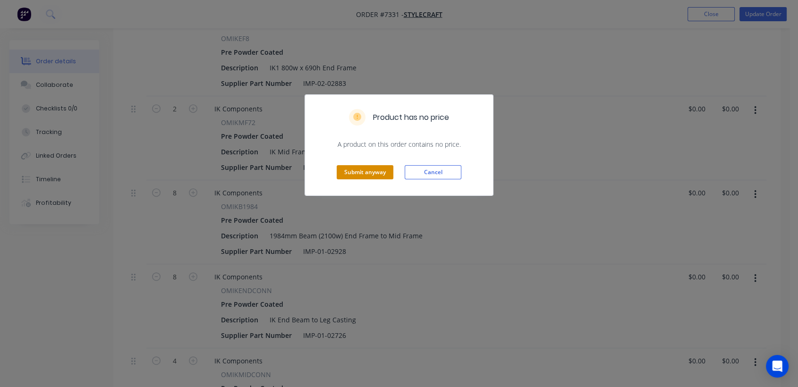
click at [368, 172] on button "Submit anyway" at bounding box center [365, 172] width 57 height 14
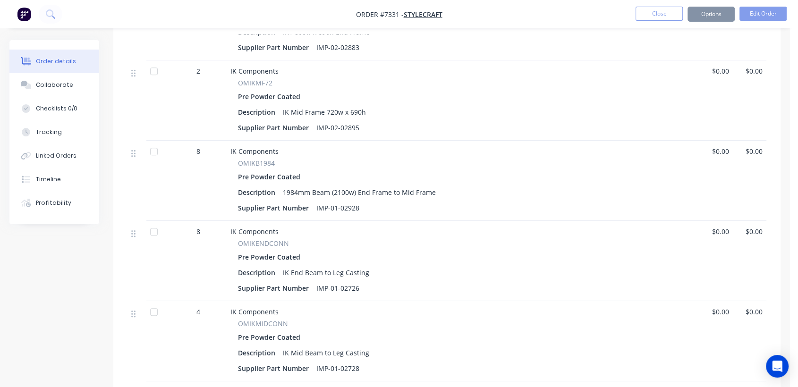
scroll to position [466, 0]
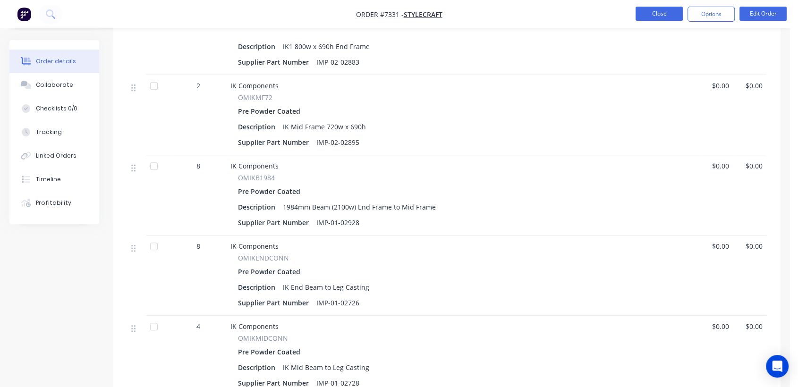
click at [657, 12] on button "Close" at bounding box center [659, 14] width 47 height 14
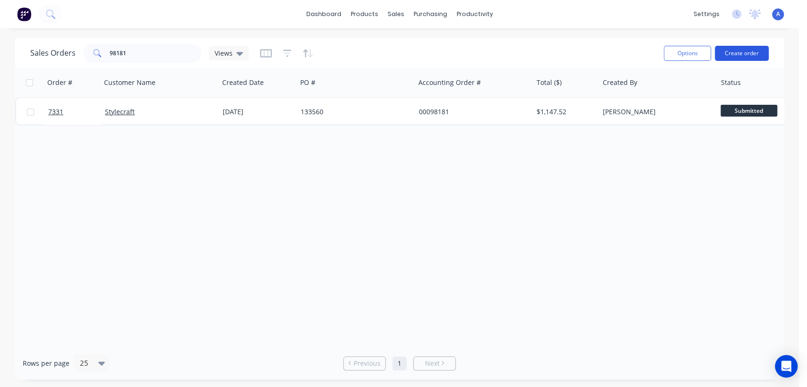
click at [734, 54] on button "Create order" at bounding box center [741, 53] width 54 height 15
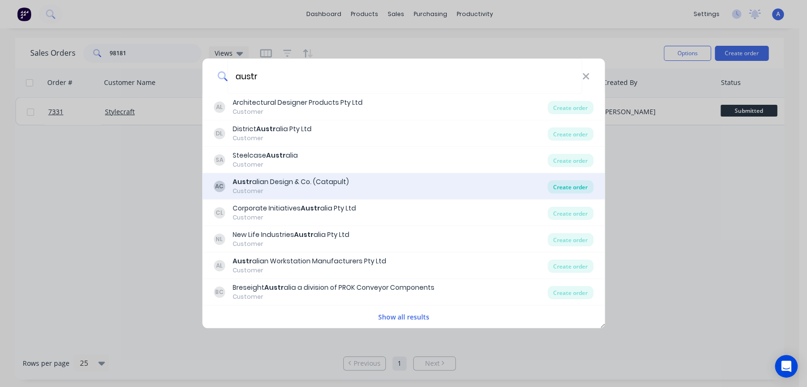
click at [559, 189] on div "Create order" at bounding box center [570, 186] width 46 height 13
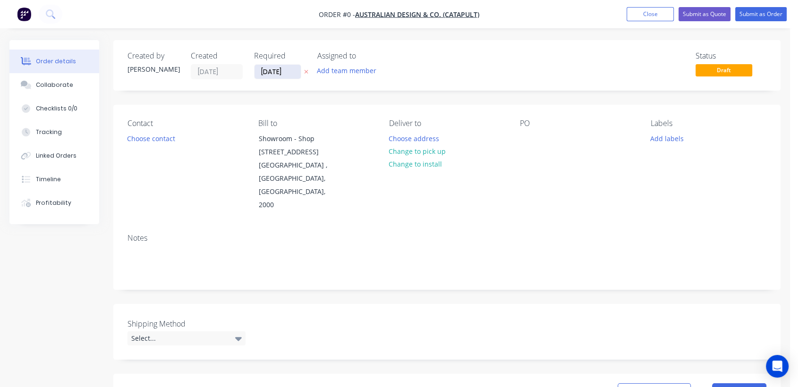
click at [292, 69] on input "02/10/25" at bounding box center [278, 72] width 46 height 14
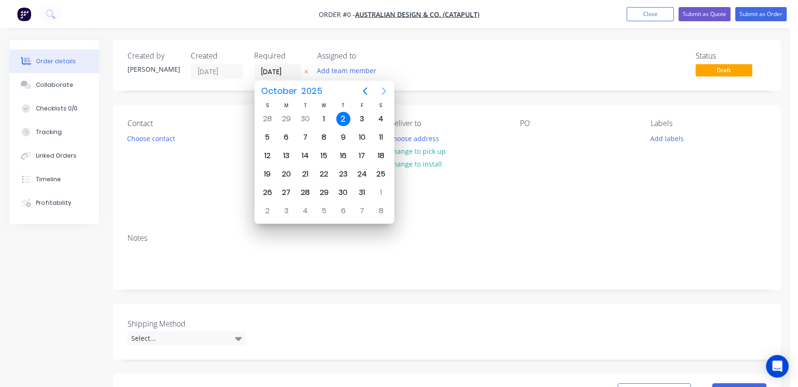
click at [379, 90] on icon "Next page" at bounding box center [383, 91] width 11 height 11
click at [322, 189] on div "31" at bounding box center [324, 193] width 14 height 14
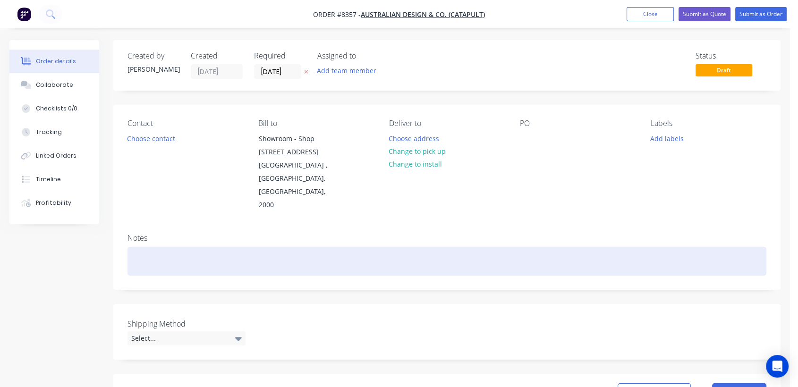
click at [177, 247] on div at bounding box center [447, 261] width 639 height 29
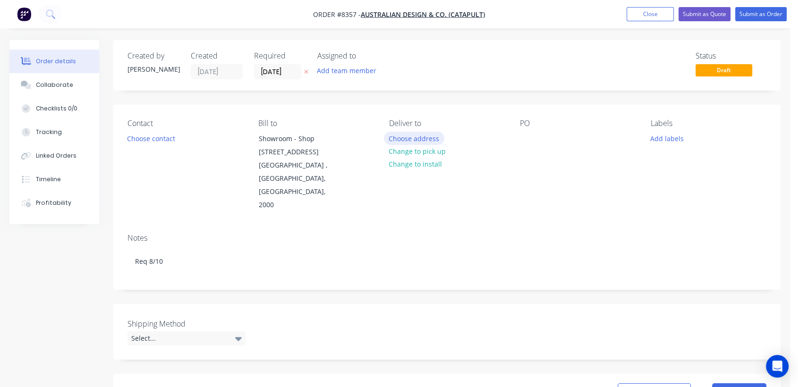
click at [428, 137] on button "Choose address" at bounding box center [414, 138] width 60 height 13
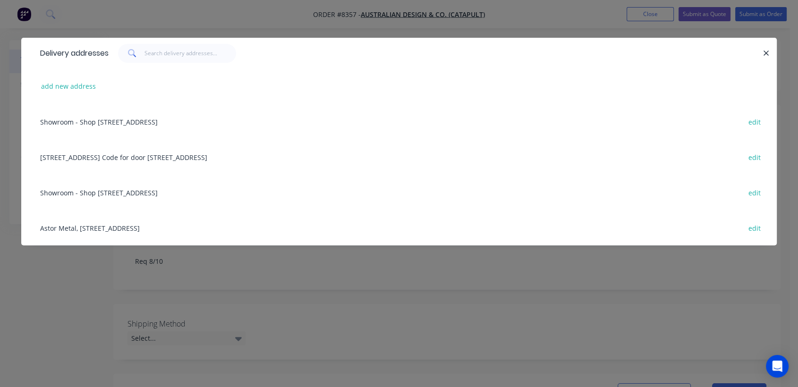
click at [95, 157] on div "10/36 Leighton Place Code for door 820, Hornsby, New South Wales, Australia, 20…" at bounding box center [399, 156] width 728 height 35
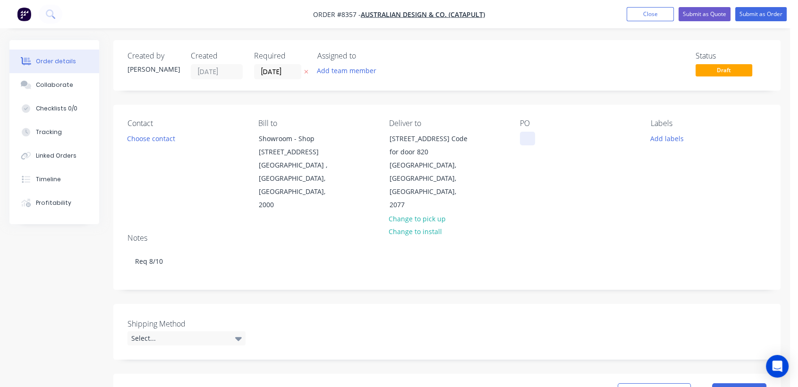
click at [529, 141] on div at bounding box center [527, 139] width 15 height 14
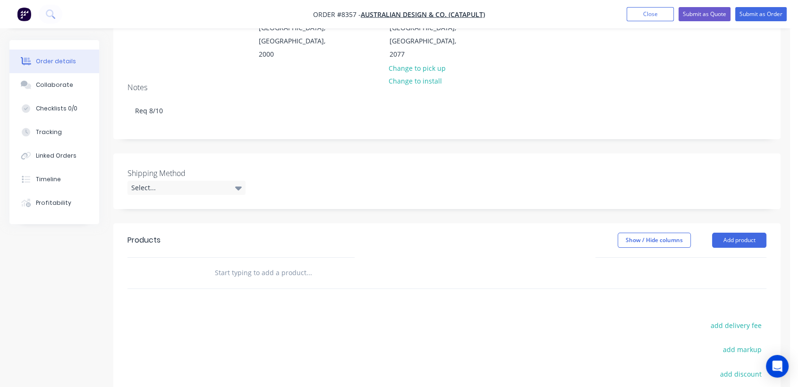
scroll to position [157, 0]
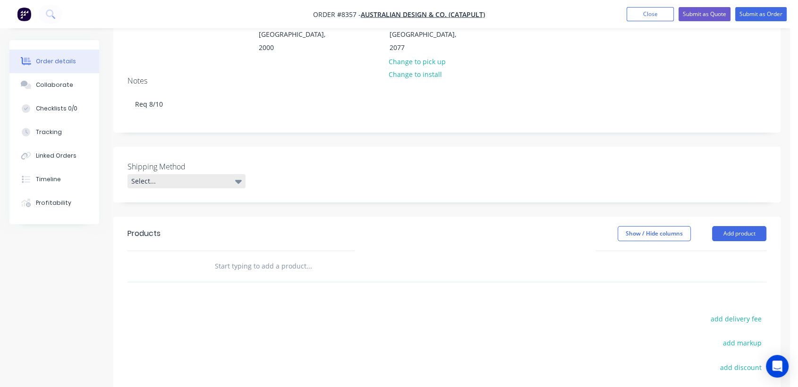
click at [172, 174] on div "Select..." at bounding box center [187, 181] width 118 height 14
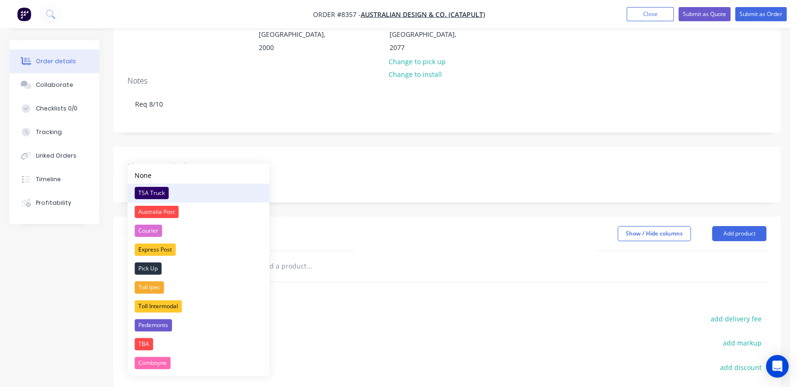
click at [162, 189] on div "TSA Truck" at bounding box center [152, 193] width 34 height 12
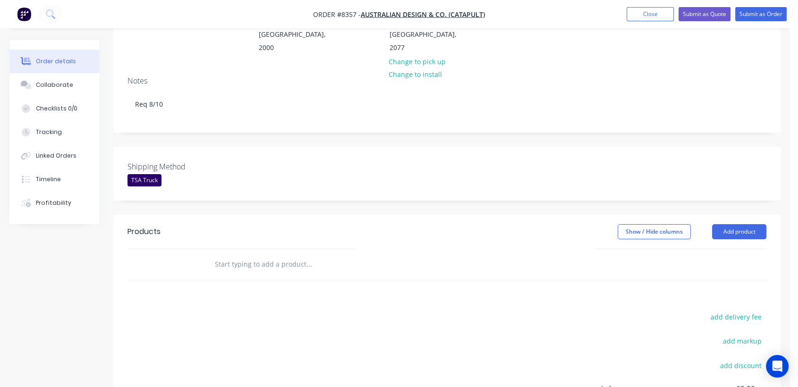
click at [272, 255] on input "text" at bounding box center [309, 264] width 189 height 19
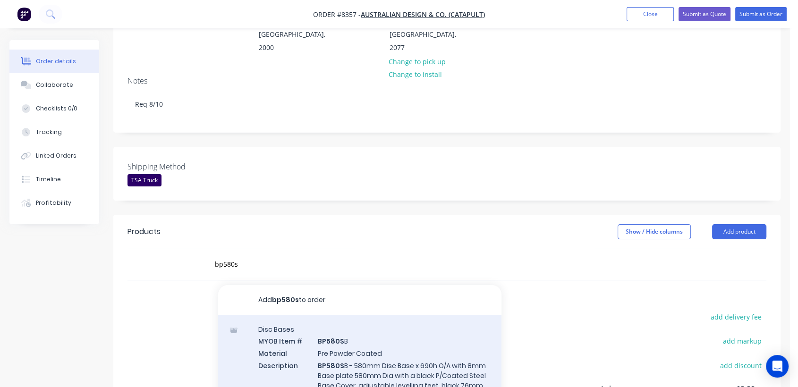
click at [351, 342] on div "Disc Bases MYOB Item # BP580S B Material Pre Powder Coated Description BP580S B…" at bounding box center [359, 385] width 283 height 138
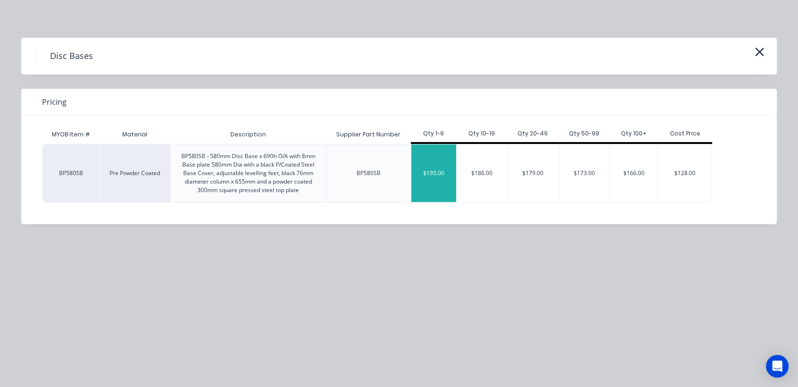
click at [435, 170] on div "$195.00" at bounding box center [434, 174] width 45 height 58
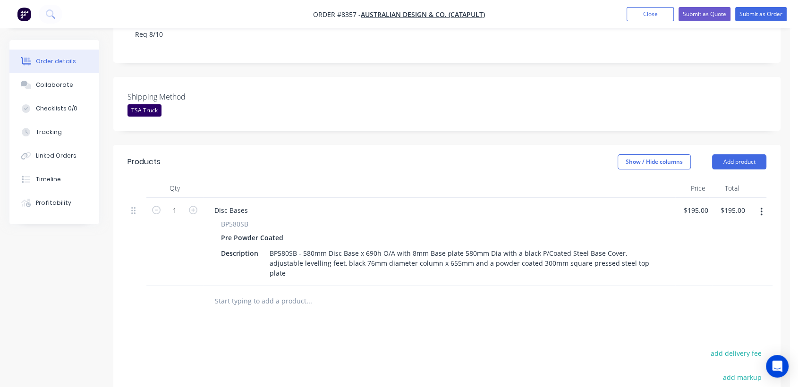
scroll to position [262, 0]
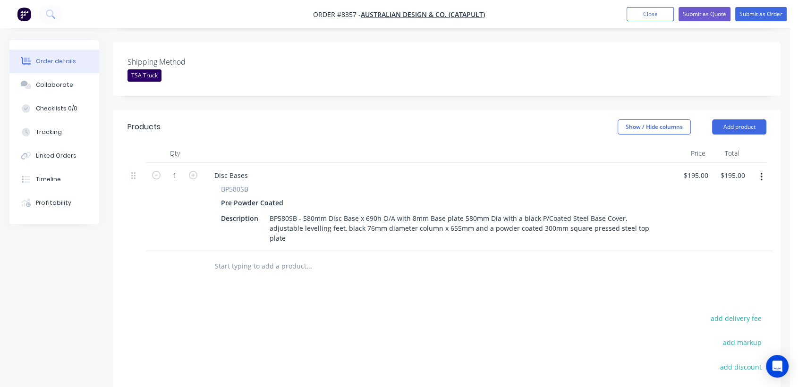
click at [273, 257] on input "text" at bounding box center [309, 266] width 189 height 19
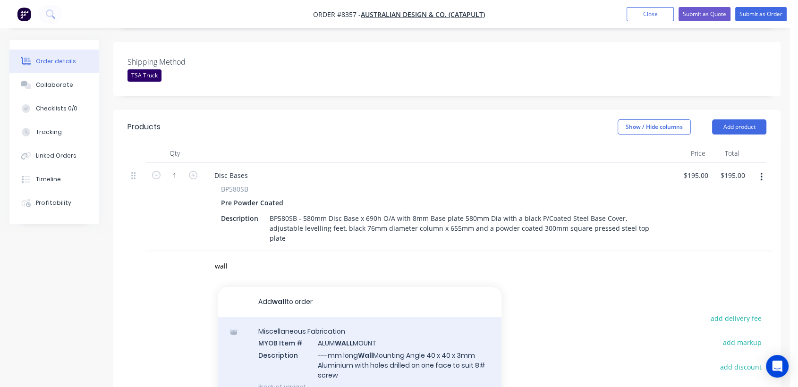
click at [348, 318] on div "Miscellaneous Fabrication MYOB Item # ALUM WALL MOUNT Description ---mm long Wa…" at bounding box center [359, 360] width 283 height 84
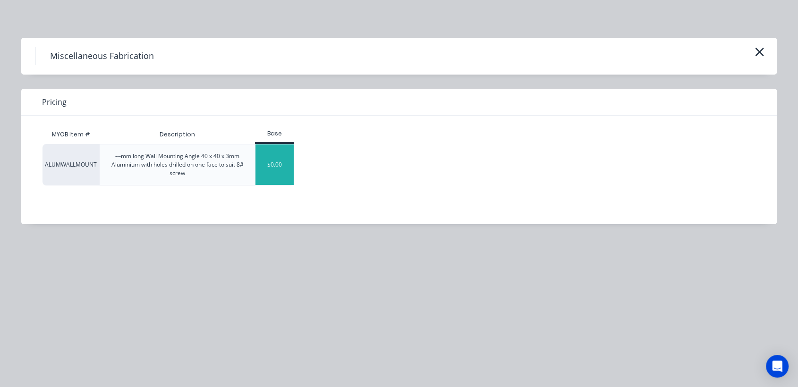
click at [260, 163] on div "$0.00" at bounding box center [275, 165] width 38 height 41
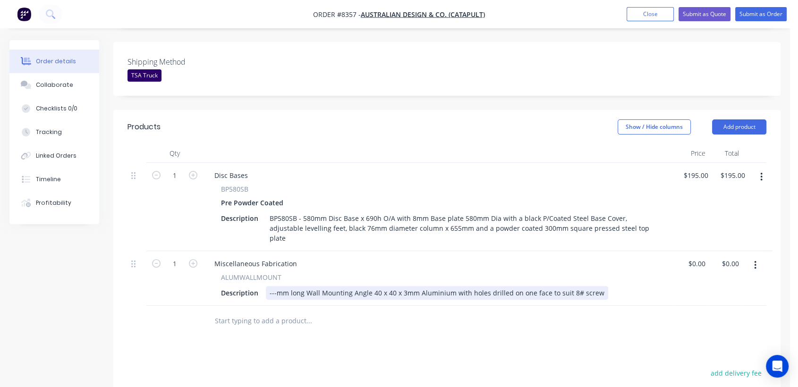
click at [274, 286] on div "---mm long Wall Mounting Angle 40 x 40 x 3mm Aluminium with holes drilled on on…" at bounding box center [437, 293] width 343 height 14
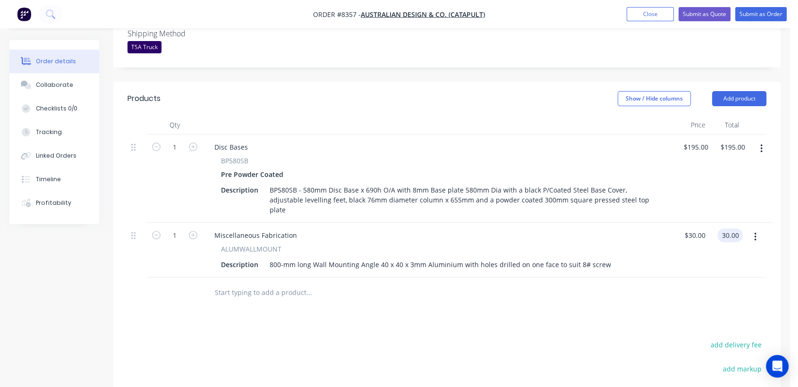
scroll to position [315, 0]
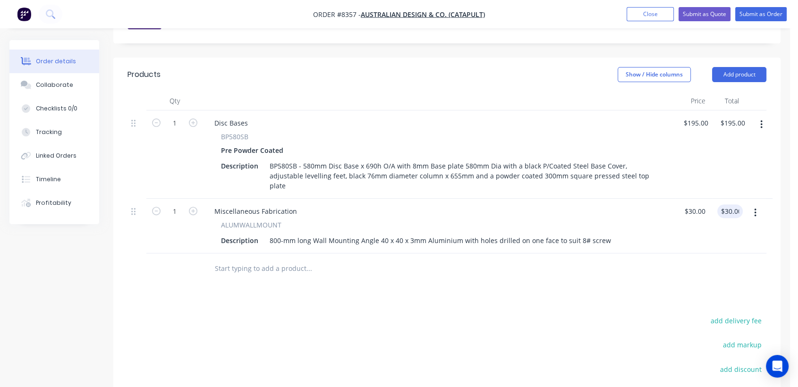
click at [249, 259] on input "text" at bounding box center [309, 268] width 189 height 19
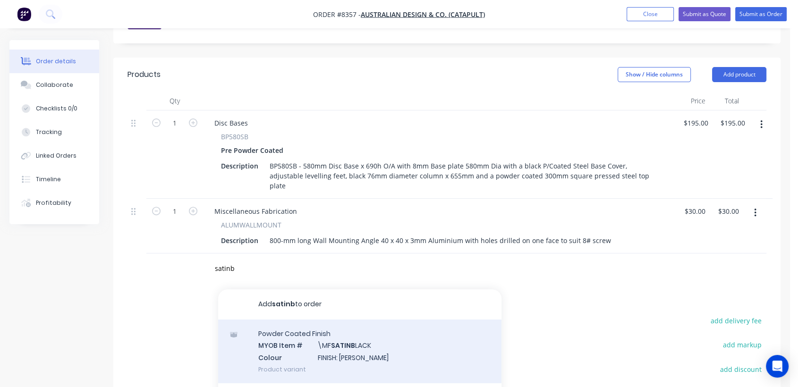
click at [339, 320] on div "Powder Coated Finish MYOB Item # \MF SATINB LACK Colour FINISH: Satin Black Pro…" at bounding box center [359, 352] width 283 height 64
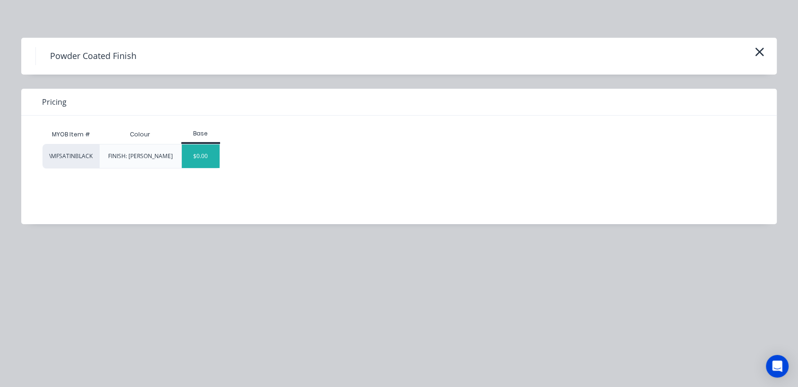
click at [217, 156] on div "$0.00" at bounding box center [201, 157] width 38 height 24
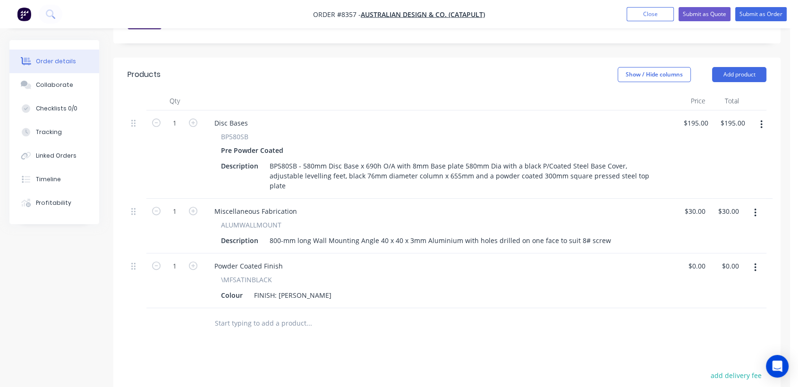
click at [276, 314] on input "text" at bounding box center [309, 323] width 189 height 19
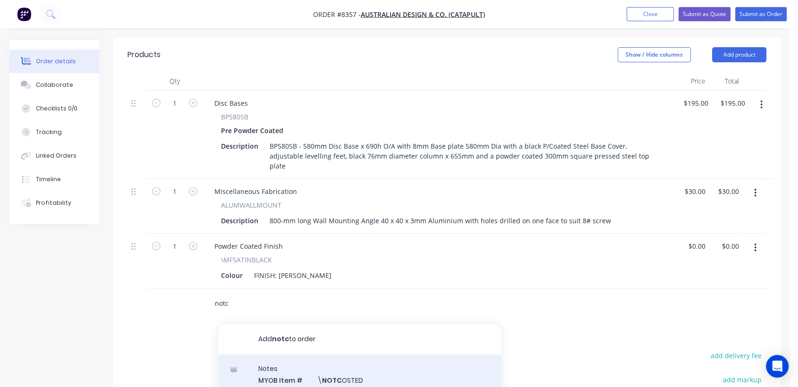
scroll to position [367, 0]
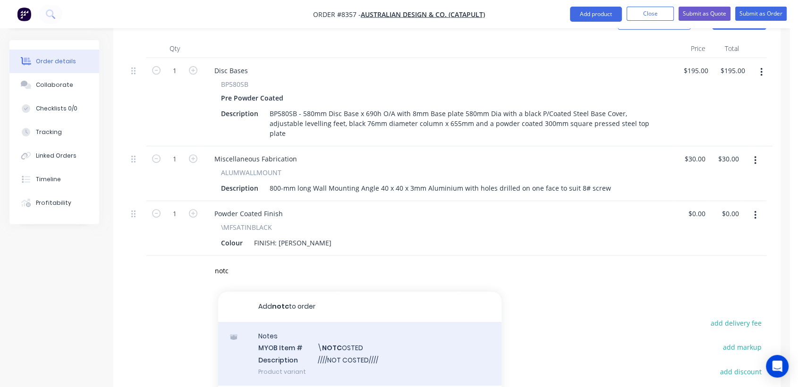
click at [362, 331] on div "Notes MYOB Item # \ NOTC OSTED Description ////NOT COSTED//// Product variant" at bounding box center [359, 354] width 283 height 64
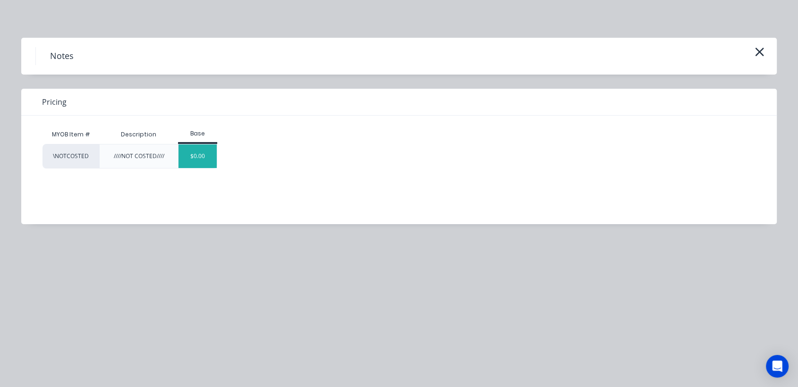
click at [202, 152] on div "$0.00" at bounding box center [198, 157] width 38 height 24
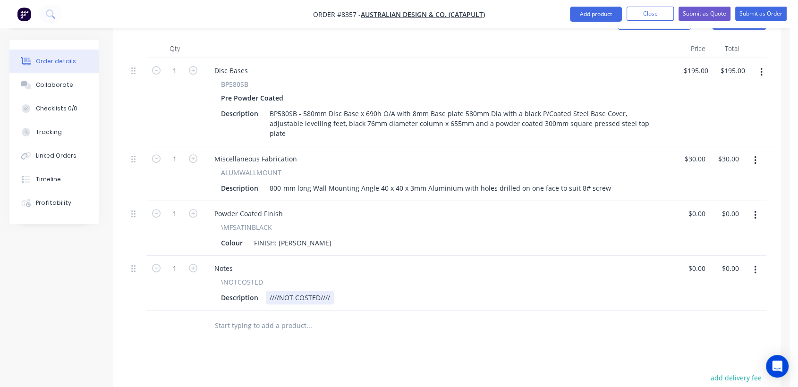
click at [332, 291] on div "////NOT COSTED////" at bounding box center [300, 298] width 68 height 14
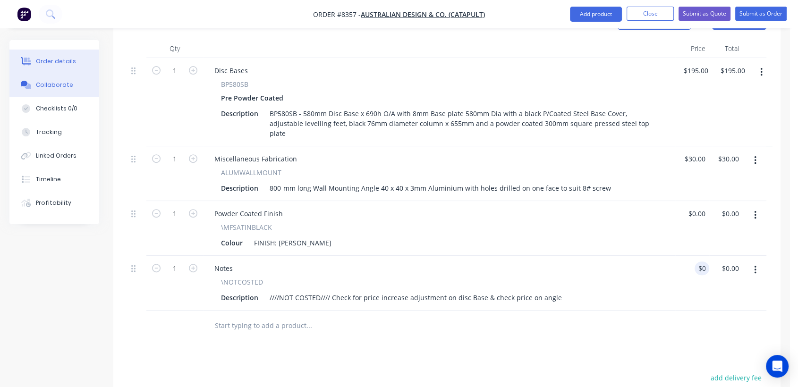
click at [72, 82] on button "Collaborate" at bounding box center [54, 85] width 90 height 24
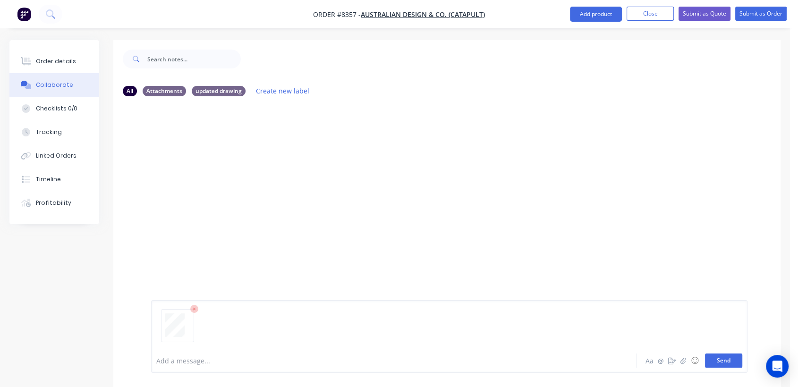
click at [721, 361] on button "Send" at bounding box center [723, 361] width 37 height 14
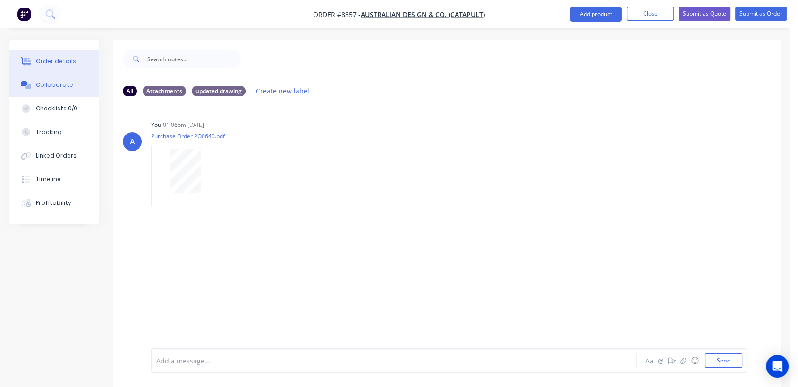
click at [62, 60] on div "Order details" at bounding box center [56, 61] width 40 height 9
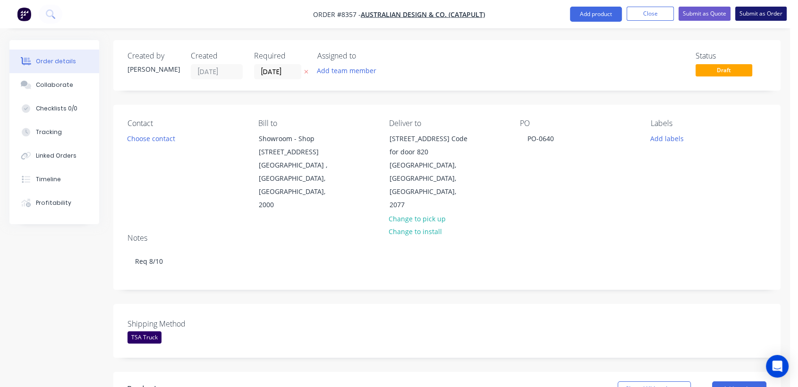
click at [778, 7] on button "Submit as Order" at bounding box center [761, 14] width 51 height 14
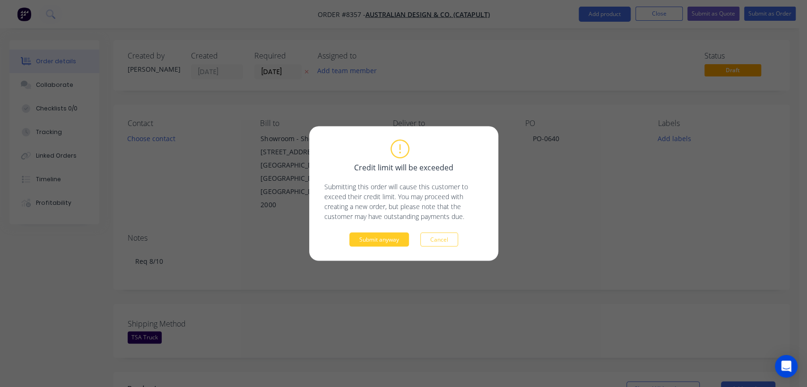
click at [391, 236] on button "Submit anyway" at bounding box center [379, 240] width 60 height 14
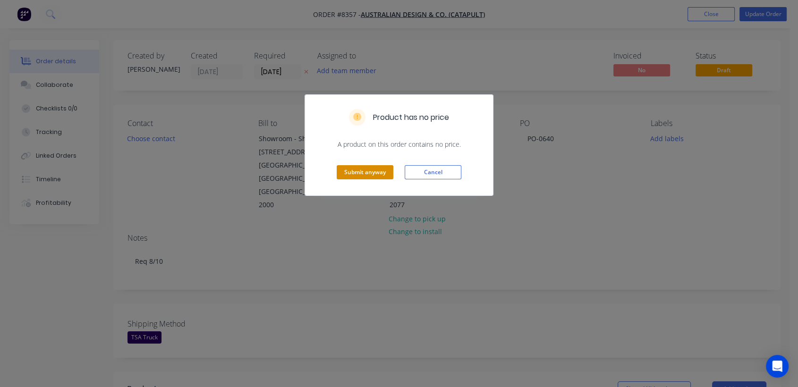
click at [370, 176] on button "Submit anyway" at bounding box center [365, 172] width 57 height 14
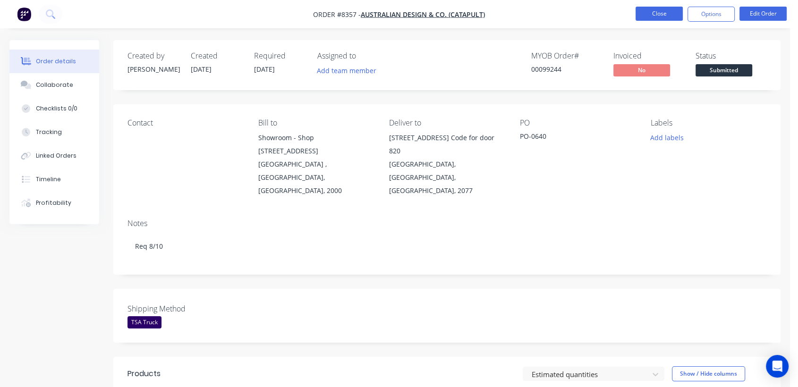
click at [655, 9] on button "Close" at bounding box center [659, 14] width 47 height 14
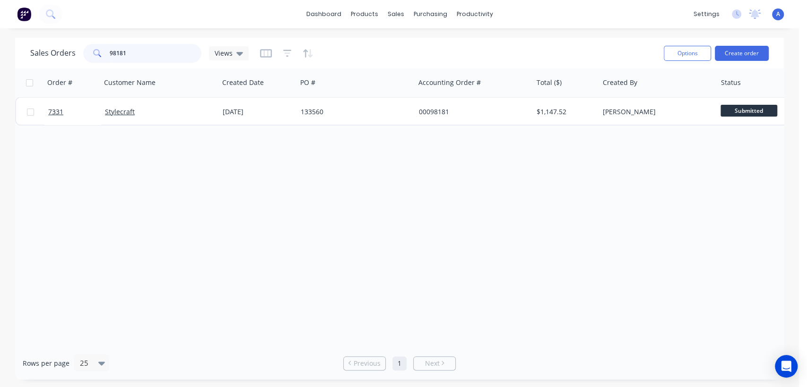
drag, startPoint x: 139, startPoint y: 49, endPoint x: 88, endPoint y: 50, distance: 51.0
click at [88, 50] on div "98181" at bounding box center [142, 53] width 118 height 19
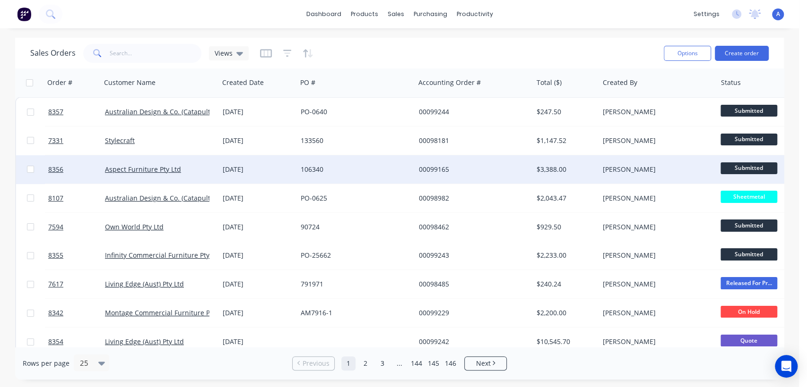
click at [222, 165] on div "[DATE]" at bounding box center [258, 169] width 78 height 28
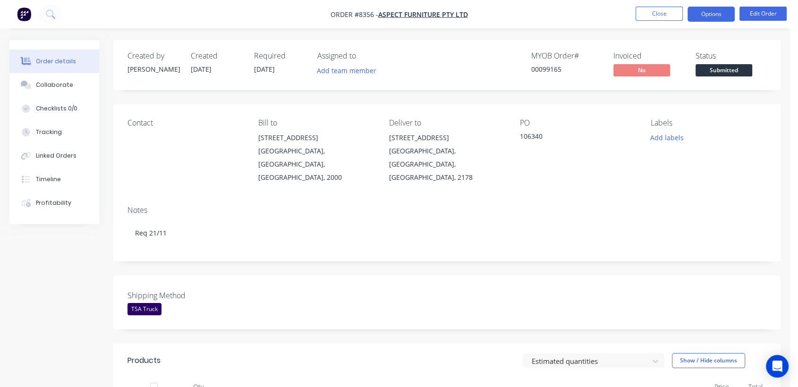
click at [711, 10] on button "Options" at bounding box center [711, 14] width 47 height 15
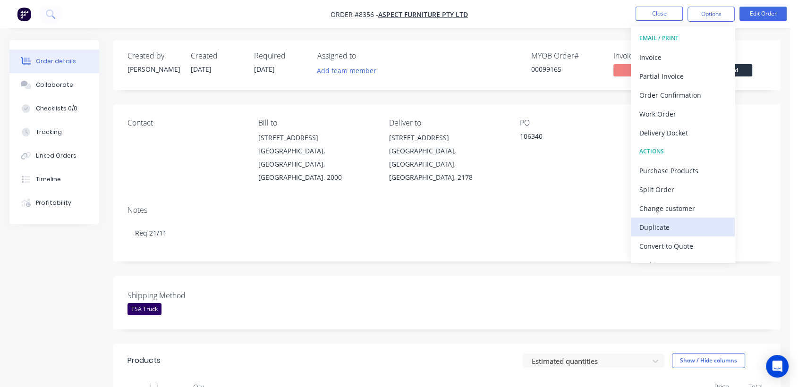
click at [659, 227] on div "Duplicate" at bounding box center [683, 228] width 87 height 14
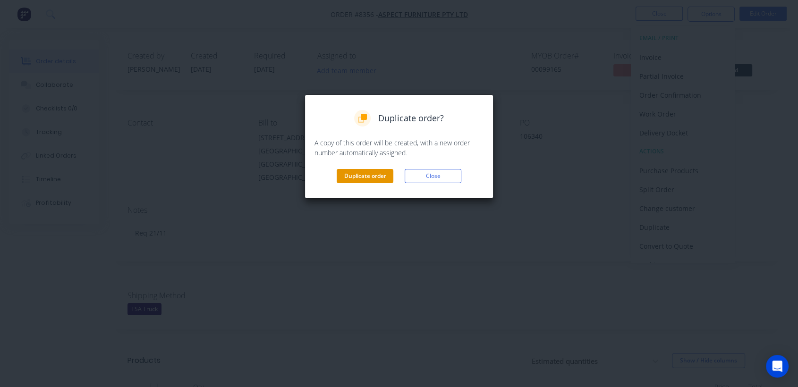
click at [358, 174] on button "Duplicate order" at bounding box center [365, 176] width 57 height 14
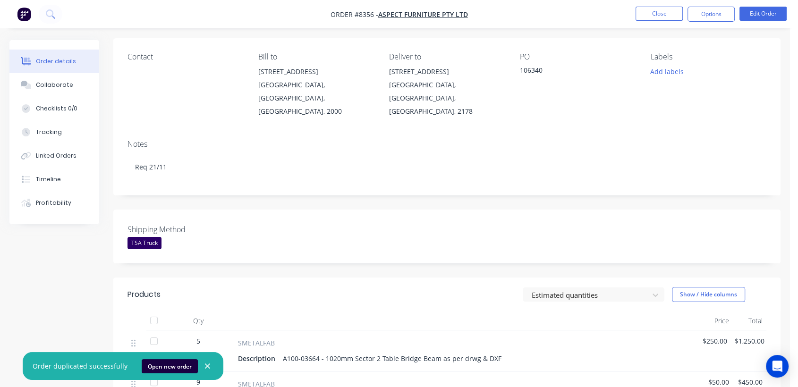
scroll to position [52, 0]
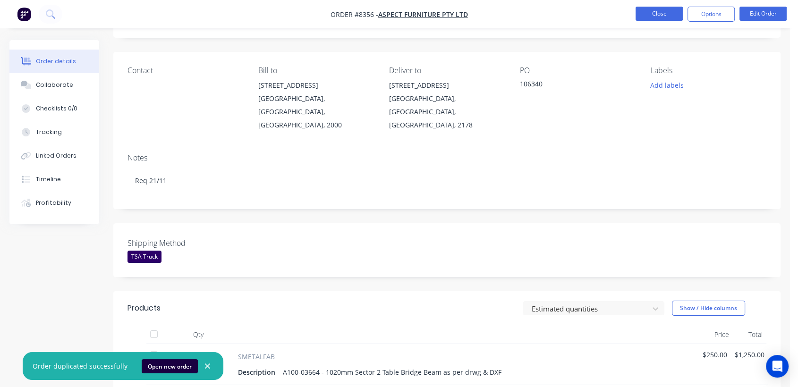
click at [665, 10] on button "Close" at bounding box center [659, 14] width 47 height 14
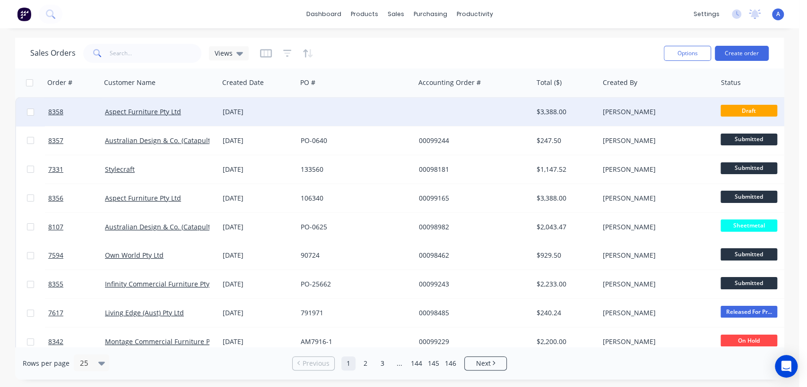
click at [398, 103] on div at bounding box center [356, 112] width 118 height 28
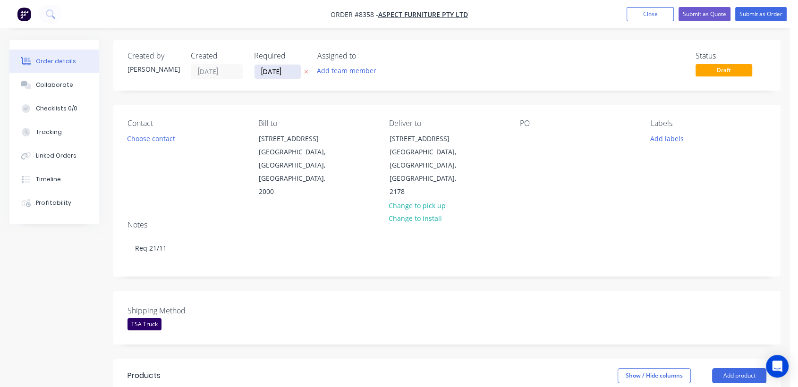
click at [292, 73] on input "02/10/25" at bounding box center [278, 72] width 46 height 14
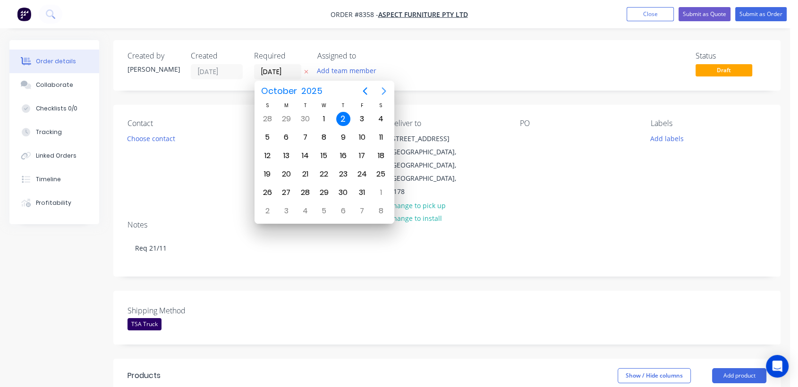
click at [383, 88] on icon "Next page" at bounding box center [384, 91] width 4 height 8
click at [323, 186] on div "31" at bounding box center [324, 193] width 14 height 14
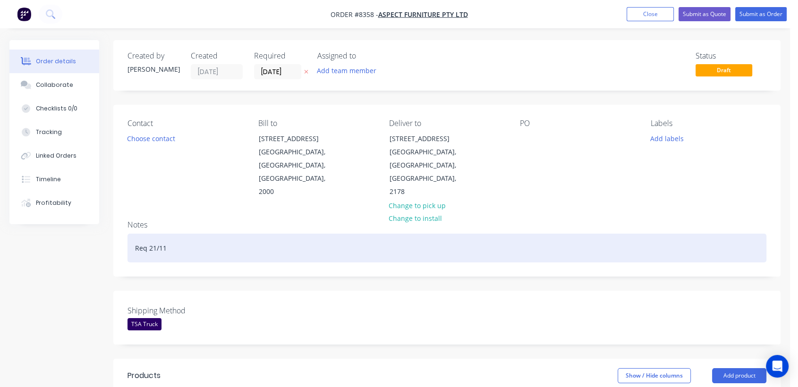
click at [156, 234] on div "Req 21/11" at bounding box center [447, 248] width 639 height 29
click at [154, 234] on div "Req 21/11" at bounding box center [447, 248] width 639 height 29
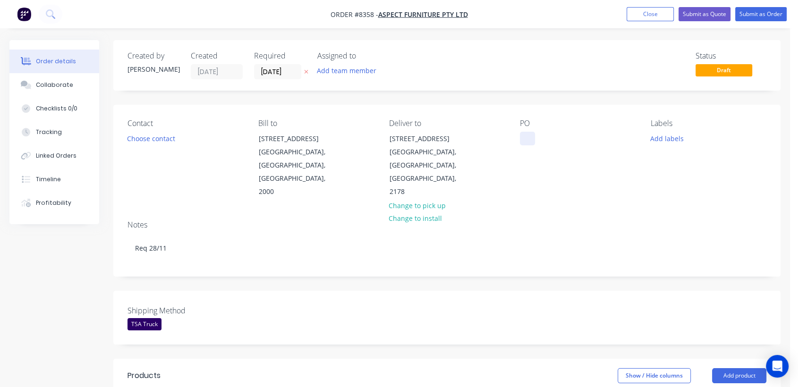
click at [529, 137] on div at bounding box center [527, 139] width 15 height 14
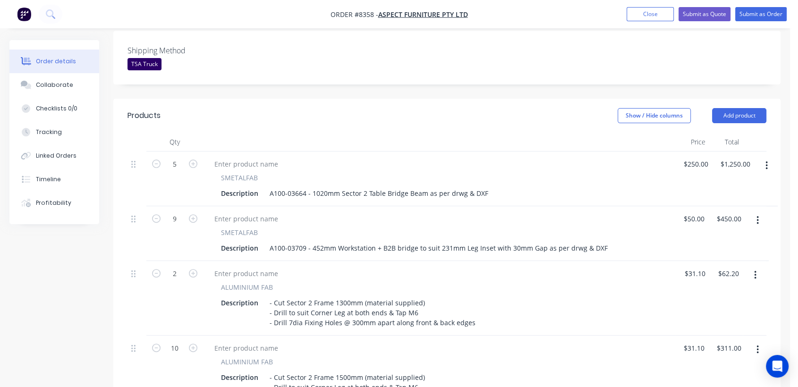
scroll to position [262, 0]
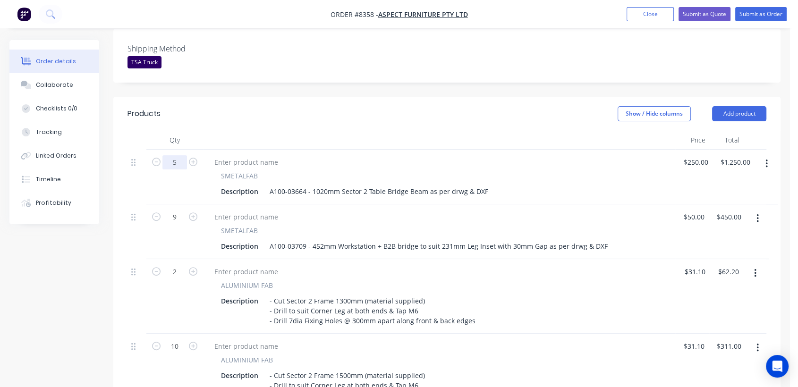
click at [179, 155] on input "5" at bounding box center [175, 162] width 25 height 14
click at [703, 155] on input "250" at bounding box center [698, 162] width 16 height 14
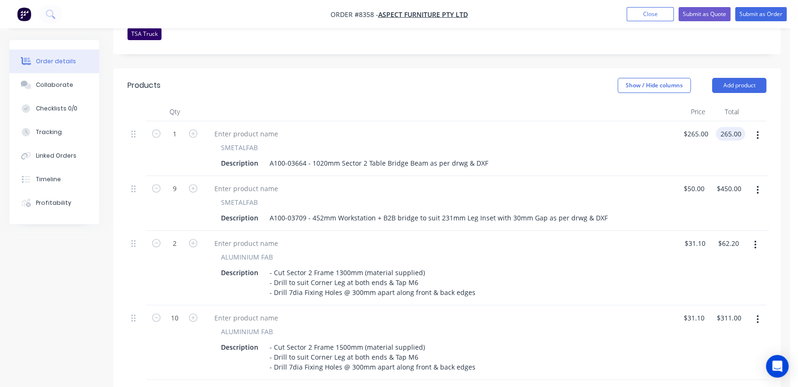
scroll to position [315, 0]
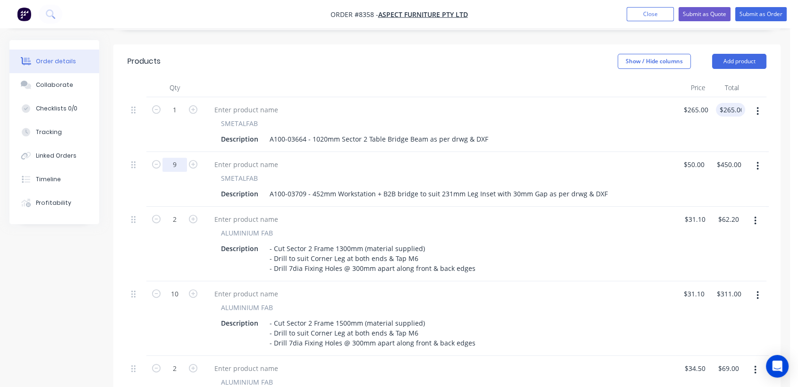
click at [177, 158] on input "9" at bounding box center [175, 165] width 25 height 14
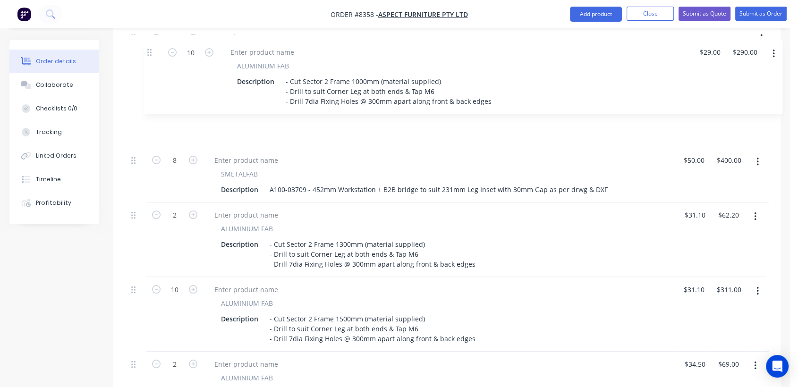
scroll to position [393, 0]
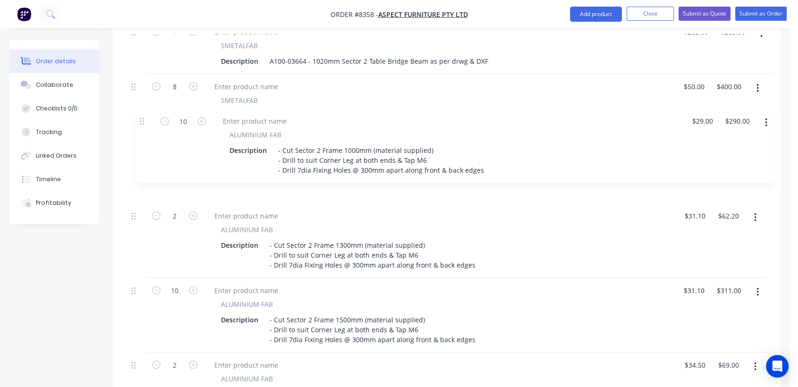
drag, startPoint x: 133, startPoint y: 270, endPoint x: 144, endPoint y: 119, distance: 151.1
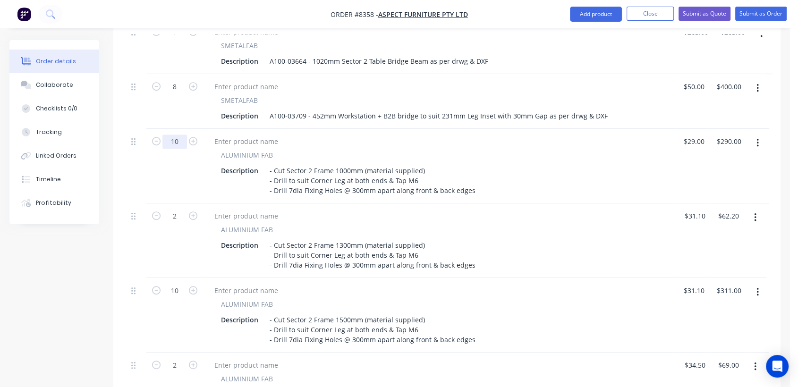
click at [180, 135] on input "10" at bounding box center [175, 142] width 25 height 14
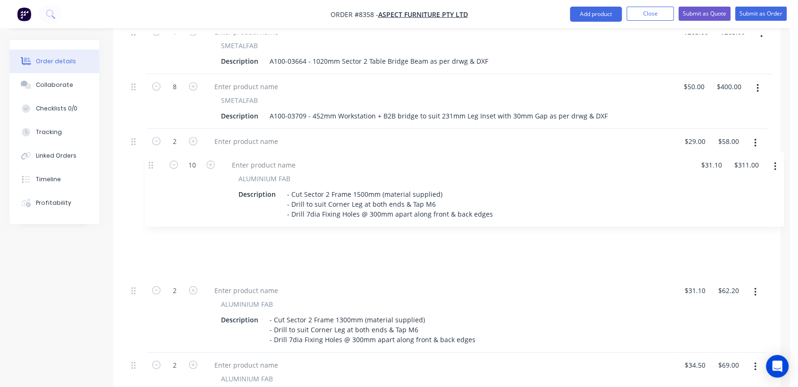
drag, startPoint x: 136, startPoint y: 265, endPoint x: 160, endPoint y: 163, distance: 105.0
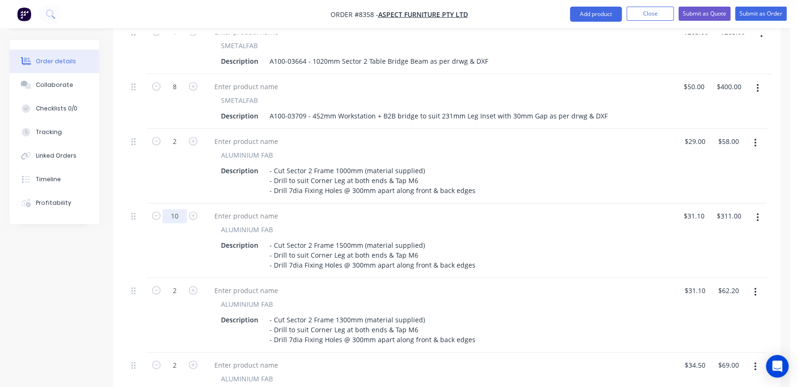
click at [181, 209] on input "10" at bounding box center [175, 216] width 25 height 14
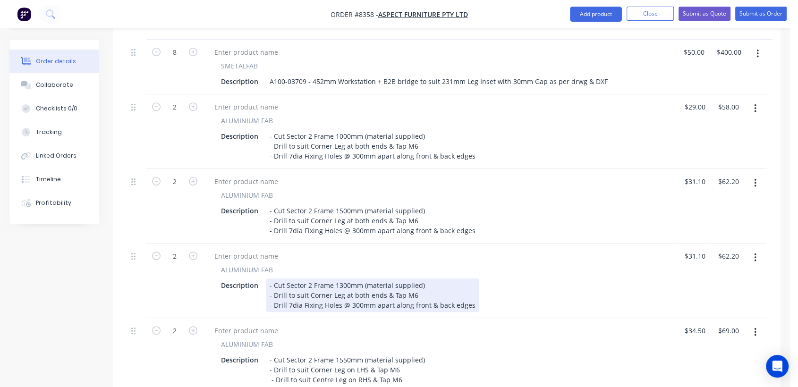
scroll to position [445, 0]
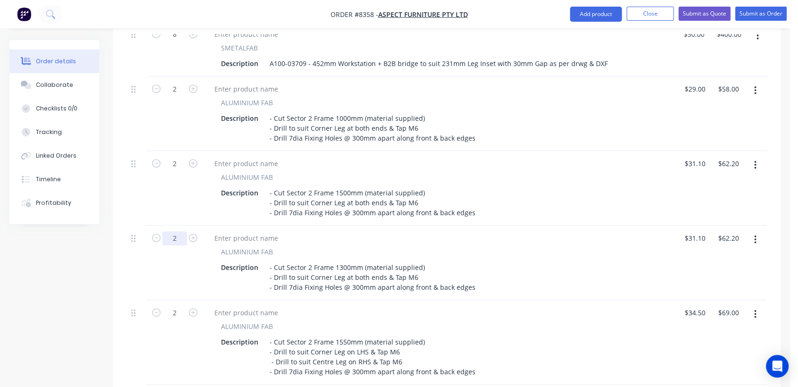
click at [180, 232] on input "2" at bounding box center [175, 239] width 25 height 14
click at [695, 232] on input "31.1" at bounding box center [697, 239] width 18 height 14
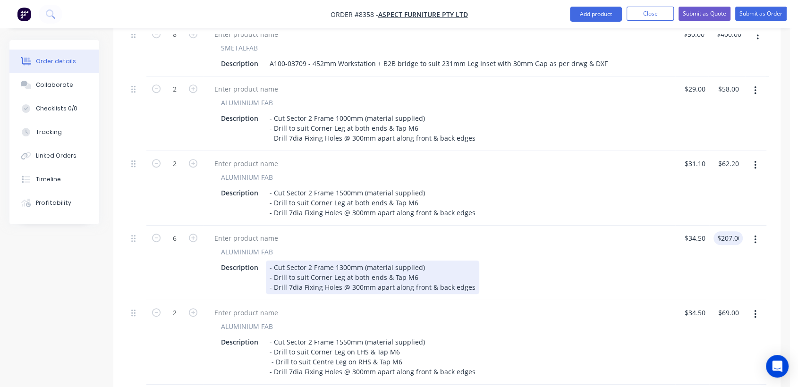
click at [340, 261] on div "- Cut Sector 2 Frame 1300mm (material supplied) - Drill to suit Corner Leg at b…" at bounding box center [373, 278] width 214 height 34
click at [339, 261] on div "- Cut Sector 2 Frame 1300mm (material supplied) - Drill to suit Corner Leg at b…" at bounding box center [373, 278] width 214 height 34
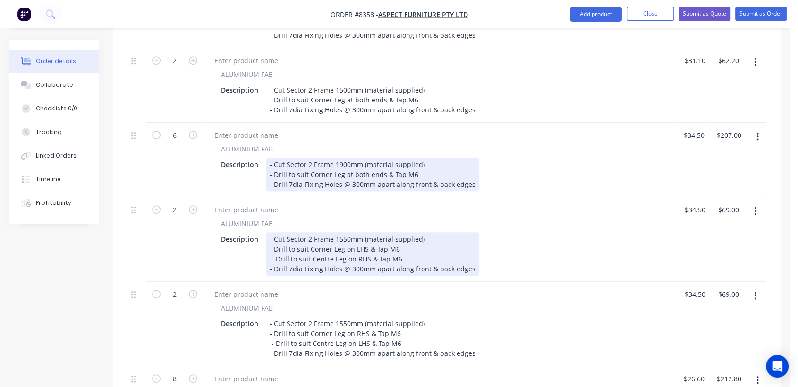
scroll to position [550, 0]
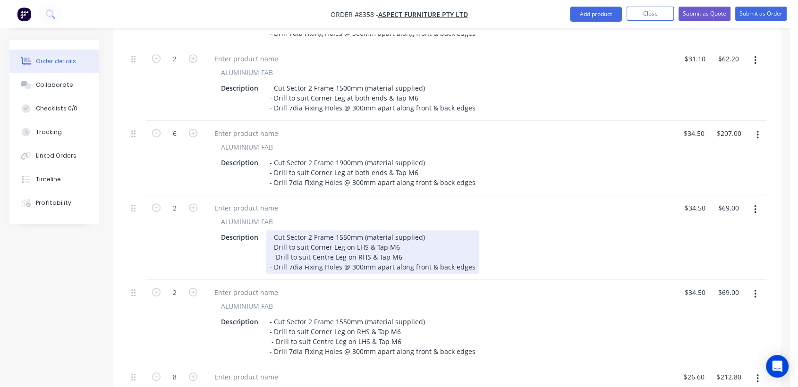
click at [340, 231] on div "- Cut Sector 2 Frame 1550mm (material supplied) - Drill to suit Corner Leg on L…" at bounding box center [373, 252] width 214 height 43
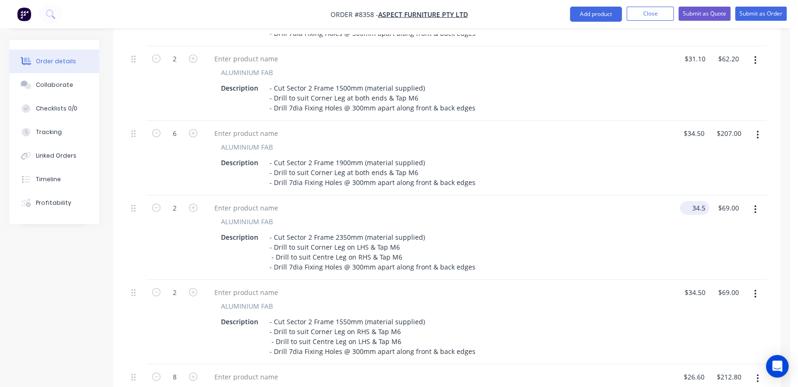
click at [698, 201] on input "34.5" at bounding box center [697, 208] width 26 height 14
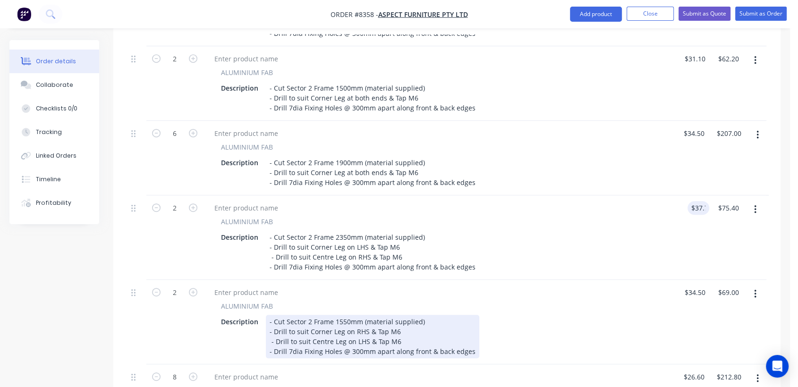
click at [340, 315] on div "- Cut Sector 2 Frame 1550mm (material supplied) - Drill to suit Corner Leg on R…" at bounding box center [373, 336] width 214 height 43
click at [339, 315] on div "- Cut Sector 2 Frame 1550mm (material supplied) - Drill to suit Corner Leg on R…" at bounding box center [373, 336] width 214 height 43
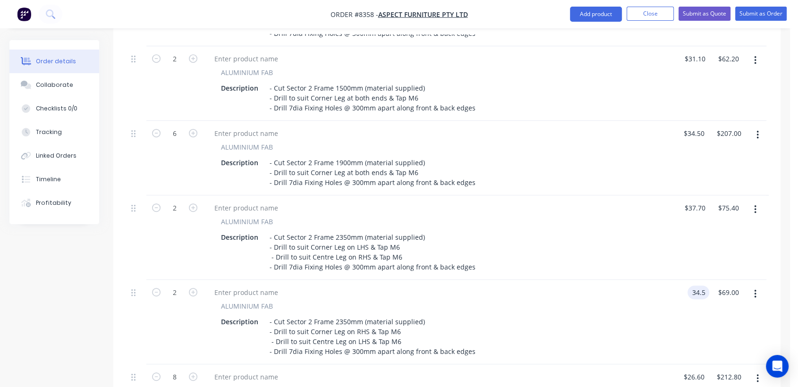
click at [698, 286] on input "34.5" at bounding box center [701, 293] width 18 height 14
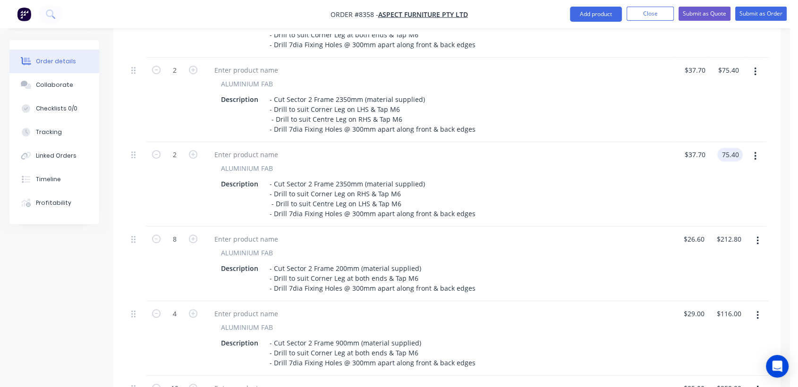
scroll to position [707, 0]
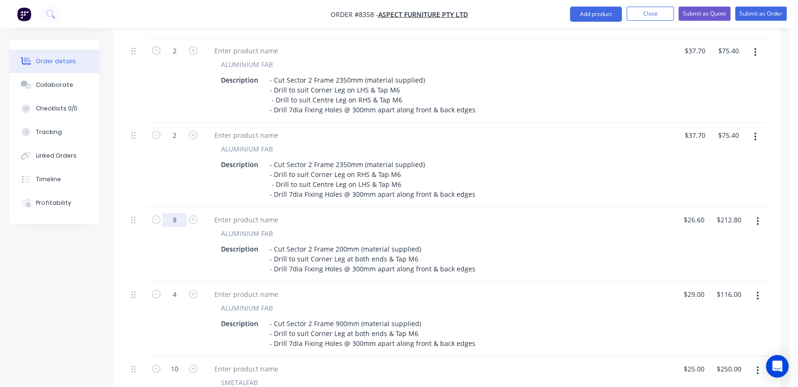
click at [179, 213] on input "8" at bounding box center [175, 220] width 25 height 14
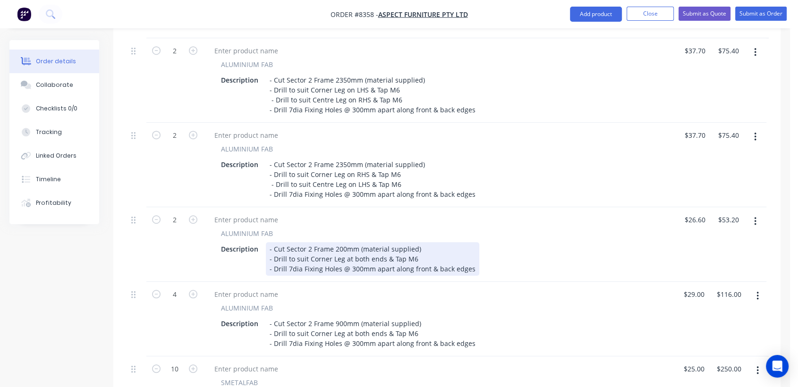
click at [337, 242] on div "- Cut Sector 2 Frame 200mm (material supplied) - Drill to suit Corner Leg at bo…" at bounding box center [373, 259] width 214 height 34
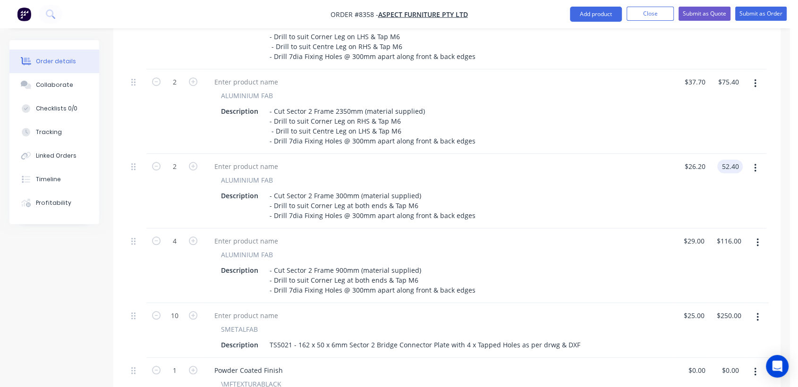
scroll to position [813, 0]
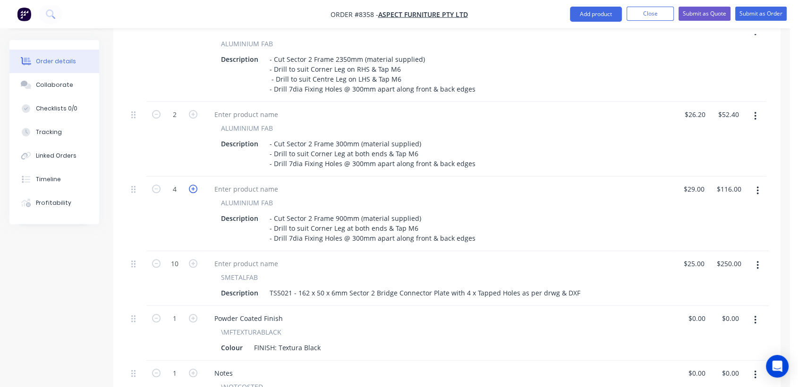
click at [189, 185] on icon "button" at bounding box center [193, 189] width 9 height 9
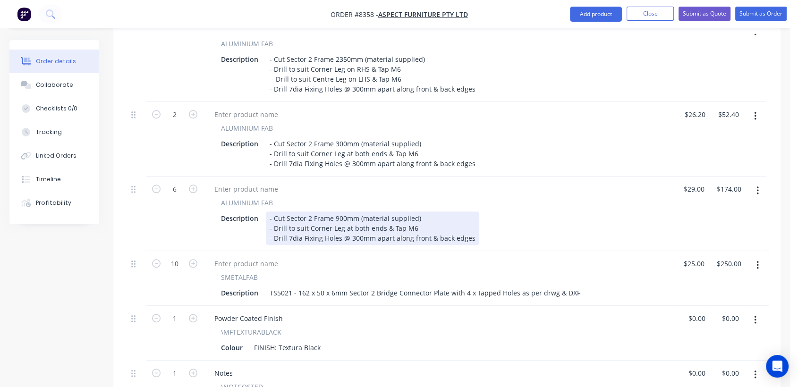
click at [335, 212] on div "- Cut Sector 2 Frame 900mm (material supplied) - Drill to suit Corner Leg at bo…" at bounding box center [373, 229] width 214 height 34
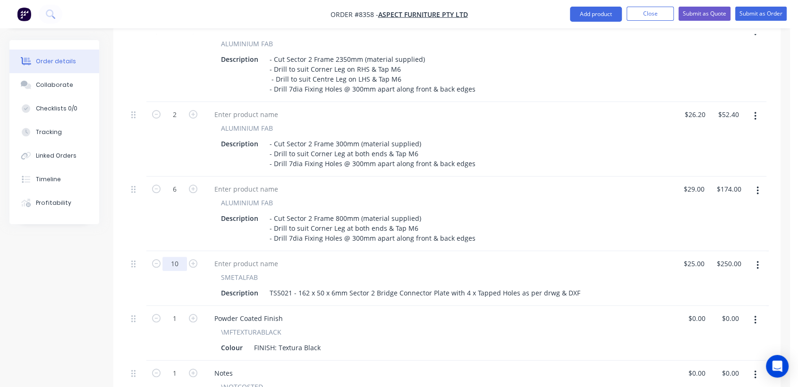
click at [179, 257] on input "10" at bounding box center [175, 264] width 25 height 14
click at [700, 257] on input "25" at bounding box center [697, 264] width 26 height 14
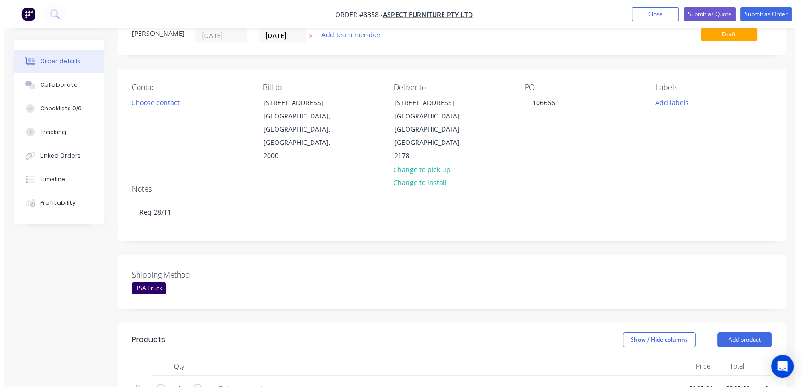
scroll to position [0, 0]
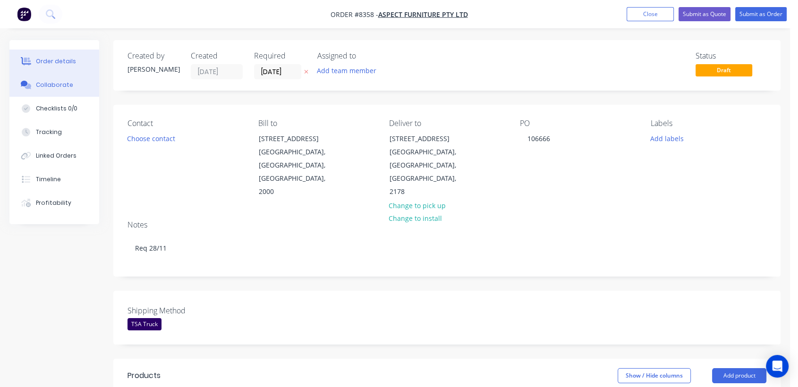
click at [63, 83] on div "Collaborate" at bounding box center [54, 85] width 37 height 9
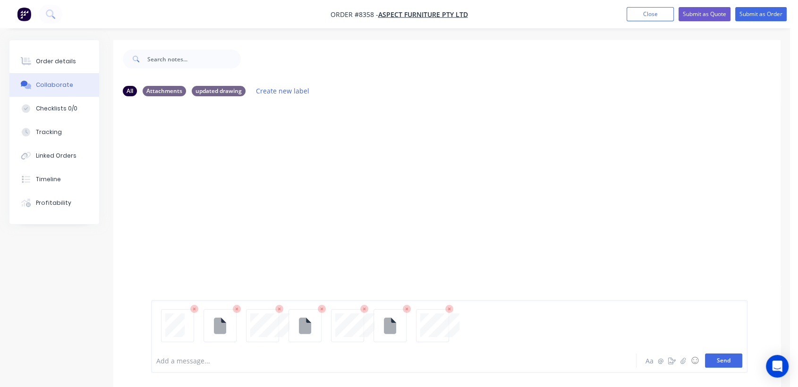
drag, startPoint x: 729, startPoint y: 356, endPoint x: 724, endPoint y: 354, distance: 6.1
click at [729, 356] on button "Send" at bounding box center [723, 361] width 37 height 14
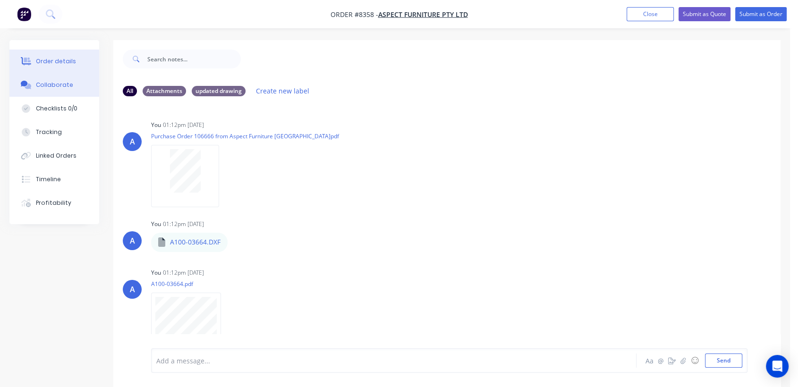
click at [61, 58] on div "Order details" at bounding box center [56, 61] width 40 height 9
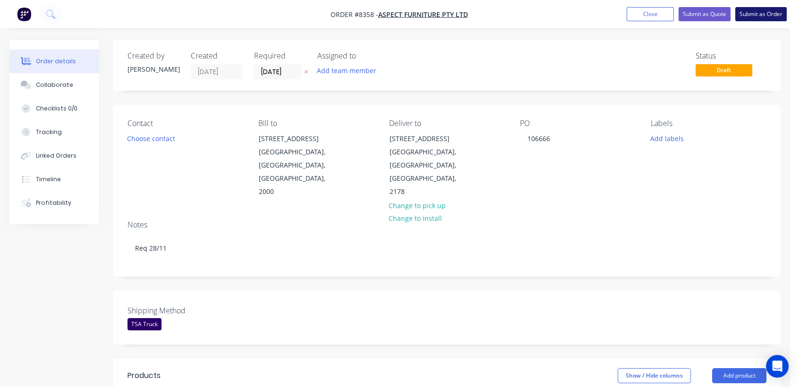
click at [765, 15] on button "Submit as Order" at bounding box center [761, 14] width 51 height 14
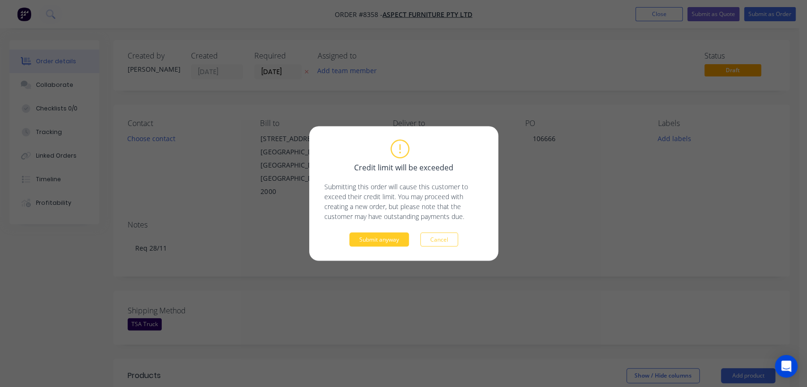
click at [380, 239] on button "Submit anyway" at bounding box center [379, 240] width 60 height 14
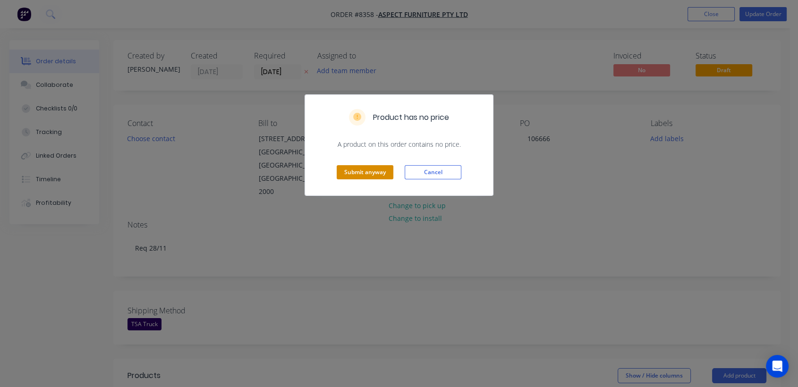
click at [374, 172] on button "Submit anyway" at bounding box center [365, 172] width 57 height 14
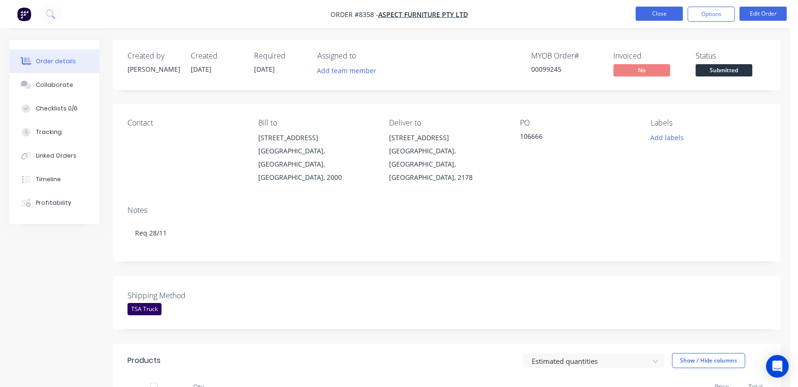
click at [647, 10] on button "Close" at bounding box center [659, 14] width 47 height 14
